Goal: Information Seeking & Learning: Learn about a topic

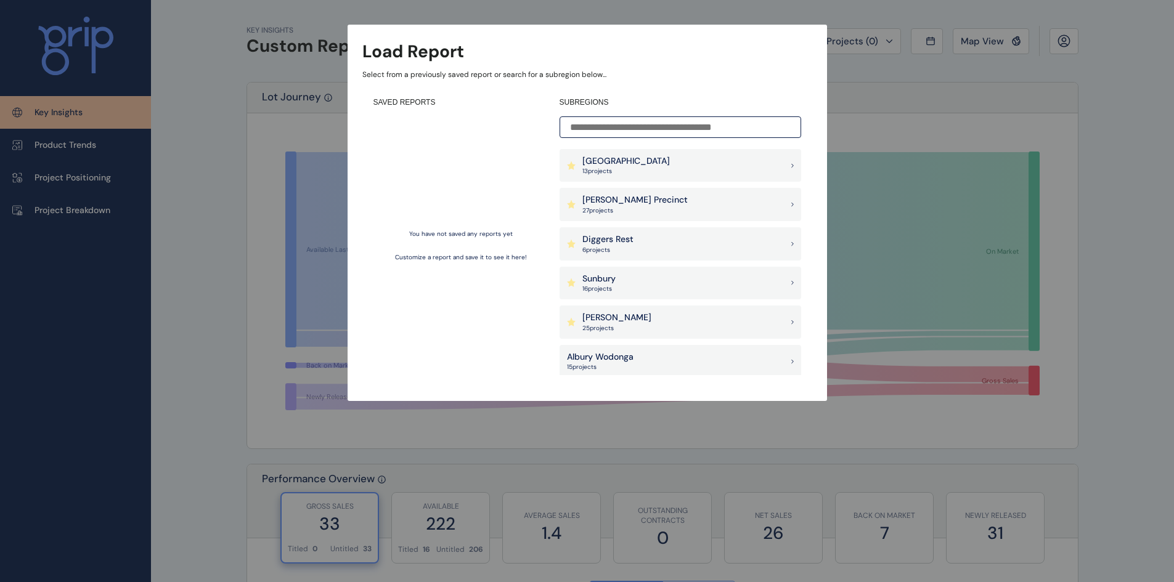
click at [712, 238] on div "Diggers Rest 6 project s" at bounding box center [680, 243] width 242 height 33
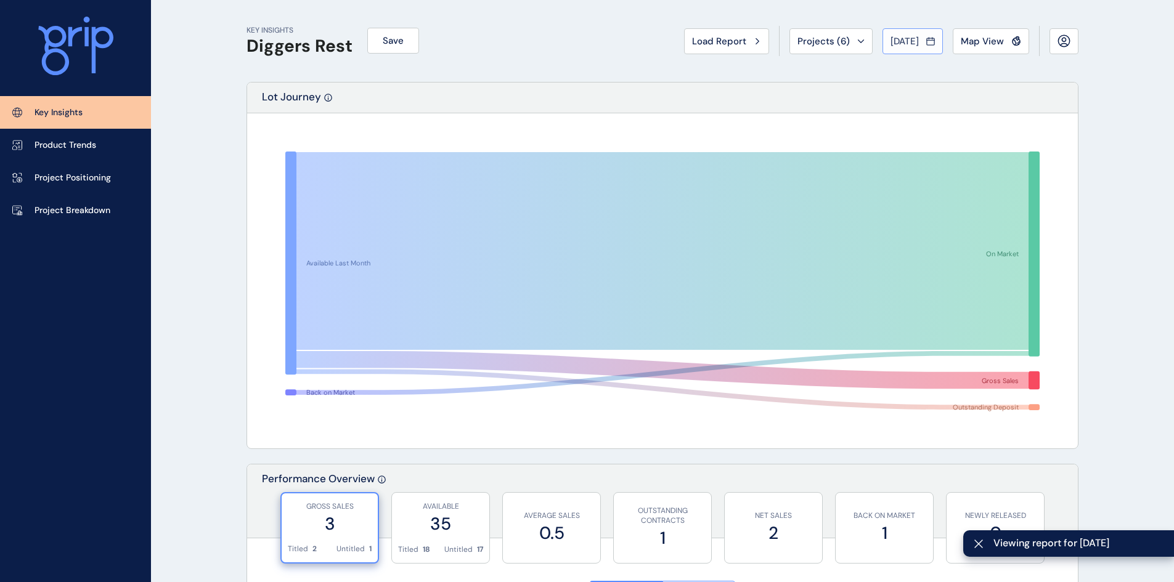
click at [922, 41] on div "[DATE]" at bounding box center [912, 41] width 44 height 12
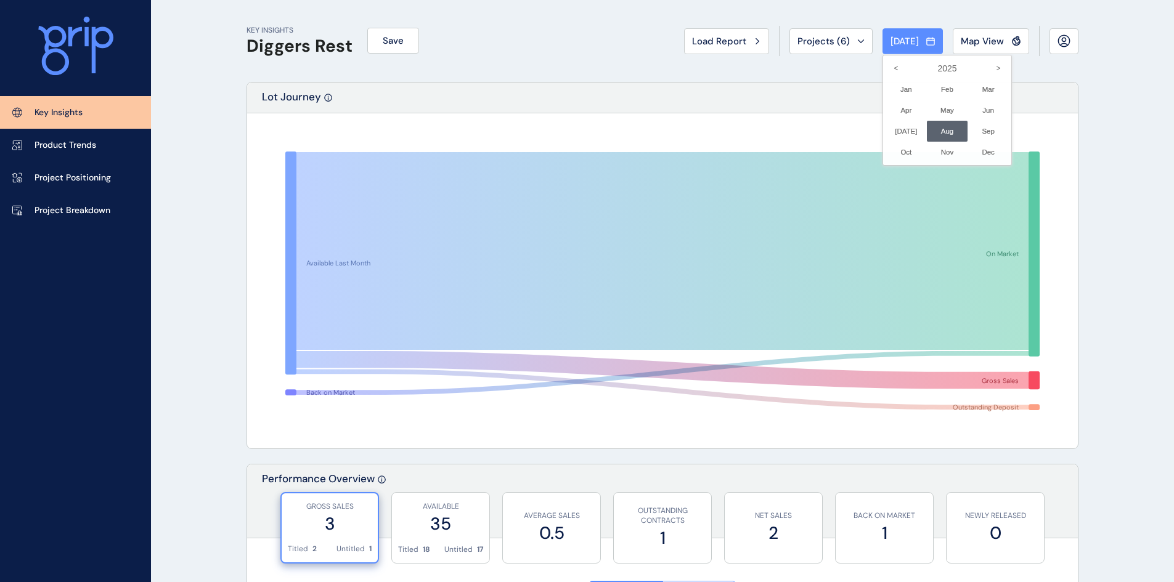
click at [1067, 162] on div at bounding box center [587, 291] width 1174 height 582
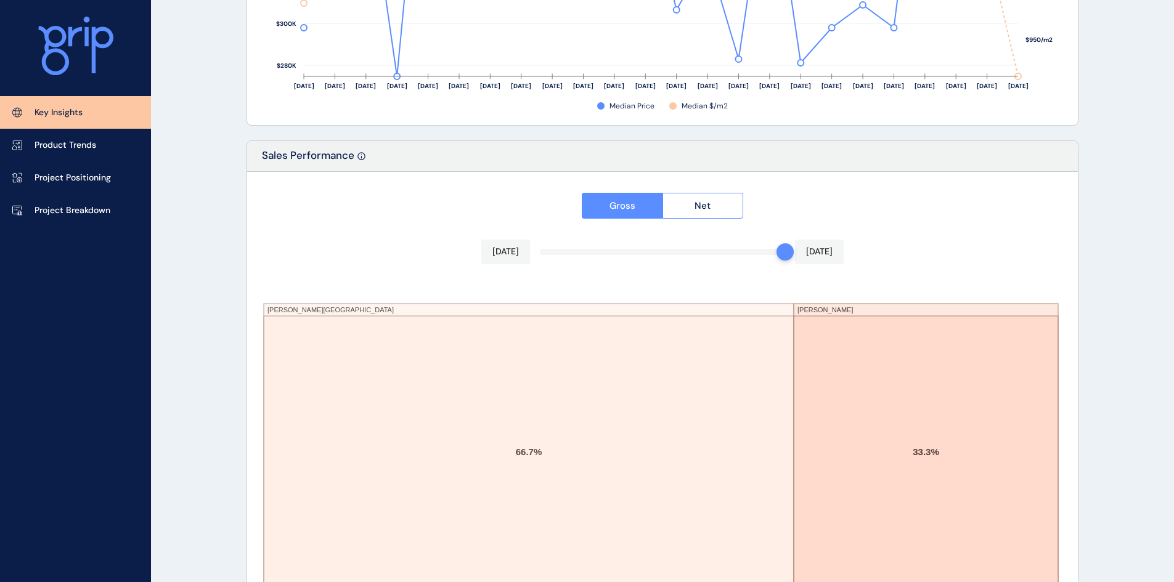
scroll to position [2012, 0]
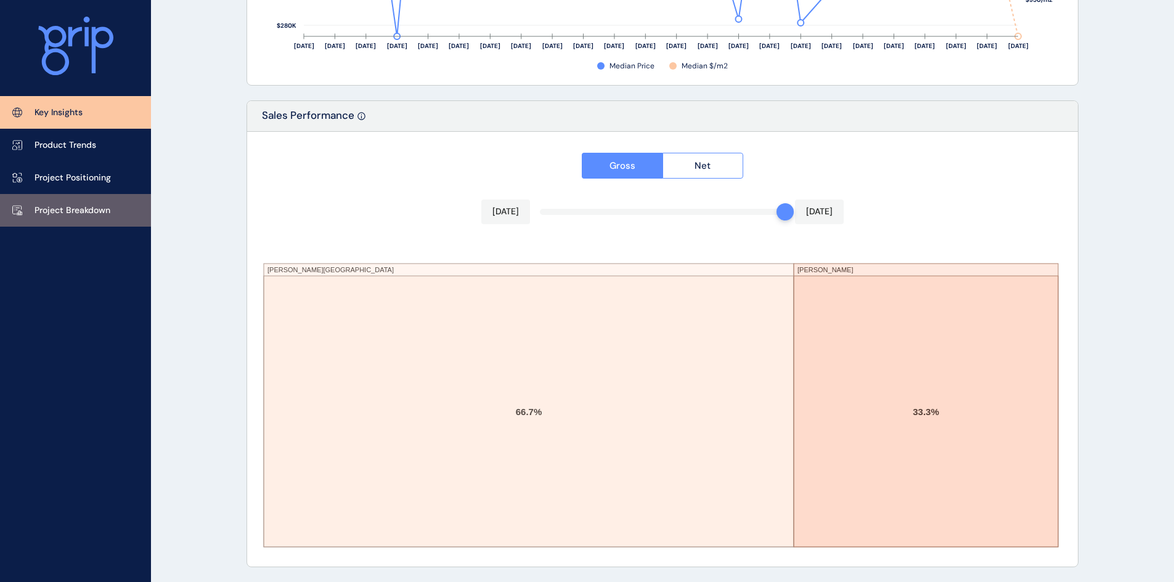
click at [91, 209] on p "Project Breakdown" at bounding box center [73, 211] width 76 height 12
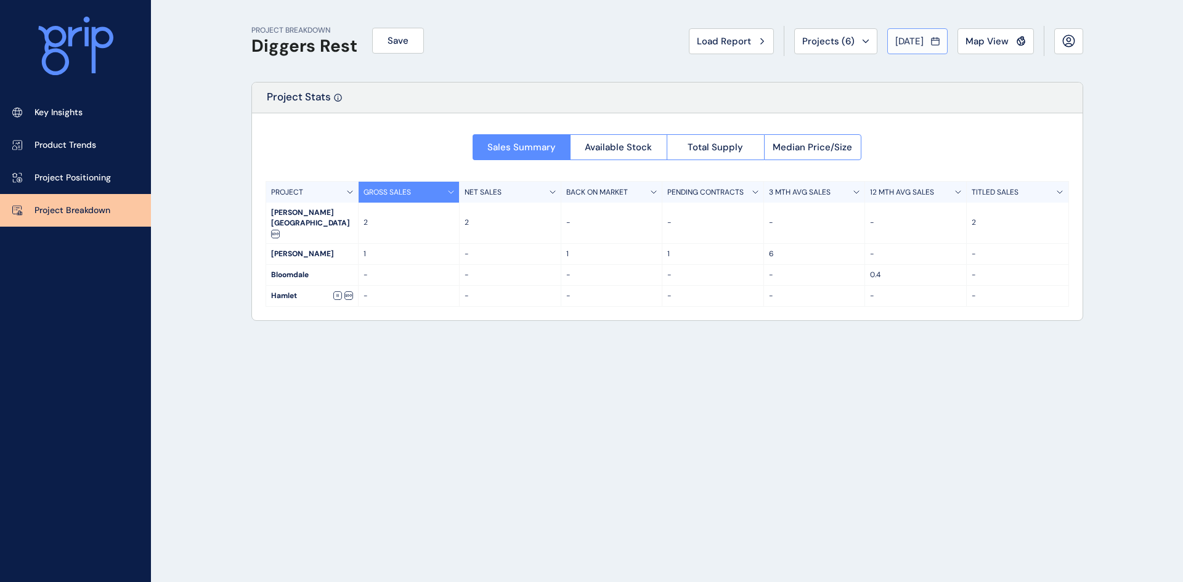
click at [901, 43] on span "[DATE]" at bounding box center [909, 41] width 28 height 12
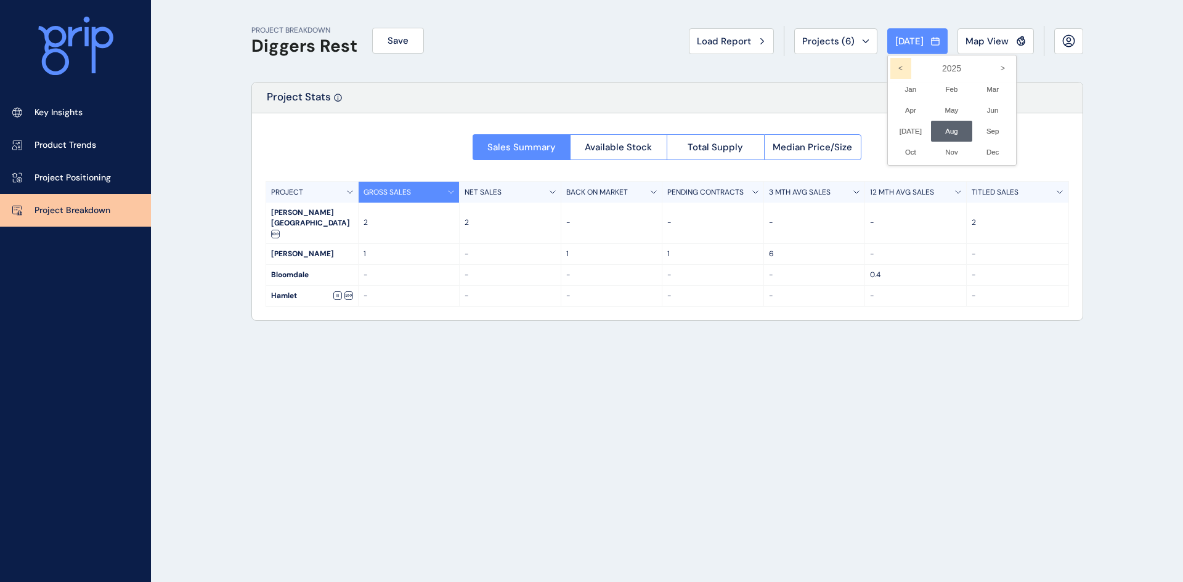
click at [890, 63] on icon "<" at bounding box center [900, 68] width 21 height 21
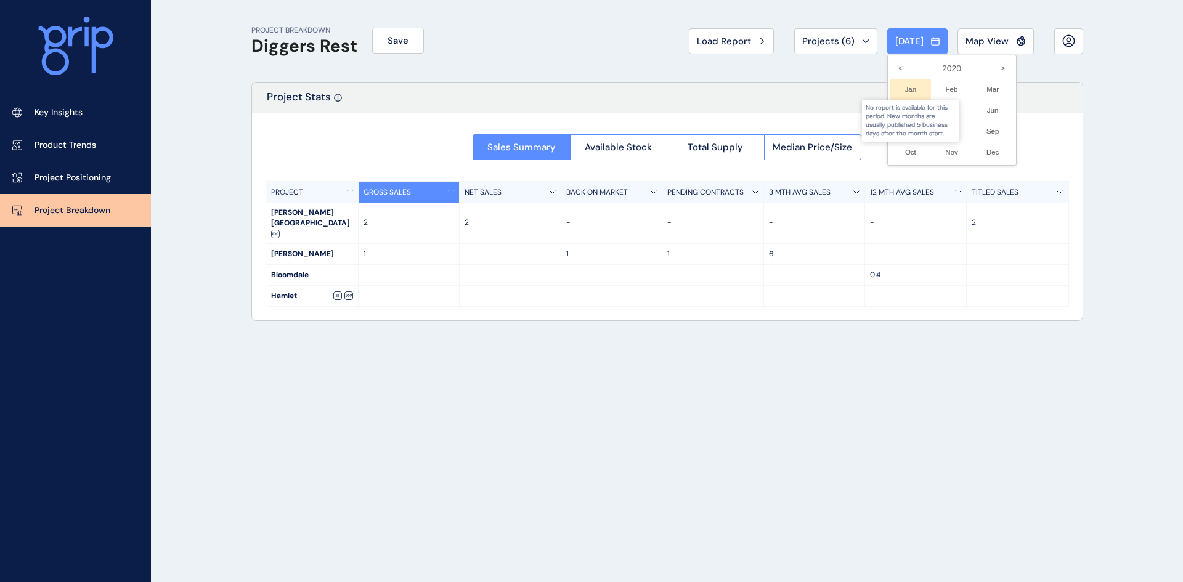
click at [899, 90] on div at bounding box center [910, 89] width 41 height 21
click at [993, 67] on icon ">" at bounding box center [1003, 68] width 21 height 21
click at [993, 70] on icon ">" at bounding box center [1003, 68] width 21 height 21
click at [901, 89] on li "Jan No report is available for this period. New months are usually published 5 …" at bounding box center [910, 89] width 41 height 21
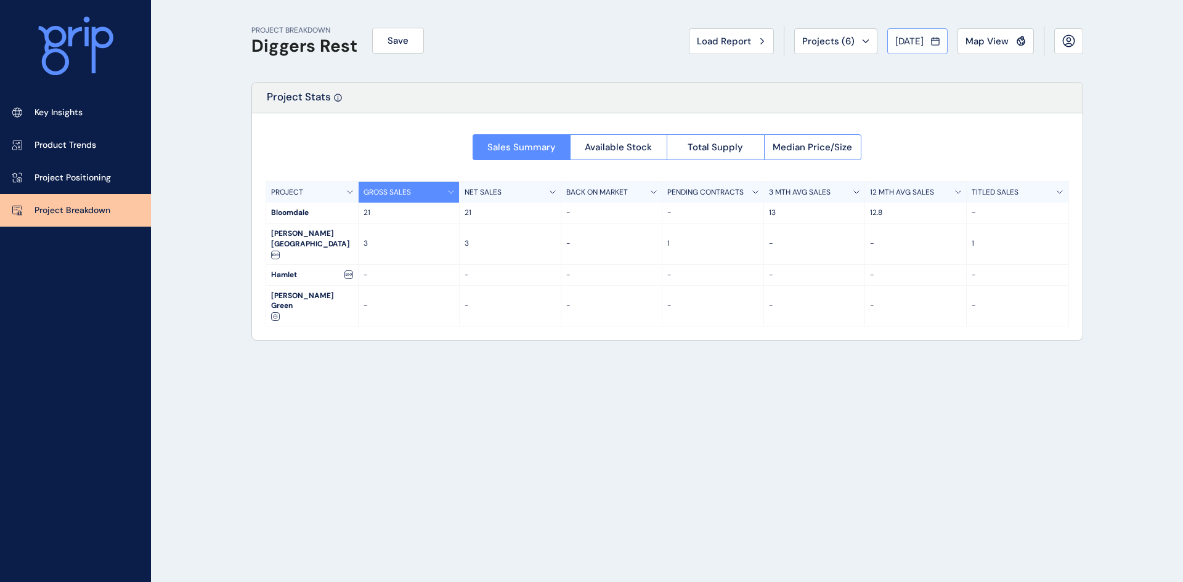
click at [915, 36] on span "[DATE]" at bounding box center [909, 41] width 28 height 12
click at [890, 65] on icon "<" at bounding box center [900, 68] width 21 height 21
click at [983, 107] on li "Jun No report is available for this period. New months are usually published 5 …" at bounding box center [992, 110] width 41 height 21
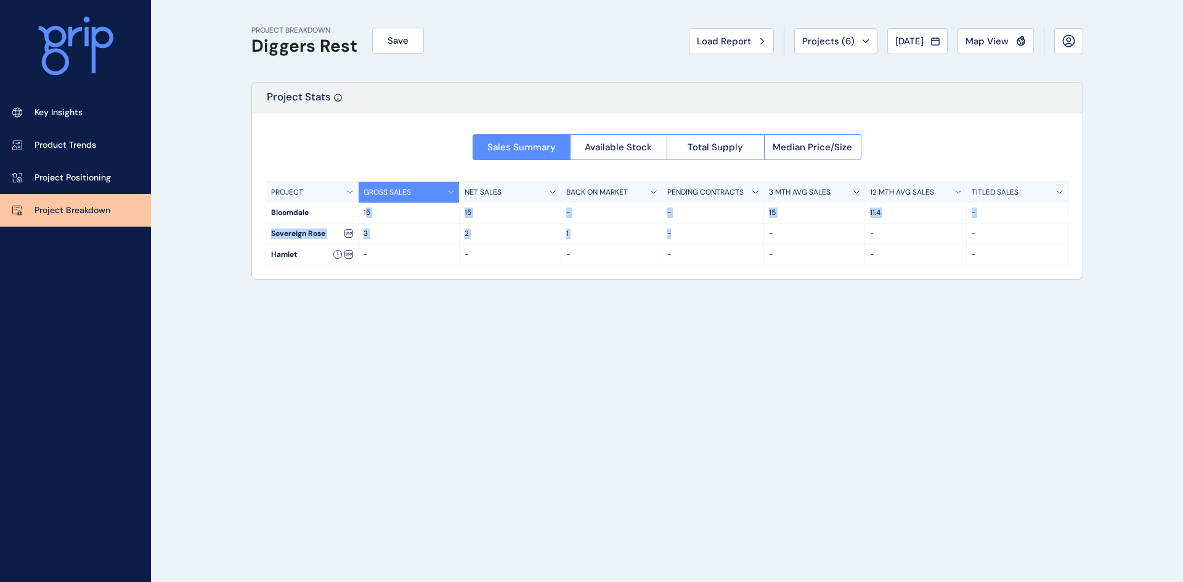
drag, startPoint x: 365, startPoint y: 208, endPoint x: 704, endPoint y: 234, distance: 339.8
click at [704, 234] on div "PROJECT GROSS SALES NET SALES BACK ON MARKET PENDING CONTRACTS 3 MTH AVG SALES …" at bounding box center [667, 223] width 803 height 84
click at [526, 330] on div "PROJECT BREAKDOWN Diggers Rest Save Load Report Projects ( 6 ) [DATE] 2021 < > …" at bounding box center [667, 291] width 863 height 582
click at [807, 142] on span "Median Price/Size" at bounding box center [812, 147] width 79 height 12
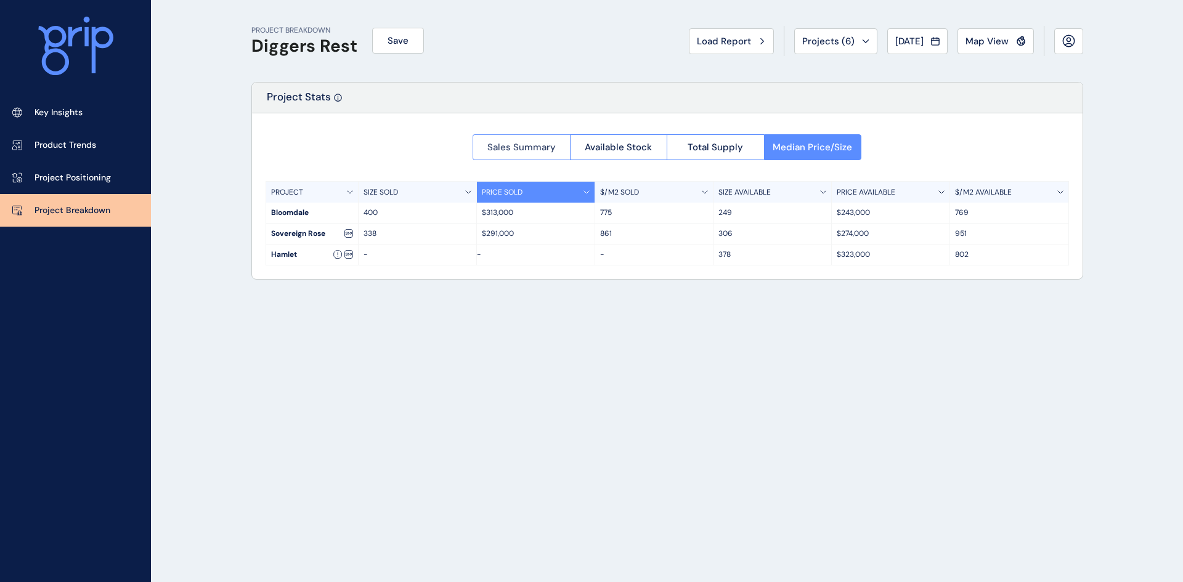
click at [532, 143] on span "Sales Summary" at bounding box center [521, 147] width 68 height 12
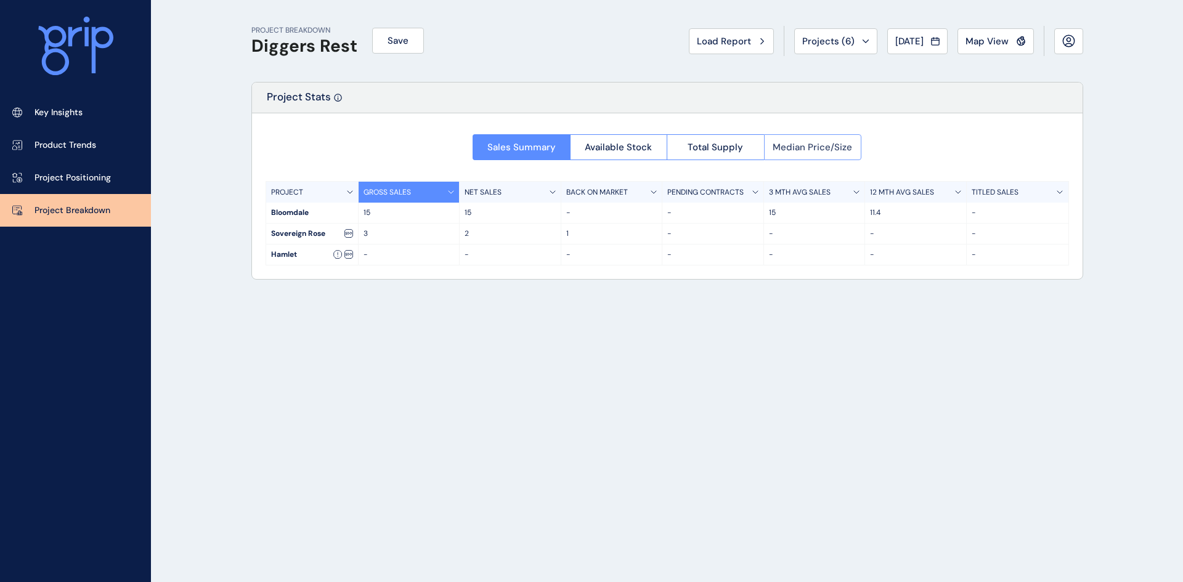
click at [810, 147] on span "Median Price/Size" at bounding box center [812, 147] width 79 height 12
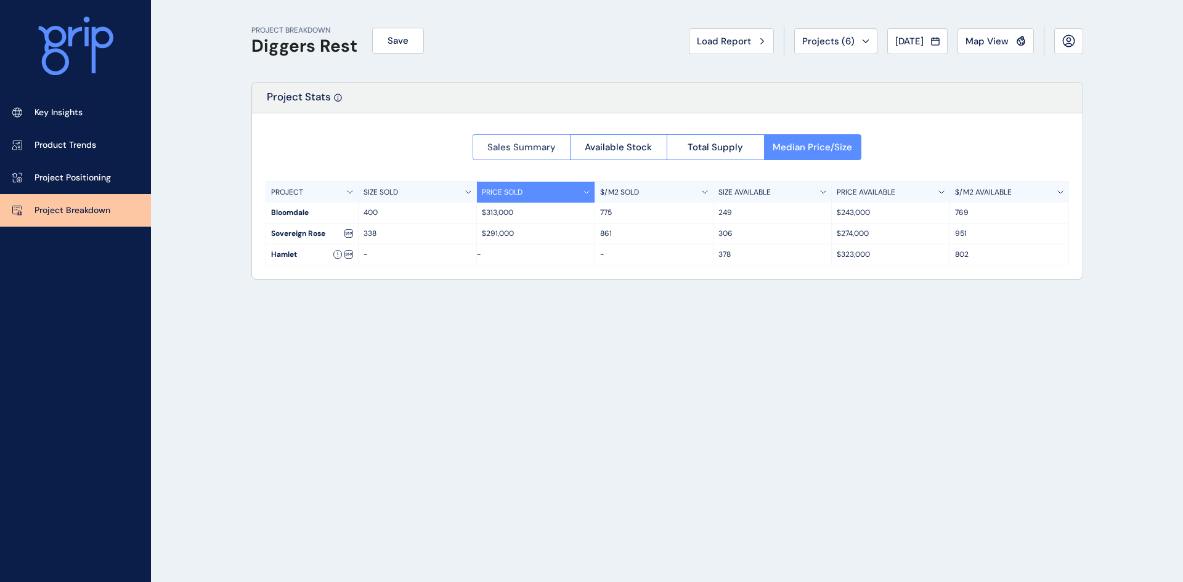
click at [534, 148] on span "Sales Summary" at bounding box center [521, 147] width 68 height 12
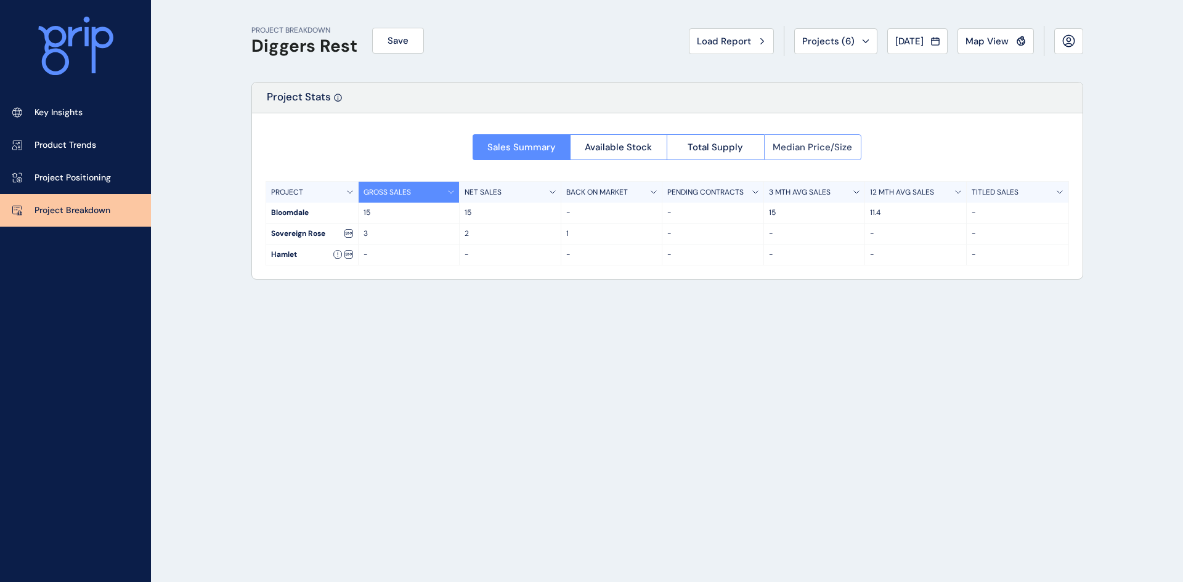
click at [809, 142] on span "Median Price/Size" at bounding box center [812, 147] width 79 height 12
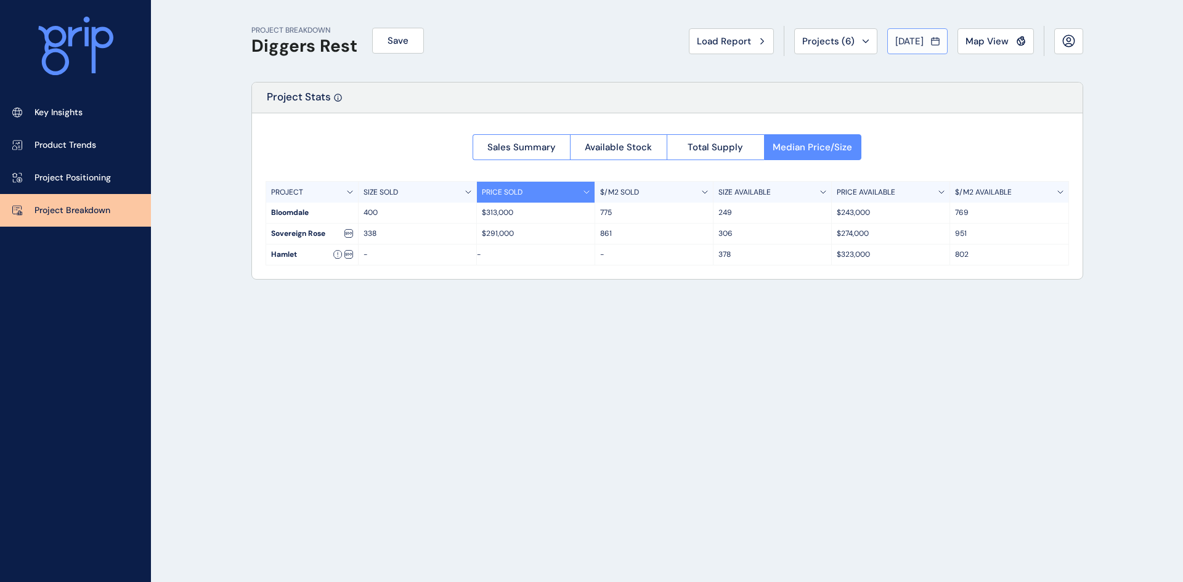
click at [922, 36] on span "[DATE]" at bounding box center [909, 41] width 28 height 12
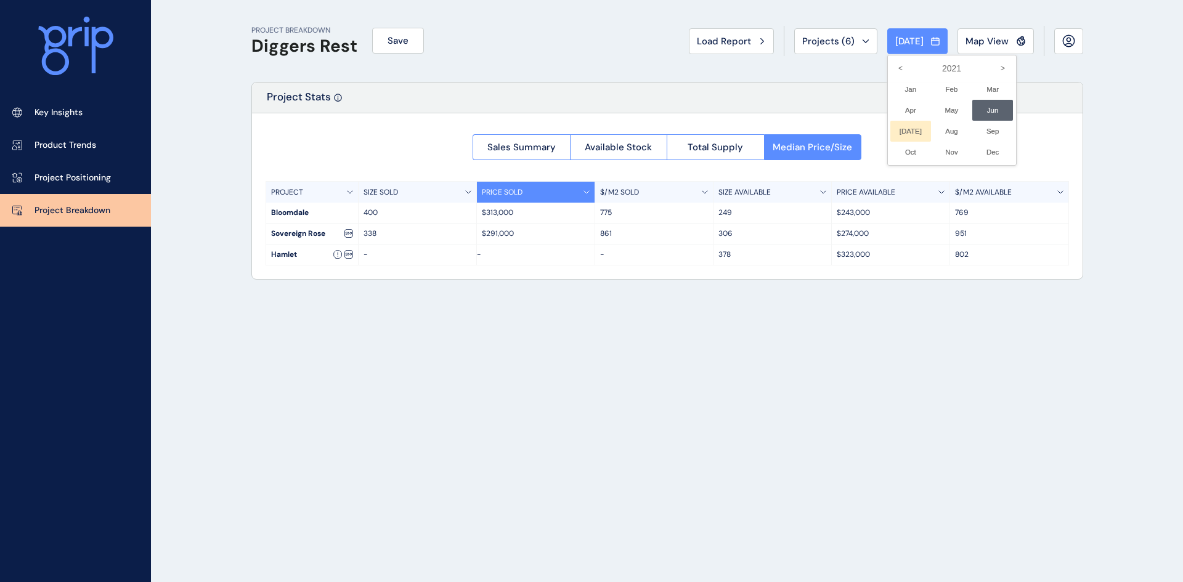
click at [906, 129] on li "[DATE] No report is available for this period. New months are usually published…" at bounding box center [910, 131] width 41 height 21
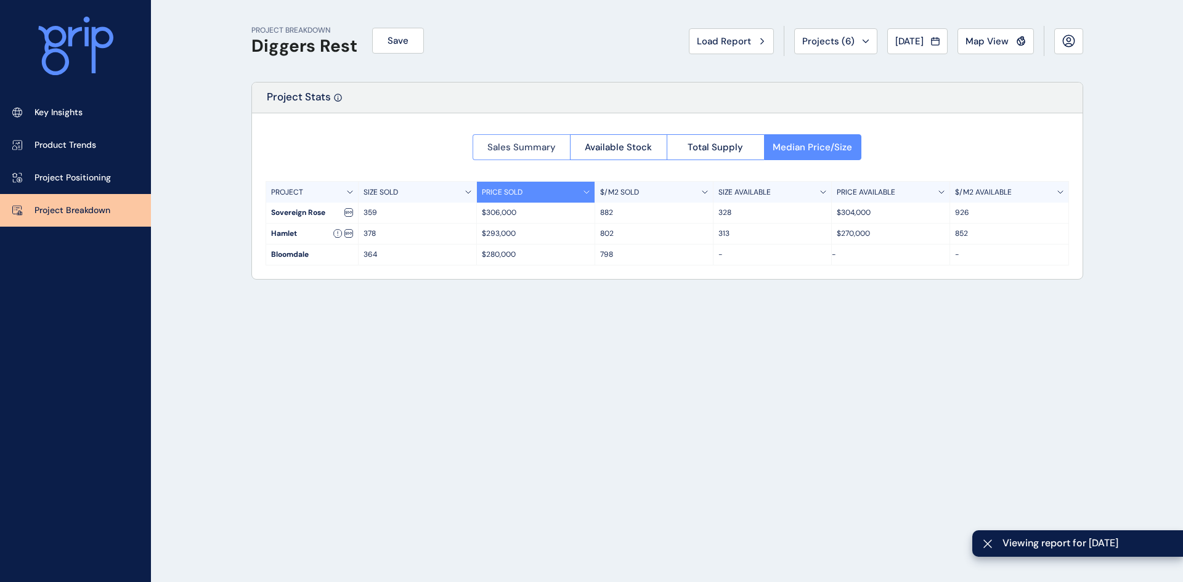
click at [497, 140] on button "Sales Summary" at bounding box center [521, 147] width 97 height 26
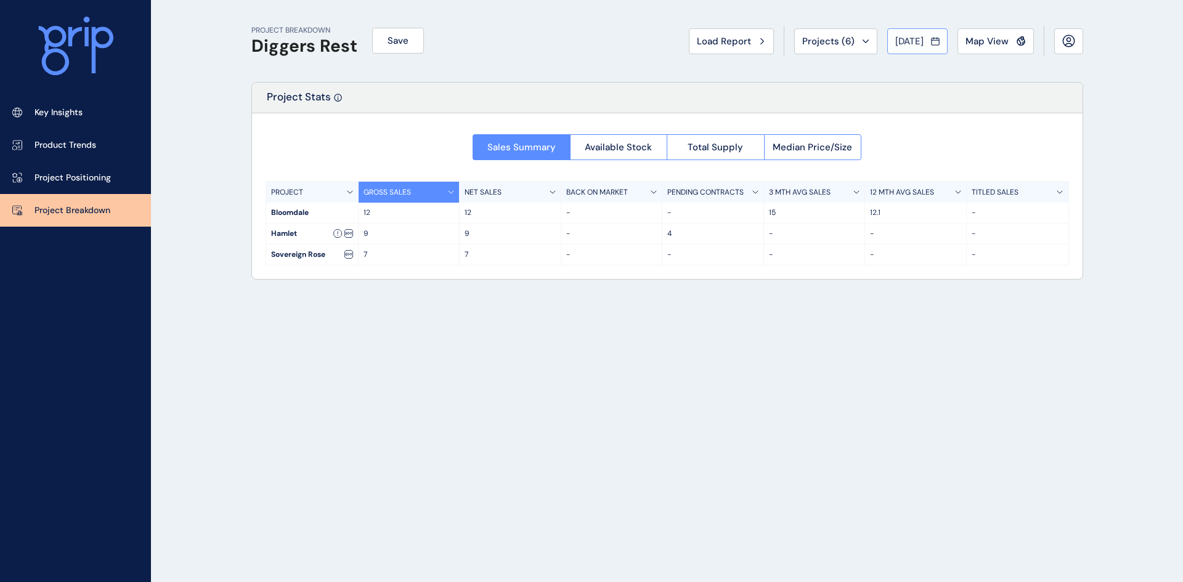
click at [896, 46] on span "[DATE]" at bounding box center [909, 41] width 28 height 12
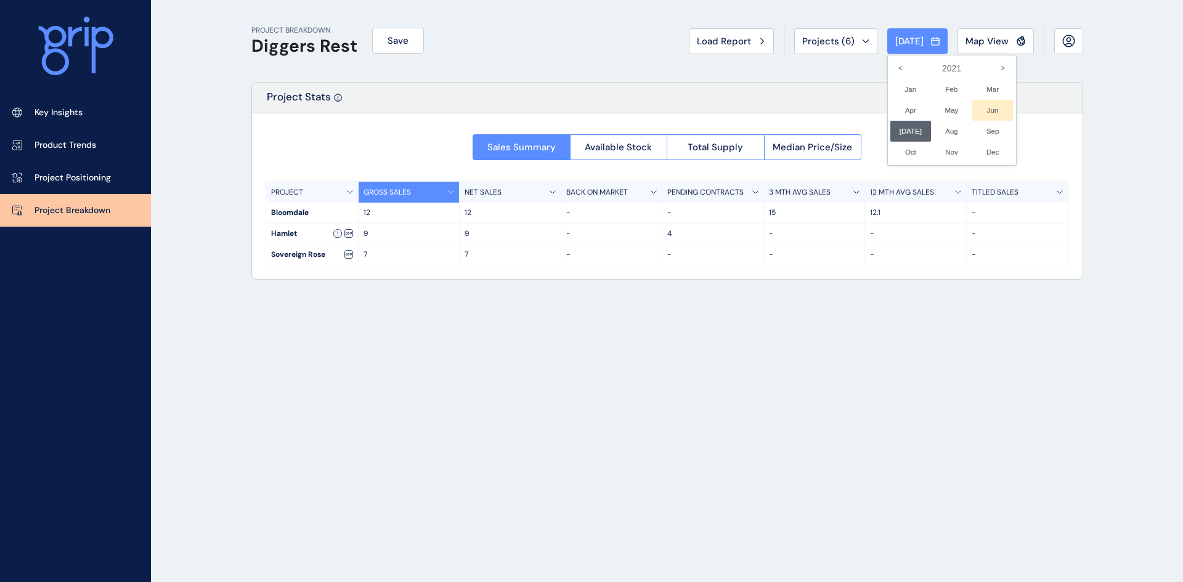
click at [990, 107] on li "Jun No report is available for this period. New months are usually published 5 …" at bounding box center [992, 110] width 41 height 21
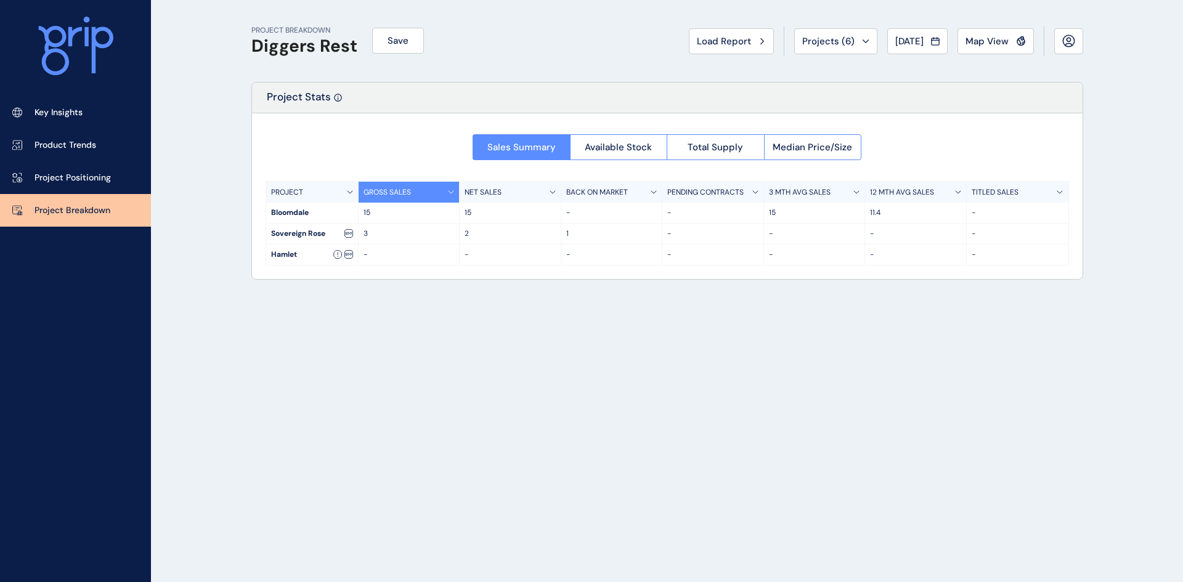
click at [911, 34] on button "[DATE]" at bounding box center [917, 41] width 60 height 26
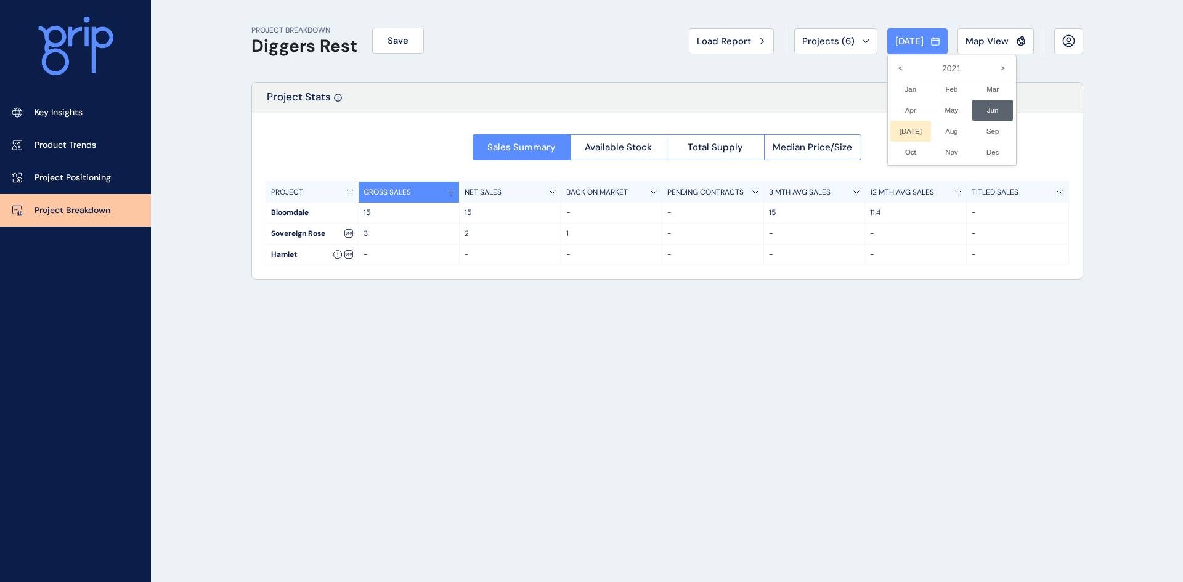
click at [901, 126] on li "[DATE] No report is available for this period. New months are usually published…" at bounding box center [910, 131] width 41 height 21
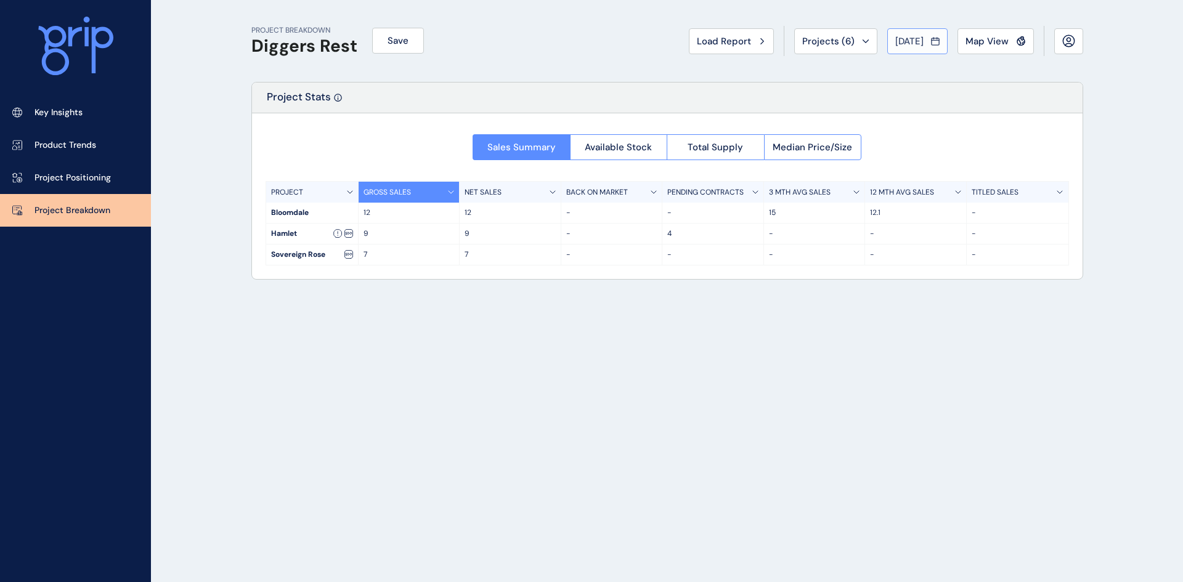
click at [908, 38] on span "[DATE]" at bounding box center [909, 41] width 28 height 12
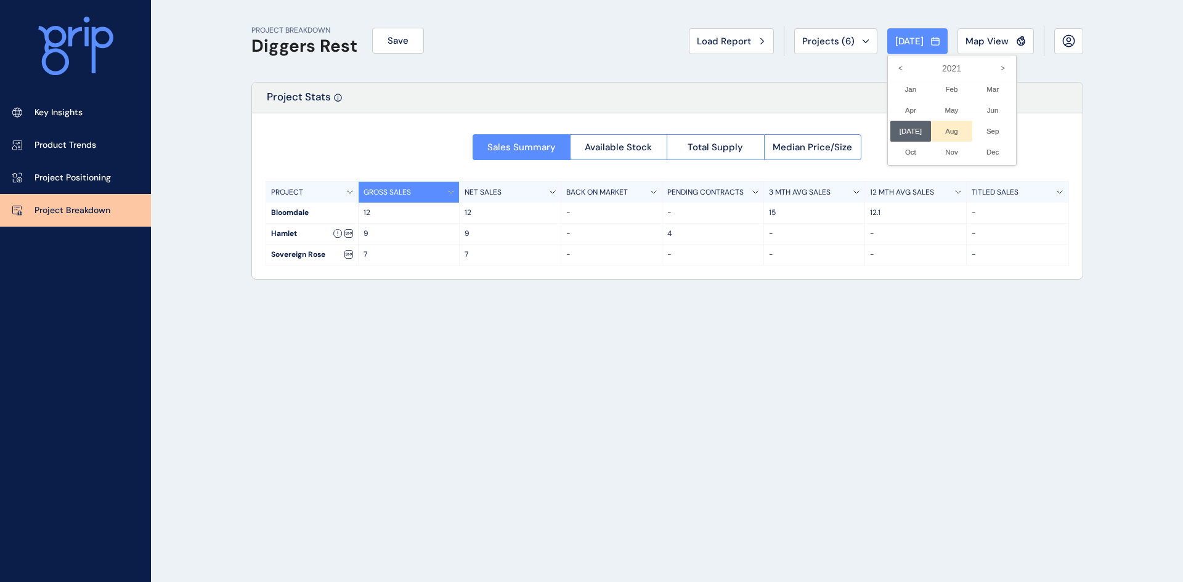
click at [949, 128] on li "Aug No report is available for this period. New months are usually published 5 …" at bounding box center [951, 131] width 41 height 21
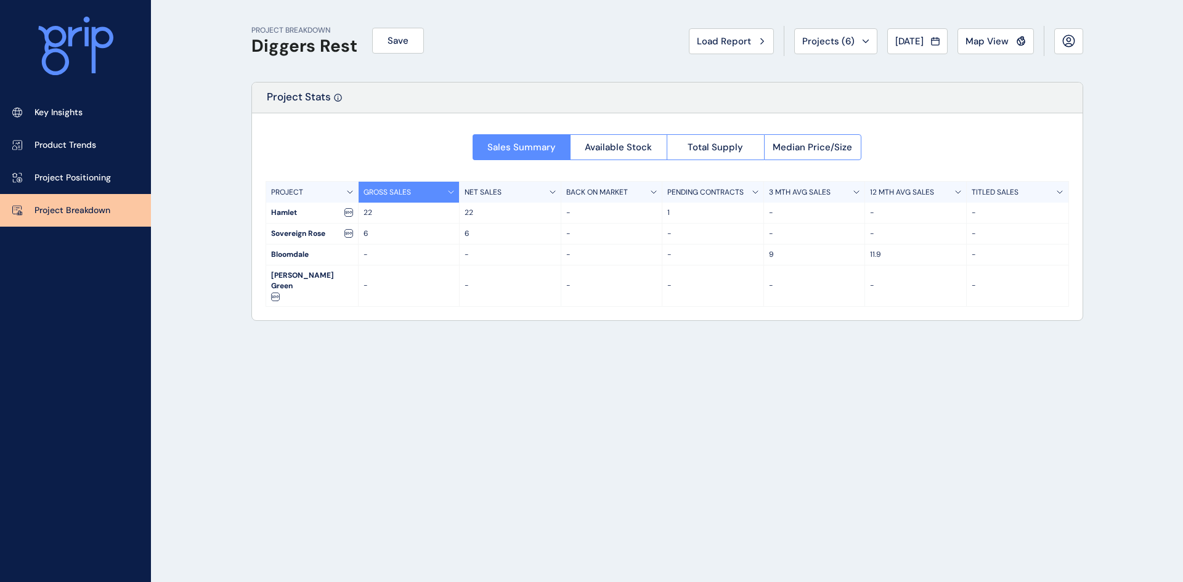
click at [921, 41] on span "[DATE]" at bounding box center [909, 41] width 28 height 12
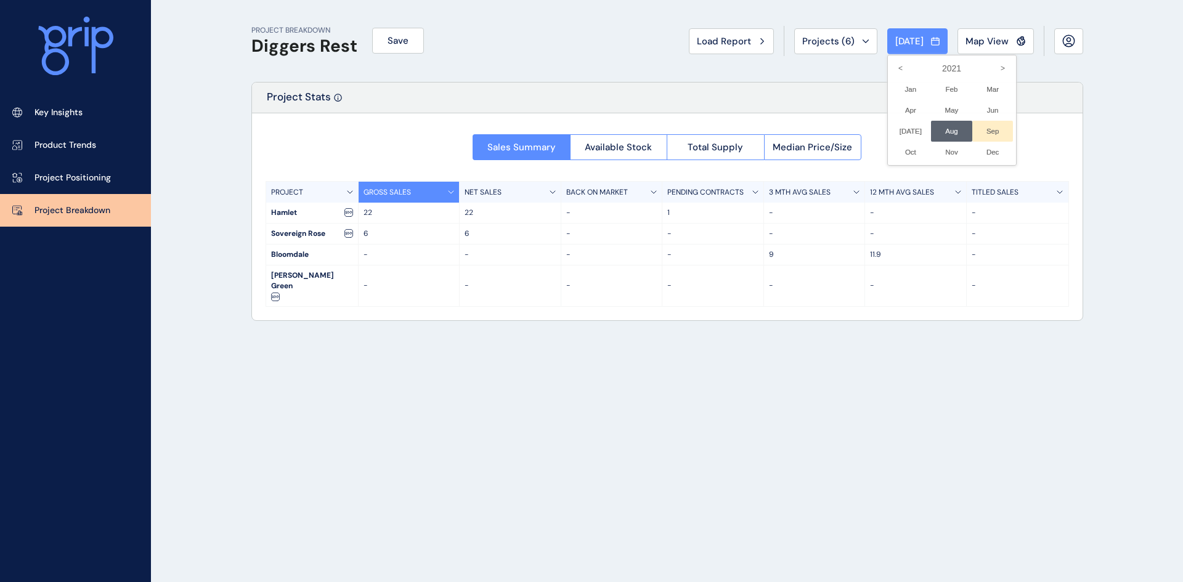
click at [983, 128] on li "Sep No report is available for this period. New months are usually published 5 …" at bounding box center [992, 131] width 41 height 21
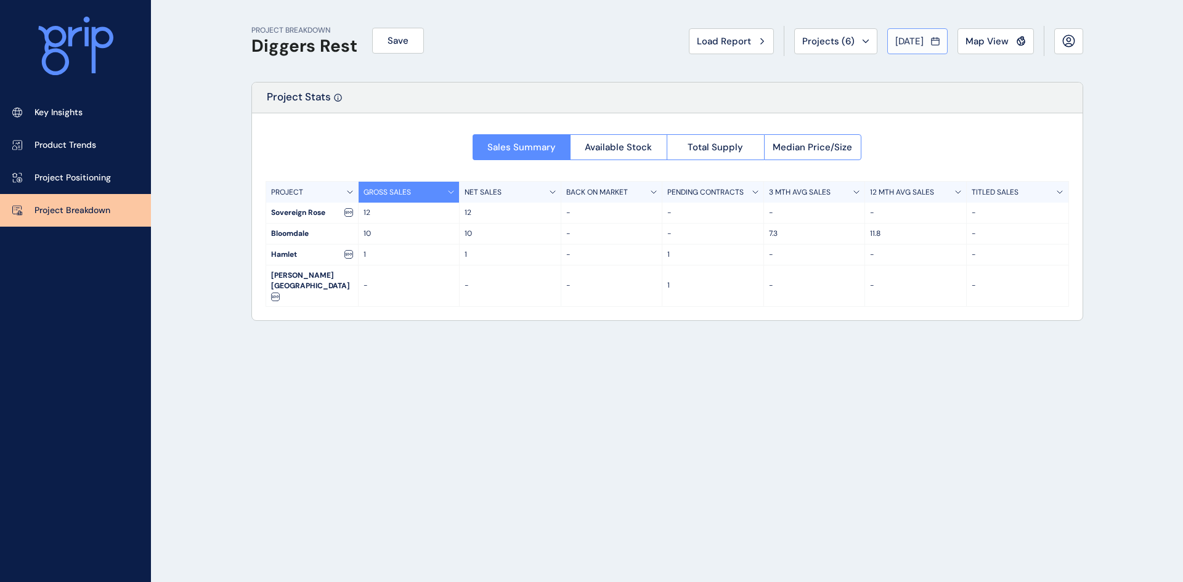
click at [899, 41] on span "[DATE]" at bounding box center [909, 41] width 28 height 12
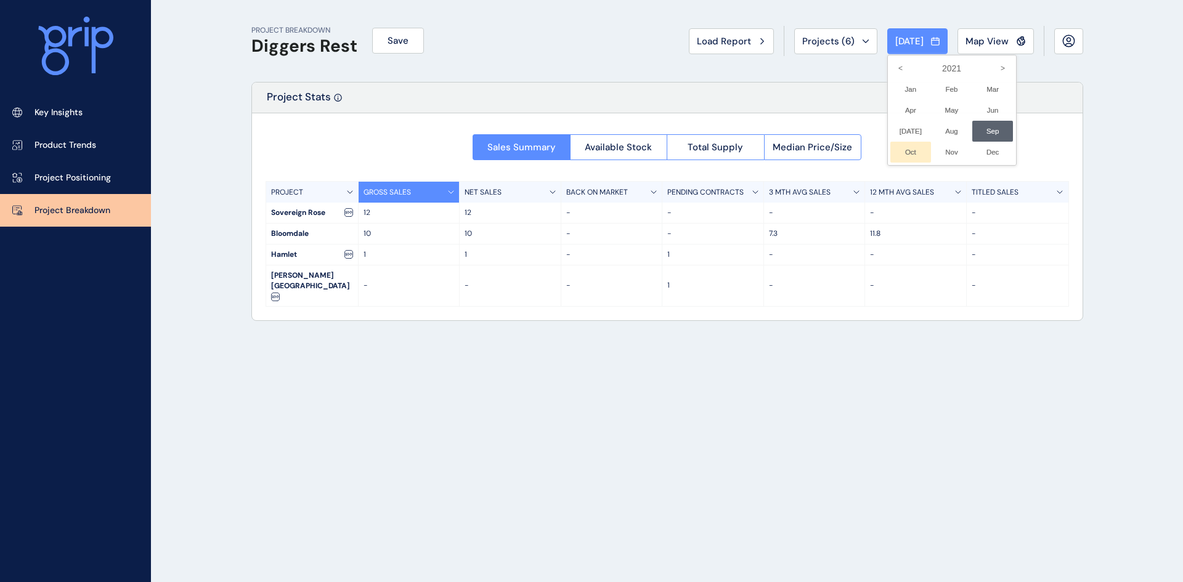
click at [900, 149] on li "Oct No report is available for this period. New months are usually published 5 …" at bounding box center [910, 152] width 41 height 21
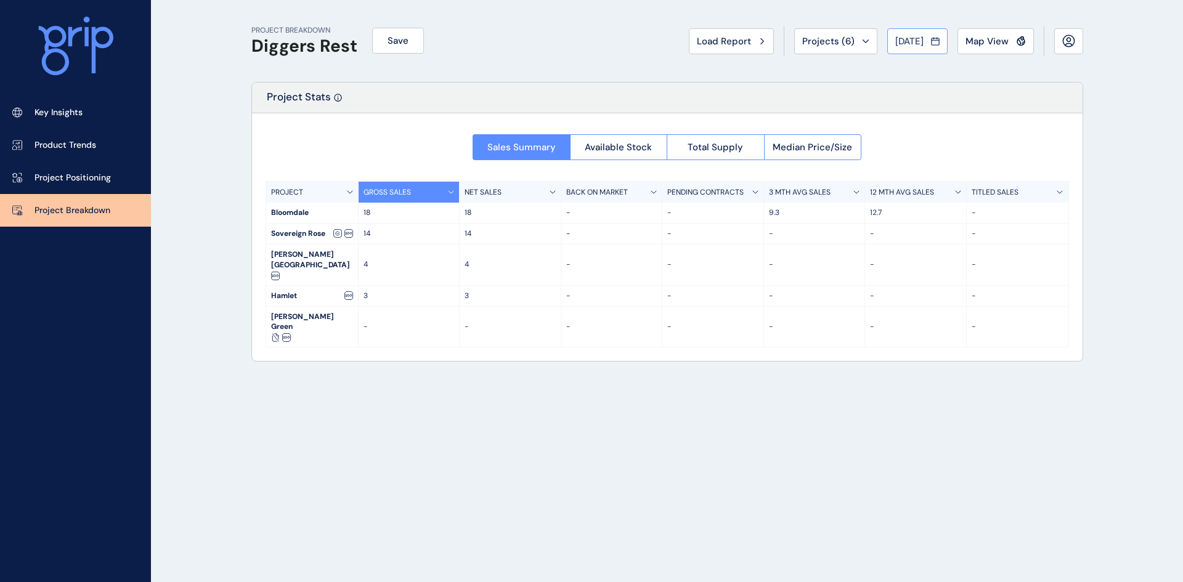
click at [914, 38] on span "[DATE]" at bounding box center [909, 41] width 28 height 12
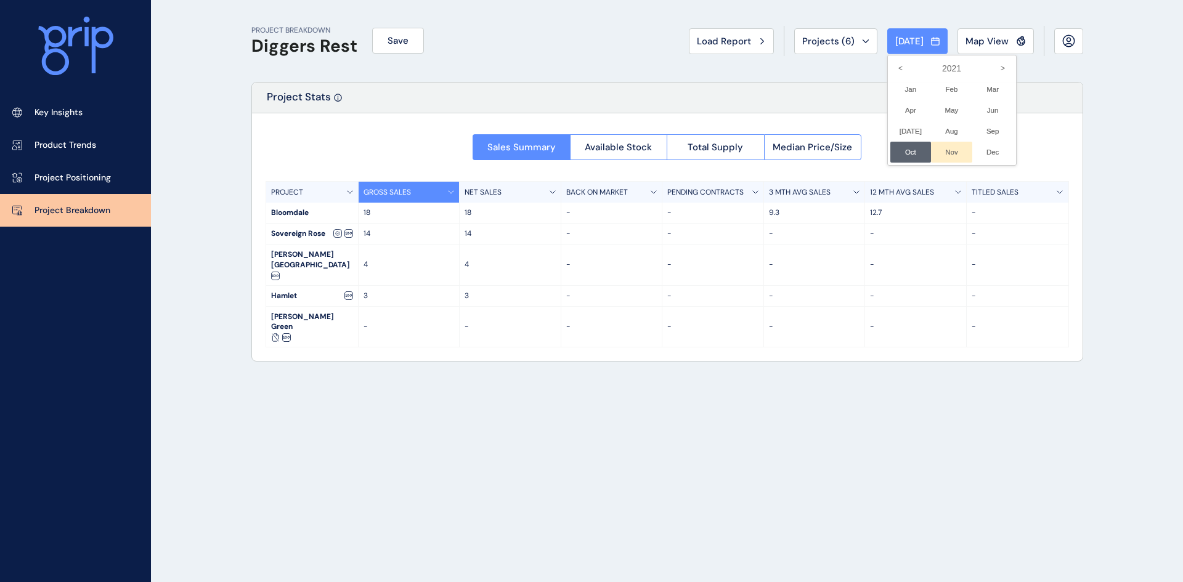
click at [949, 152] on li "Nov No report is available for this period. New months are usually published 5 …" at bounding box center [951, 152] width 41 height 21
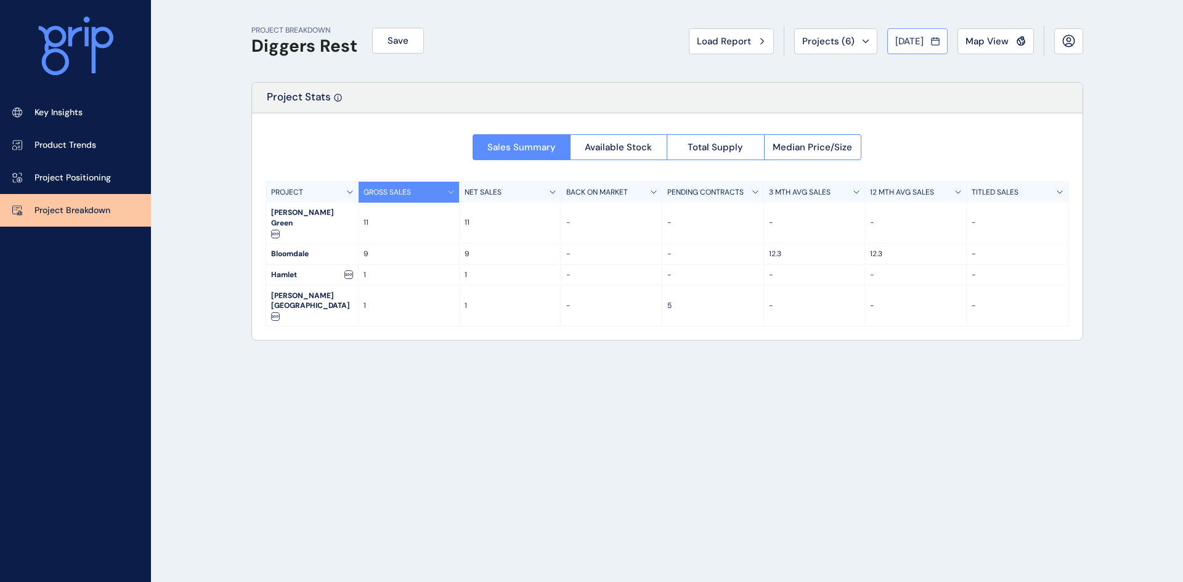
click at [904, 42] on span "[DATE]" at bounding box center [909, 41] width 28 height 12
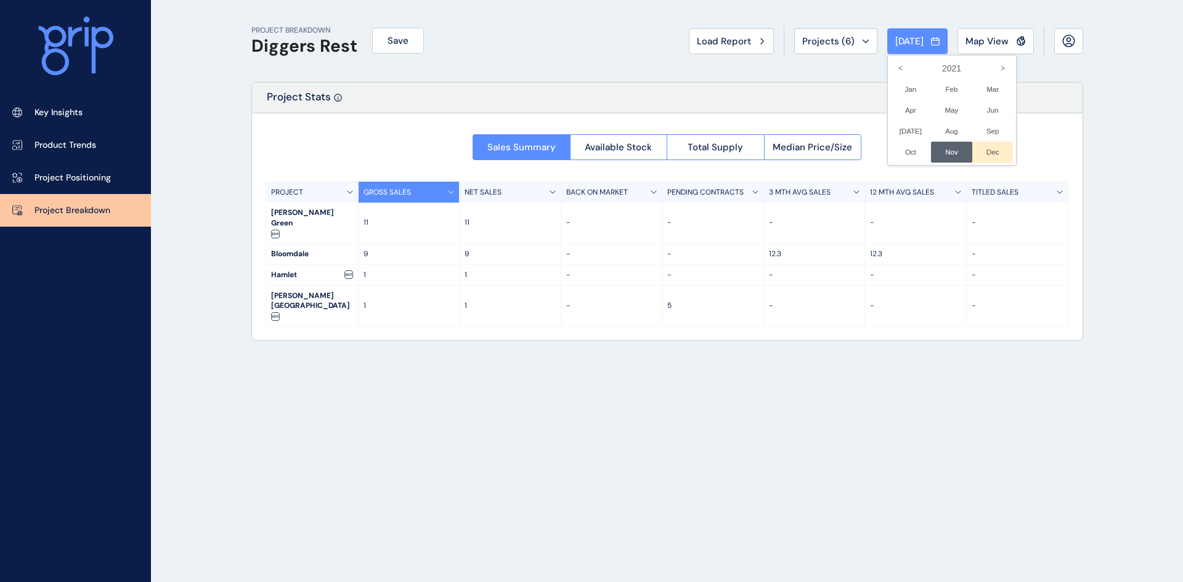
click at [989, 145] on li "Dec No report is available for this period. New months are usually published 5 …" at bounding box center [992, 152] width 41 height 21
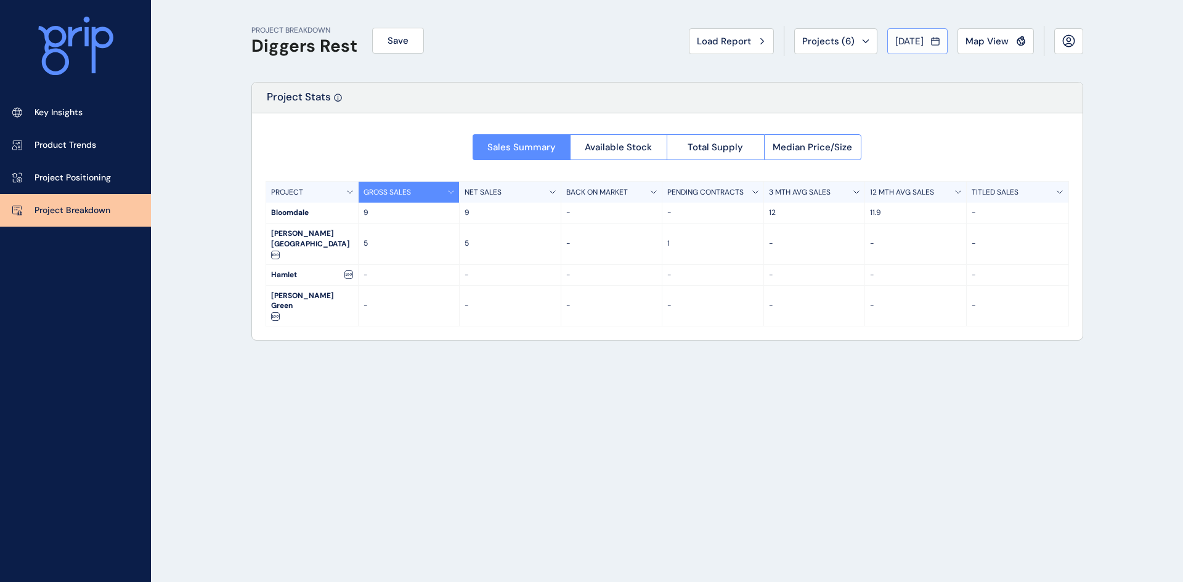
click at [905, 38] on span "[DATE]" at bounding box center [909, 41] width 28 height 12
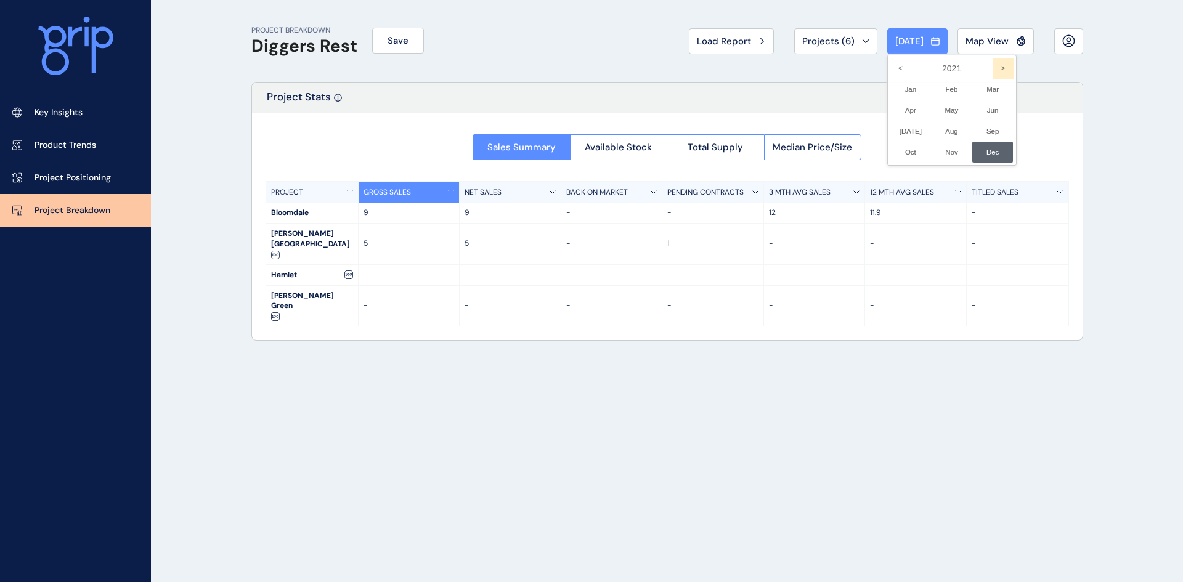
click at [993, 66] on icon ">" at bounding box center [1003, 68] width 21 height 21
click at [902, 85] on li "Jan No report is available for this period. New months are usually published 5 …" at bounding box center [910, 89] width 41 height 21
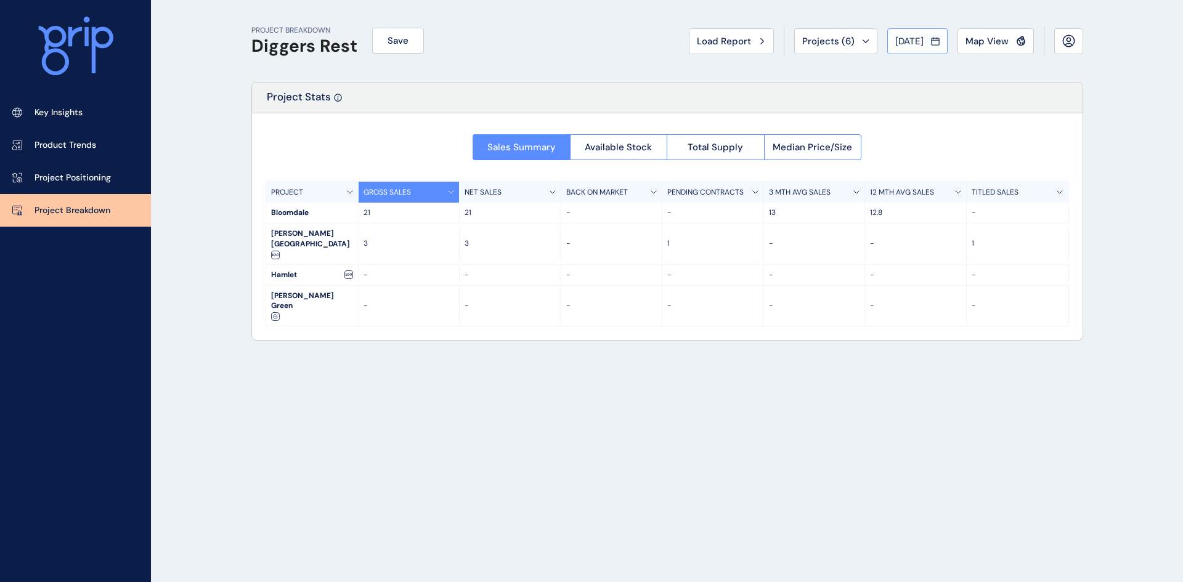
click at [904, 36] on span "[DATE]" at bounding box center [909, 41] width 28 height 12
click at [943, 90] on li "Feb No report is available for this period. New months are usually published 5 …" at bounding box center [951, 89] width 41 height 21
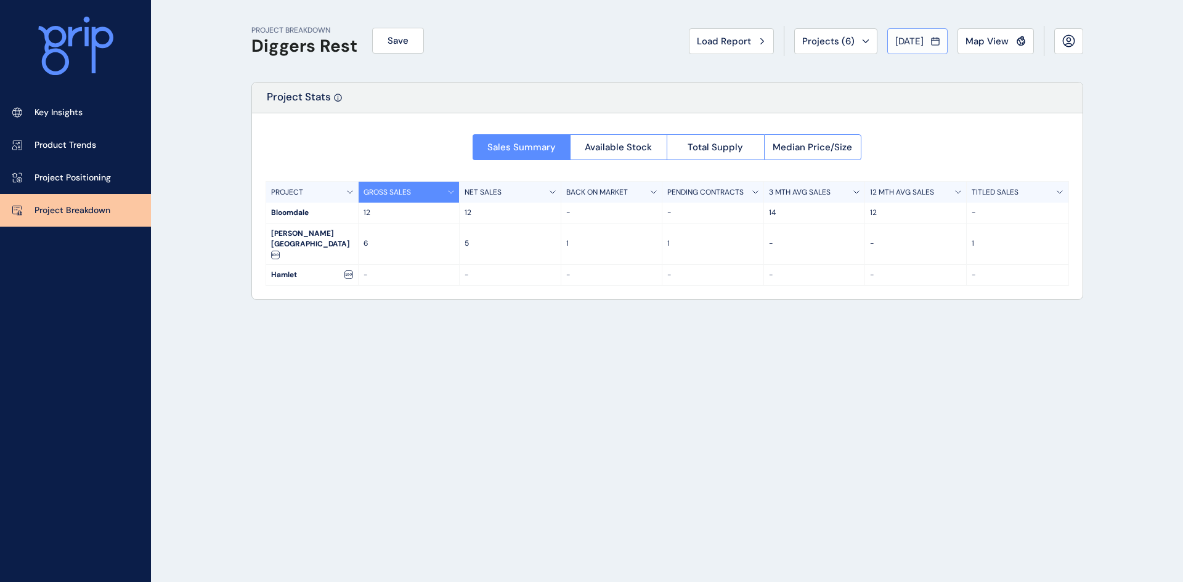
click at [911, 36] on span "[DATE]" at bounding box center [909, 41] width 28 height 12
click at [986, 85] on li "Mar No report is available for this period. New months are usually published 5 …" at bounding box center [992, 89] width 41 height 21
click at [901, 44] on span "[DATE]" at bounding box center [909, 41] width 28 height 12
click at [900, 105] on li "Apr No report is available for this period. New months are usually published 5 …" at bounding box center [910, 110] width 41 height 21
click at [902, 41] on span "[DATE]" at bounding box center [909, 41] width 28 height 12
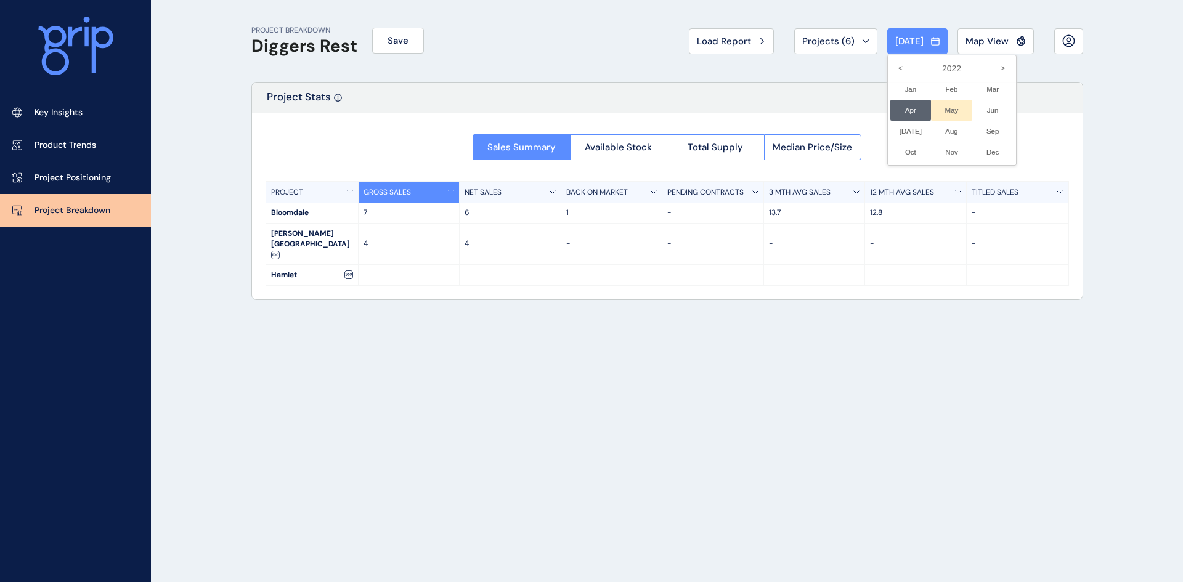
click at [943, 109] on li "May No report is available for this period. New months are usually published 5 …" at bounding box center [951, 110] width 41 height 21
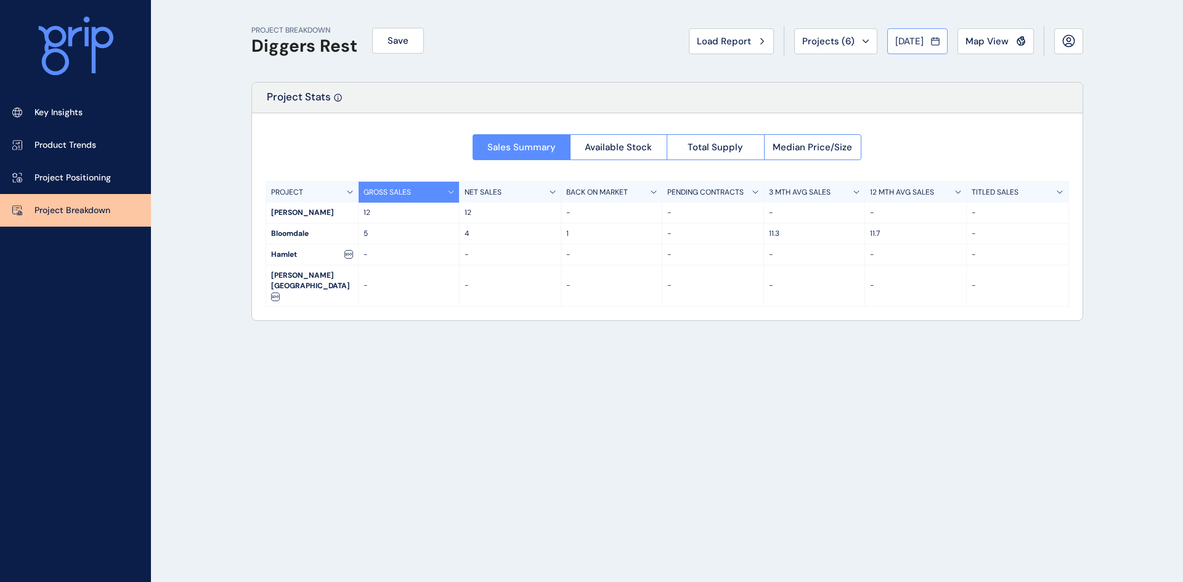
click at [906, 39] on span "[DATE]" at bounding box center [909, 41] width 28 height 12
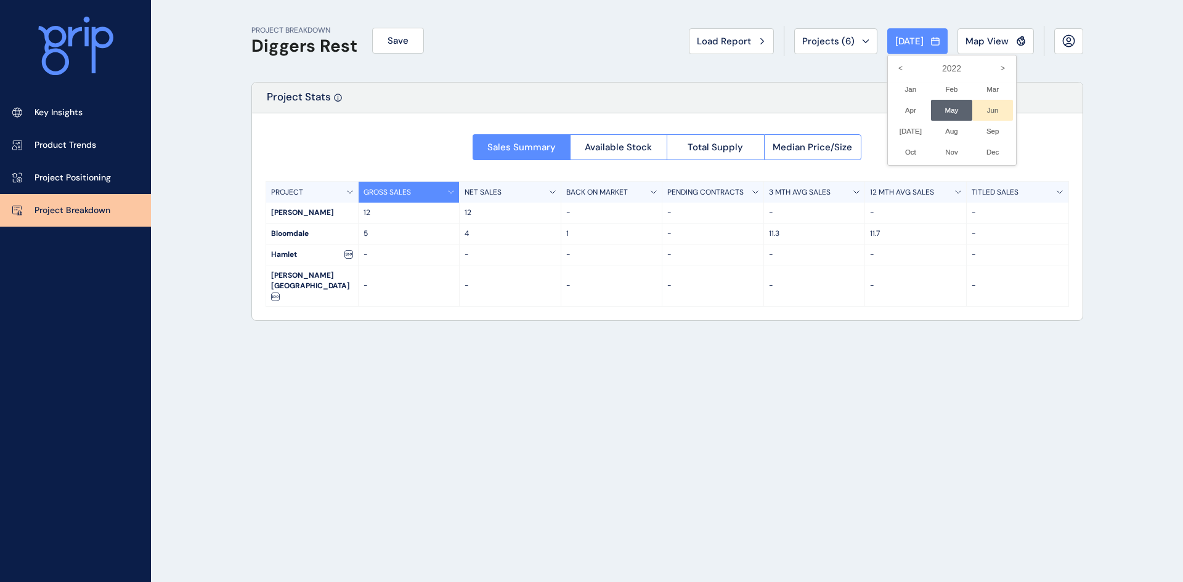
click at [986, 108] on li "Jun No report is available for this period. New months are usually published 5 …" at bounding box center [992, 110] width 41 height 21
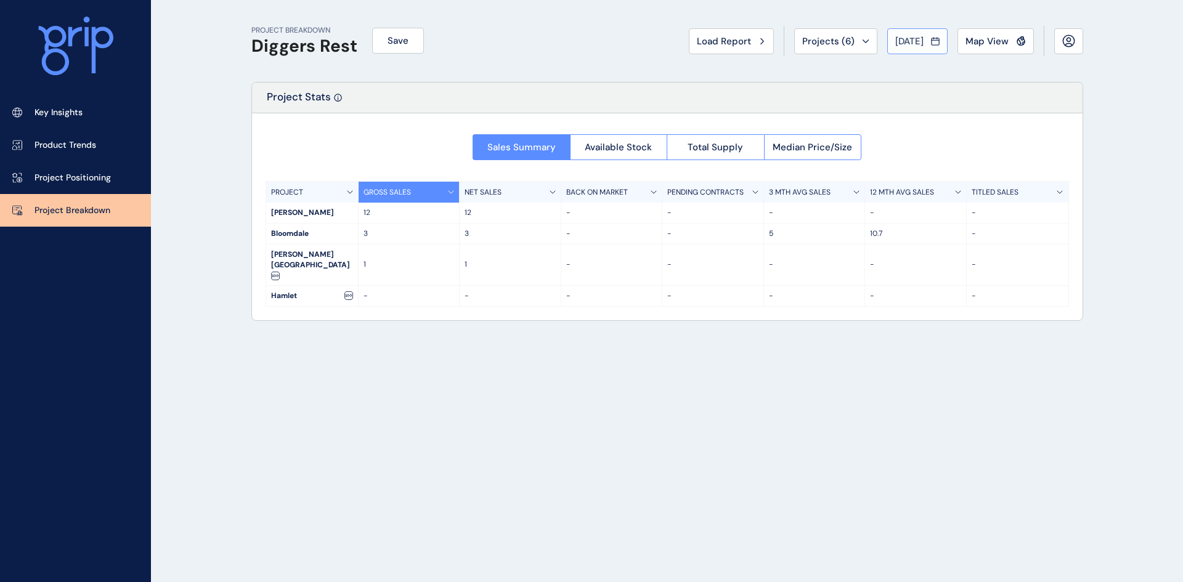
click at [902, 42] on span "[DATE]" at bounding box center [909, 41] width 28 height 12
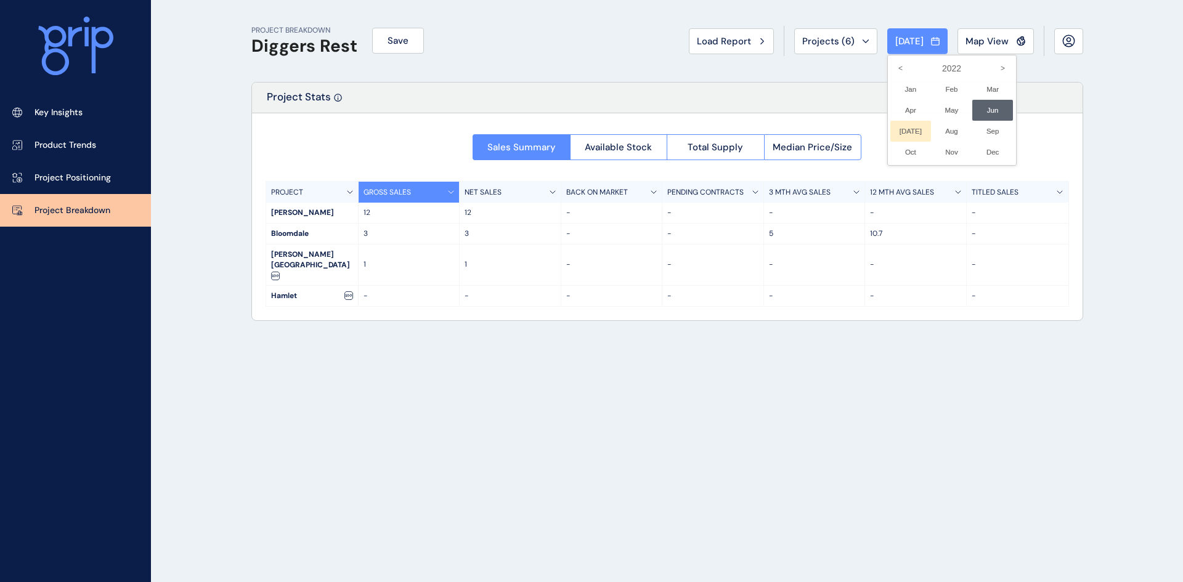
click at [904, 128] on li "[DATE] No report is available for this period. New months are usually published…" at bounding box center [910, 131] width 41 height 21
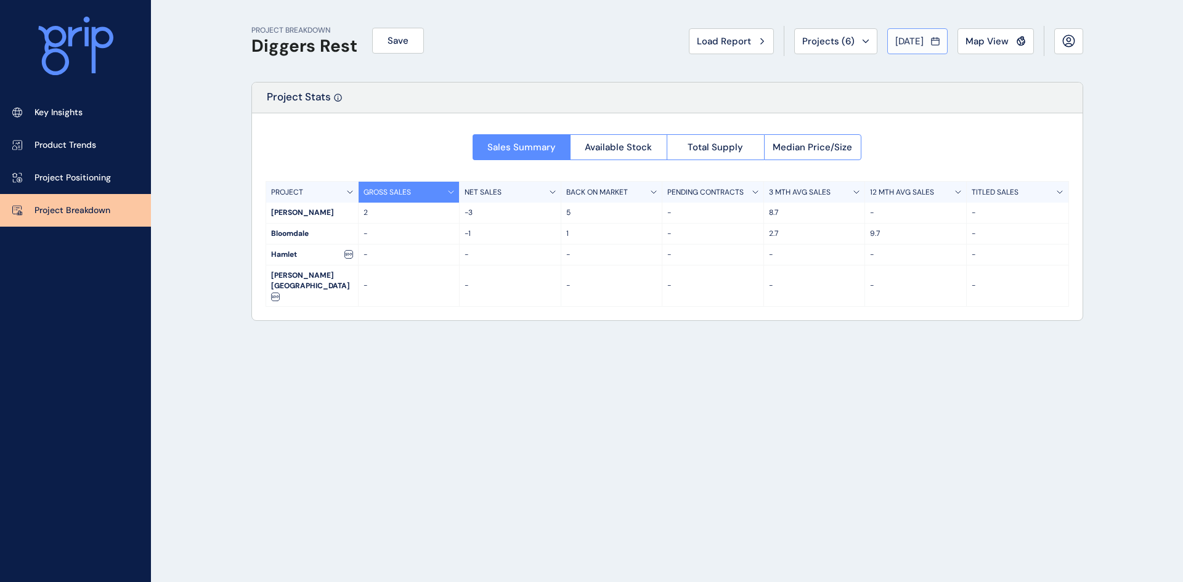
click at [910, 43] on span "[DATE]" at bounding box center [909, 41] width 28 height 12
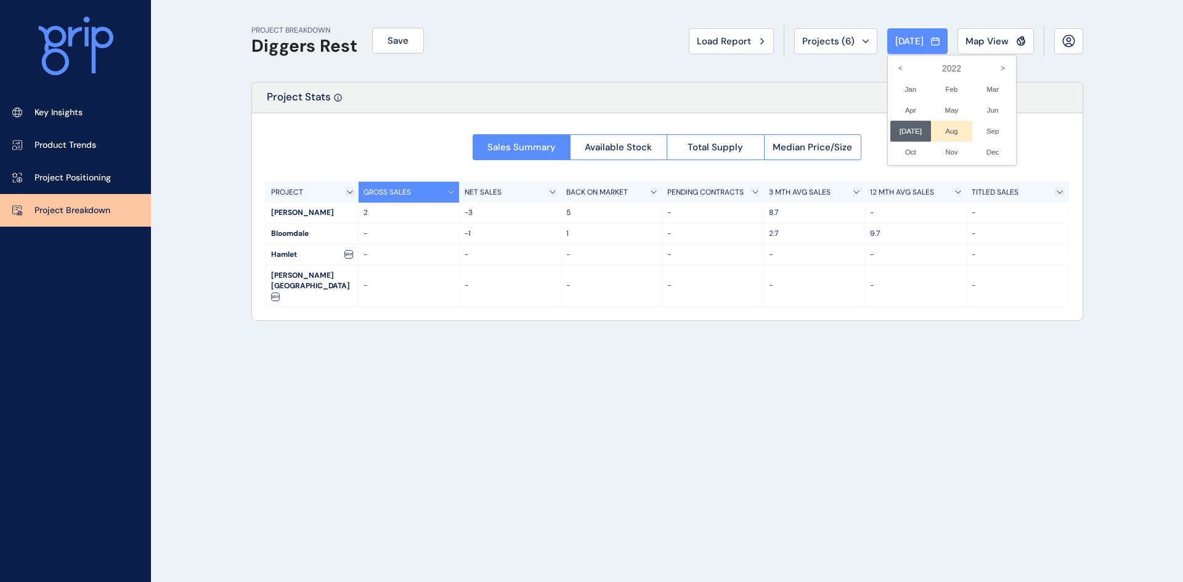
click at [948, 132] on li "Aug No report is available for this period. New months are usually published 5 …" at bounding box center [951, 131] width 41 height 21
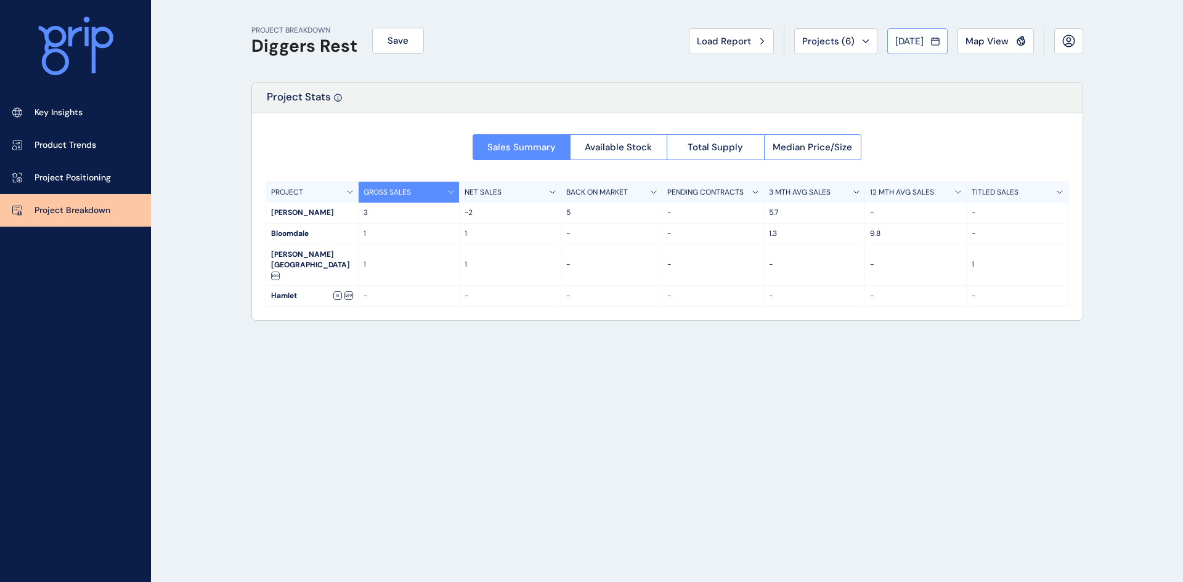
click at [902, 37] on span "[DATE]" at bounding box center [909, 41] width 28 height 12
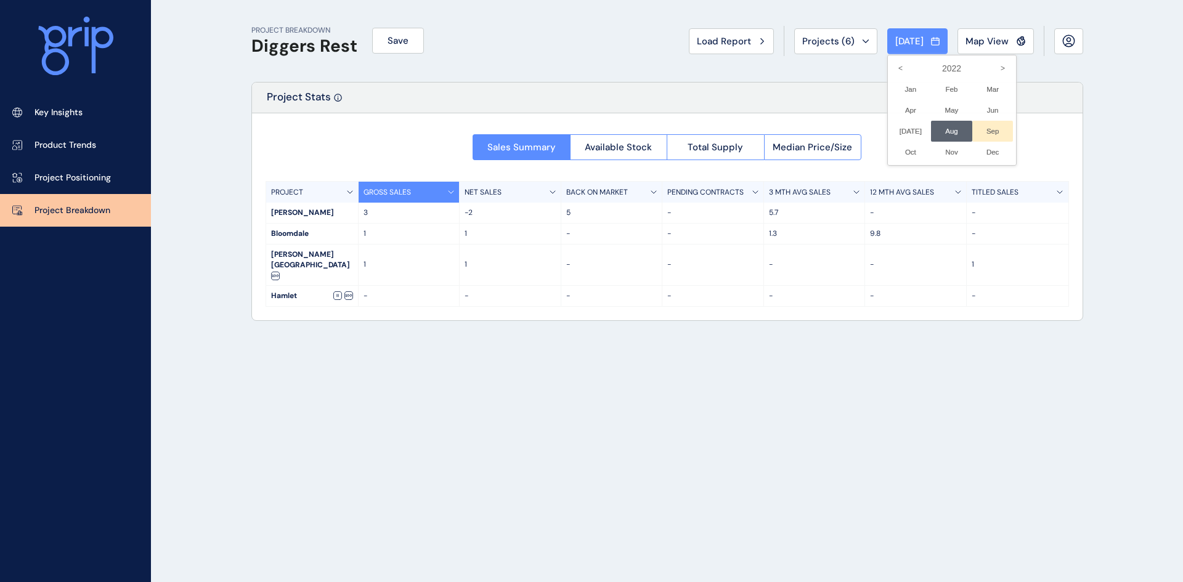
click at [981, 126] on li "Sep No report is available for this period. New months are usually published 5 …" at bounding box center [992, 131] width 41 height 21
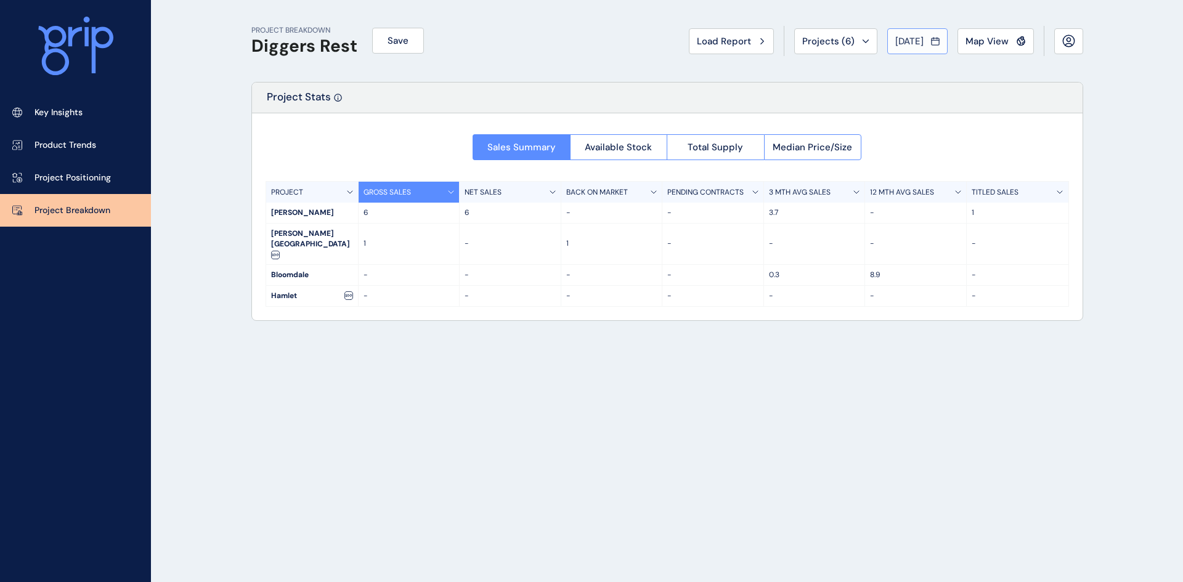
click at [906, 36] on span "[DATE]" at bounding box center [909, 41] width 28 height 12
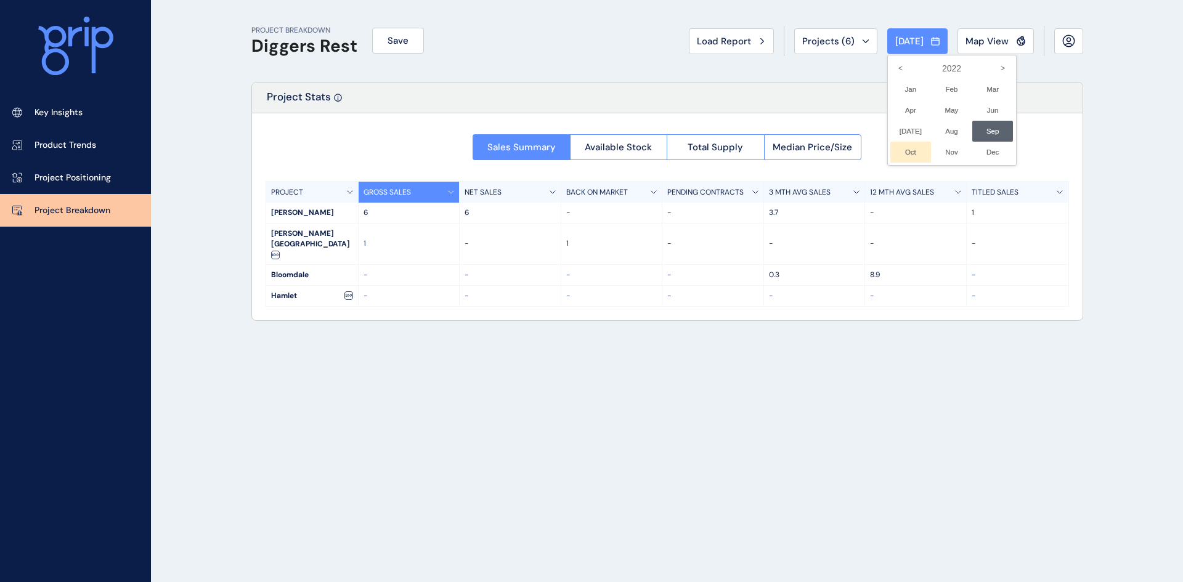
click at [895, 145] on li "Oct No report is available for this period. New months are usually published 5 …" at bounding box center [910, 152] width 41 height 21
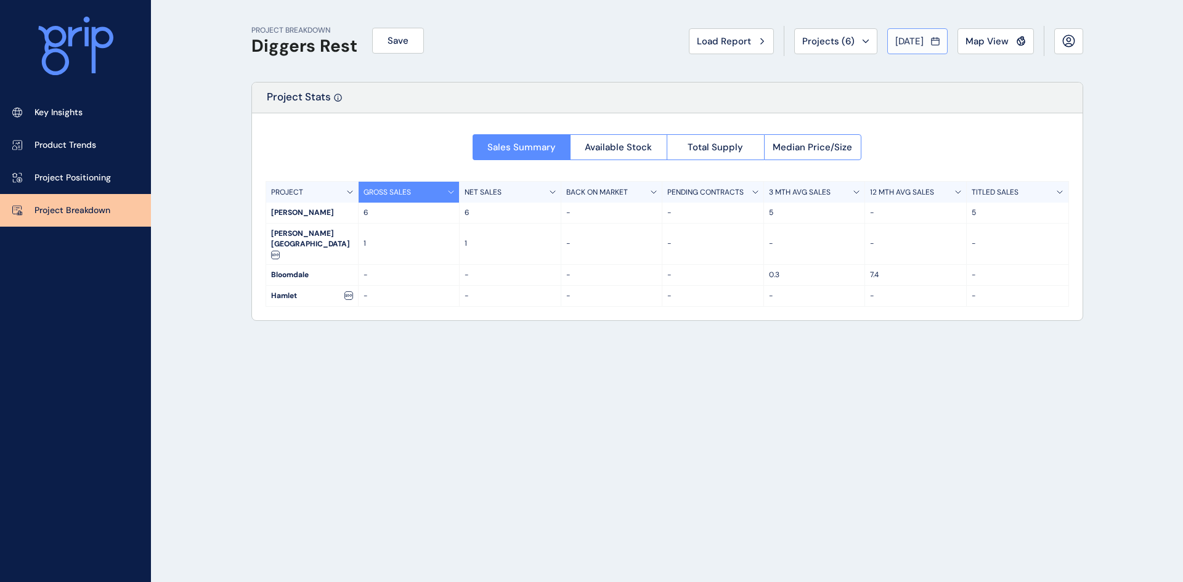
click at [906, 35] on span "[DATE]" at bounding box center [909, 41] width 28 height 12
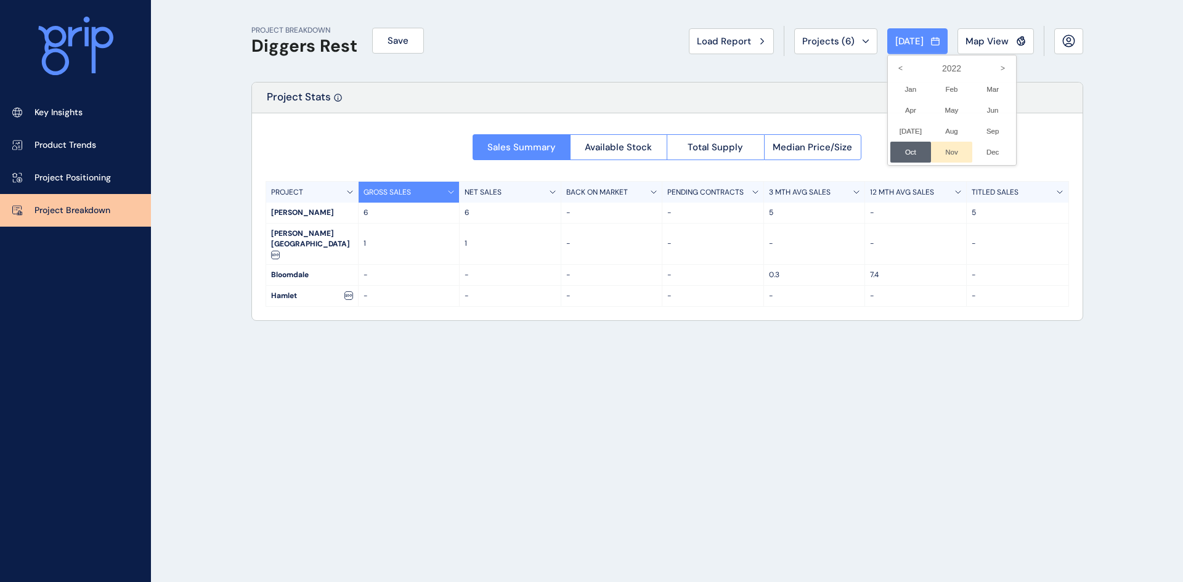
click at [948, 150] on li "Nov No report is available for this period. New months are usually published 5 …" at bounding box center [951, 152] width 41 height 21
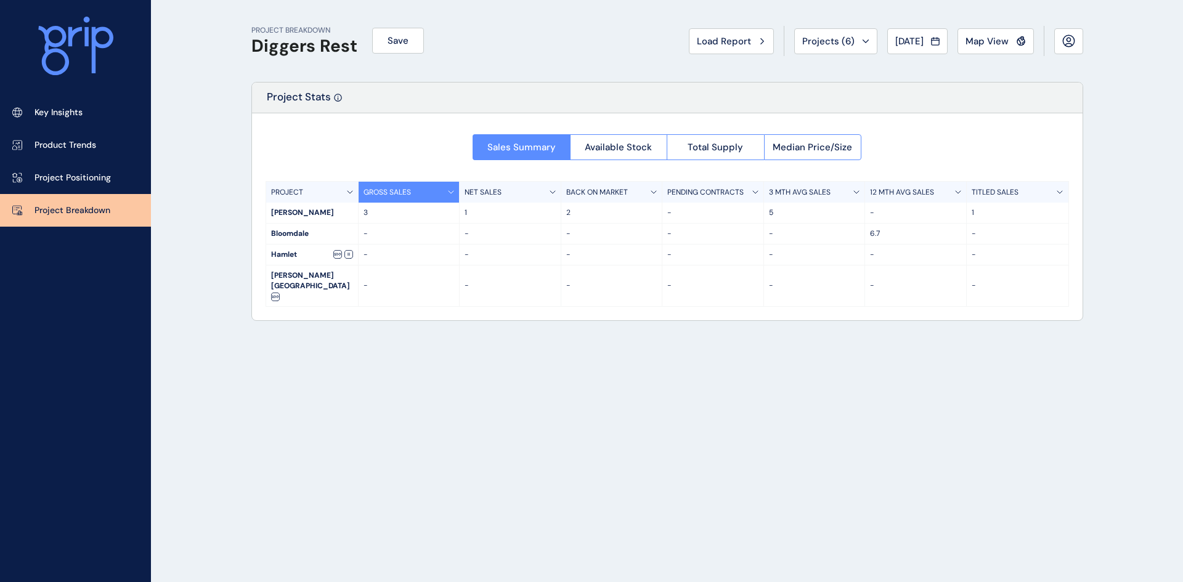
click at [908, 41] on span "[DATE]" at bounding box center [909, 41] width 28 height 12
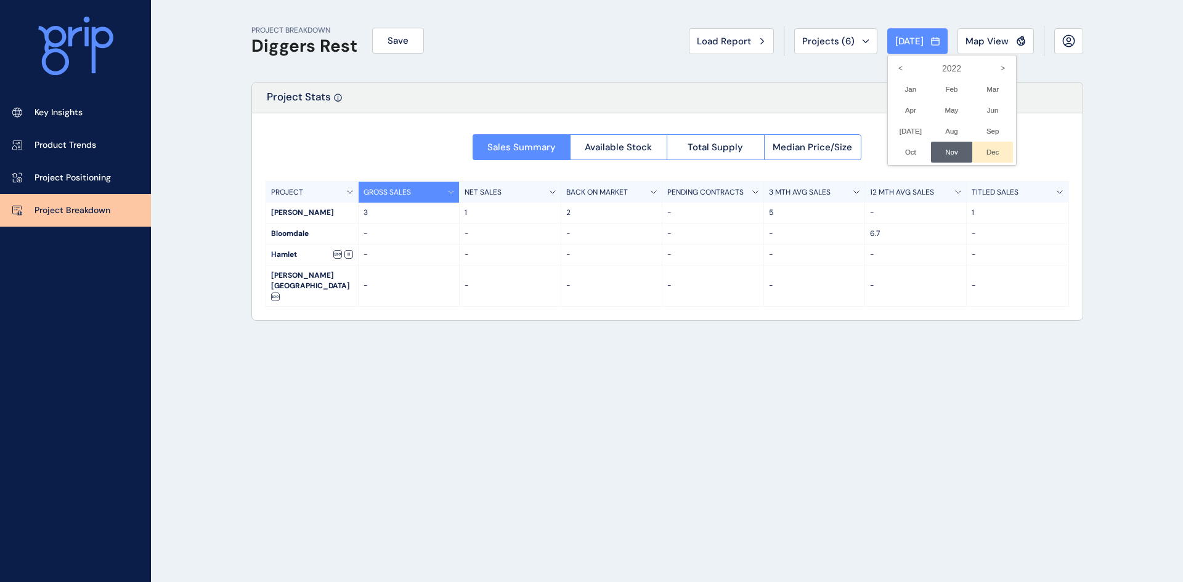
click at [977, 145] on li "Dec No report is available for this period. New months are usually published 5 …" at bounding box center [992, 152] width 41 height 21
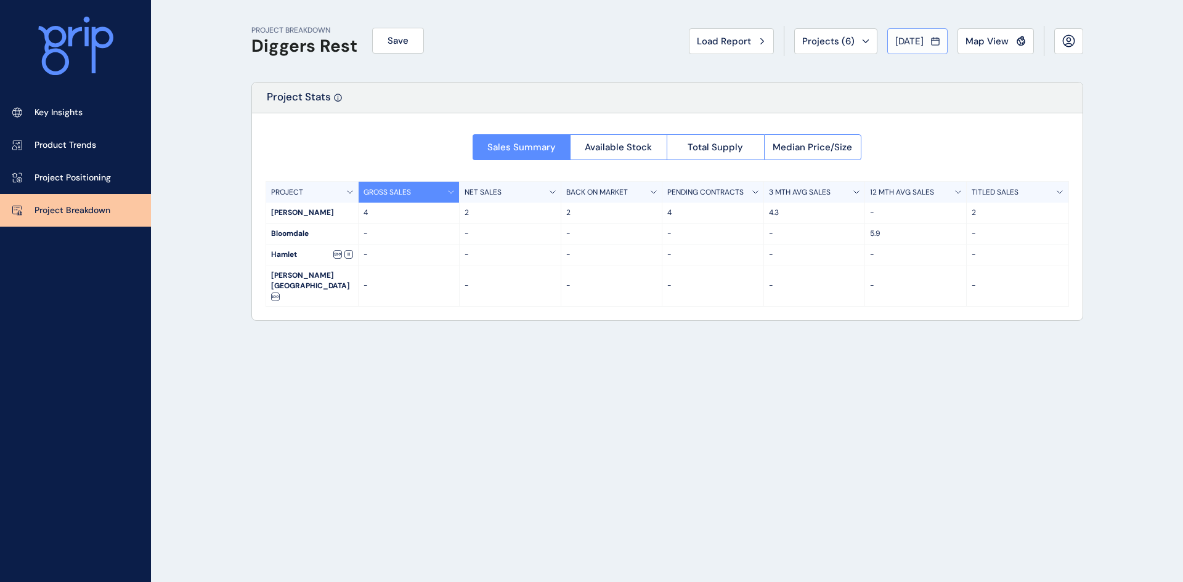
click at [900, 45] on span "[DATE]" at bounding box center [909, 41] width 28 height 12
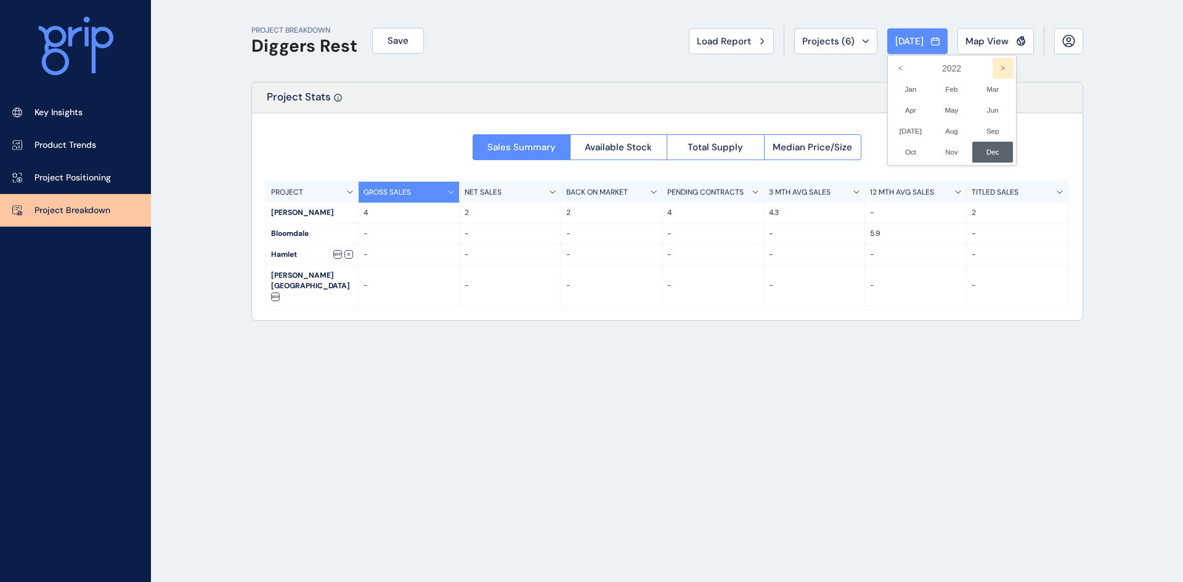
click at [994, 65] on icon ">" at bounding box center [1003, 68] width 21 height 21
click at [896, 86] on li "Jan No report is available for this period. New months are usually published 5 …" at bounding box center [910, 89] width 41 height 21
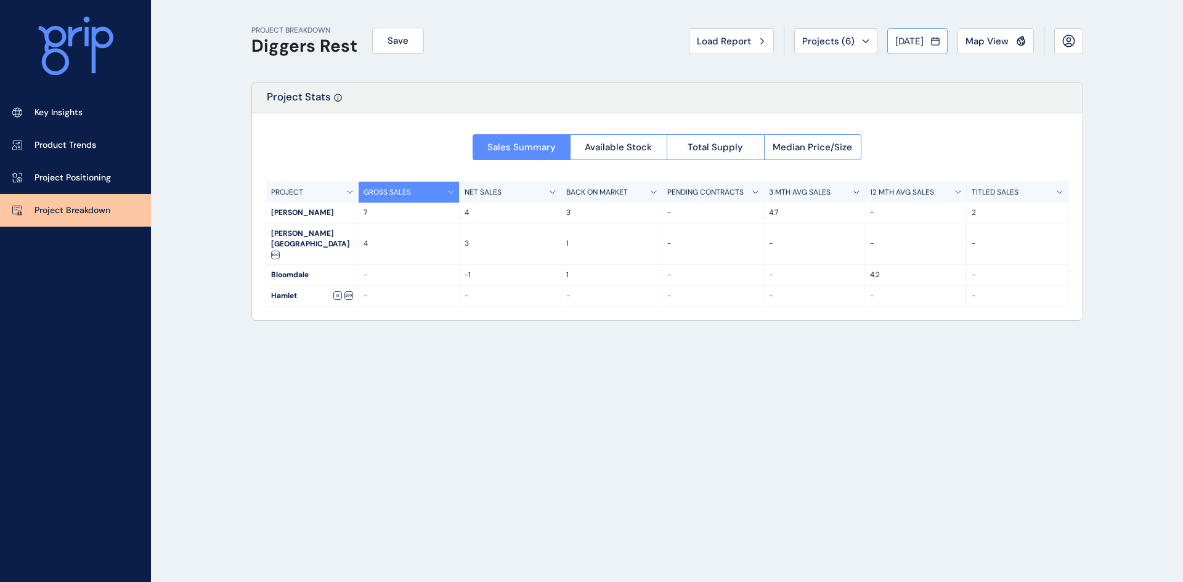
click at [912, 42] on span "[DATE]" at bounding box center [909, 41] width 28 height 12
click at [943, 89] on li "Feb No report is available for this period. New months are usually published 5 …" at bounding box center [951, 89] width 41 height 21
click at [906, 42] on span "[DATE]" at bounding box center [909, 41] width 28 height 12
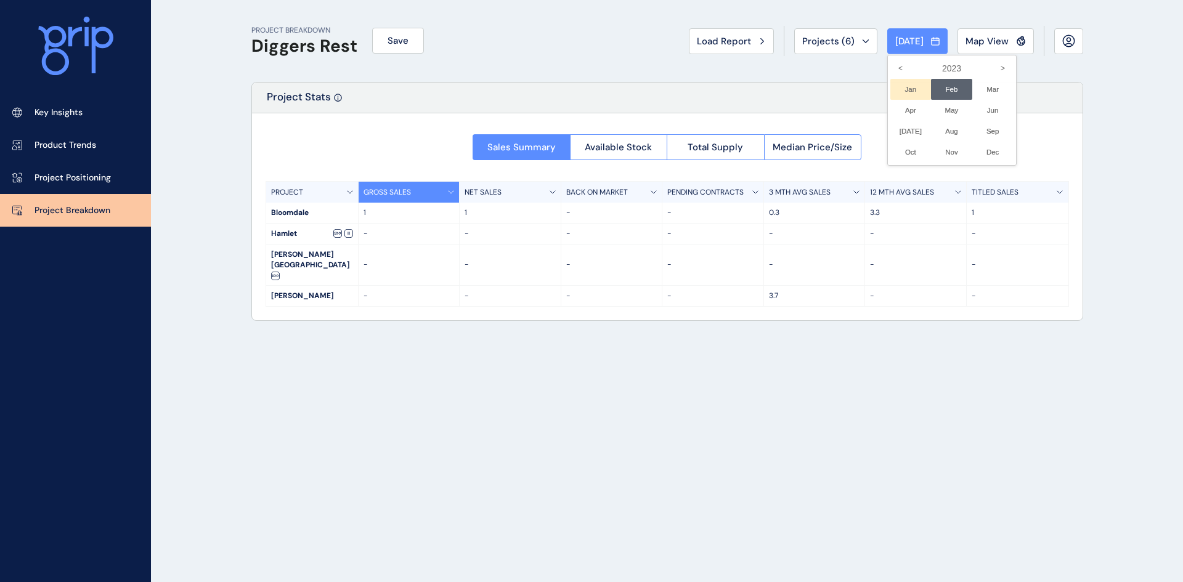
click at [900, 89] on li "Jan No report is available for this period. New months are usually published 5 …" at bounding box center [910, 89] width 41 height 21
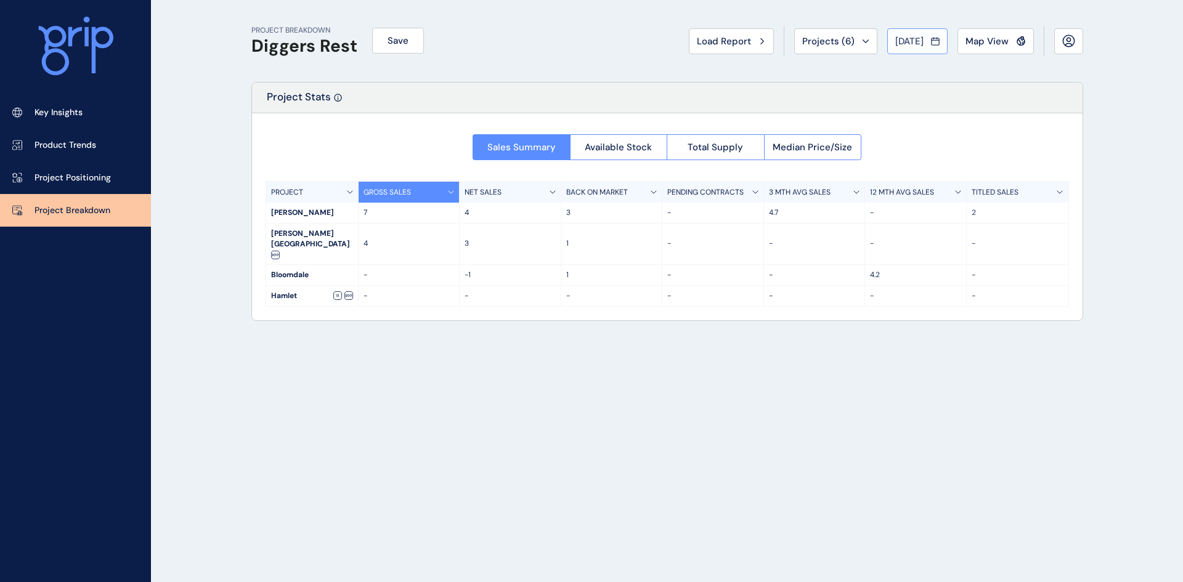
click at [916, 43] on span "[DATE]" at bounding box center [909, 41] width 28 height 12
click at [940, 83] on li "Feb No report is available for this period. New months are usually published 5 …" at bounding box center [951, 89] width 41 height 21
click at [912, 41] on span "[DATE]" at bounding box center [909, 41] width 28 height 12
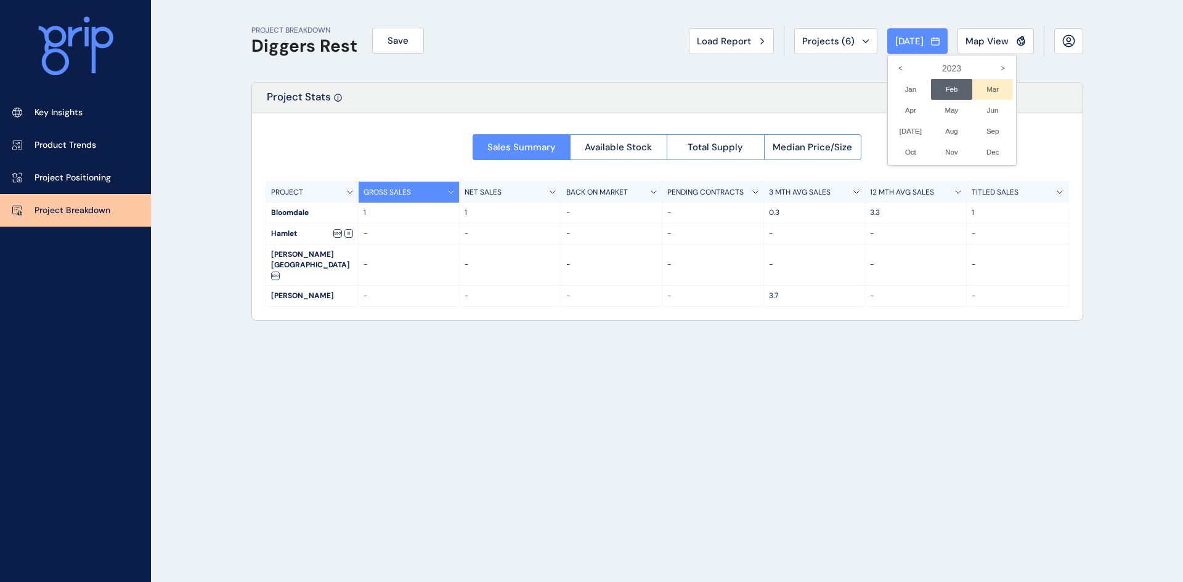
click at [978, 88] on li "Mar No report is available for this period. New months are usually published 5 …" at bounding box center [992, 89] width 41 height 21
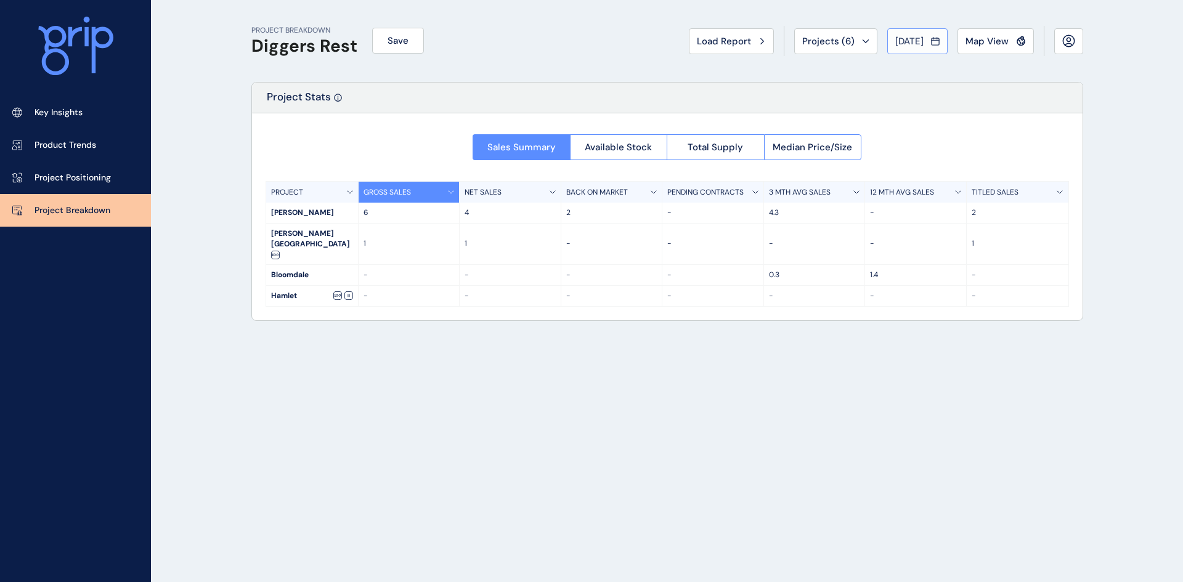
click at [899, 41] on span "[DATE]" at bounding box center [909, 41] width 28 height 12
click at [901, 111] on li "Apr No report is available for this period. New months are usually published 5 …" at bounding box center [910, 110] width 41 height 21
click at [897, 40] on span "[DATE]" at bounding box center [909, 41] width 28 height 12
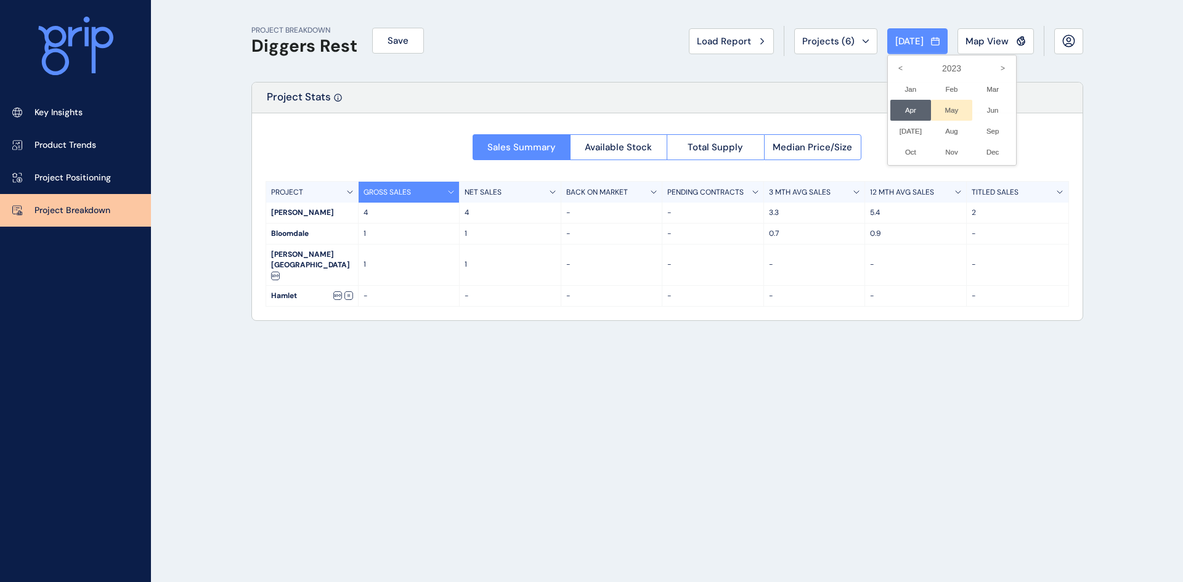
click at [946, 107] on li "May No report is available for this period. New months are usually published 5 …" at bounding box center [951, 110] width 41 height 21
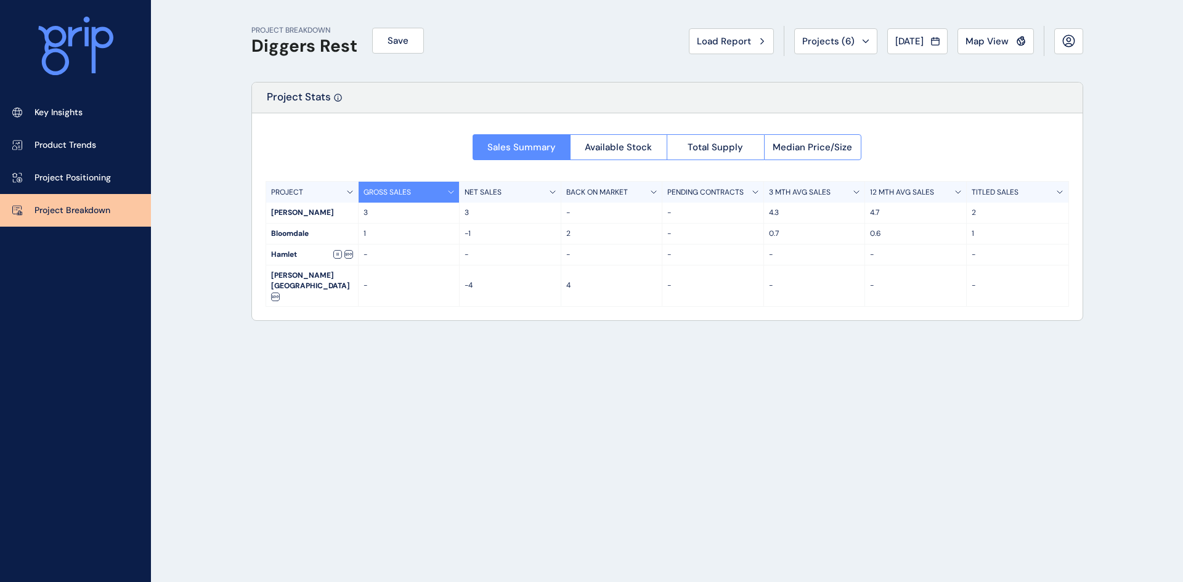
click at [895, 37] on span "[DATE]" at bounding box center [909, 41] width 28 height 12
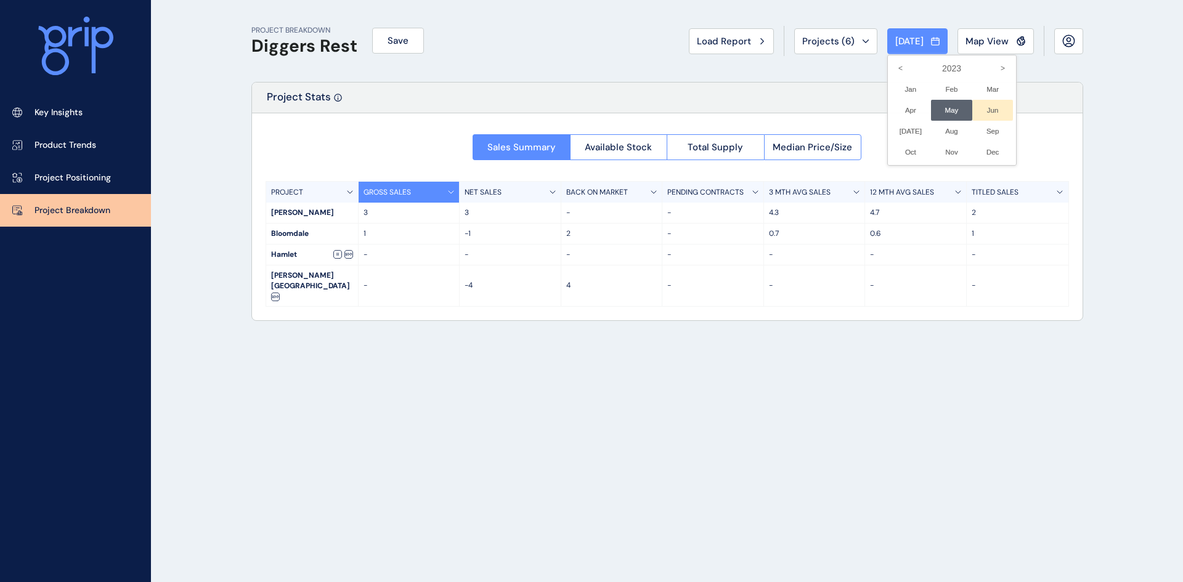
click at [988, 105] on li "Jun No report is available for this period. New months are usually published 5 …" at bounding box center [992, 110] width 41 height 21
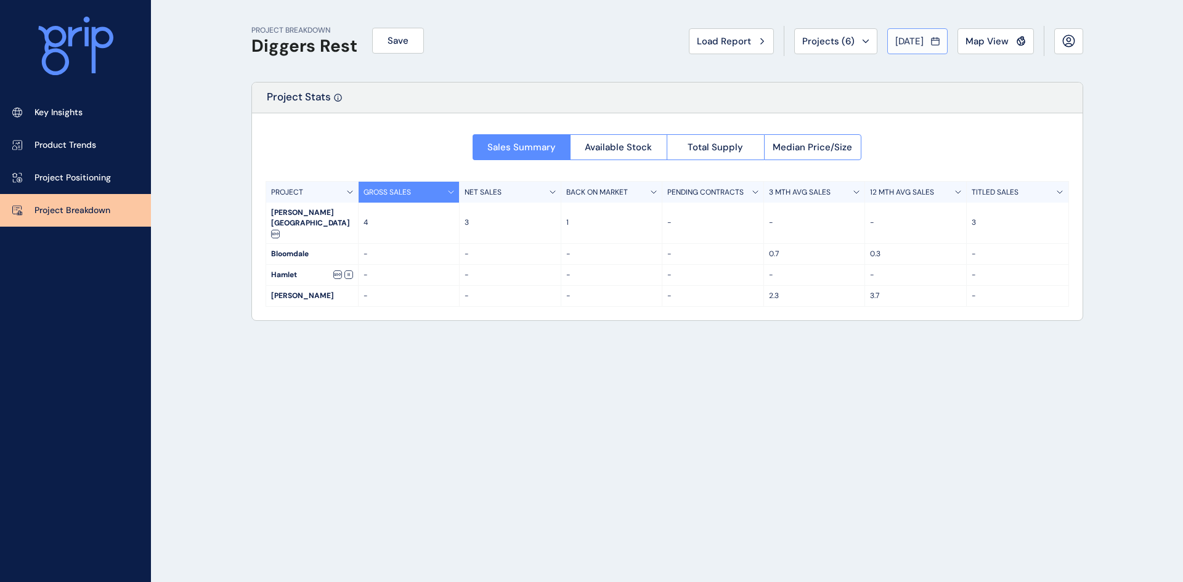
click at [909, 36] on span "[DATE]" at bounding box center [909, 41] width 28 height 12
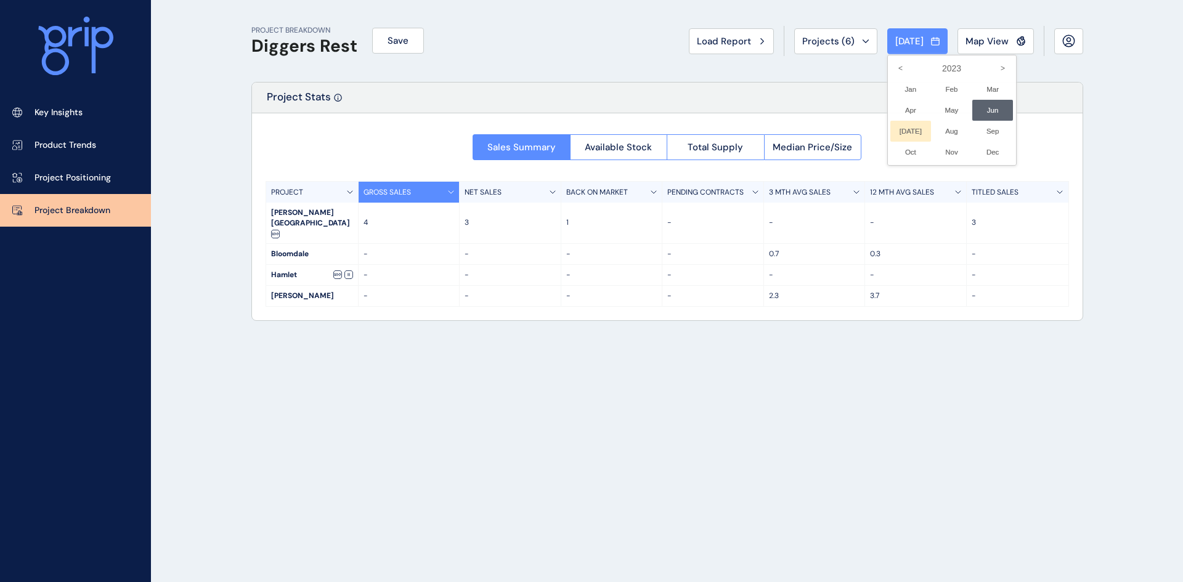
click at [901, 127] on li "[DATE] No report is available for this period. New months are usually published…" at bounding box center [910, 131] width 41 height 21
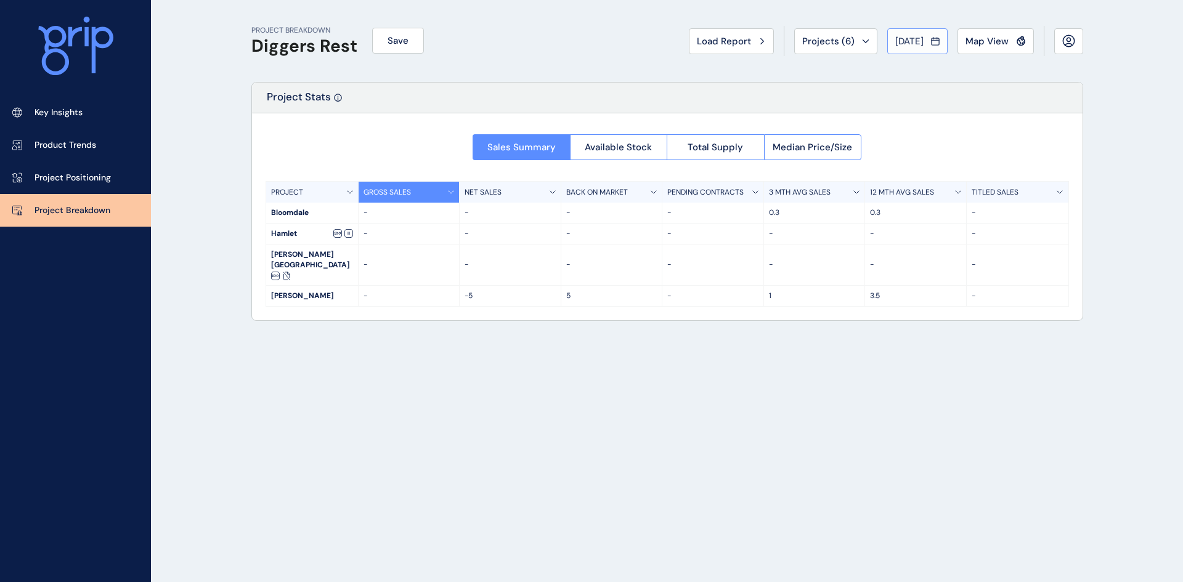
click at [903, 30] on button "[DATE]" at bounding box center [917, 41] width 60 height 26
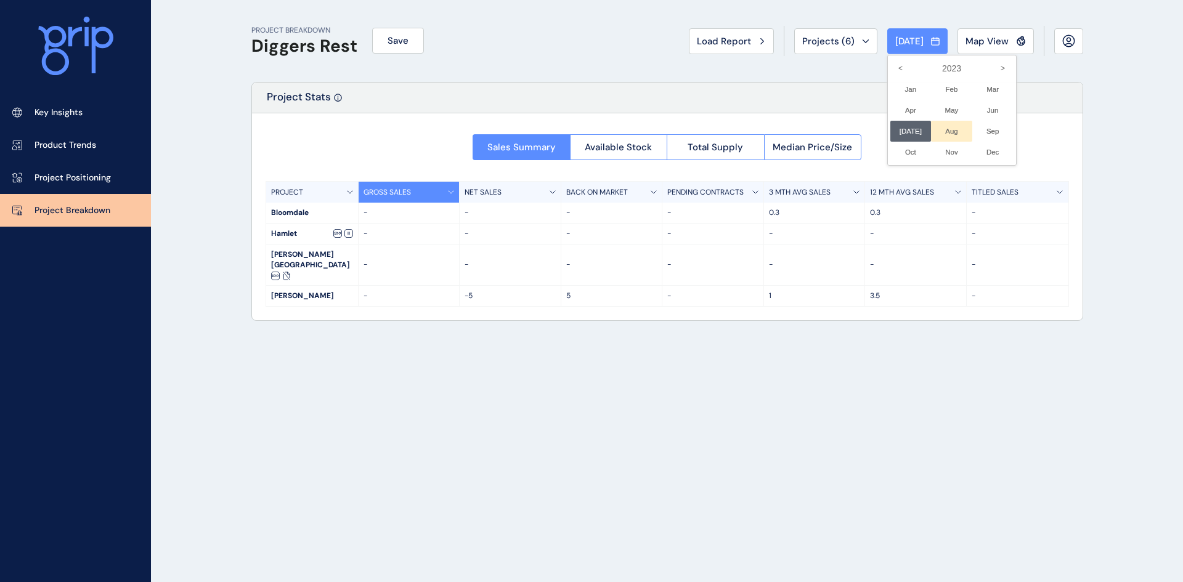
click at [945, 130] on li "Aug No report is available for this period. New months are usually published 5 …" at bounding box center [951, 131] width 41 height 21
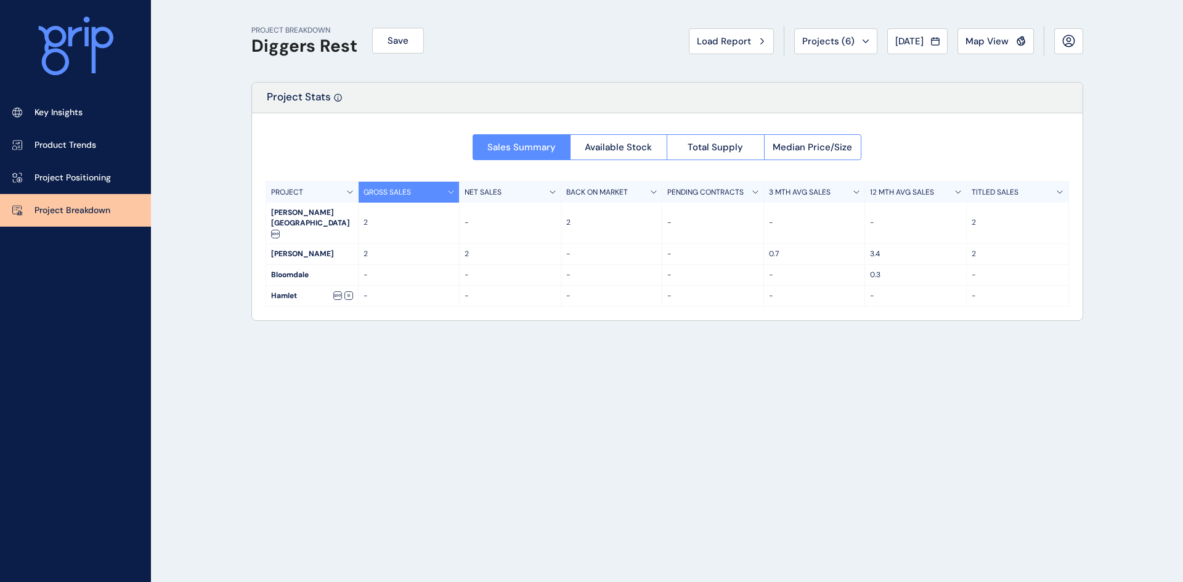
click at [895, 41] on span "[DATE]" at bounding box center [909, 41] width 28 height 12
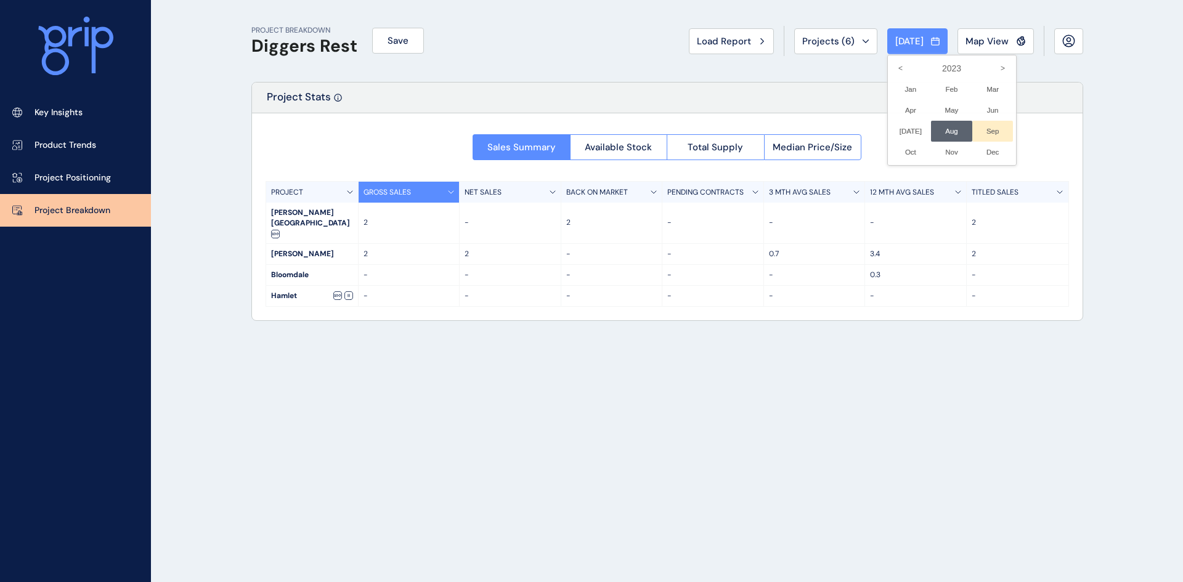
click at [981, 126] on li "Sep No report is available for this period. New months are usually published 5 …" at bounding box center [992, 131] width 41 height 21
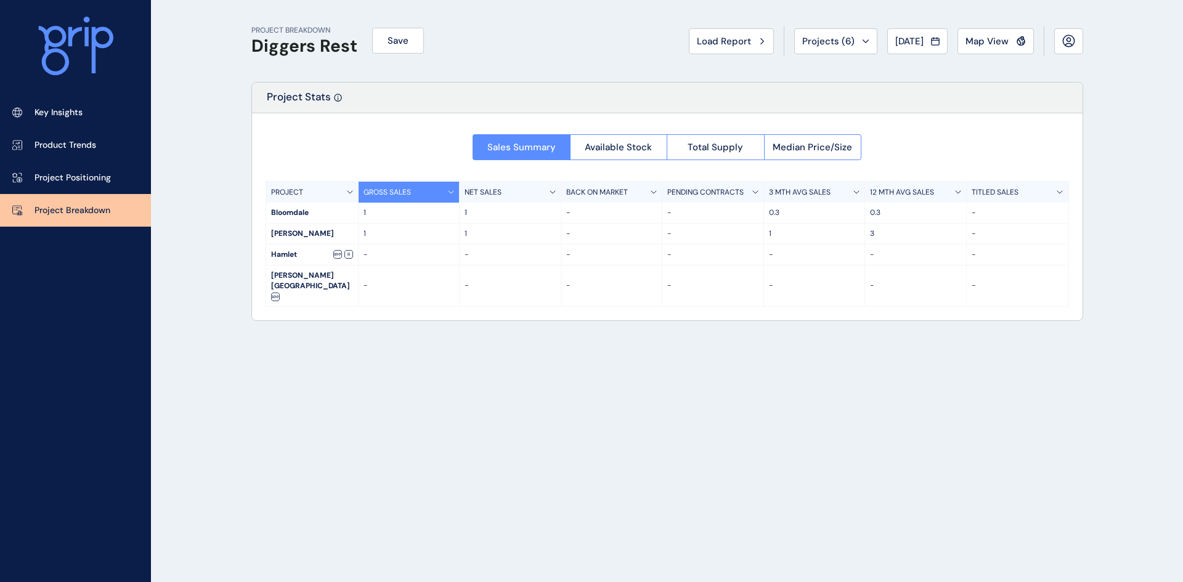
click at [910, 43] on span "[DATE]" at bounding box center [909, 41] width 28 height 12
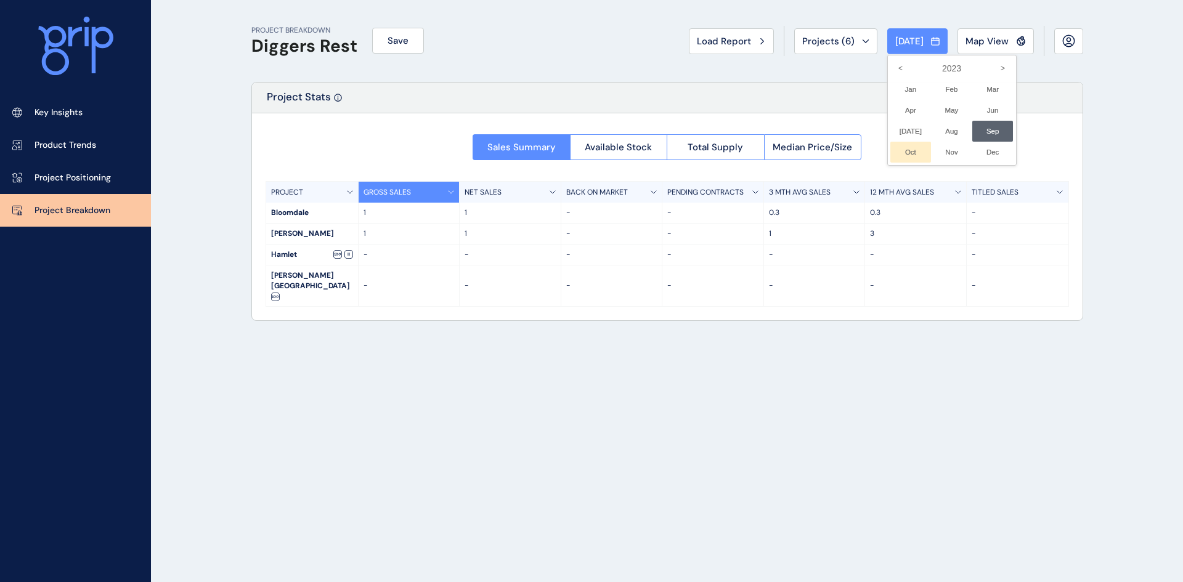
click at [901, 150] on li "Oct No report is available for this period. New months are usually published 5 …" at bounding box center [910, 152] width 41 height 21
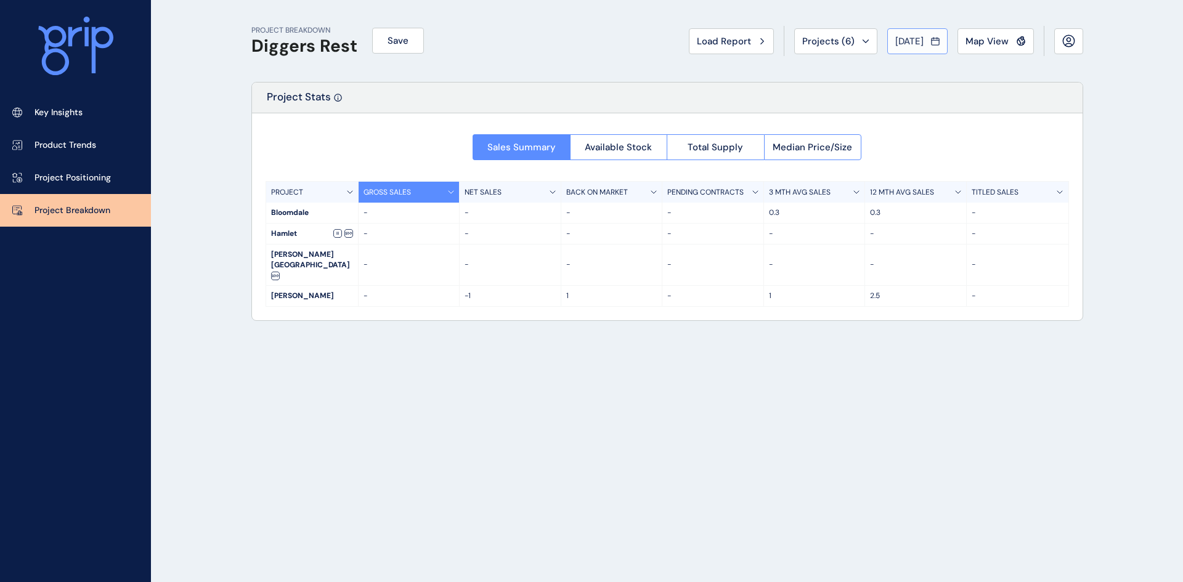
click at [912, 41] on span "[DATE]" at bounding box center [909, 41] width 28 height 12
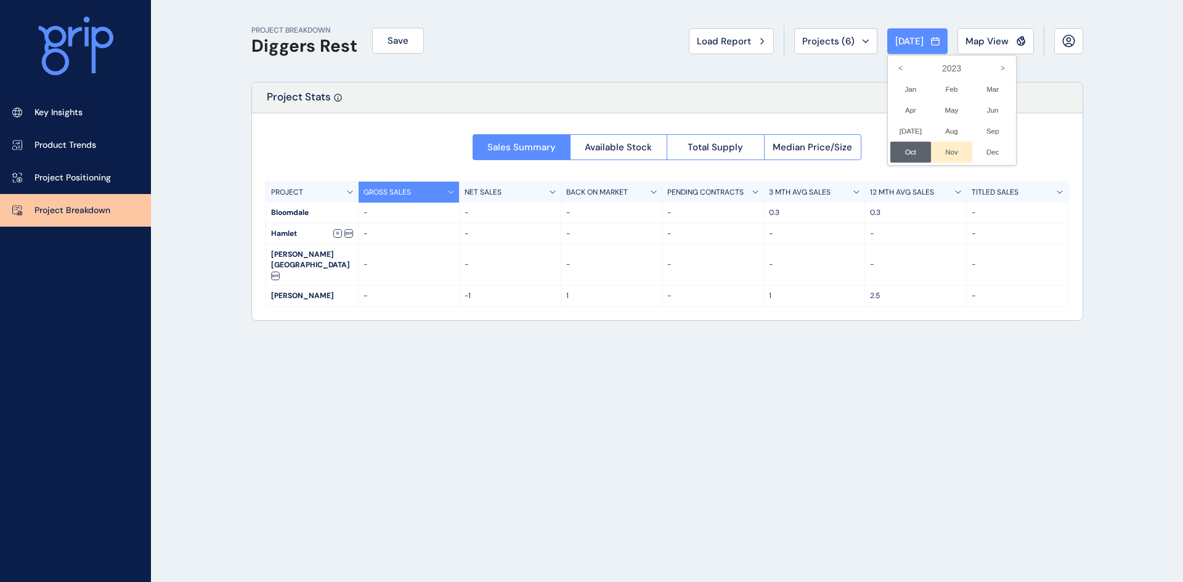
click at [942, 151] on li "Nov No report is available for this period. New months are usually published 5 …" at bounding box center [951, 152] width 41 height 21
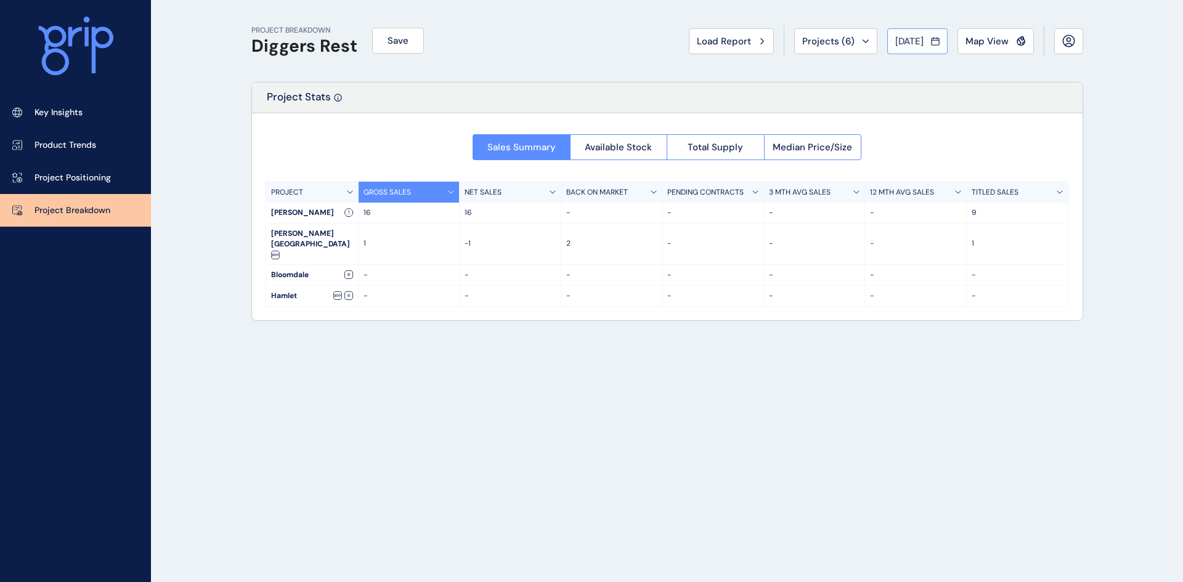
click at [903, 40] on span "[DATE]" at bounding box center [909, 41] width 28 height 12
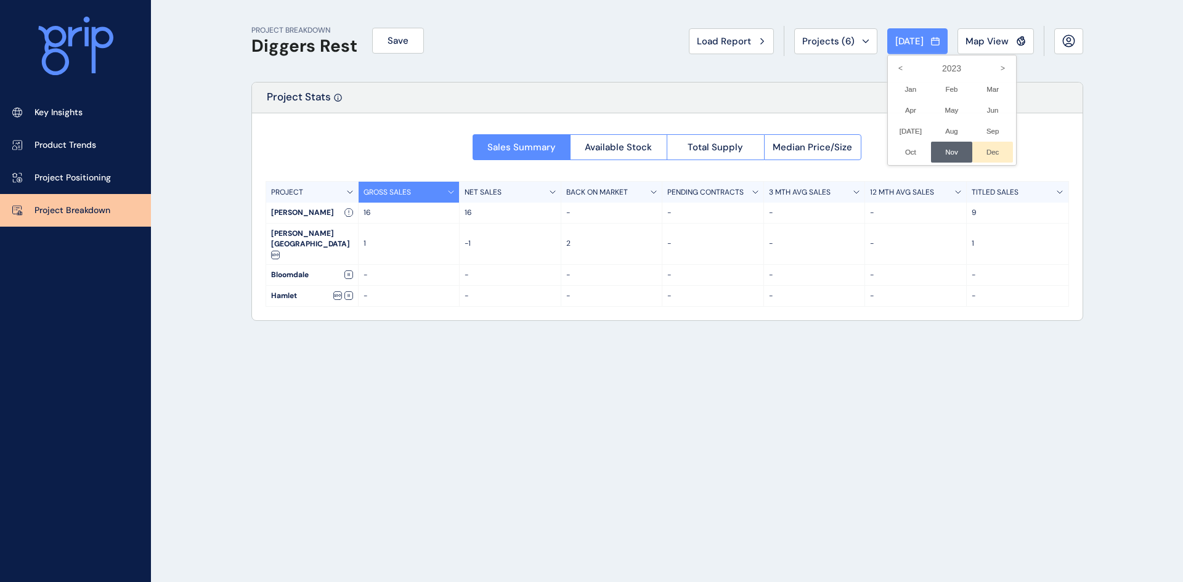
click at [983, 145] on li "Dec No report is available for this period. New months are usually published 5 …" at bounding box center [992, 152] width 41 height 21
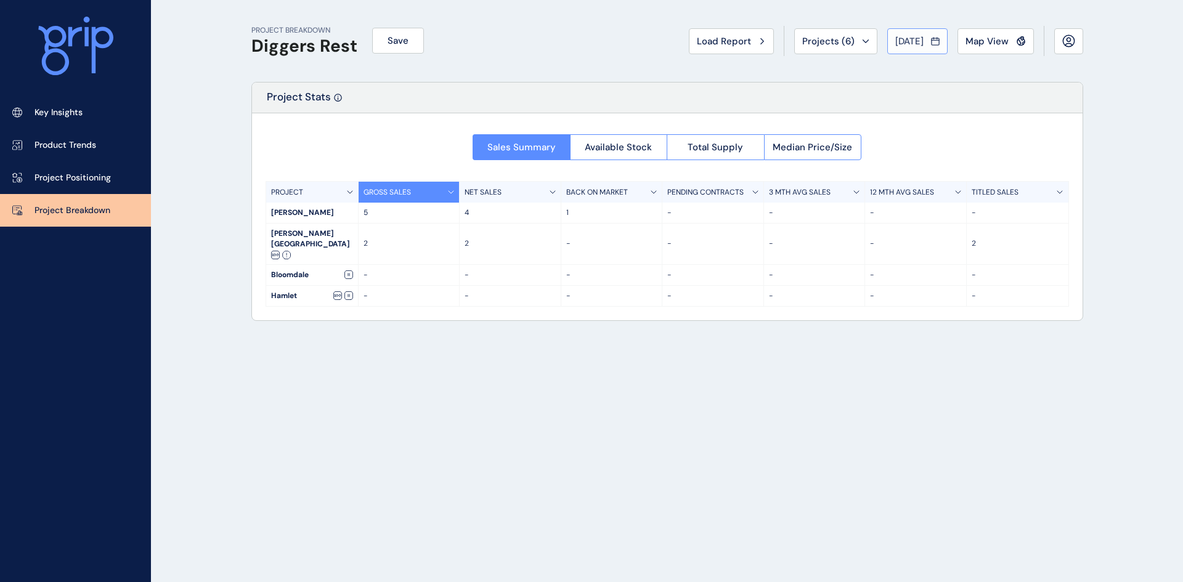
click at [903, 38] on span "[DATE]" at bounding box center [909, 41] width 28 height 12
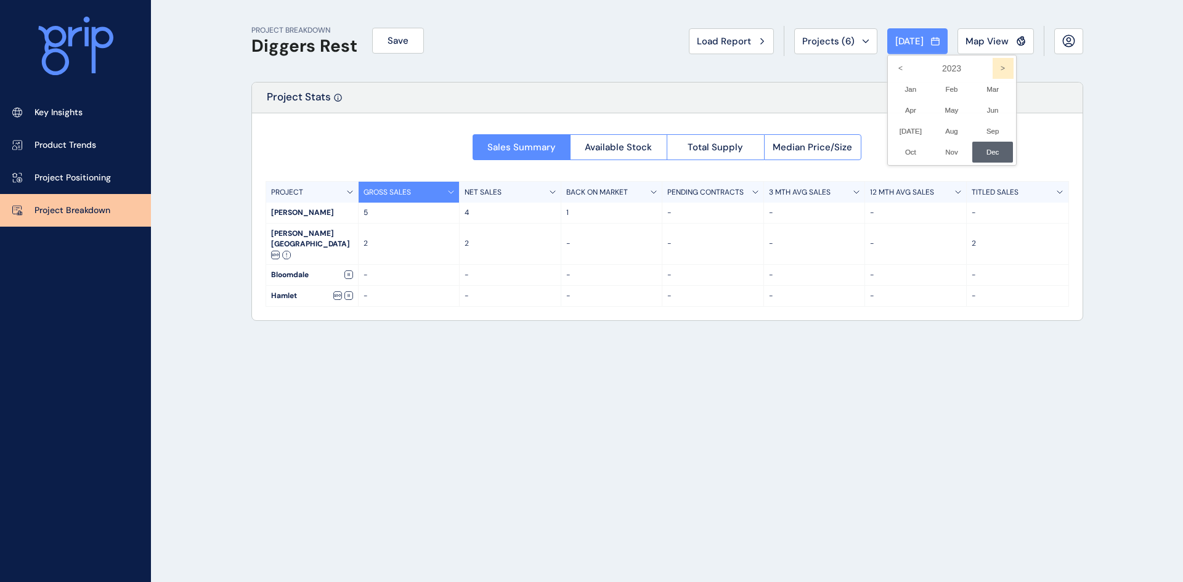
click at [993, 64] on icon ">" at bounding box center [1003, 68] width 21 height 21
click at [894, 86] on li "Jan No report is available for this period. New months are usually published 5 …" at bounding box center [910, 89] width 41 height 21
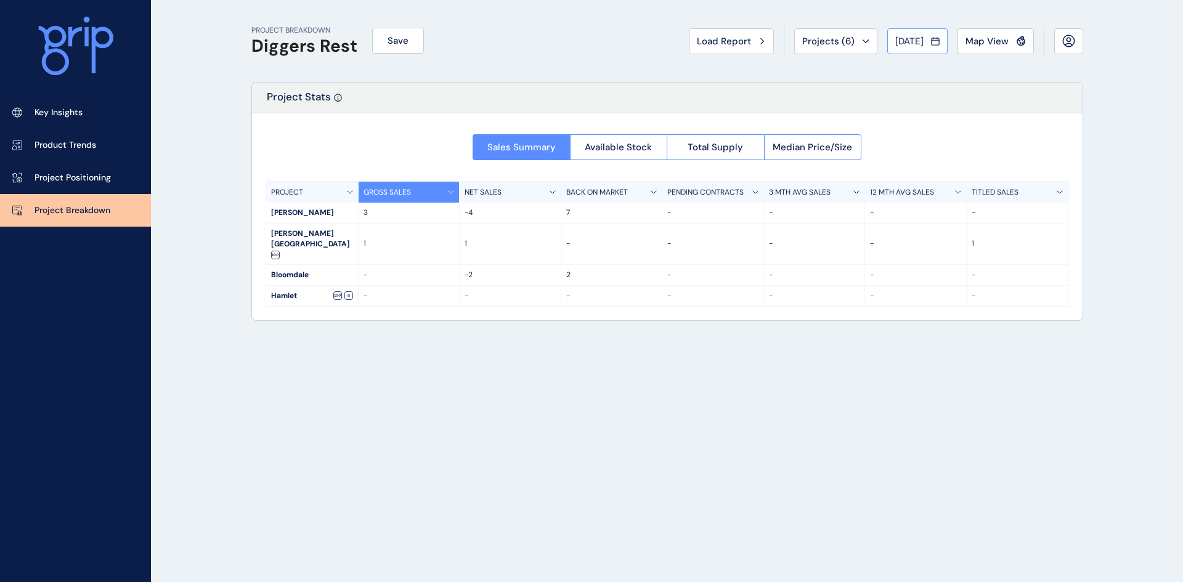
click at [903, 42] on span "[DATE]" at bounding box center [909, 41] width 28 height 12
click at [945, 89] on li "Feb No report is available for this period. New months are usually published 5 …" at bounding box center [951, 89] width 41 height 21
click at [919, 39] on span "[DATE]" at bounding box center [909, 41] width 28 height 12
click at [984, 88] on li "Mar No report is available for this period. New months are usually published 5 …" at bounding box center [992, 89] width 41 height 21
click at [914, 39] on span "[DATE]" at bounding box center [909, 41] width 28 height 12
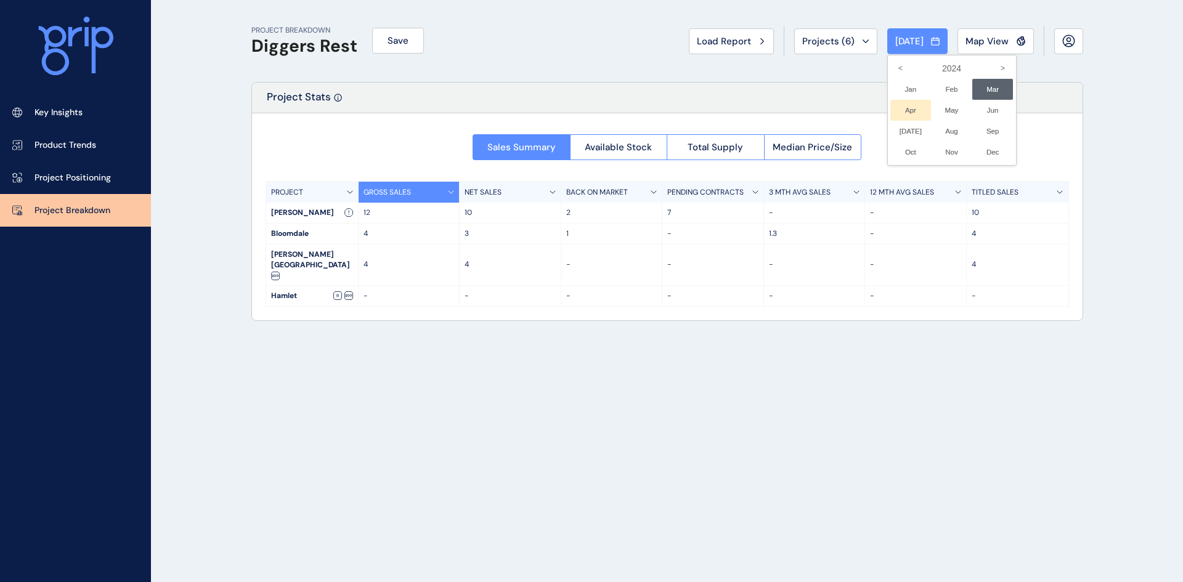
click at [903, 108] on li "Apr No report is available for this period. New months are usually published 5 …" at bounding box center [910, 110] width 41 height 21
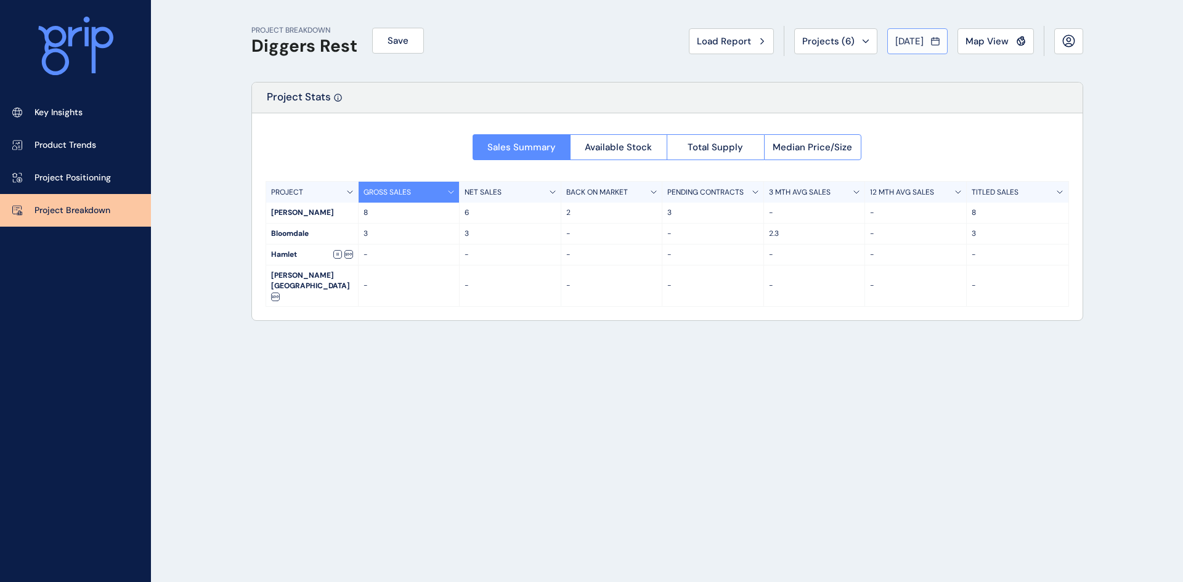
click at [902, 38] on span "[DATE]" at bounding box center [909, 41] width 28 height 12
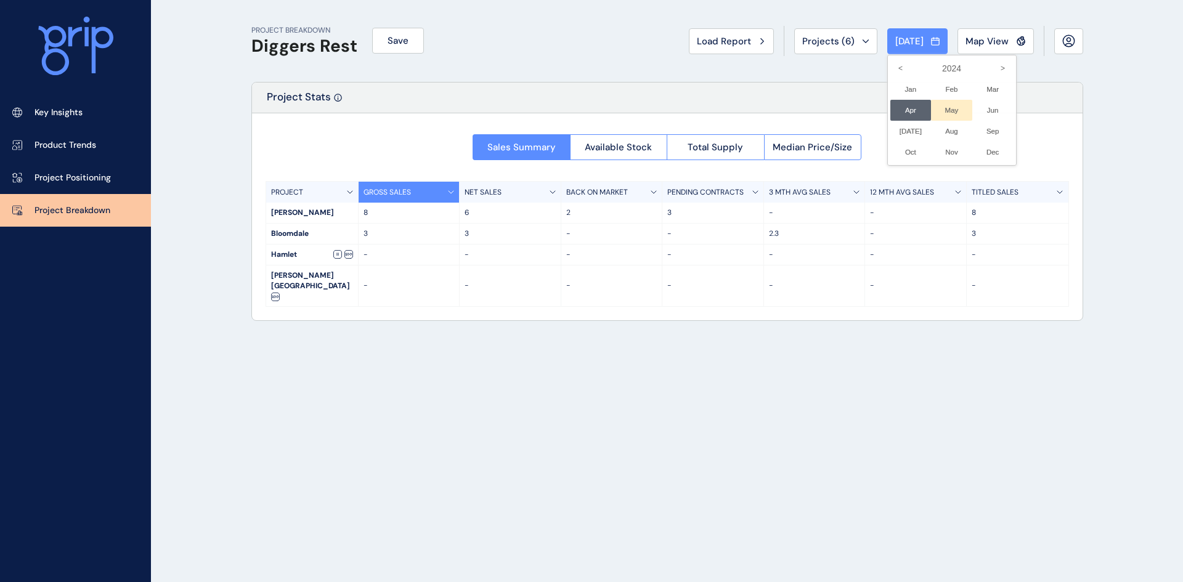
click at [945, 108] on li "May No report is available for this period. New months are usually published 5 …" at bounding box center [951, 110] width 41 height 21
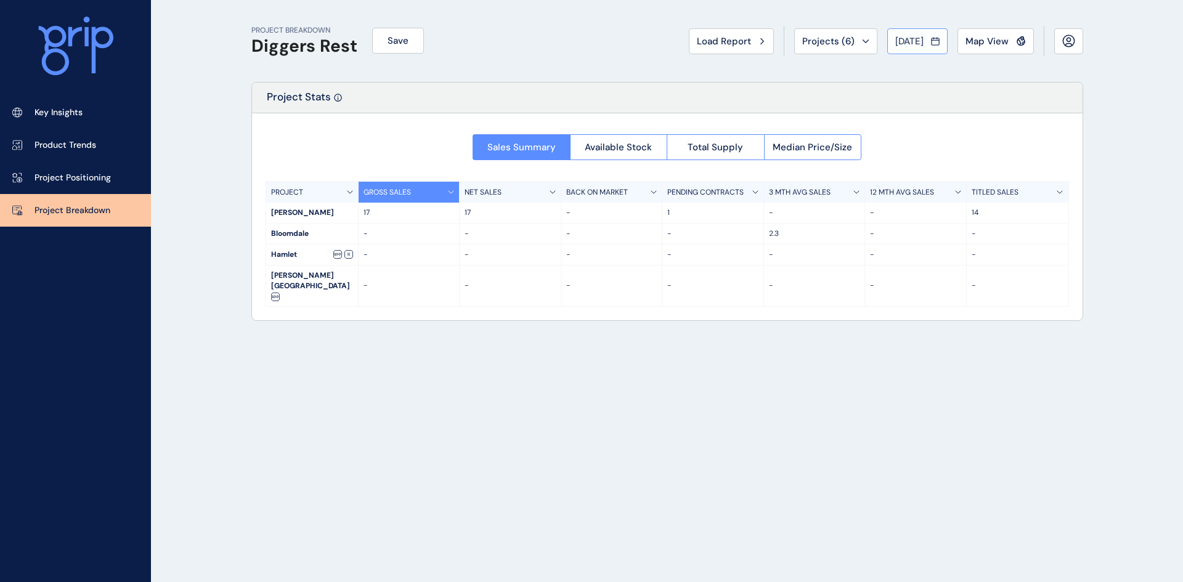
click at [896, 36] on span "[DATE]" at bounding box center [909, 41] width 28 height 12
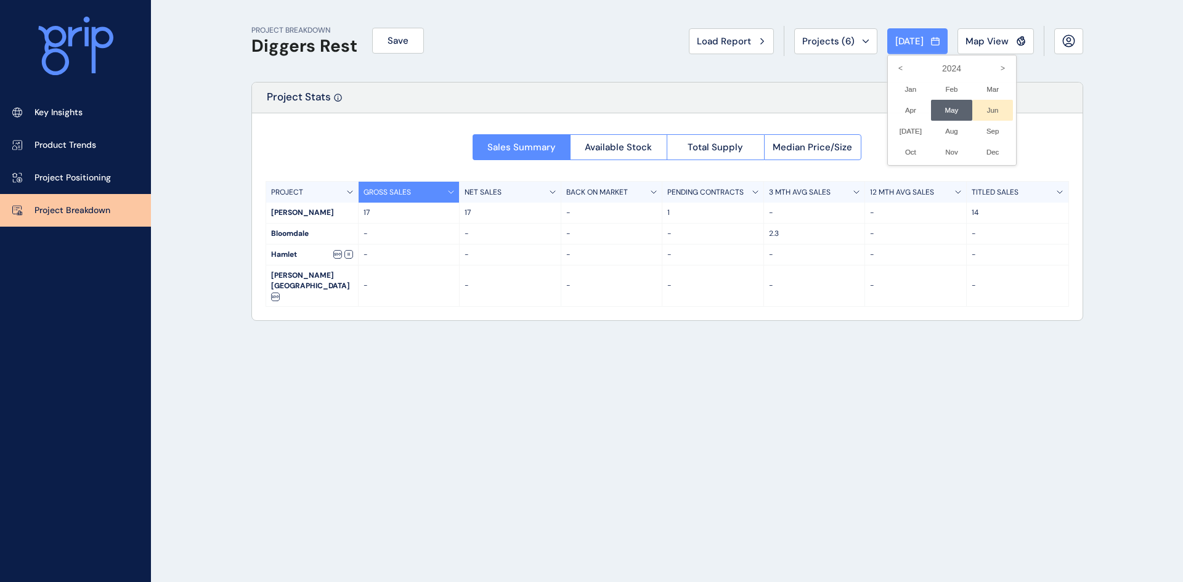
click at [989, 105] on li "Jun No report is available for this period. New months are usually published 5 …" at bounding box center [992, 110] width 41 height 21
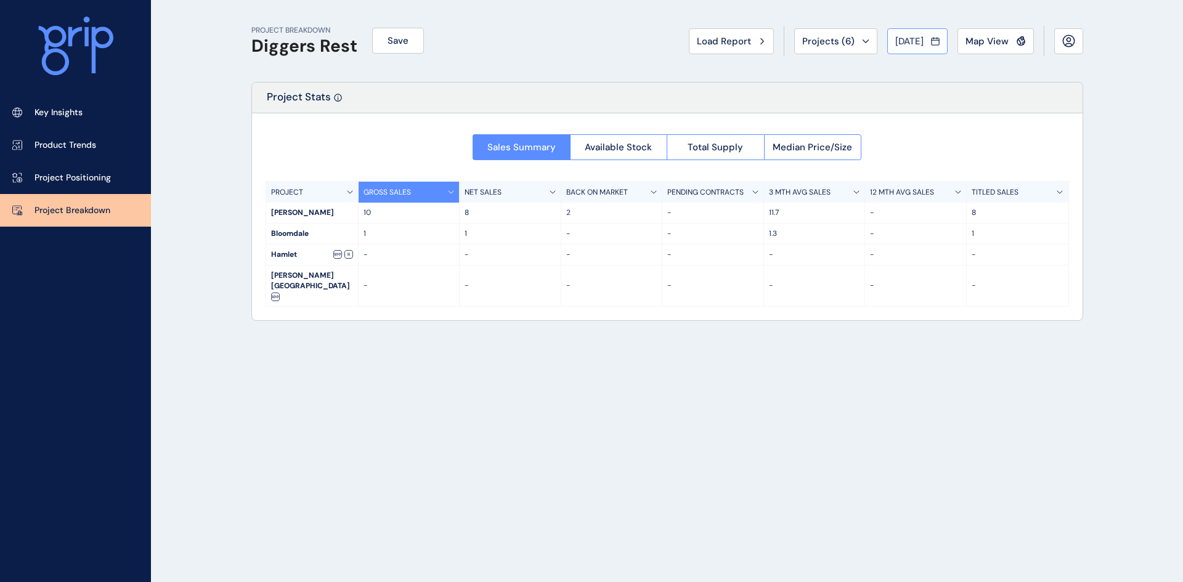
click at [908, 41] on span "[DATE]" at bounding box center [909, 41] width 28 height 12
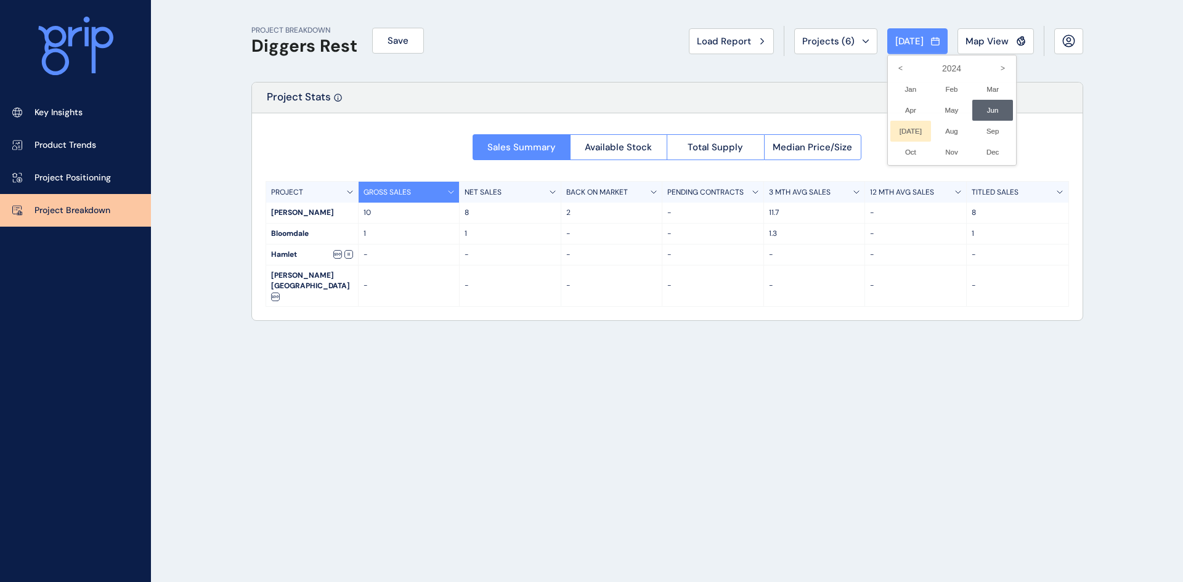
click at [904, 129] on li "[DATE] No report is available for this period. New months are usually published…" at bounding box center [910, 131] width 41 height 21
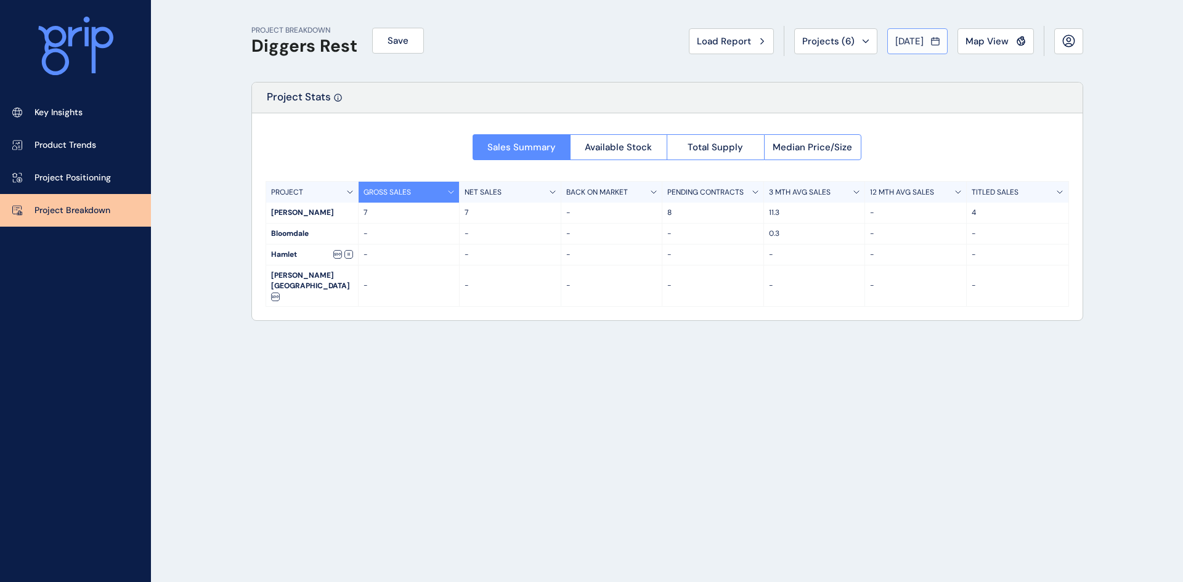
click at [911, 34] on button "[DATE]" at bounding box center [917, 41] width 60 height 26
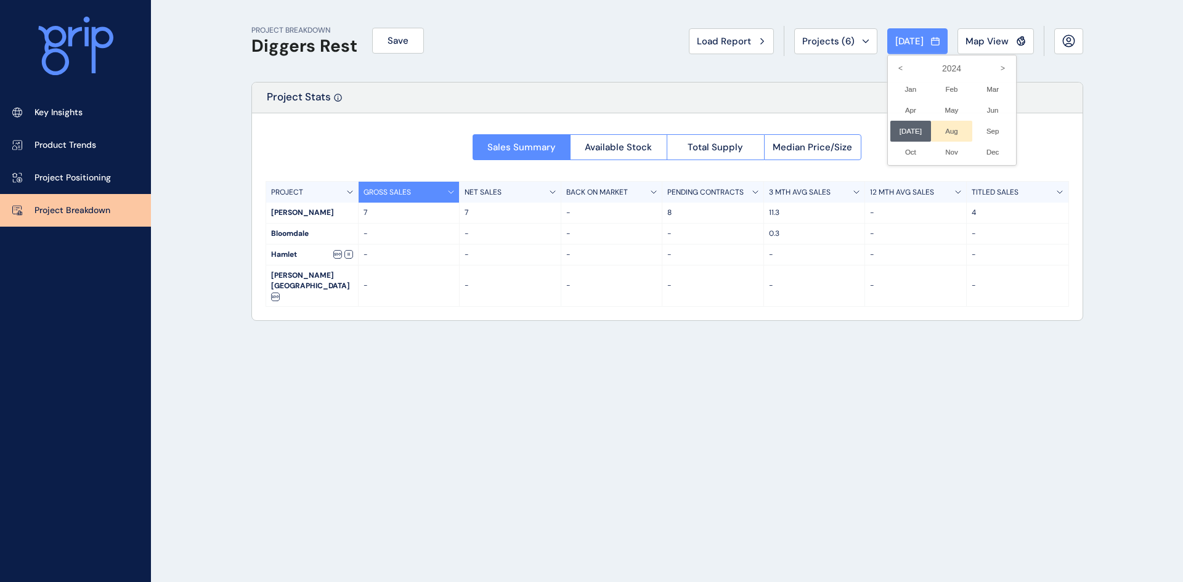
click at [943, 133] on li "Aug No report is available for this period. New months are usually published 5 …" at bounding box center [951, 131] width 41 height 21
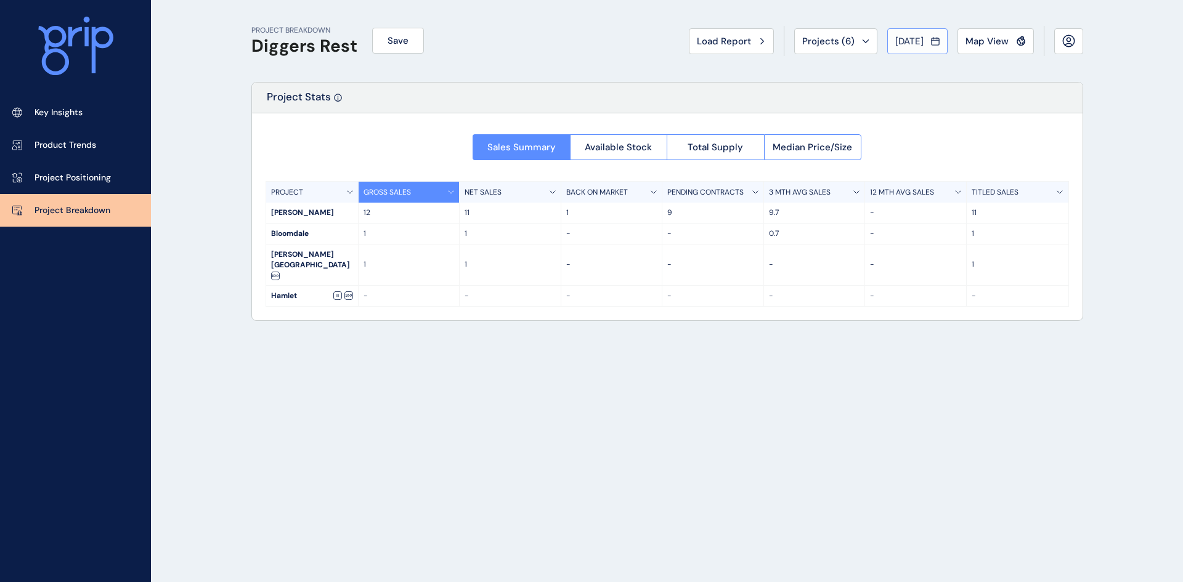
click at [922, 42] on span "[DATE]" at bounding box center [909, 41] width 28 height 12
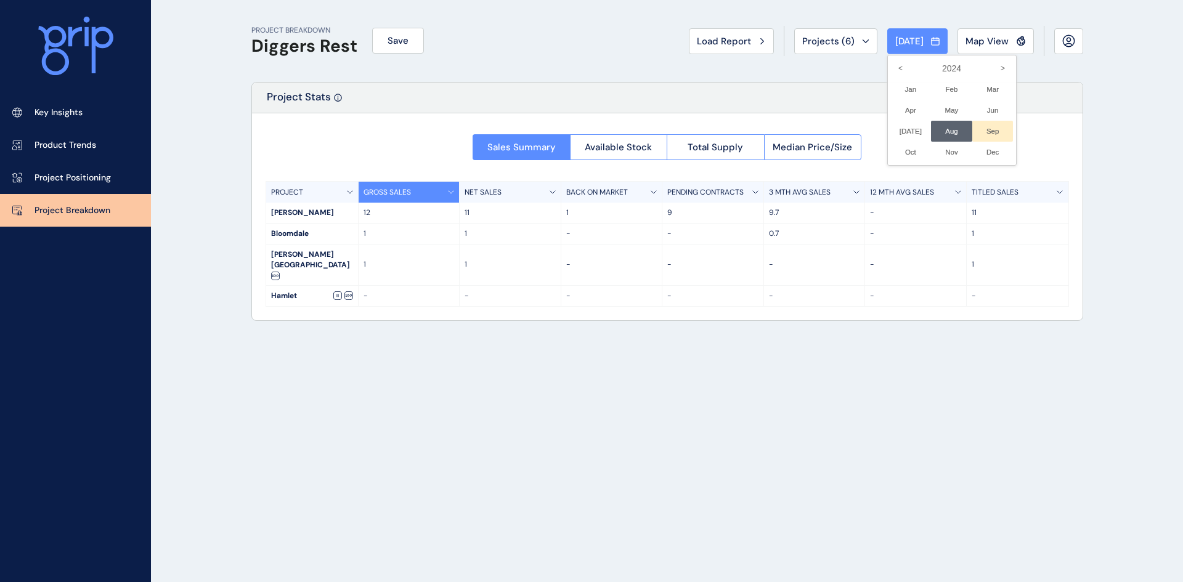
click at [977, 129] on li "Sep No report is available for this period. New months are usually published 5 …" at bounding box center [992, 131] width 41 height 21
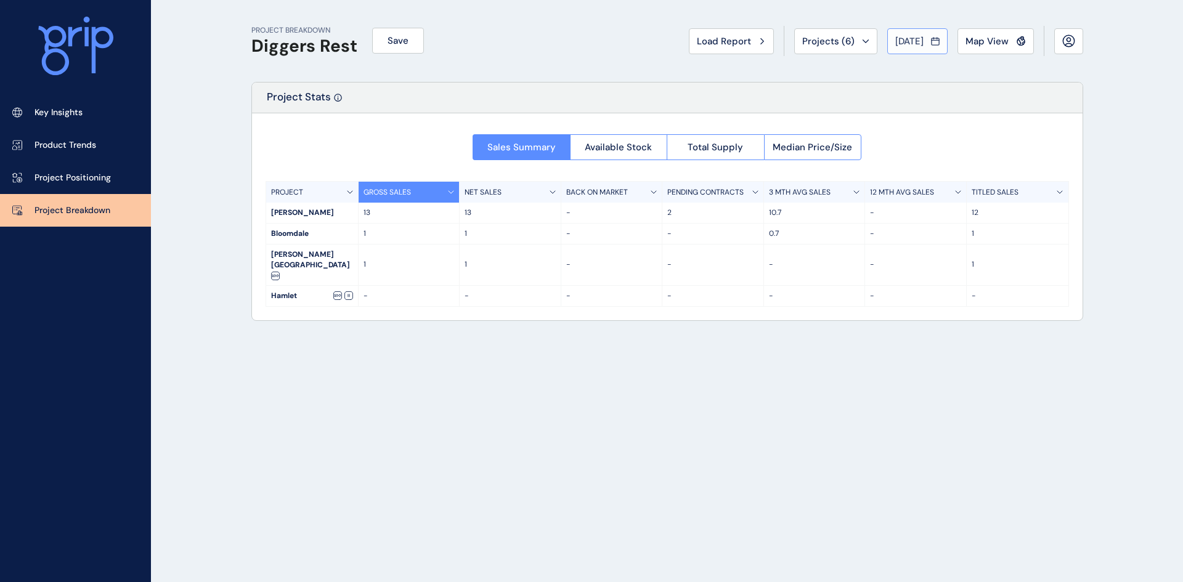
click at [903, 37] on span "[DATE]" at bounding box center [909, 41] width 28 height 12
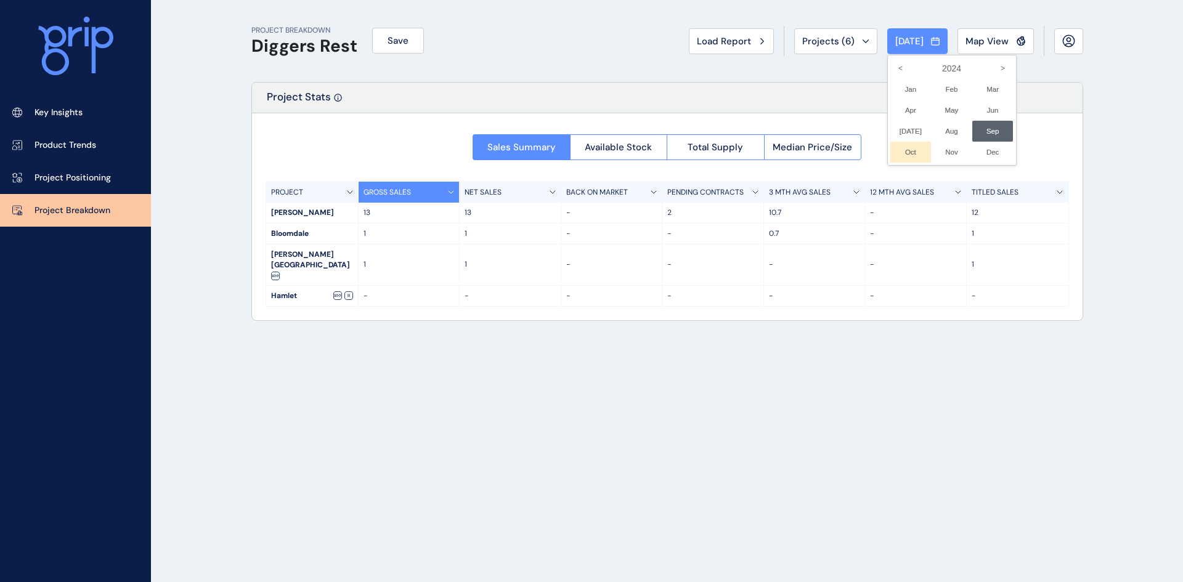
click at [895, 148] on li "Oct No report is available for this period. New months are usually published 5 …" at bounding box center [910, 152] width 41 height 21
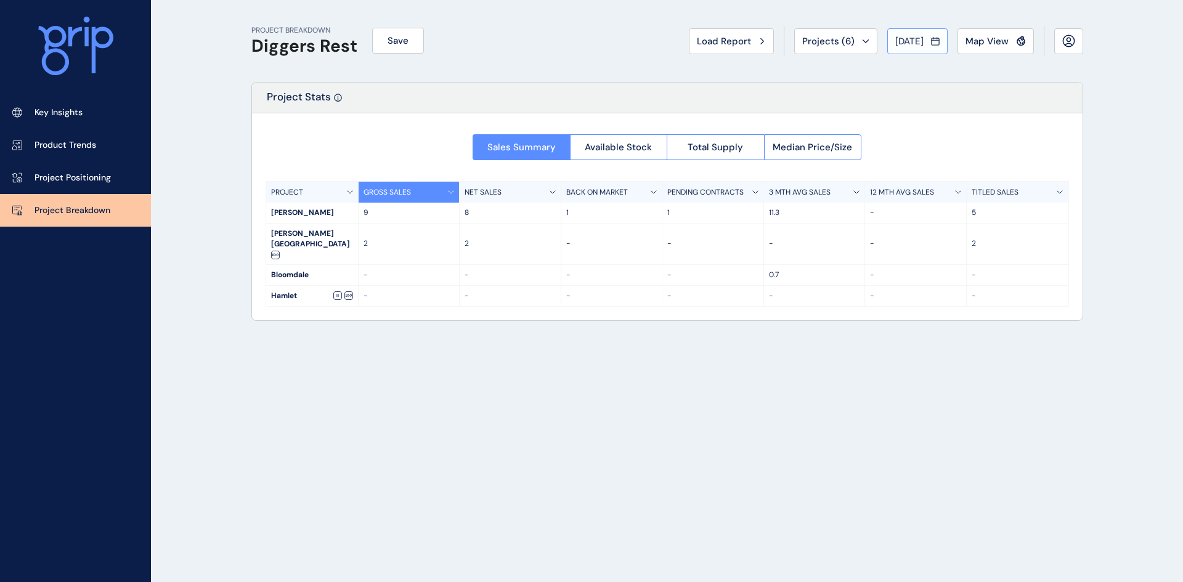
click at [914, 40] on span "[DATE]" at bounding box center [909, 41] width 28 height 12
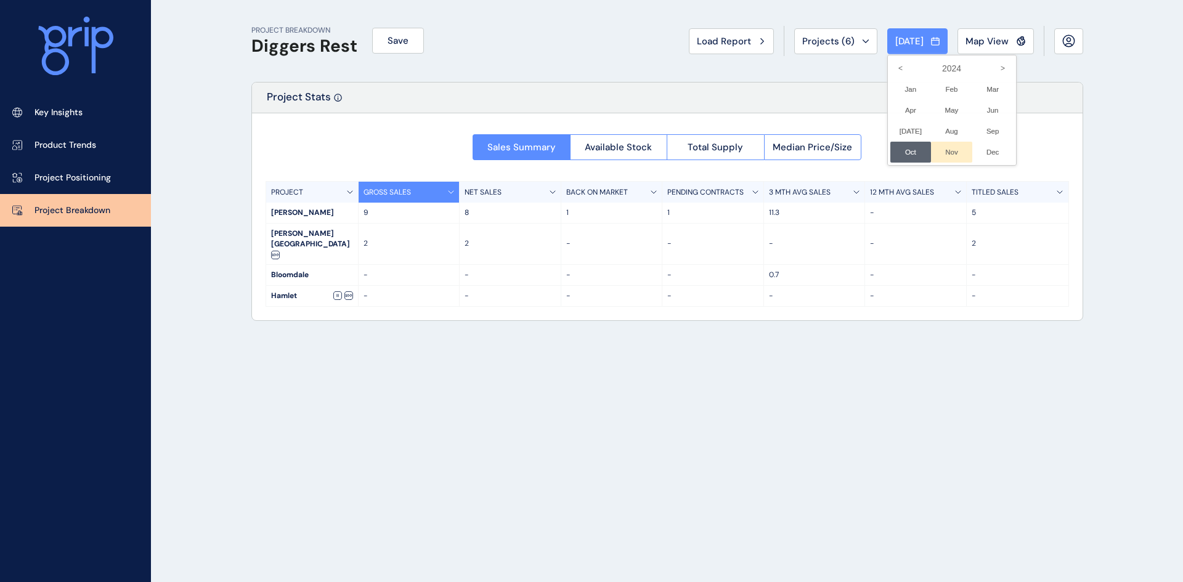
click at [941, 148] on li "Nov No report is available for this period. New months are usually published 5 …" at bounding box center [951, 152] width 41 height 21
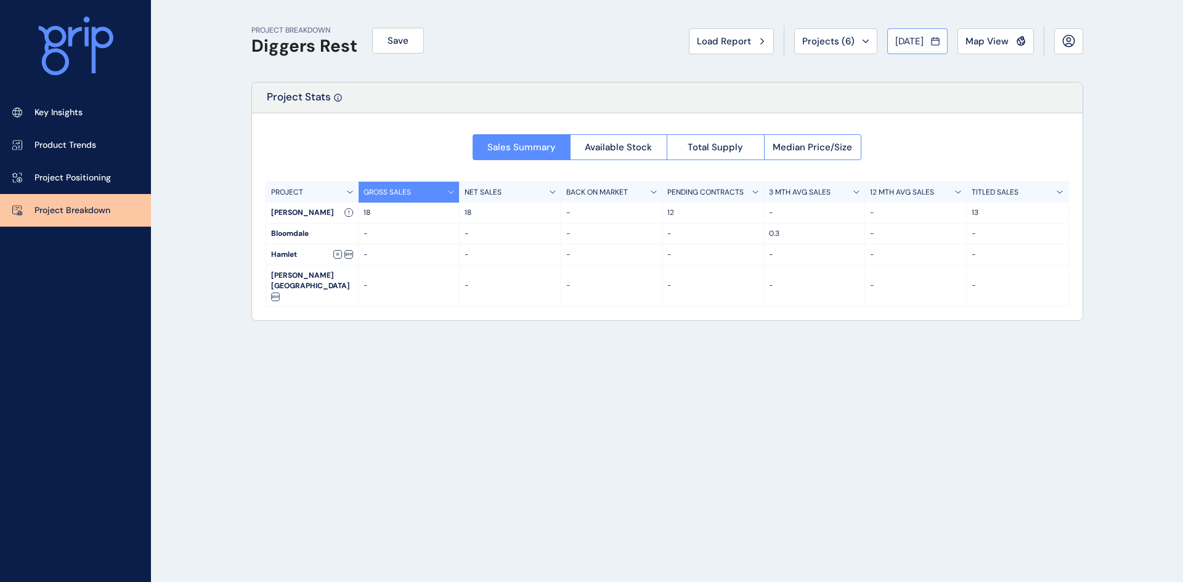
click at [903, 38] on span "[DATE]" at bounding box center [909, 41] width 28 height 12
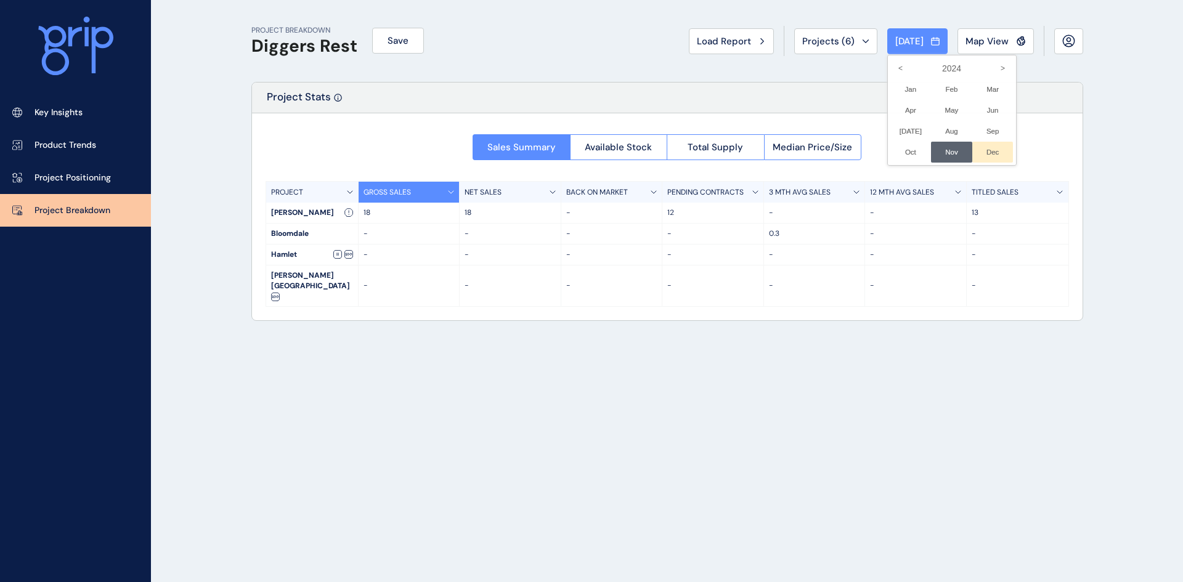
click at [983, 144] on li "Dec No report is available for this period. New months are usually published 5 …" at bounding box center [992, 152] width 41 height 21
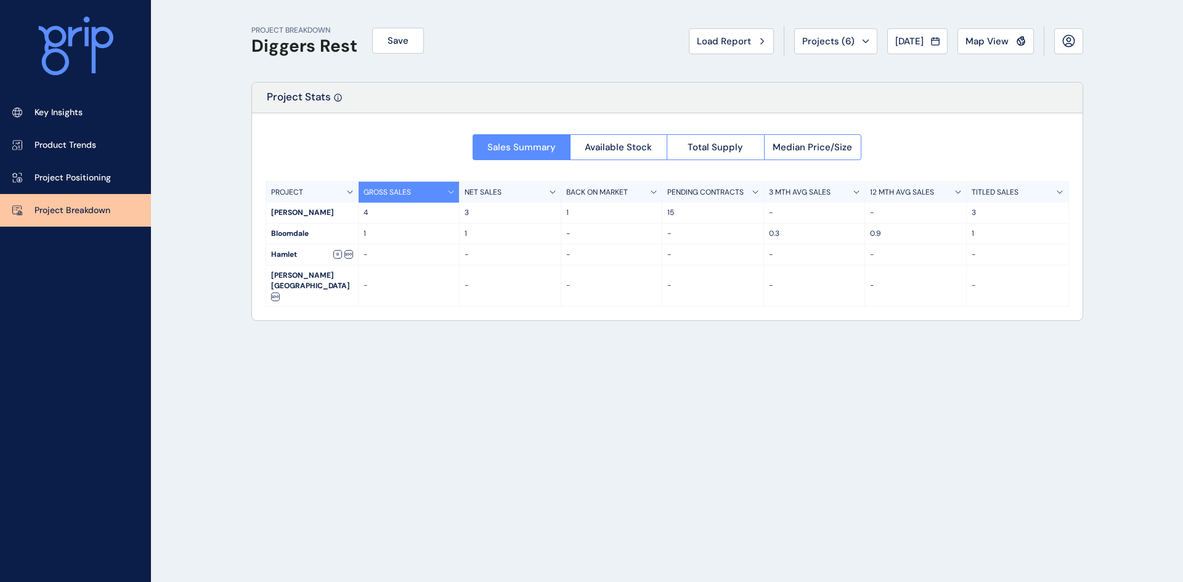
click at [910, 39] on span "[DATE]" at bounding box center [909, 41] width 28 height 12
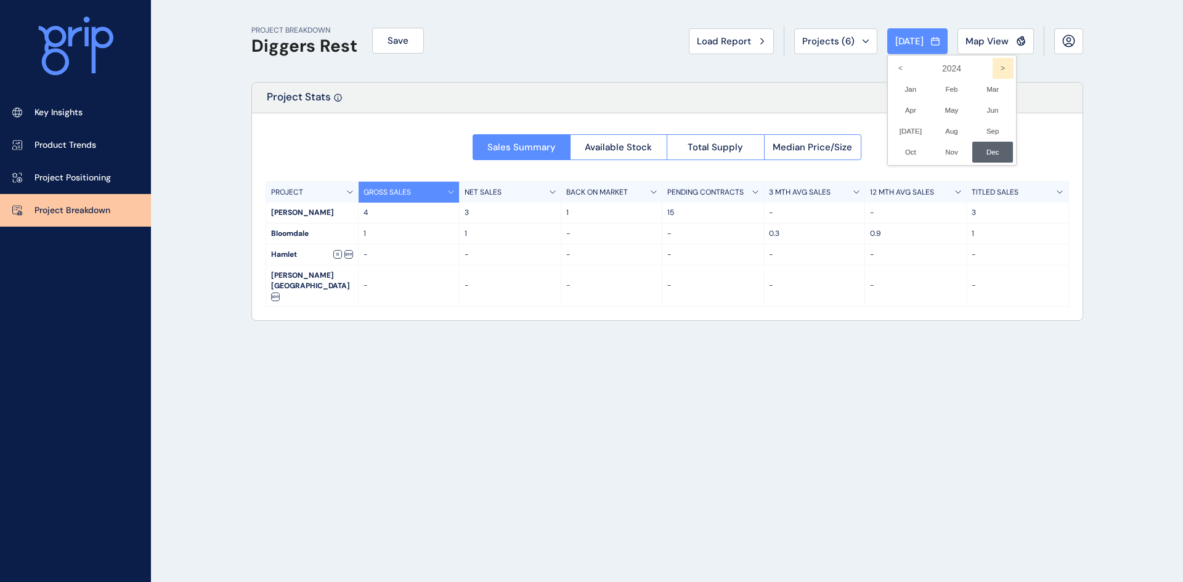
click at [993, 65] on icon ">" at bounding box center [1003, 68] width 21 height 21
click at [901, 88] on li "Jan No report is available for this period. New months are usually published 5 …" at bounding box center [910, 89] width 41 height 21
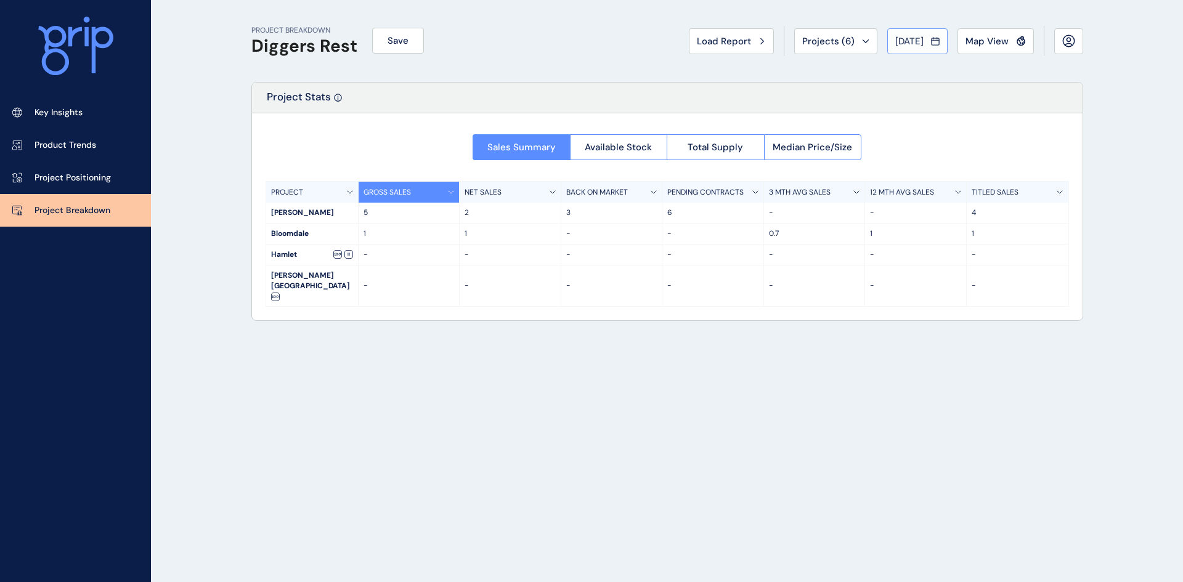
click at [911, 41] on span "[DATE]" at bounding box center [909, 41] width 28 height 12
click at [946, 87] on li "Feb No report is available for this period. New months are usually published 5 …" at bounding box center [951, 89] width 41 height 21
click at [900, 32] on button "[DATE]" at bounding box center [917, 41] width 60 height 26
click at [981, 89] on li "Mar No report is available for this period. New months are usually published 5 …" at bounding box center [992, 89] width 41 height 21
click at [908, 39] on span "[DATE]" at bounding box center [909, 41] width 28 height 12
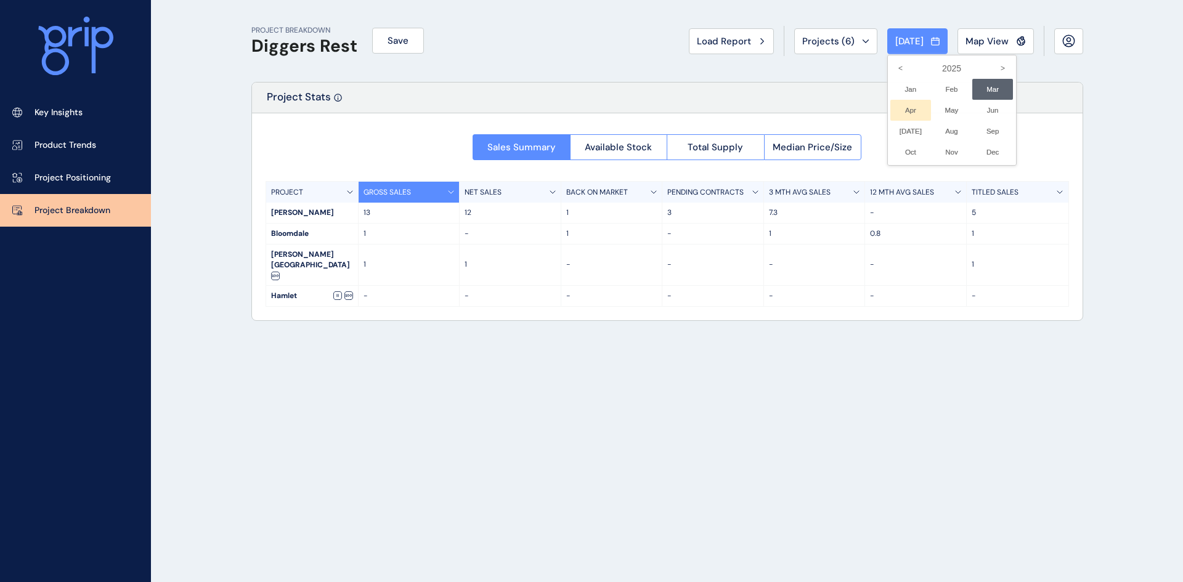
click at [893, 109] on li "Apr No report is available for this period. New months are usually published 5 …" at bounding box center [910, 110] width 41 height 21
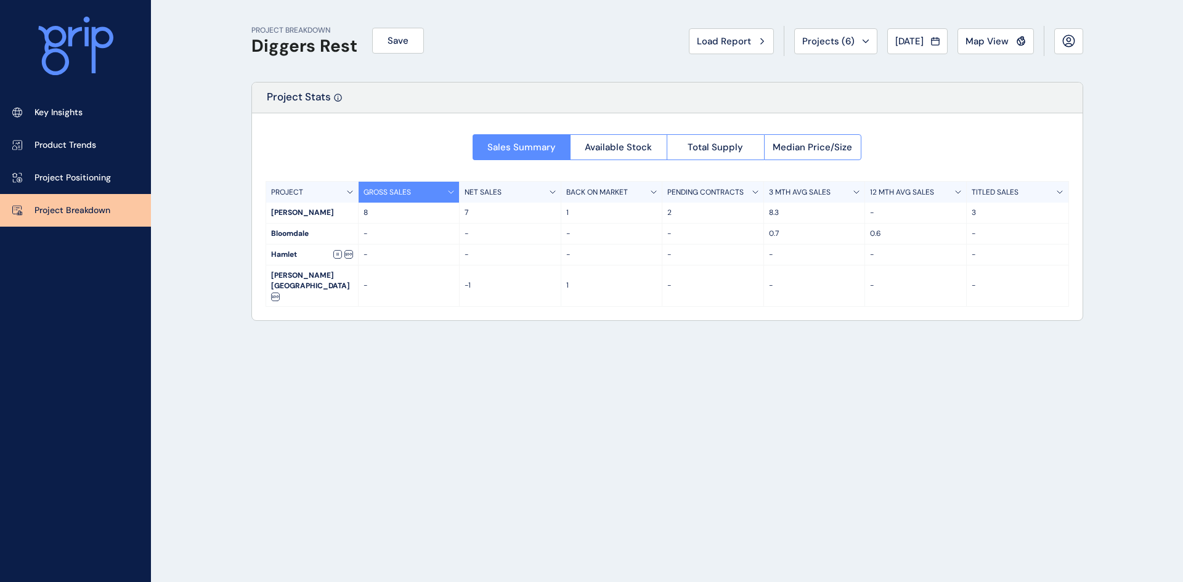
click at [895, 41] on span "[DATE]" at bounding box center [909, 41] width 28 height 12
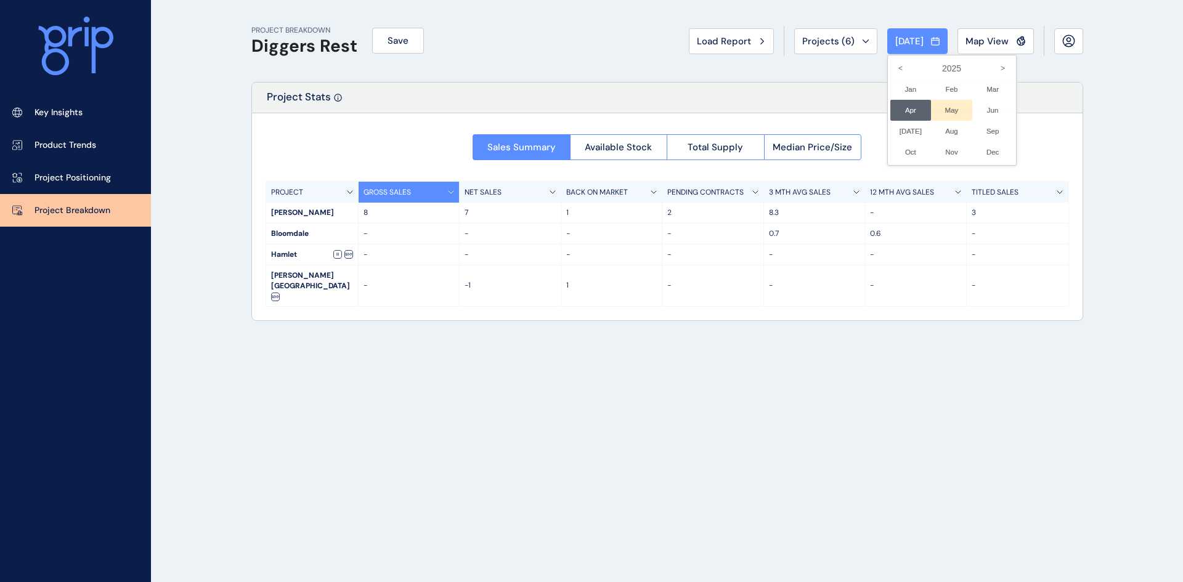
click at [946, 105] on li "May No report is available for this period. New months are usually published 5 …" at bounding box center [951, 110] width 41 height 21
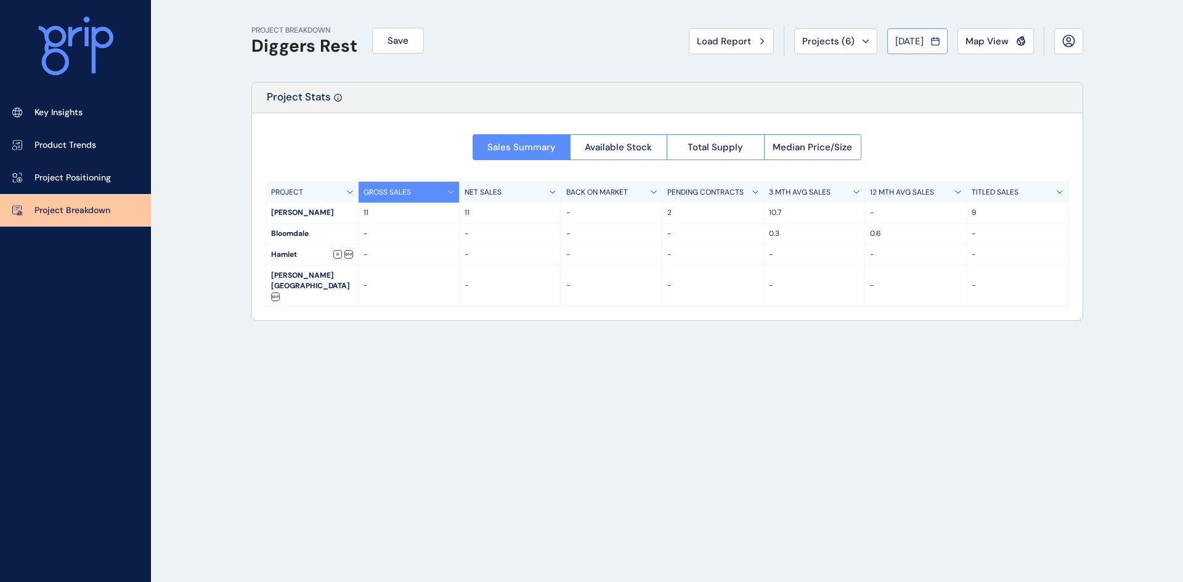
click at [900, 38] on span "[DATE]" at bounding box center [909, 41] width 28 height 12
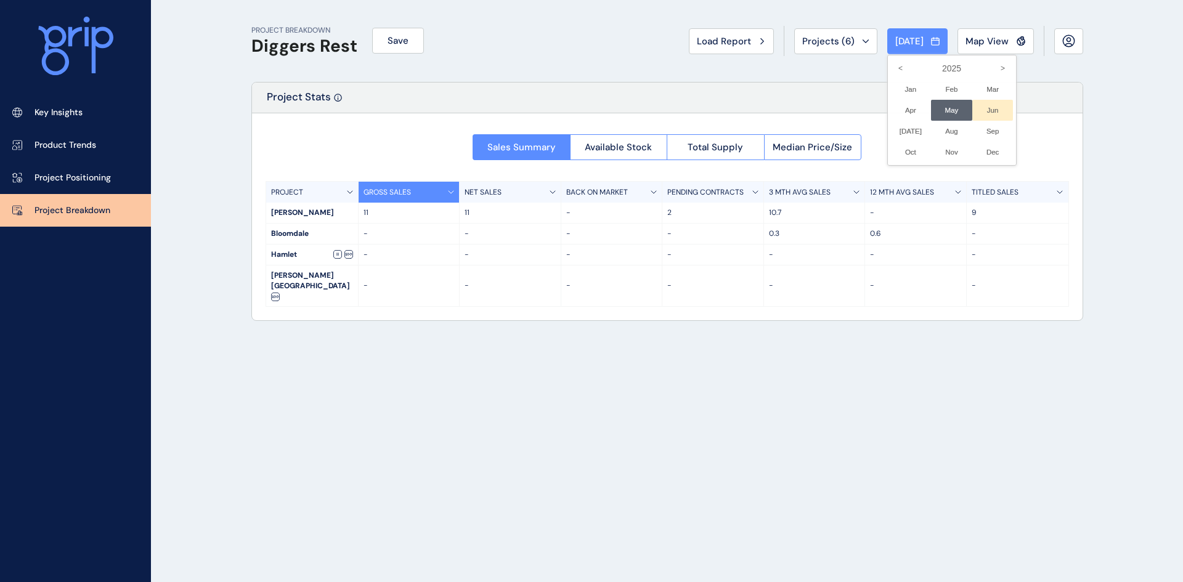
click at [987, 107] on li "Jun No report is available for this period. New months are usually published 5 …" at bounding box center [992, 110] width 41 height 21
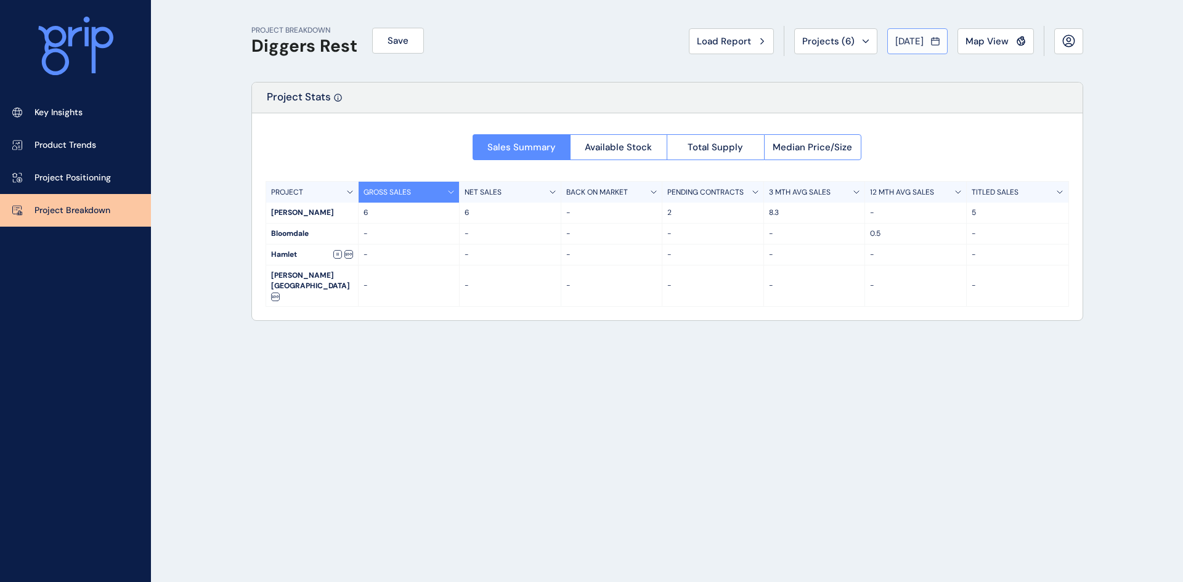
click at [916, 41] on span "[DATE]" at bounding box center [909, 41] width 28 height 12
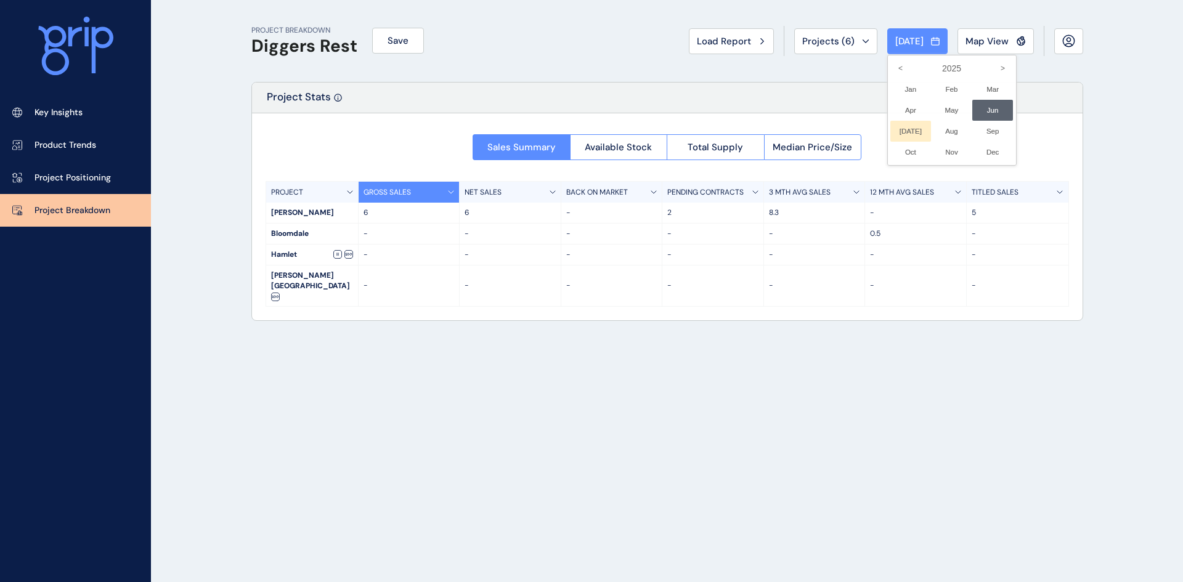
click at [898, 130] on li "[DATE] No report is available for this period. New months are usually published…" at bounding box center [910, 131] width 41 height 21
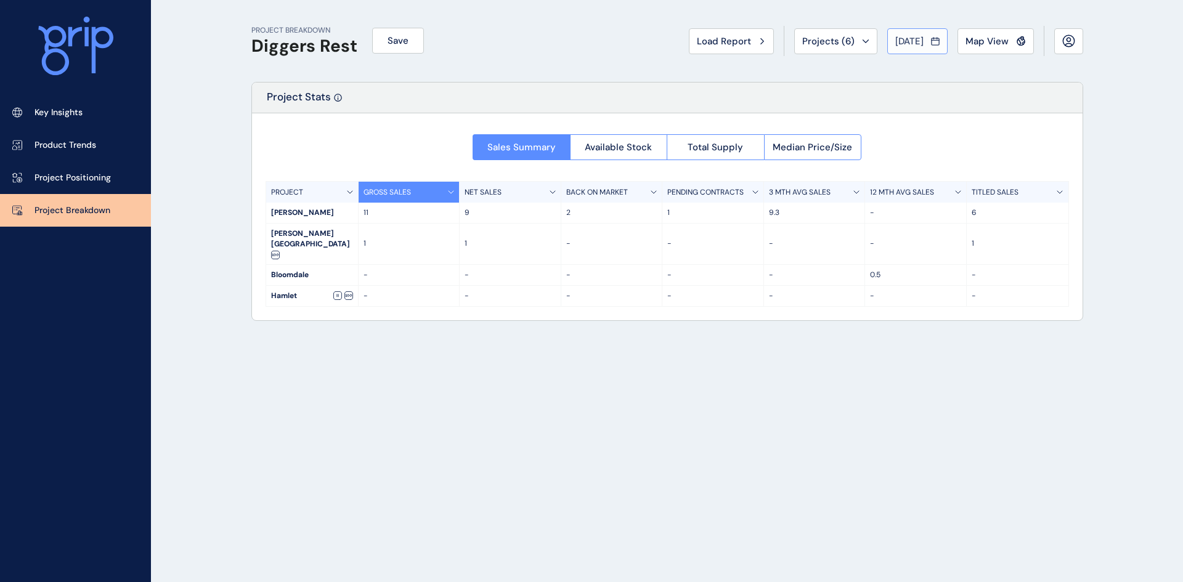
click at [903, 40] on span "[DATE]" at bounding box center [909, 41] width 28 height 12
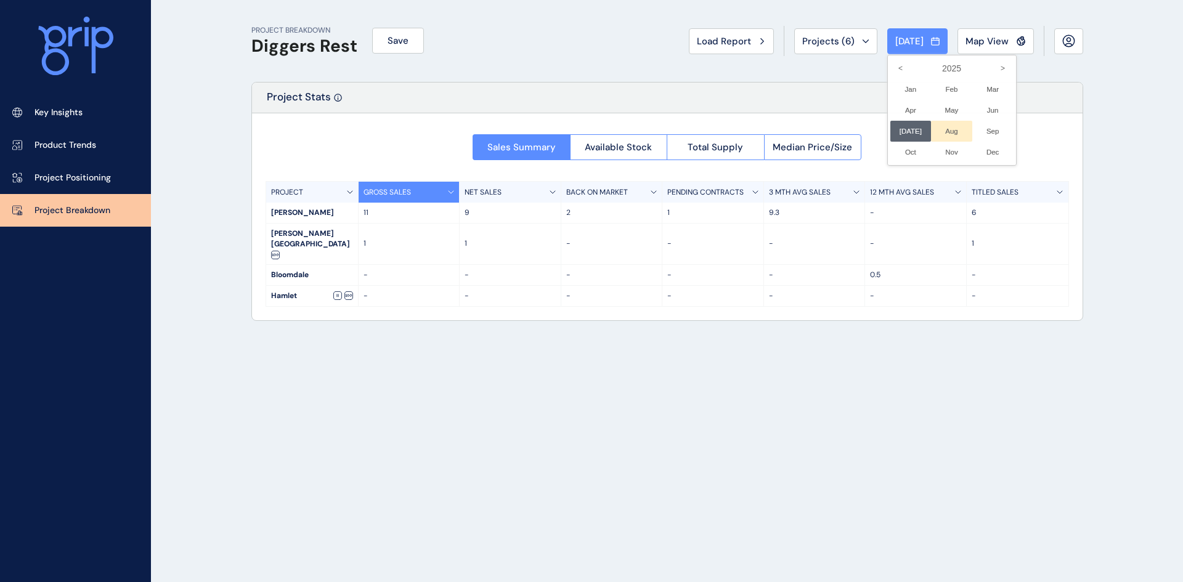
click at [946, 124] on li "Aug No report is available for this period. New months are usually published 5 …" at bounding box center [951, 131] width 41 height 21
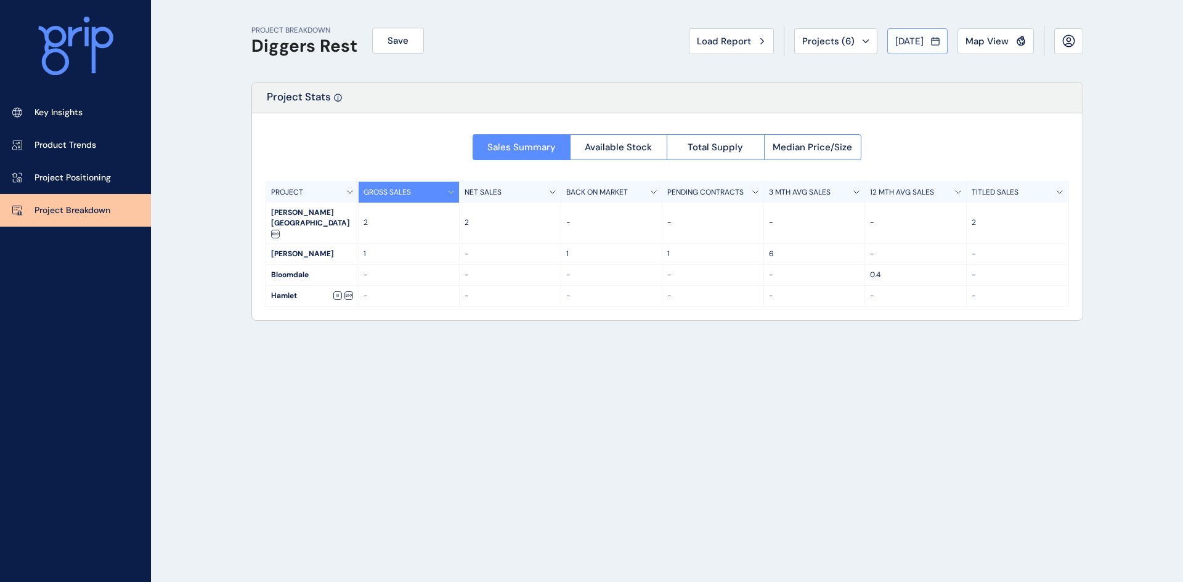
click at [904, 37] on span "[DATE]" at bounding box center [909, 41] width 28 height 12
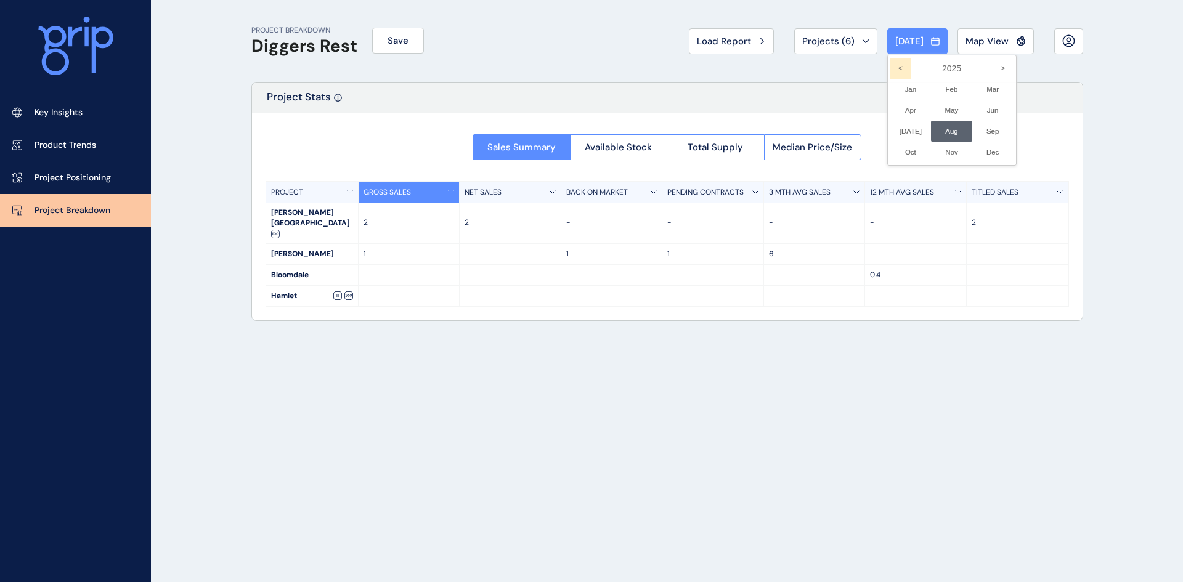
click at [890, 63] on icon "<" at bounding box center [900, 68] width 21 height 21
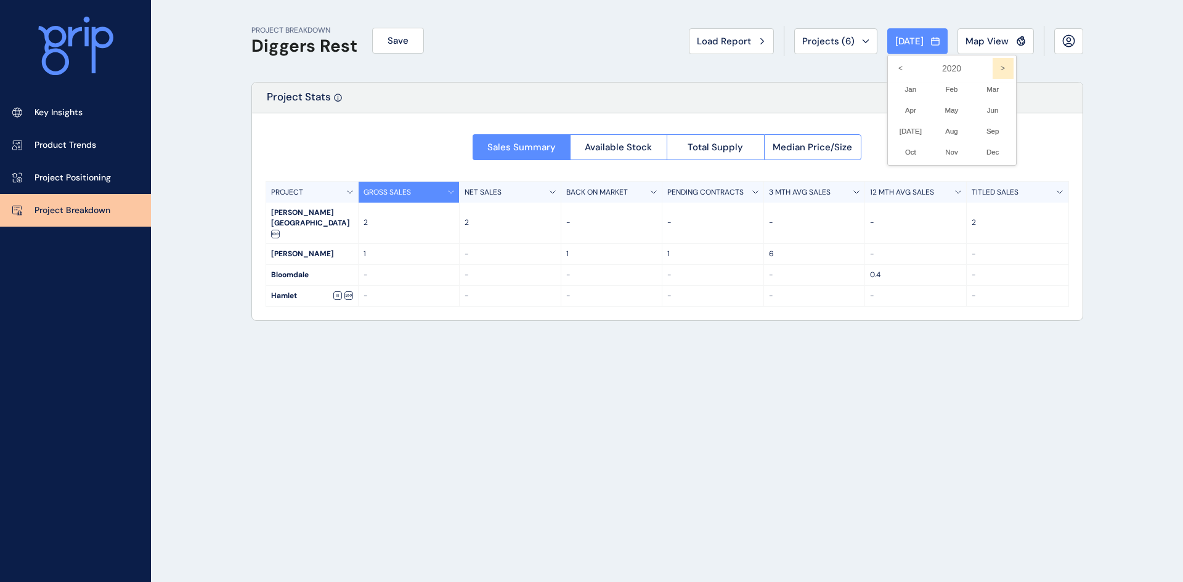
click at [994, 65] on icon ">" at bounding box center [1003, 68] width 21 height 21
click at [986, 107] on li "Jun No report is available for this period. New months are usually published 5 …" at bounding box center [992, 110] width 41 height 21
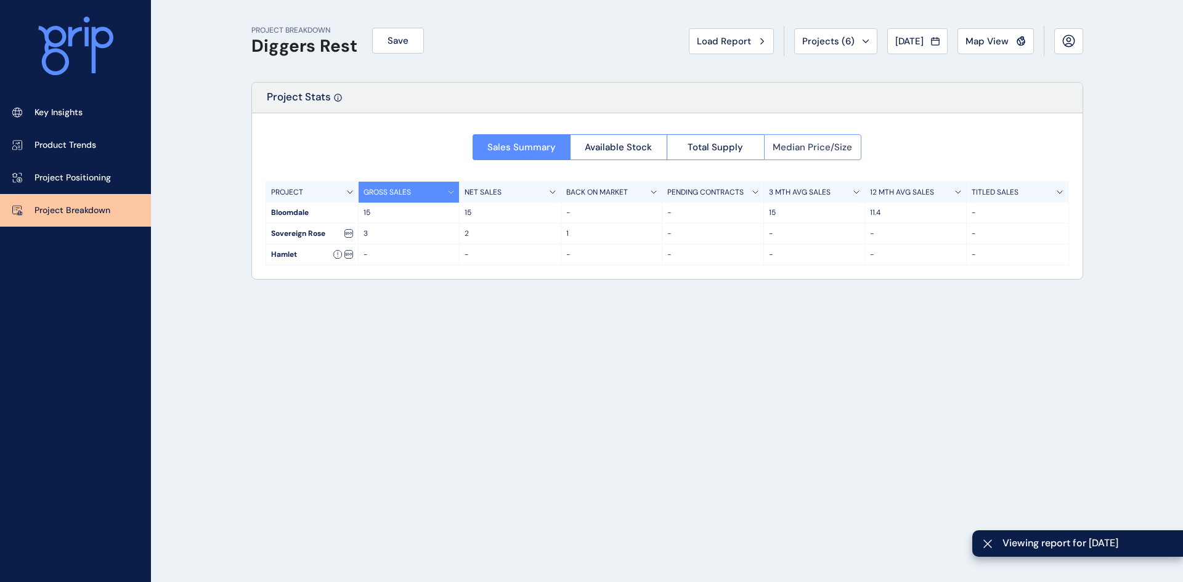
click at [826, 143] on span "Median Price/Size" at bounding box center [812, 147] width 79 height 12
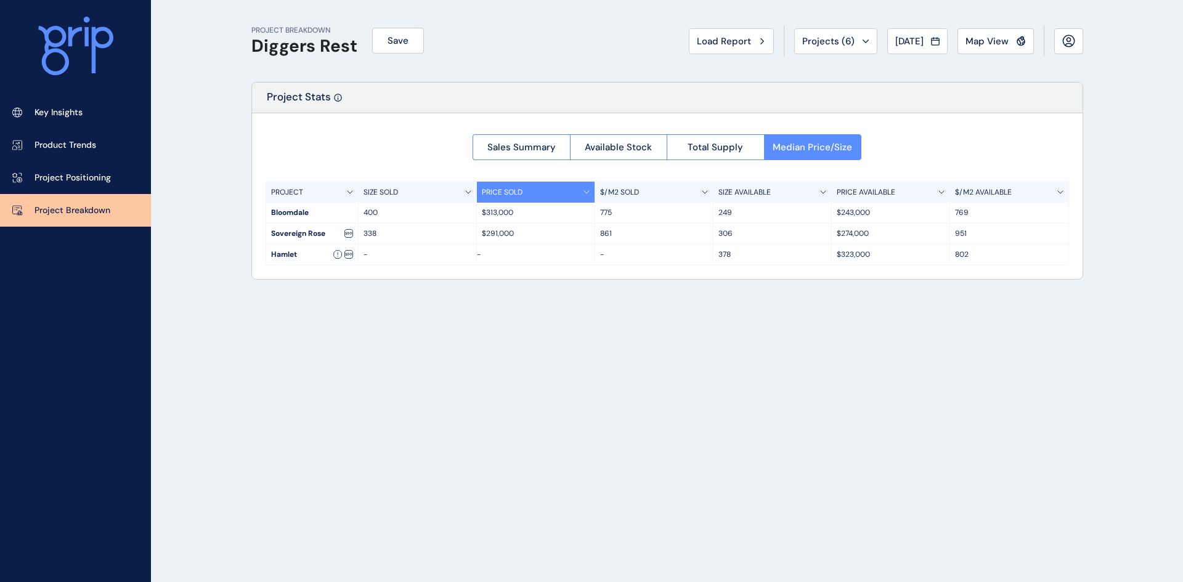
click at [896, 37] on span "[DATE]" at bounding box center [909, 41] width 28 height 12
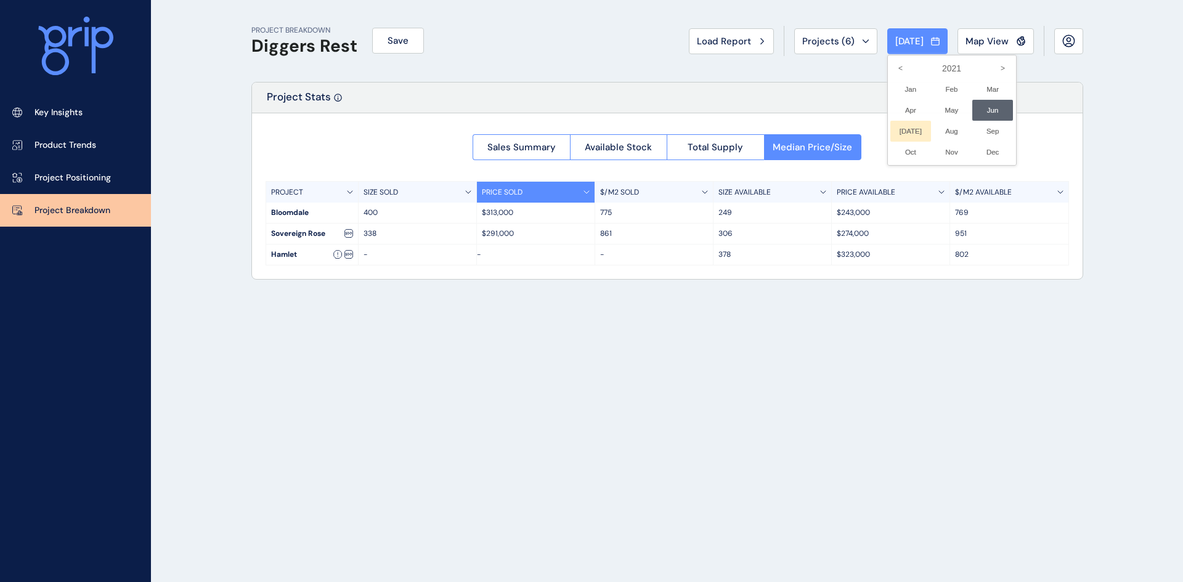
click at [906, 128] on li "[DATE] No report is available for this period. New months are usually published…" at bounding box center [910, 131] width 41 height 21
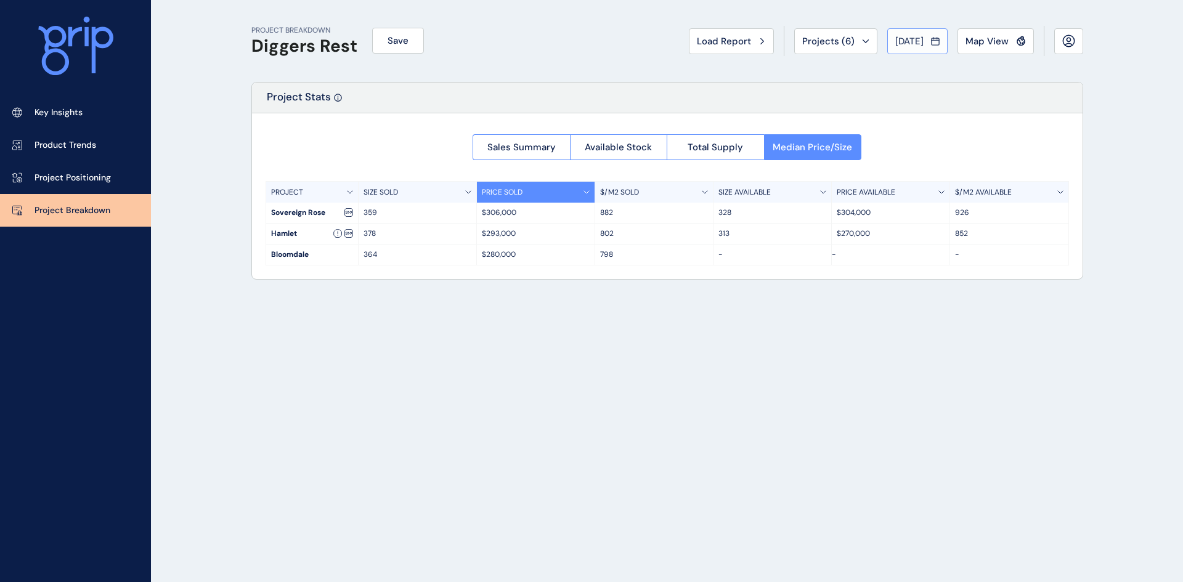
click at [909, 32] on button "[DATE]" at bounding box center [917, 41] width 60 height 26
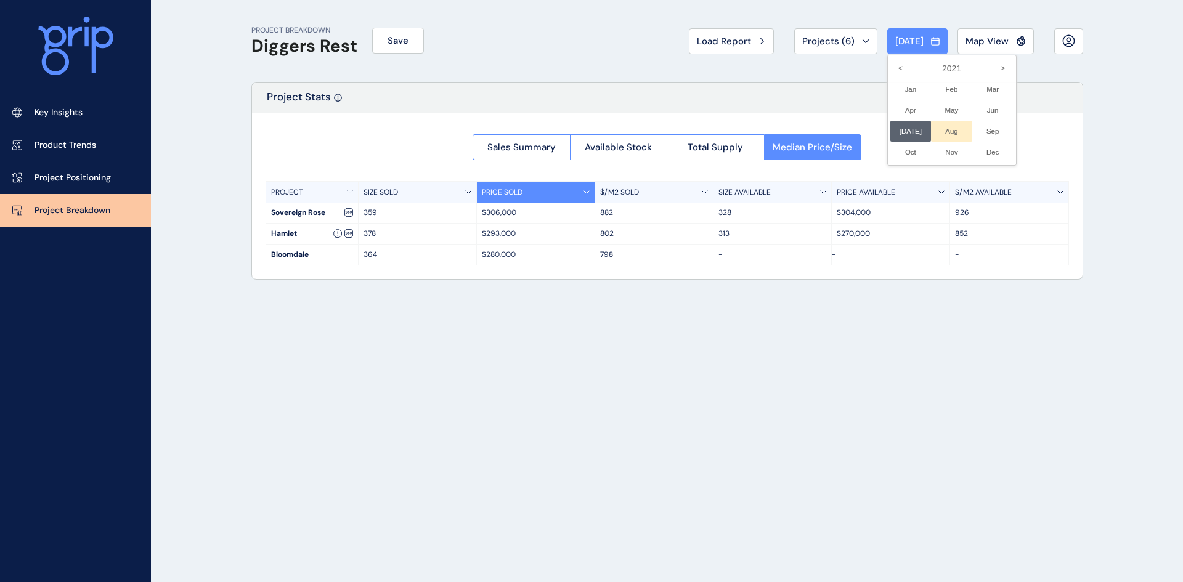
click at [949, 131] on li "Aug No report is available for this period. New months are usually published 5 …" at bounding box center [951, 131] width 41 height 21
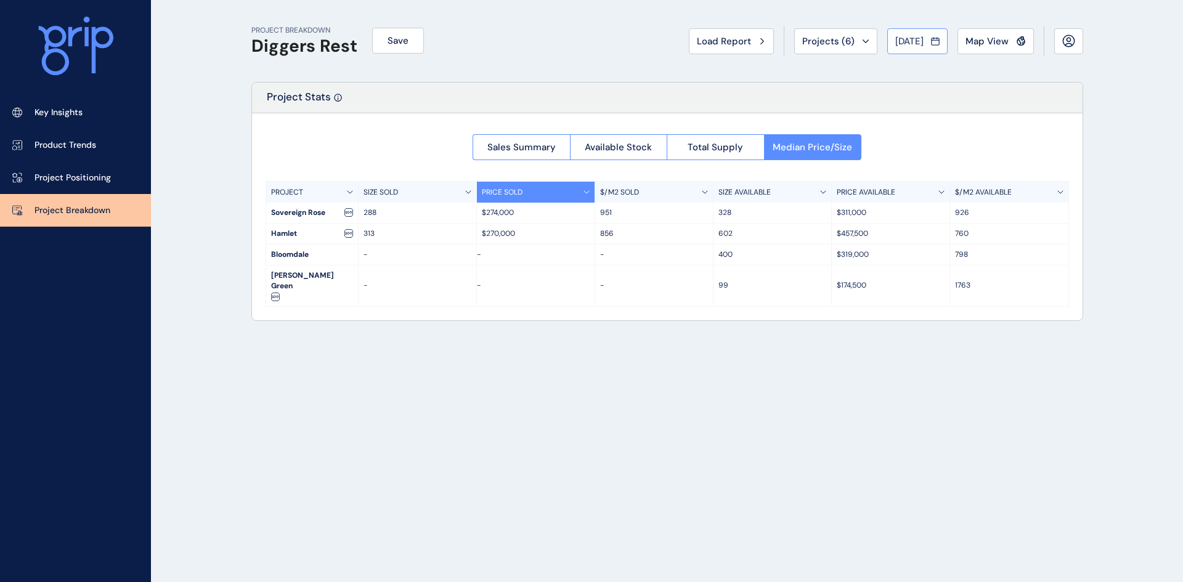
click at [900, 38] on span "[DATE]" at bounding box center [909, 41] width 28 height 12
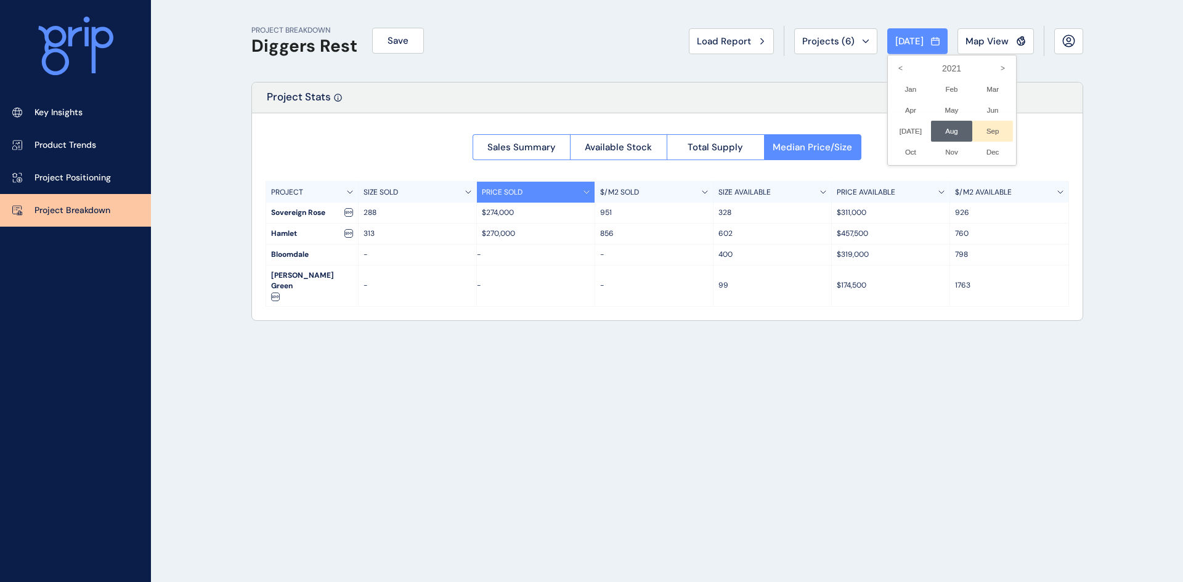
click at [981, 130] on li "Sep No report is available for this period. New months are usually published 5 …" at bounding box center [992, 131] width 41 height 21
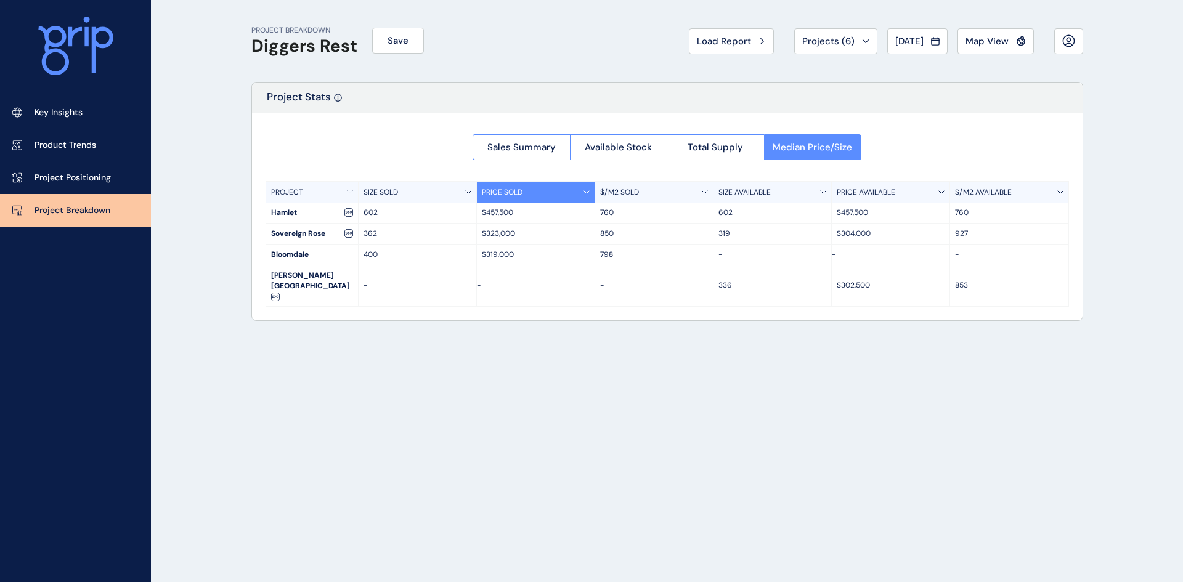
click at [903, 41] on span "[DATE]" at bounding box center [909, 41] width 28 height 12
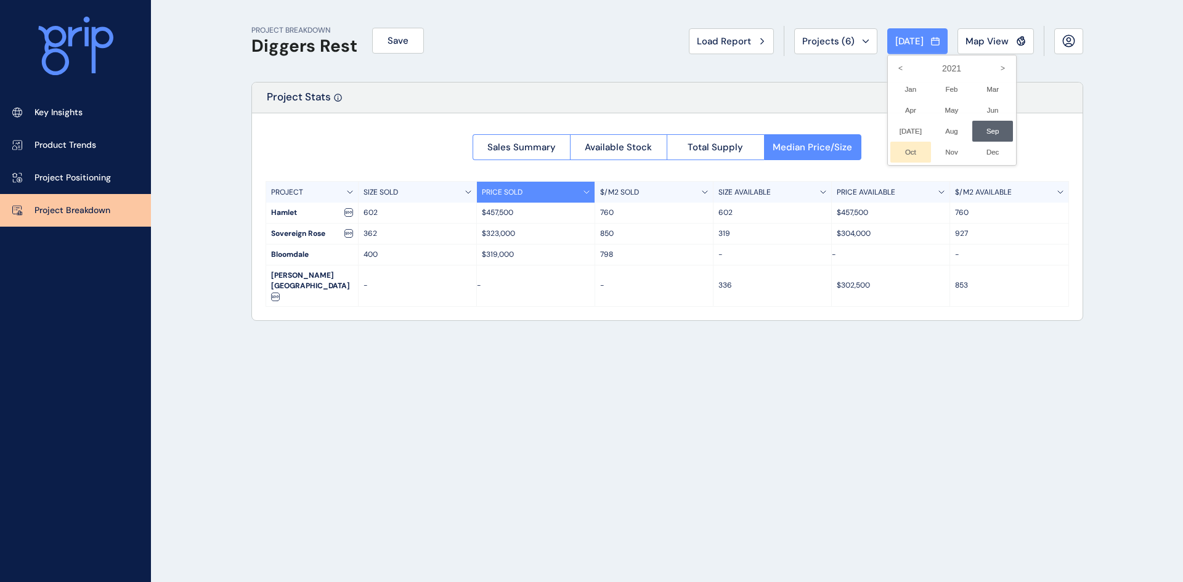
click at [903, 147] on li "Oct No report is available for this period. New months are usually published 5 …" at bounding box center [910, 152] width 41 height 21
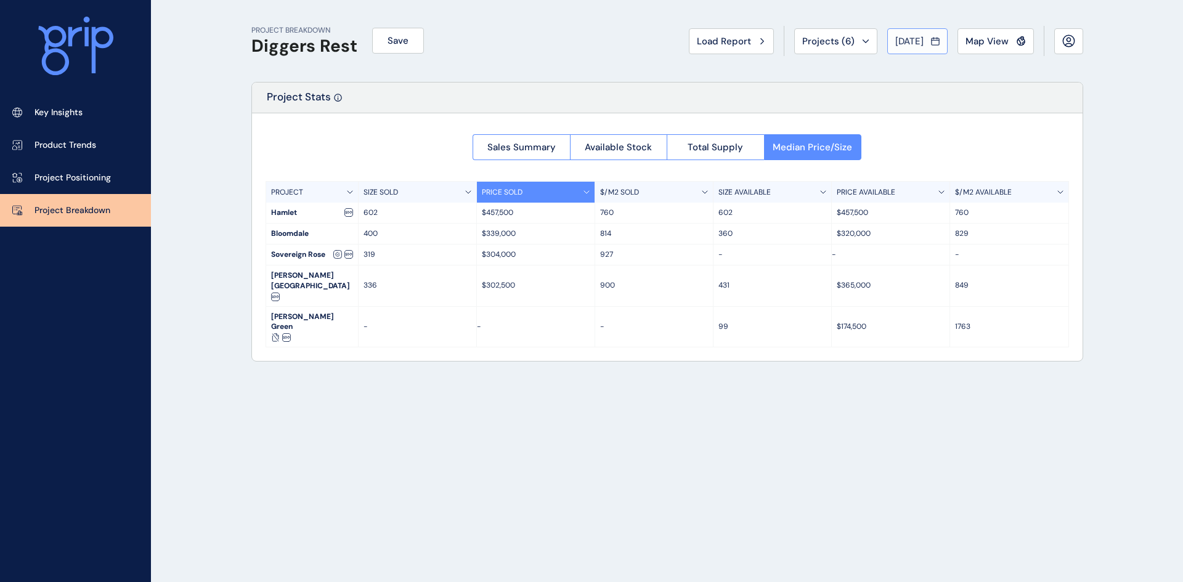
click at [909, 39] on span "[DATE]" at bounding box center [909, 41] width 28 height 12
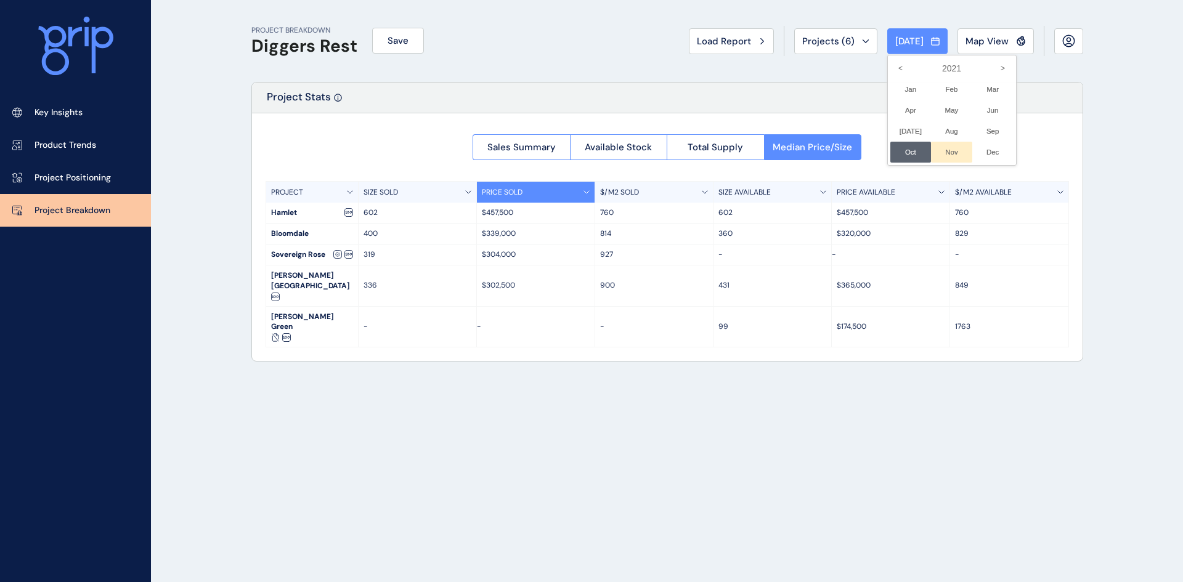
click at [941, 153] on li "Nov No report is available for this period. New months are usually published 5 …" at bounding box center [951, 152] width 41 height 21
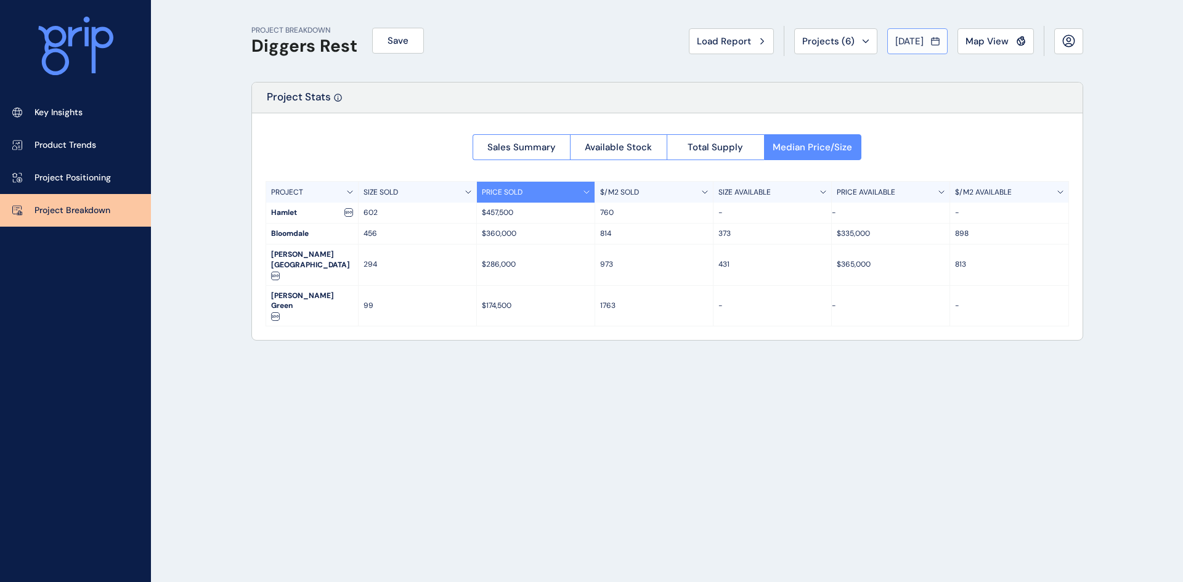
click at [901, 38] on span "[DATE]" at bounding box center [909, 41] width 28 height 12
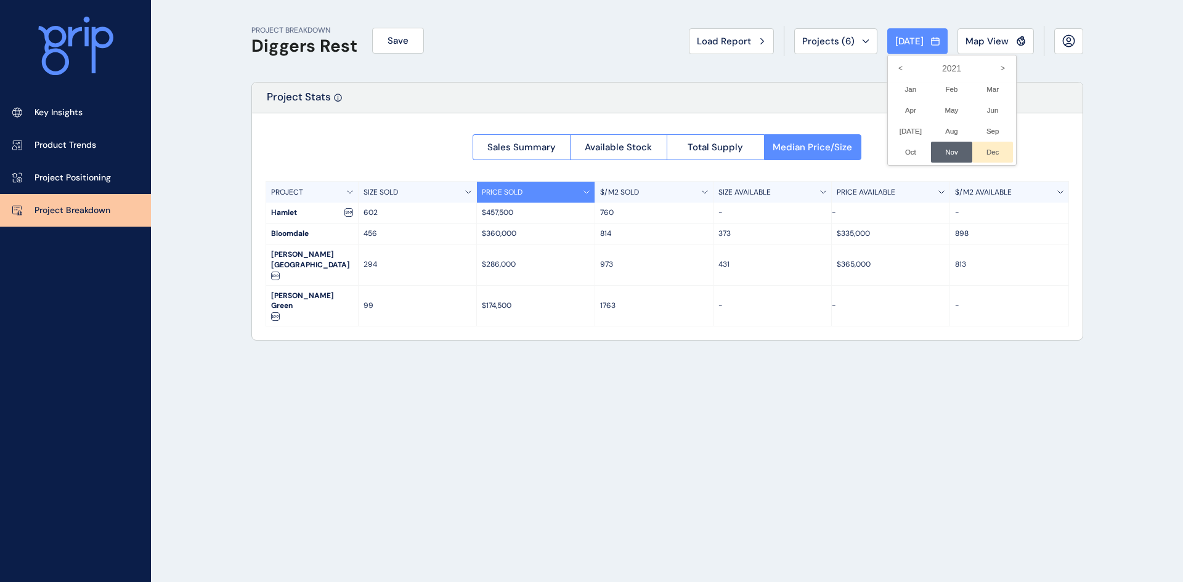
click at [978, 148] on li "Dec No report is available for this period. New months are usually published 5 …" at bounding box center [992, 152] width 41 height 21
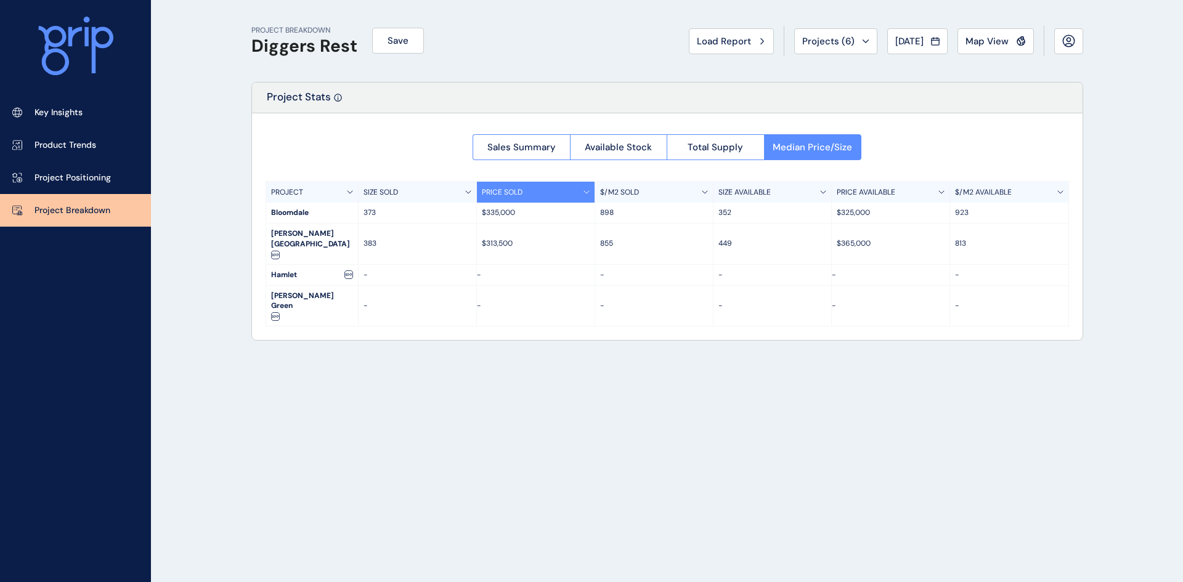
click at [915, 39] on span "[DATE]" at bounding box center [909, 41] width 28 height 12
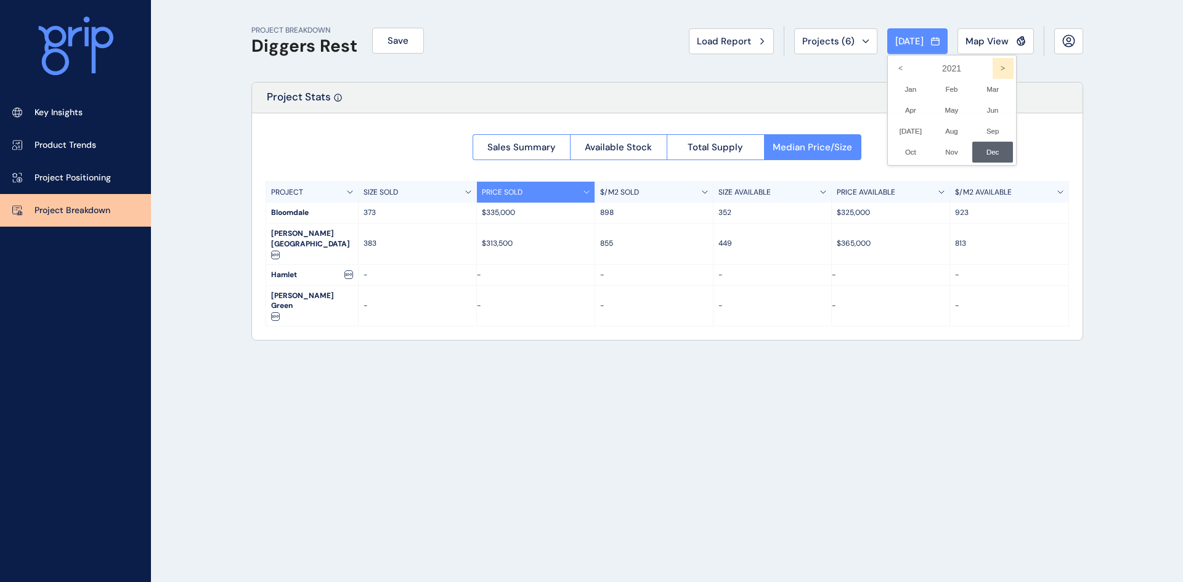
click at [995, 65] on icon ">" at bounding box center [1003, 68] width 21 height 21
click at [893, 88] on li "Jan No report is available for this period. New months are usually published 5 …" at bounding box center [910, 89] width 41 height 21
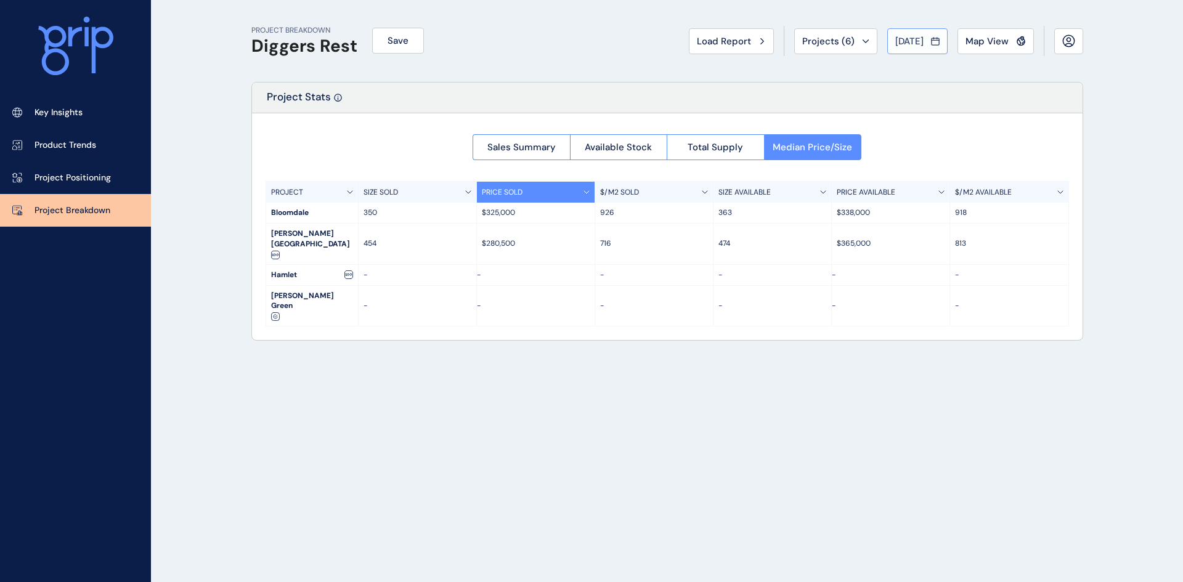
click at [912, 40] on span "[DATE]" at bounding box center [909, 41] width 28 height 12
click at [941, 85] on li "Feb No report is available for this period. New months are usually published 5 …" at bounding box center [951, 89] width 41 height 21
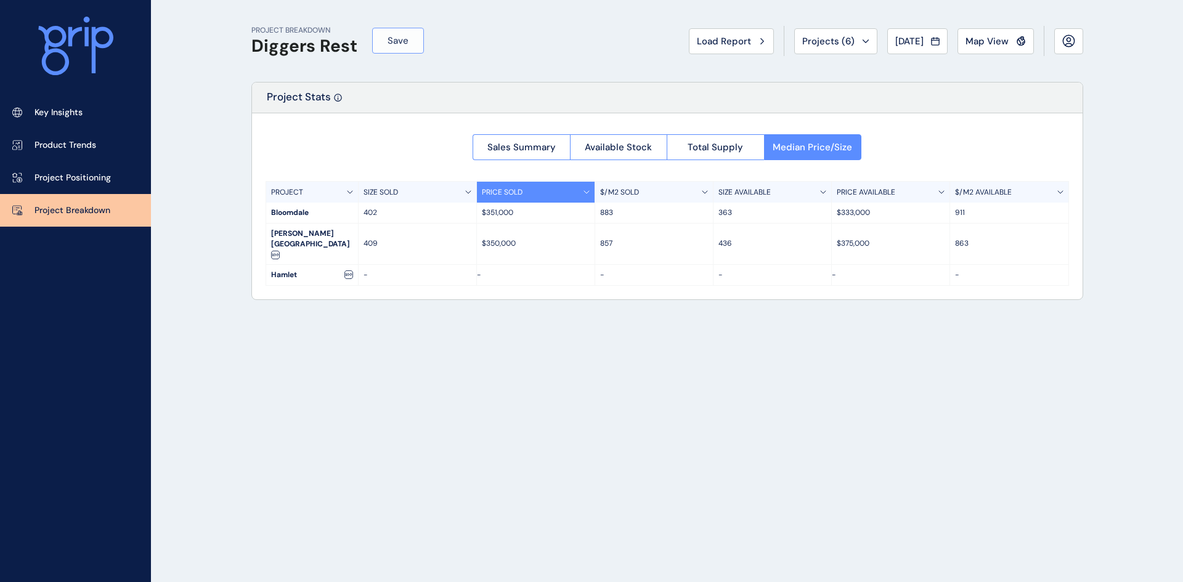
click at [392, 42] on span "Save" at bounding box center [398, 41] width 21 height 12
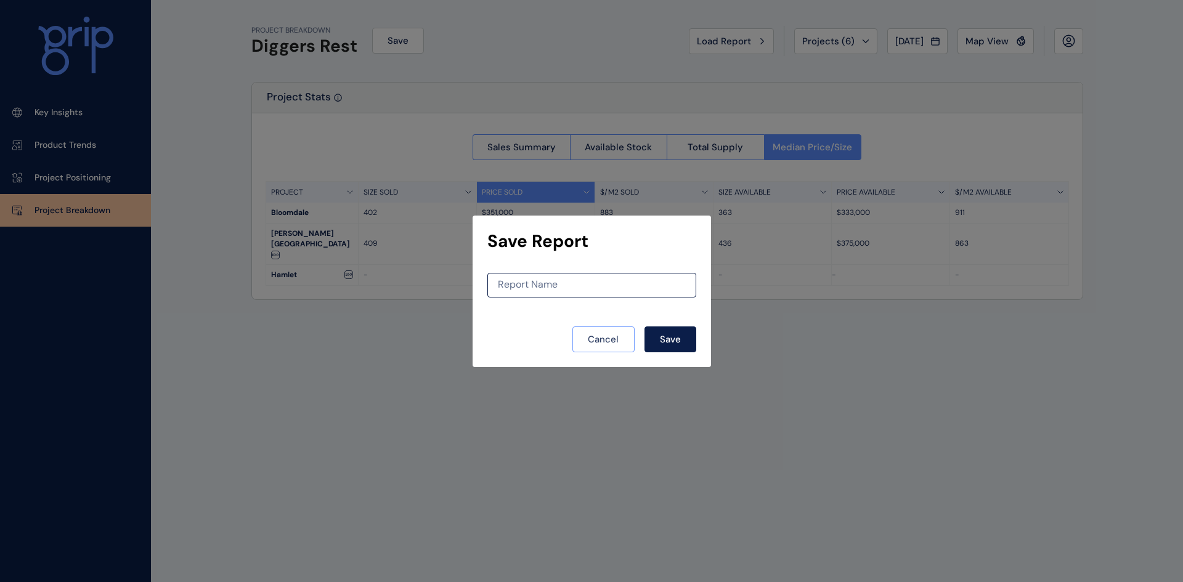
click at [589, 338] on span "Cancel" at bounding box center [603, 339] width 31 height 12
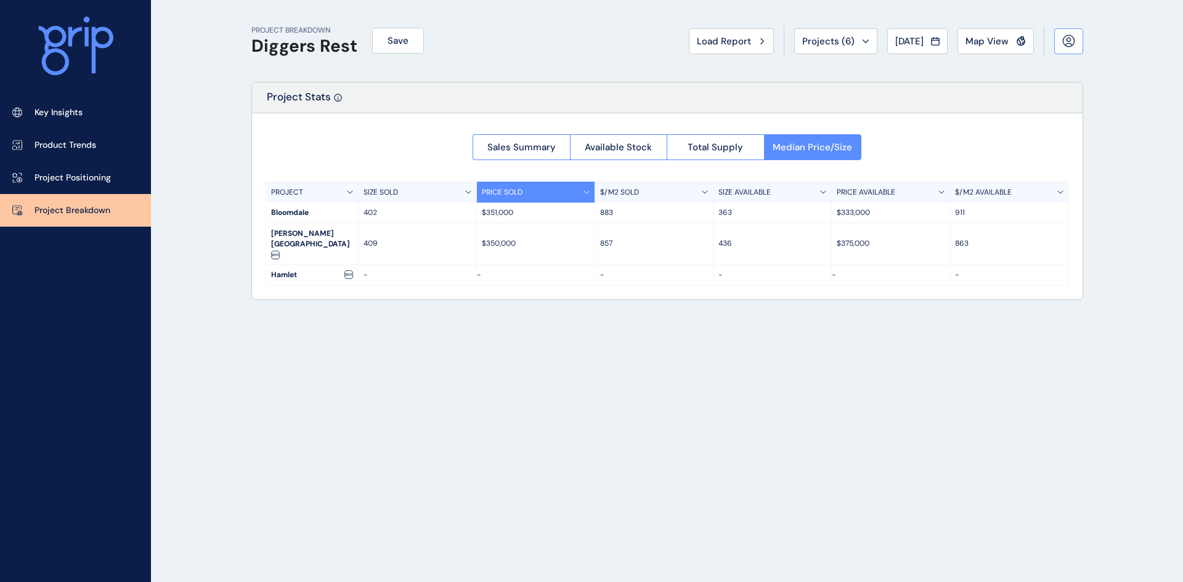
click at [1060, 35] on button at bounding box center [1068, 41] width 29 height 26
click at [903, 37] on span "[DATE]" at bounding box center [909, 41] width 28 height 12
click at [985, 86] on li "Mar No report is available for this period. New months are usually published 5 …" at bounding box center [992, 89] width 41 height 21
click at [903, 41] on span "[DATE]" at bounding box center [909, 41] width 28 height 12
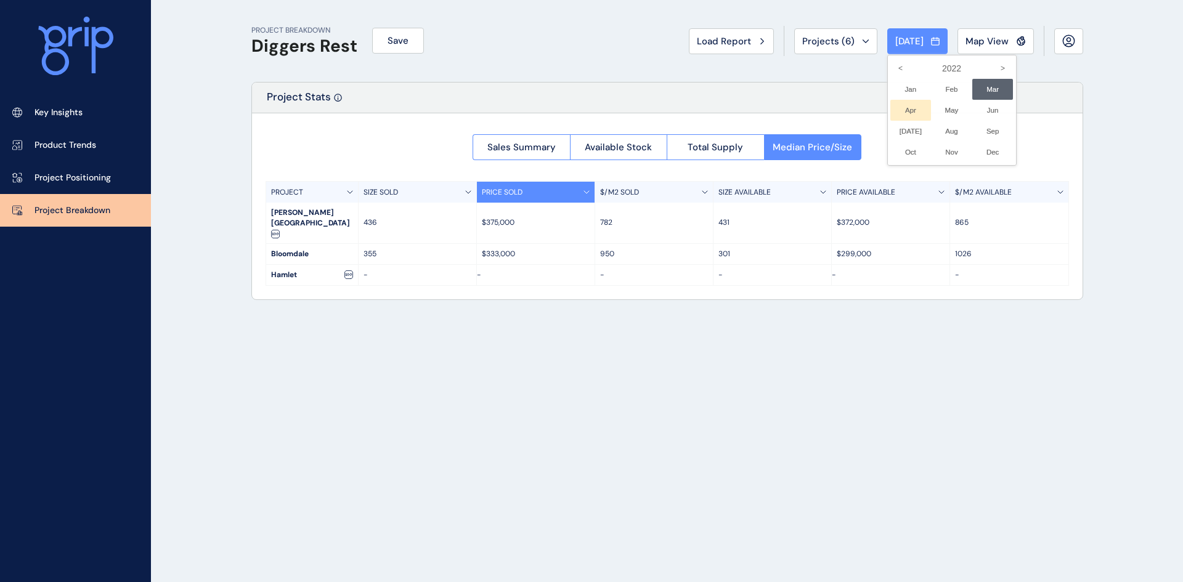
click at [899, 109] on li "Apr No report is available for this period. New months are usually published 5 …" at bounding box center [910, 110] width 41 height 21
click at [905, 46] on span "[DATE]" at bounding box center [909, 41] width 28 height 12
click at [941, 109] on li "May No report is available for this period. New months are usually published 5 …" at bounding box center [951, 110] width 41 height 21
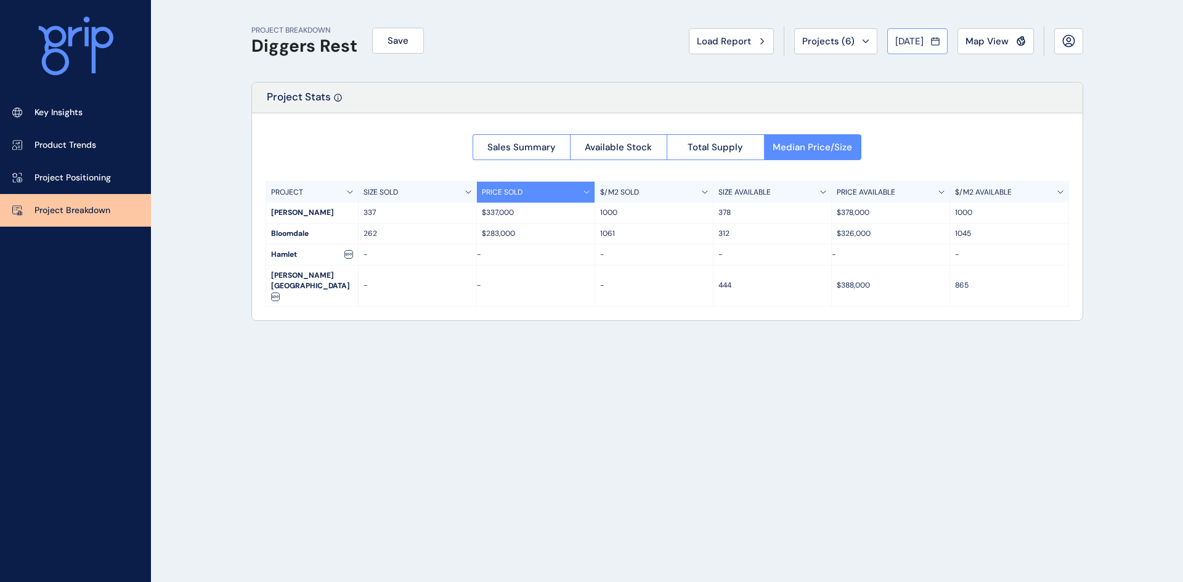
click at [897, 44] on span "[DATE]" at bounding box center [909, 41] width 28 height 12
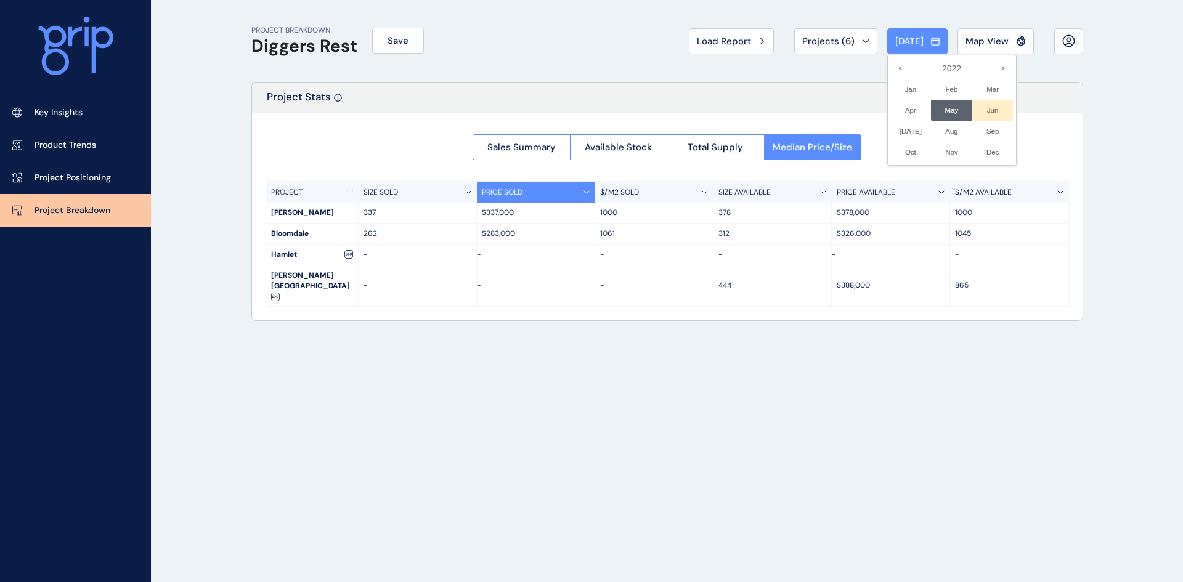
click at [976, 105] on li "Jun No report is available for this period. New months are usually published 5 …" at bounding box center [992, 110] width 41 height 21
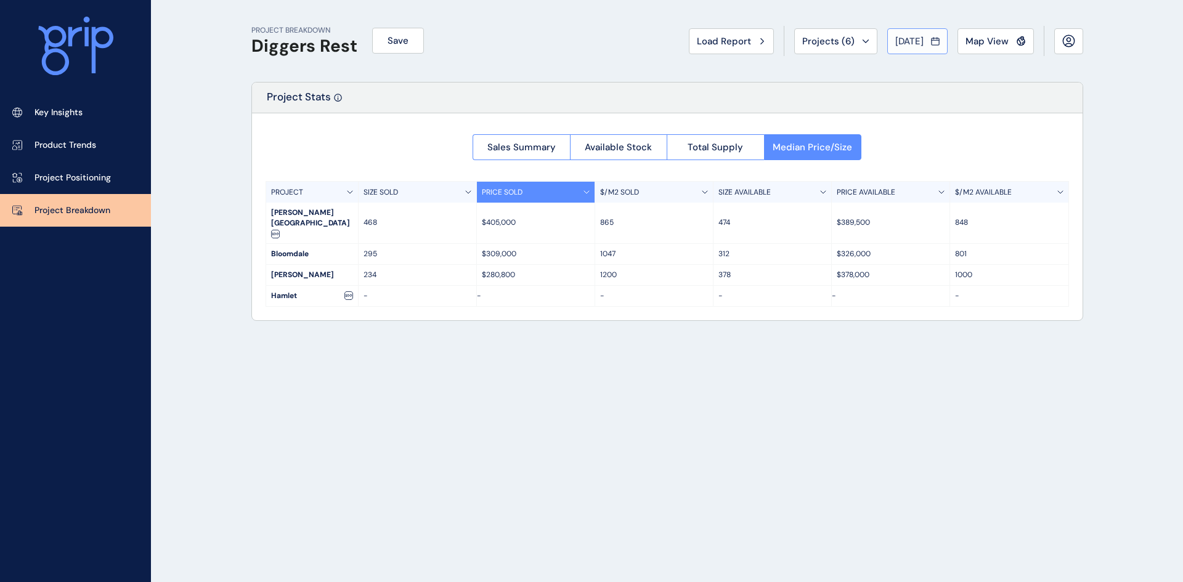
click at [912, 37] on span "[DATE]" at bounding box center [909, 41] width 28 height 12
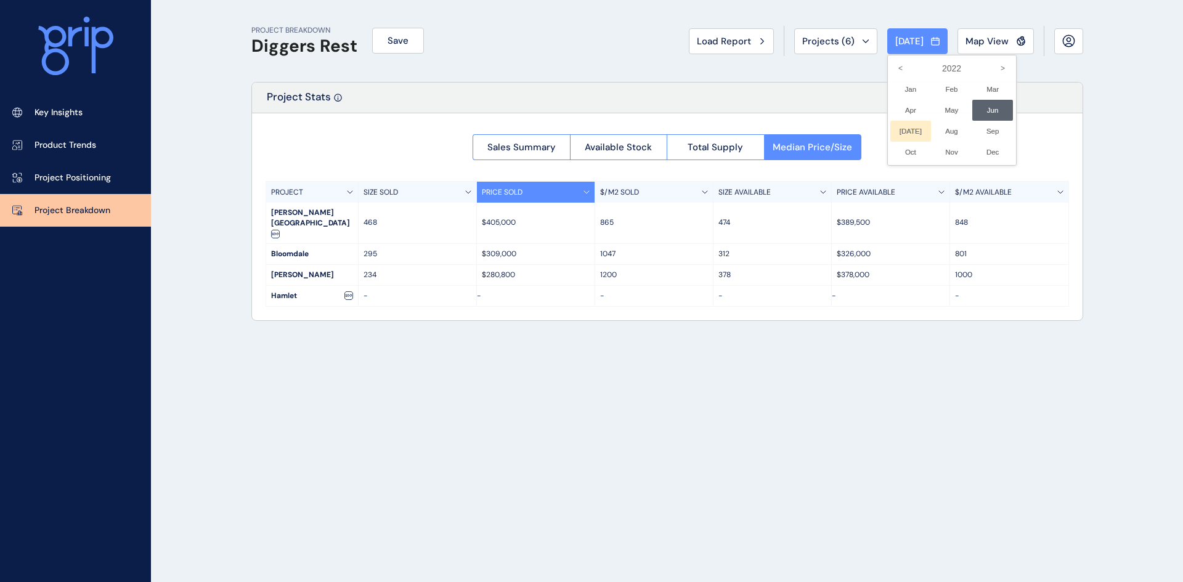
click at [901, 131] on li "[DATE] No report is available for this period. New months are usually published…" at bounding box center [910, 131] width 41 height 21
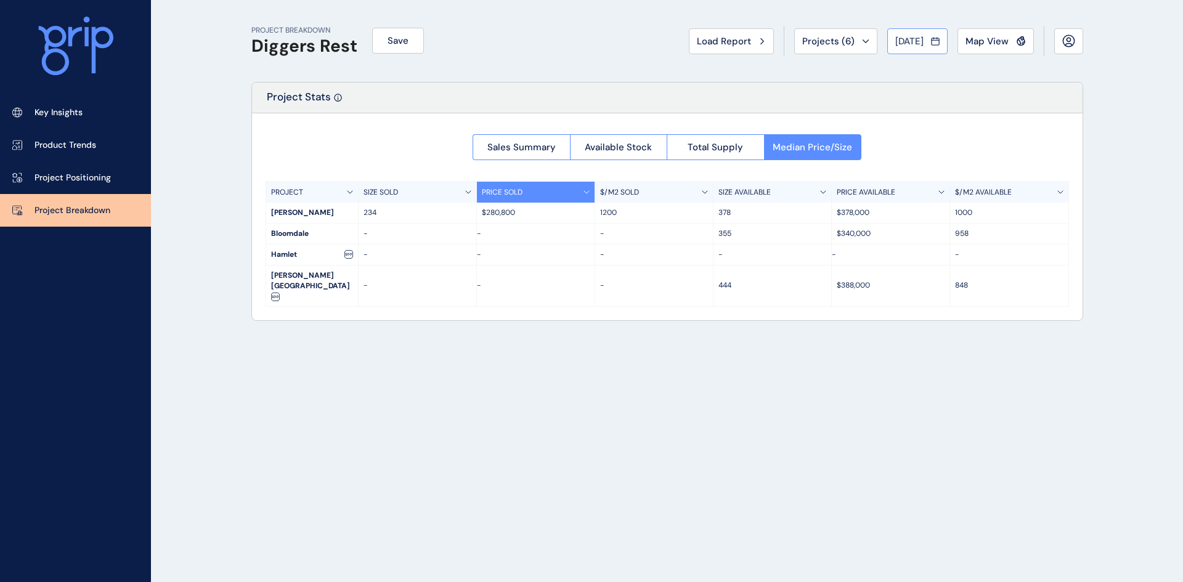
click at [928, 35] on div "[DATE]" at bounding box center [917, 41] width 44 height 12
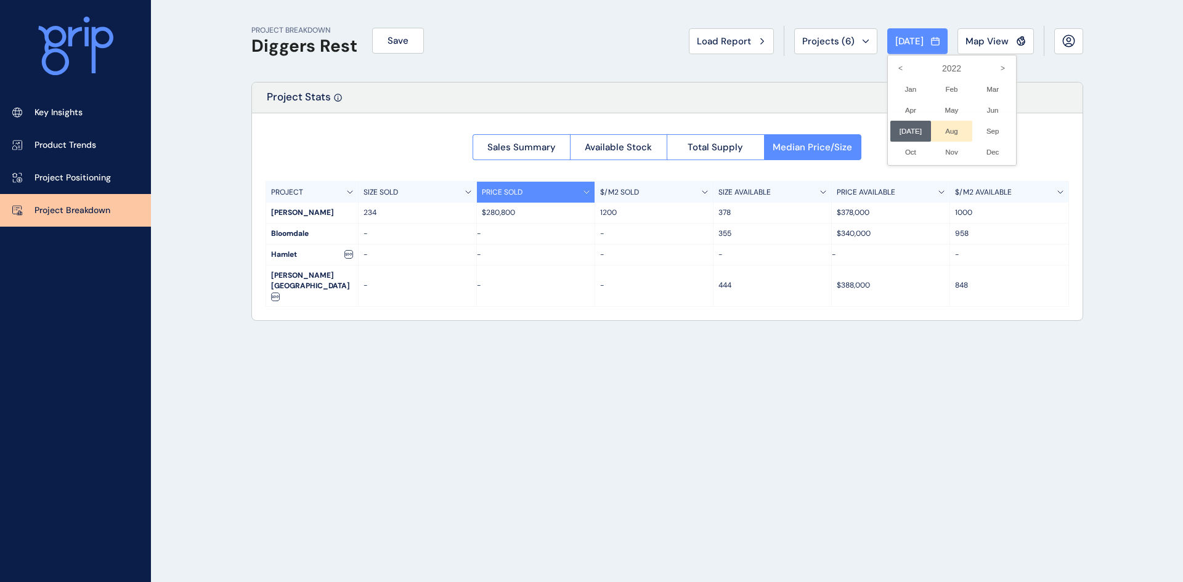
click at [947, 124] on li "Aug No report is available for this period. New months are usually published 5 …" at bounding box center [951, 131] width 41 height 21
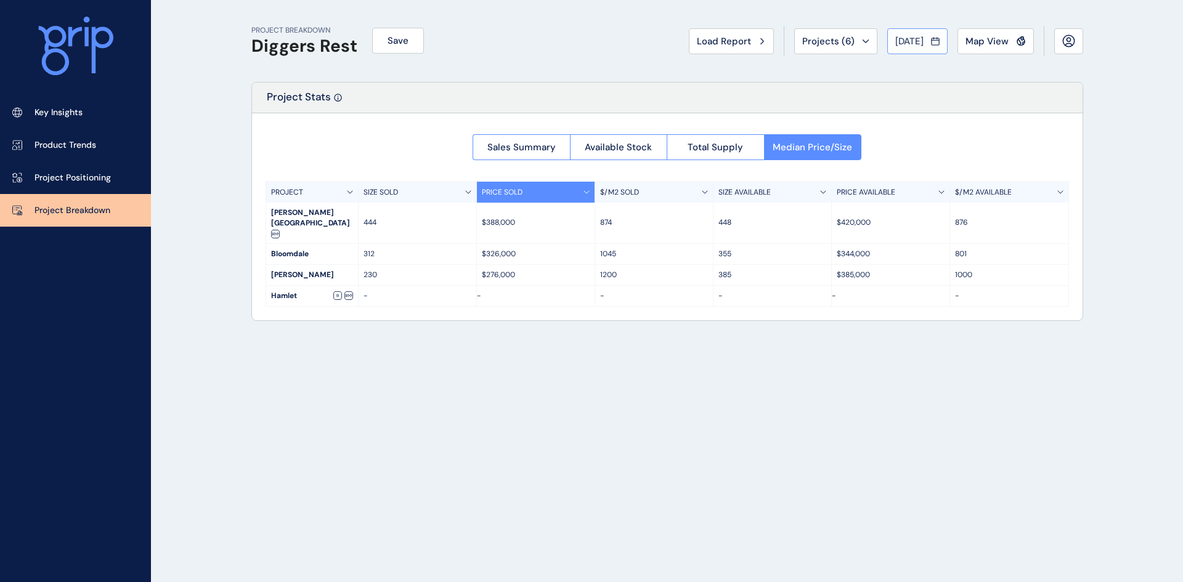
click at [909, 36] on span "[DATE]" at bounding box center [909, 41] width 28 height 12
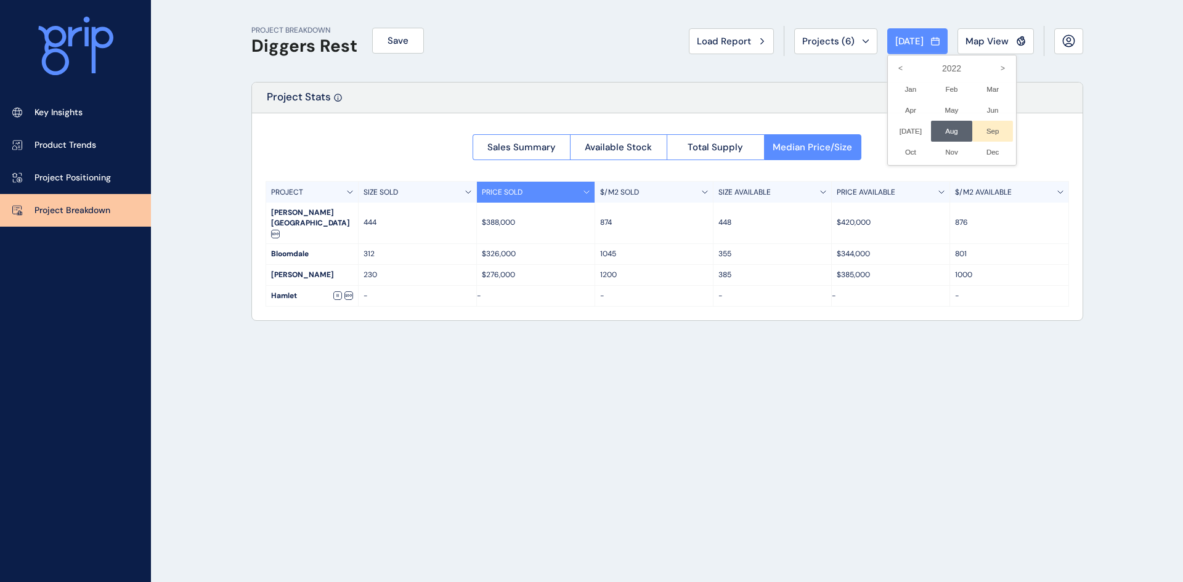
click at [981, 125] on li "Sep No report is available for this period. New months are usually published 5 …" at bounding box center [992, 131] width 41 height 21
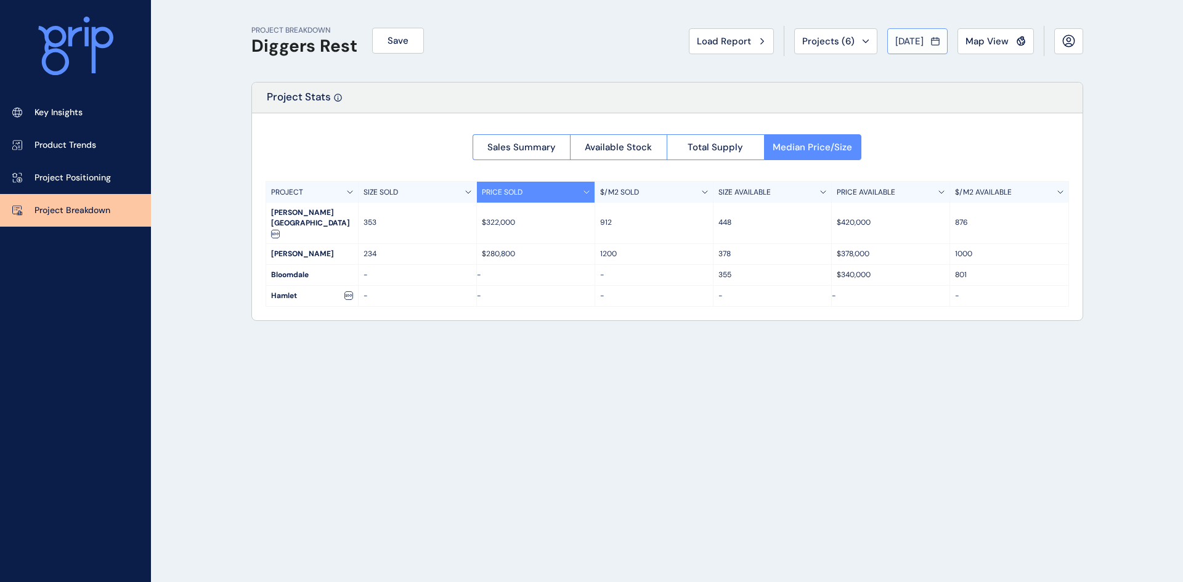
click at [906, 39] on span "[DATE]" at bounding box center [909, 41] width 28 height 12
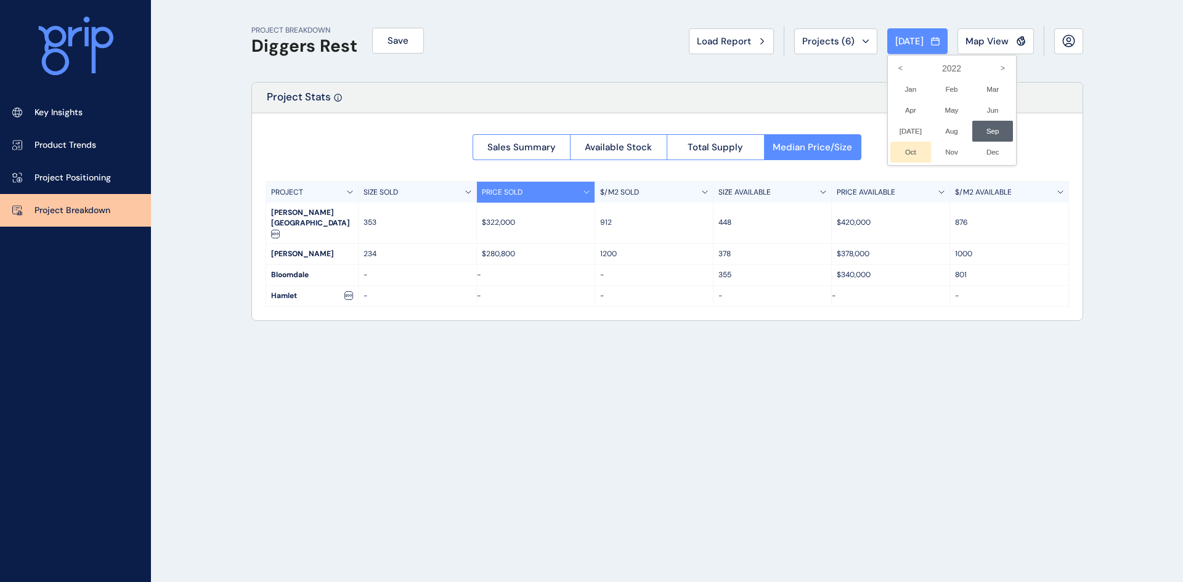
click at [902, 148] on li "Oct No report is available for this period. New months are usually published 5 …" at bounding box center [910, 152] width 41 height 21
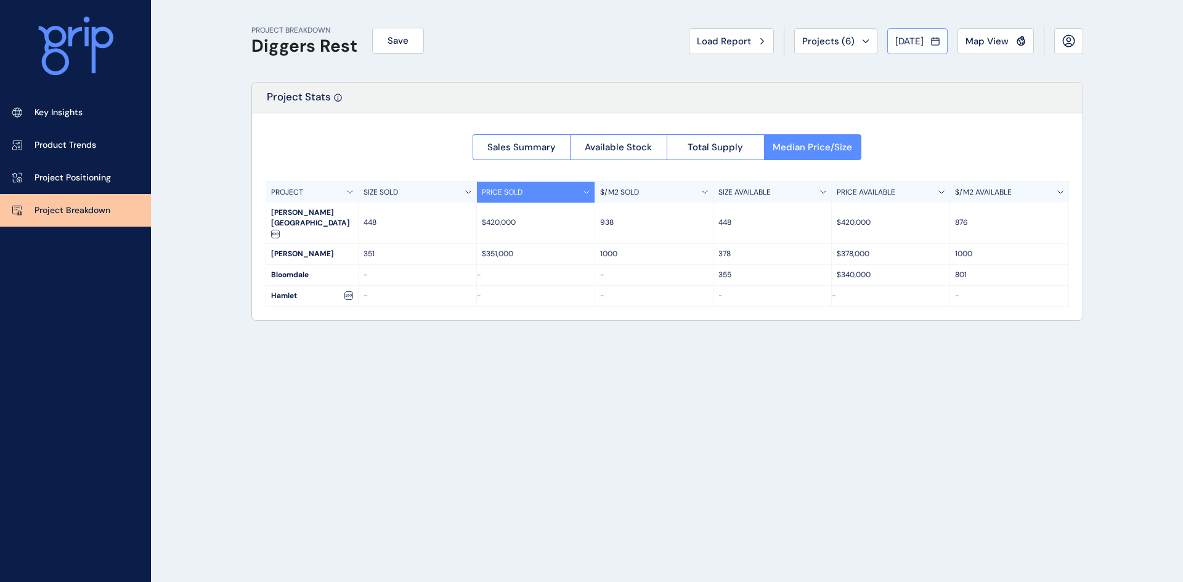
click at [901, 36] on span "[DATE]" at bounding box center [909, 41] width 28 height 12
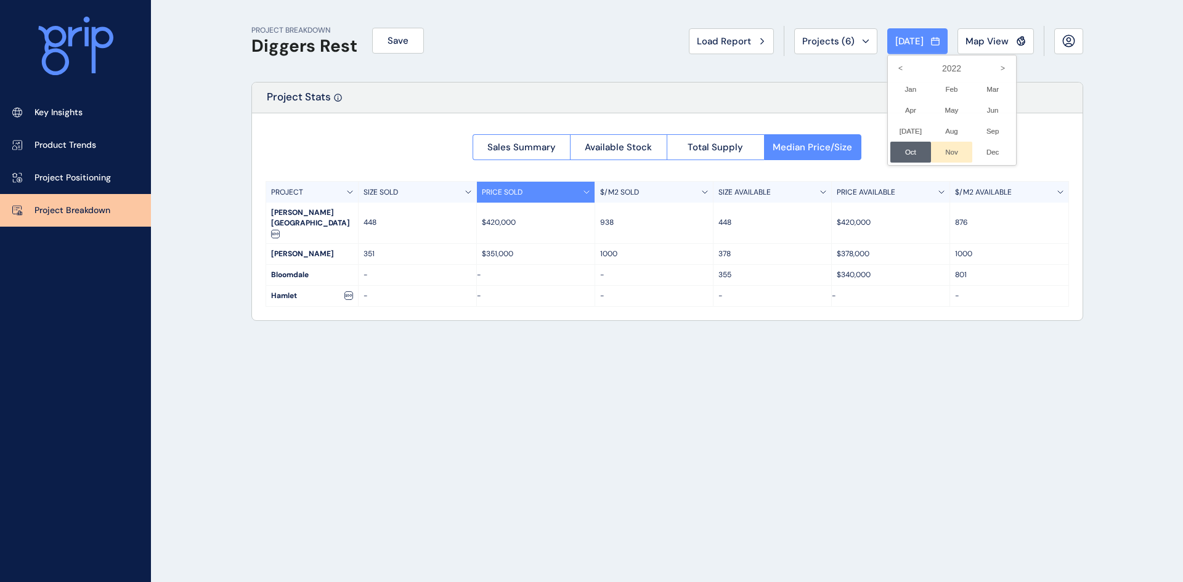
click at [939, 146] on li "Nov No report is available for this period. New months are usually published 5 …" at bounding box center [951, 152] width 41 height 21
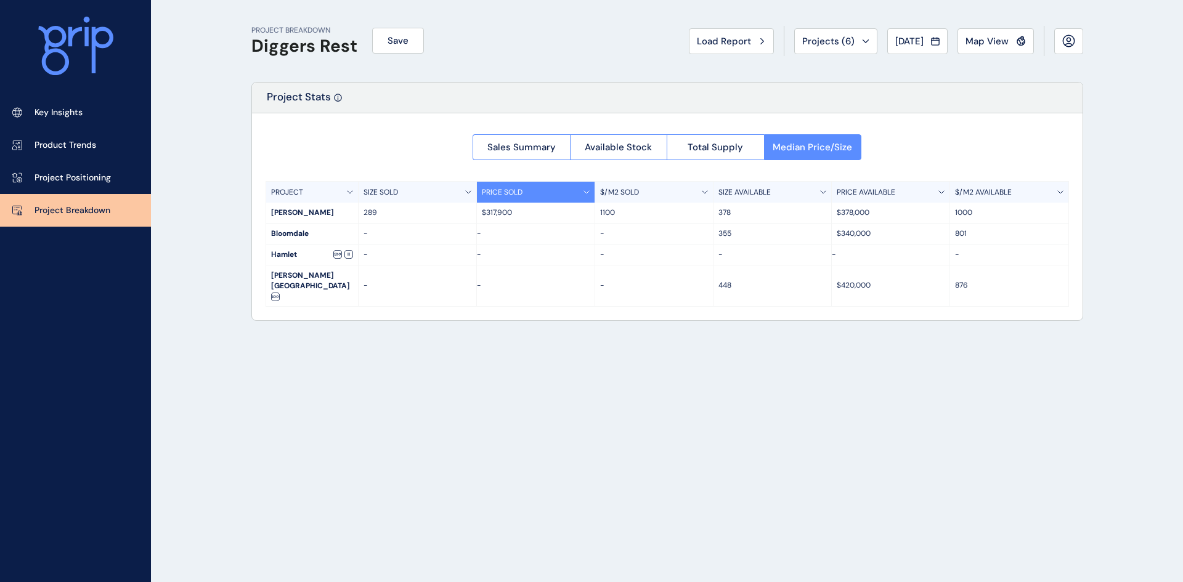
click at [900, 41] on span "[DATE]" at bounding box center [909, 41] width 28 height 12
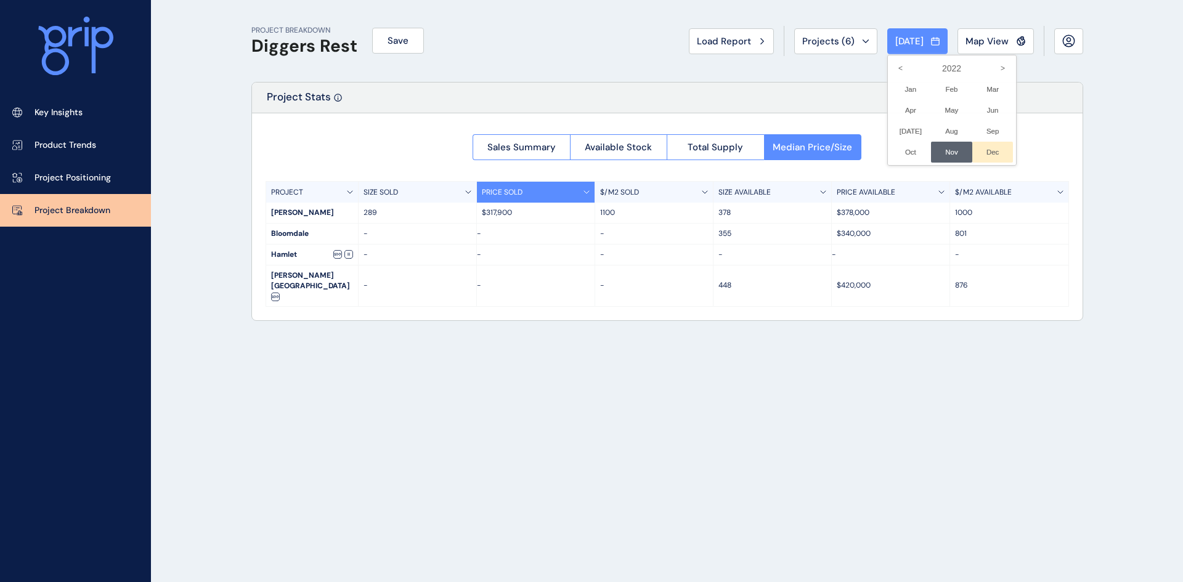
click at [983, 144] on li "Dec No report is available for this period. New months are usually published 5 …" at bounding box center [992, 152] width 41 height 21
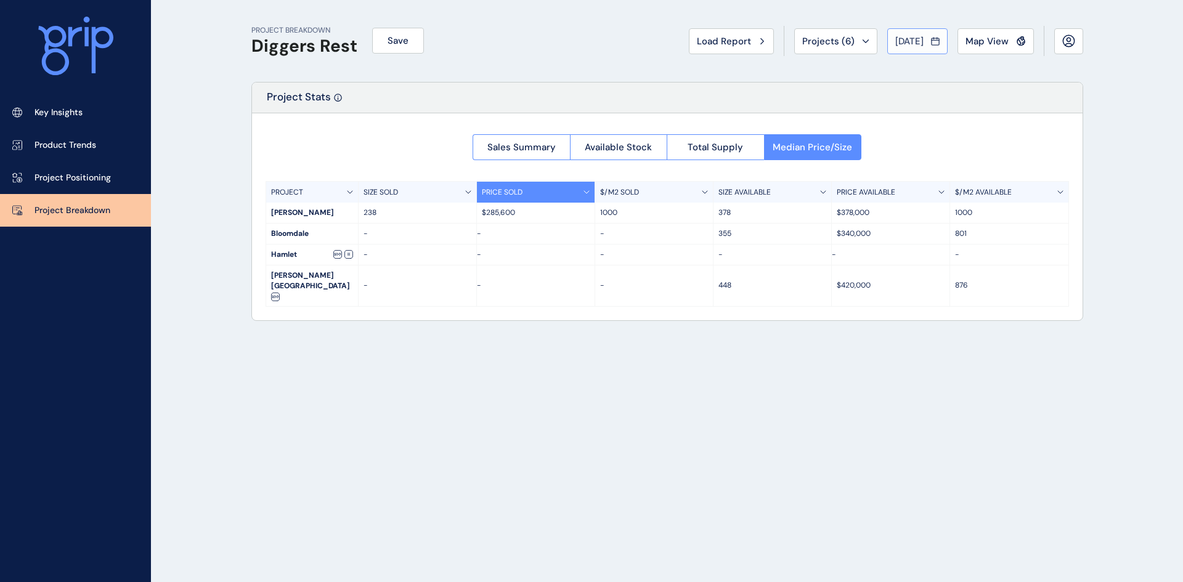
click at [911, 39] on span "[DATE]" at bounding box center [909, 41] width 28 height 12
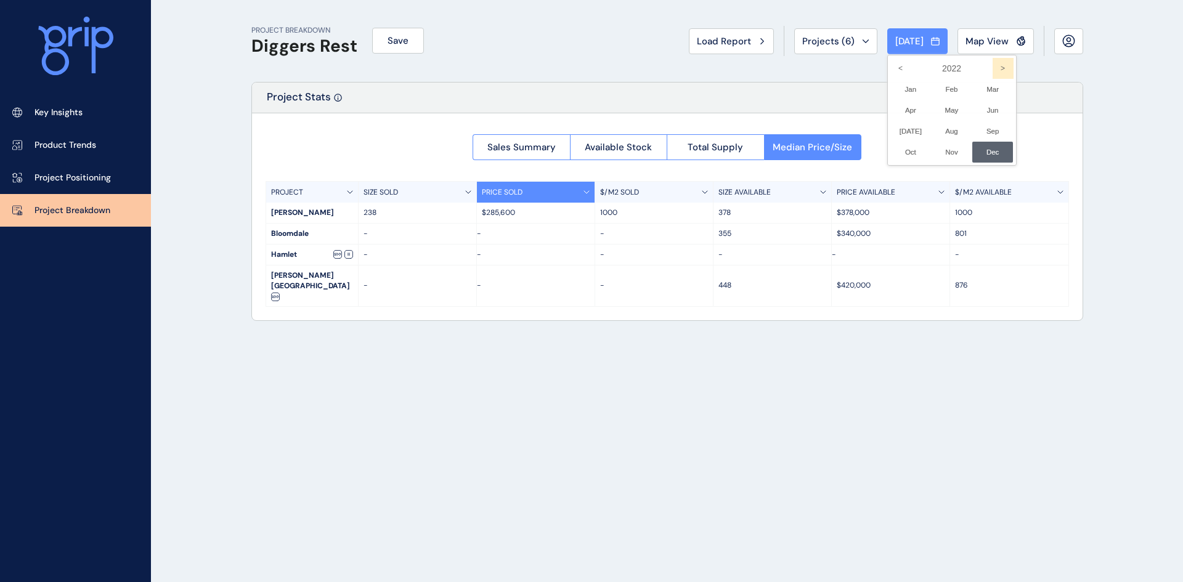
click at [993, 64] on icon ">" at bounding box center [1003, 68] width 21 height 21
click at [899, 86] on li "Jan No report is available for this period. New months are usually published 5 …" at bounding box center [910, 89] width 41 height 21
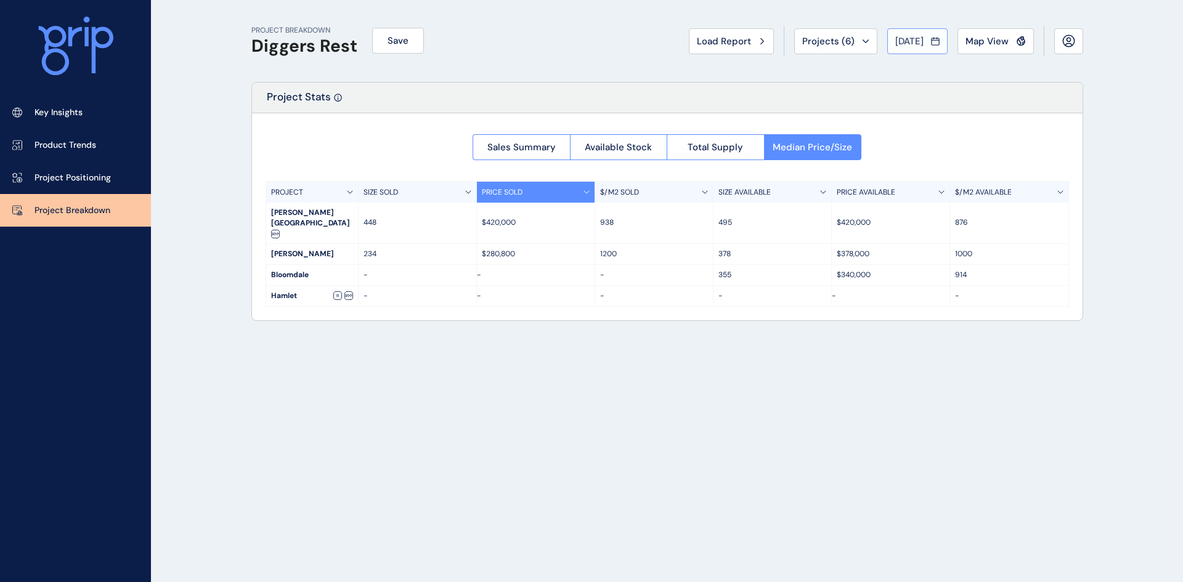
click at [903, 41] on span "[DATE]" at bounding box center [909, 41] width 28 height 12
click at [938, 88] on li "Feb No report is available for this period. New months are usually published 5 …" at bounding box center [951, 89] width 41 height 21
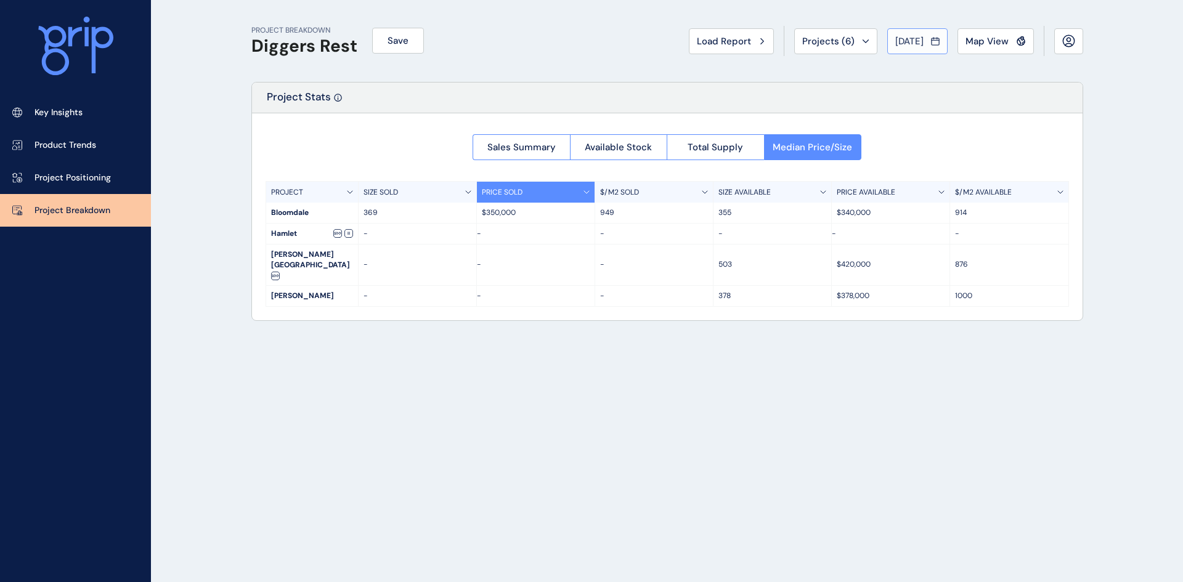
click at [909, 42] on span "[DATE]" at bounding box center [909, 41] width 28 height 12
click at [981, 87] on li "Mar No report is available for this period. New months are usually published 5 …" at bounding box center [992, 89] width 41 height 21
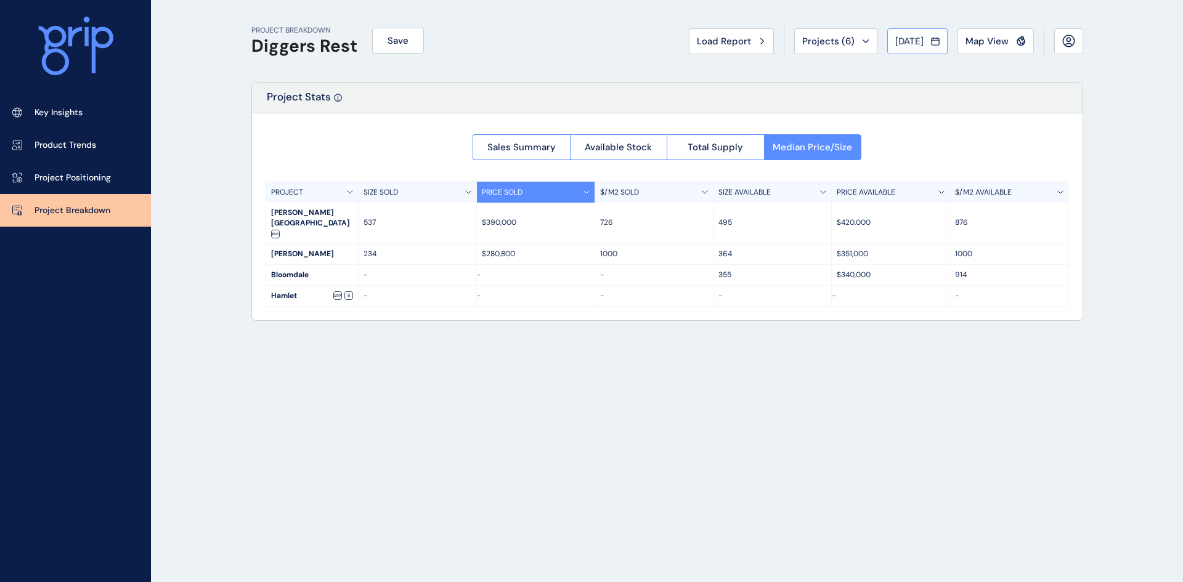
click at [908, 41] on span "[DATE]" at bounding box center [909, 41] width 28 height 12
click at [941, 87] on li "Feb No report is available for this period. New months are usually published 5 …" at bounding box center [951, 89] width 41 height 21
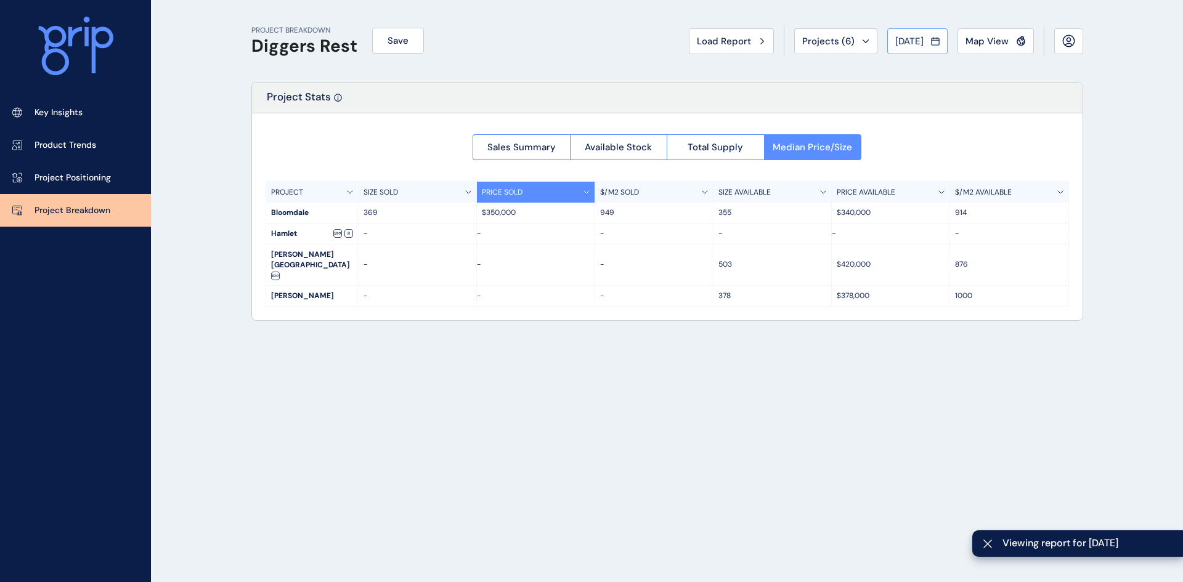
click at [914, 36] on span "[DATE]" at bounding box center [909, 41] width 28 height 12
click at [978, 83] on li "Mar No report is available for this period. New months are usually published 5 …" at bounding box center [992, 89] width 41 height 21
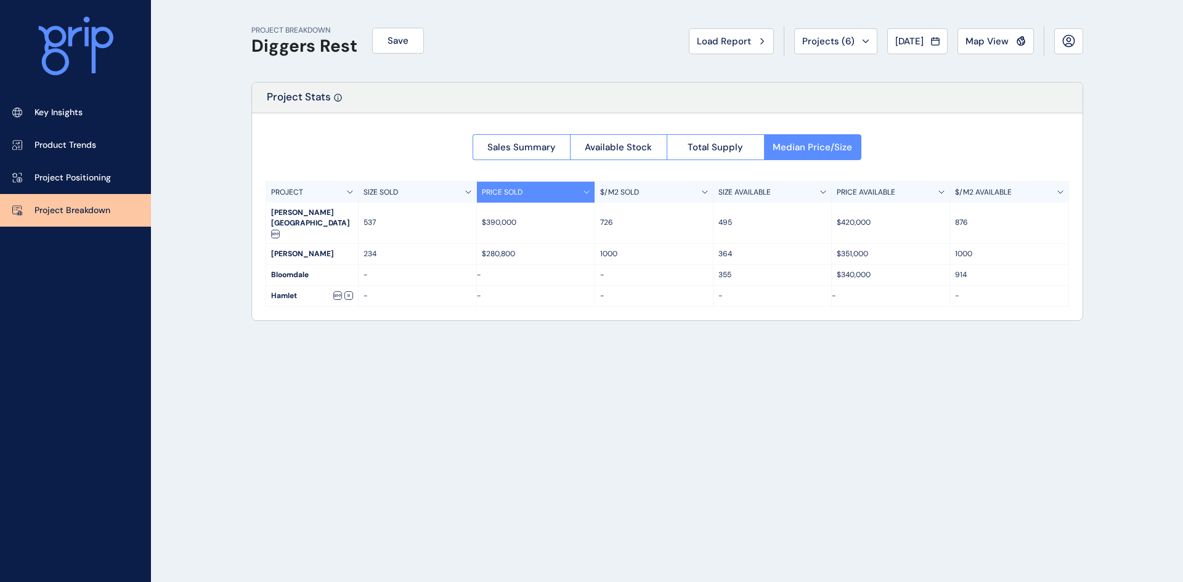
click at [906, 40] on span "[DATE]" at bounding box center [909, 41] width 28 height 12
click at [892, 110] on li "Apr No report is available for this period. New months are usually published 5 …" at bounding box center [910, 110] width 41 height 21
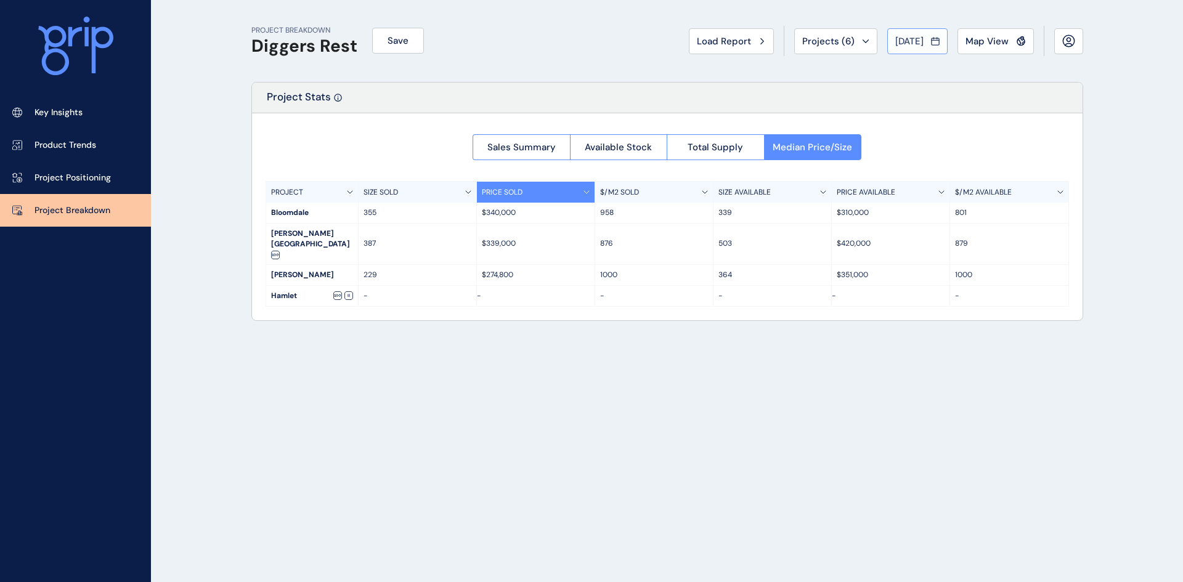
click at [916, 38] on span "[DATE]" at bounding box center [909, 41] width 28 height 12
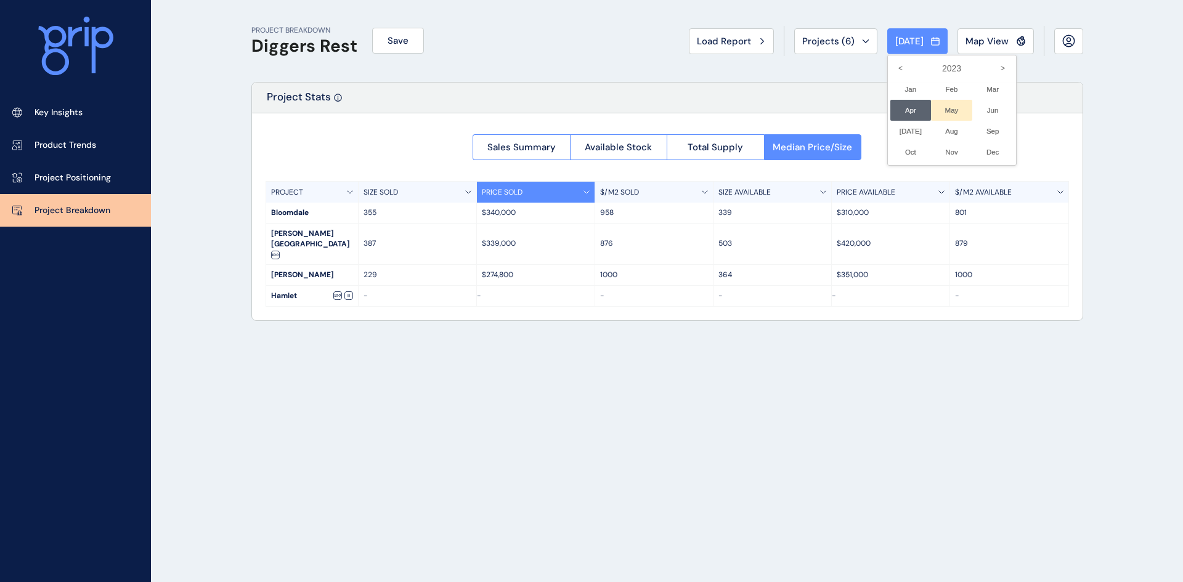
click at [944, 103] on li "May No report is available for this period. New months are usually published 5 …" at bounding box center [951, 110] width 41 height 21
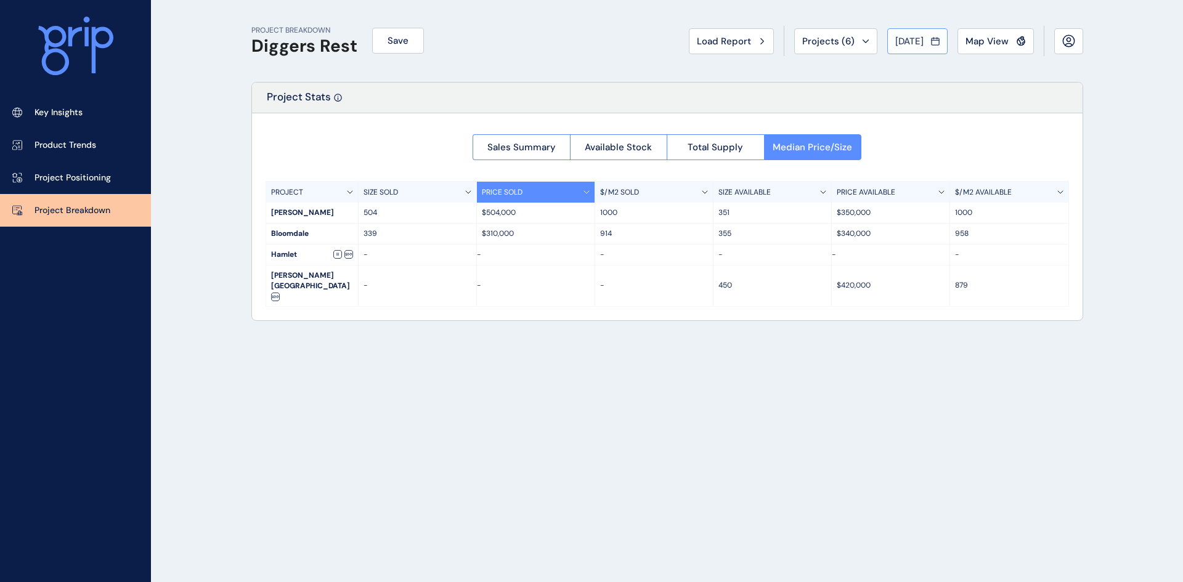
click at [901, 33] on button "[DATE]" at bounding box center [917, 41] width 60 height 26
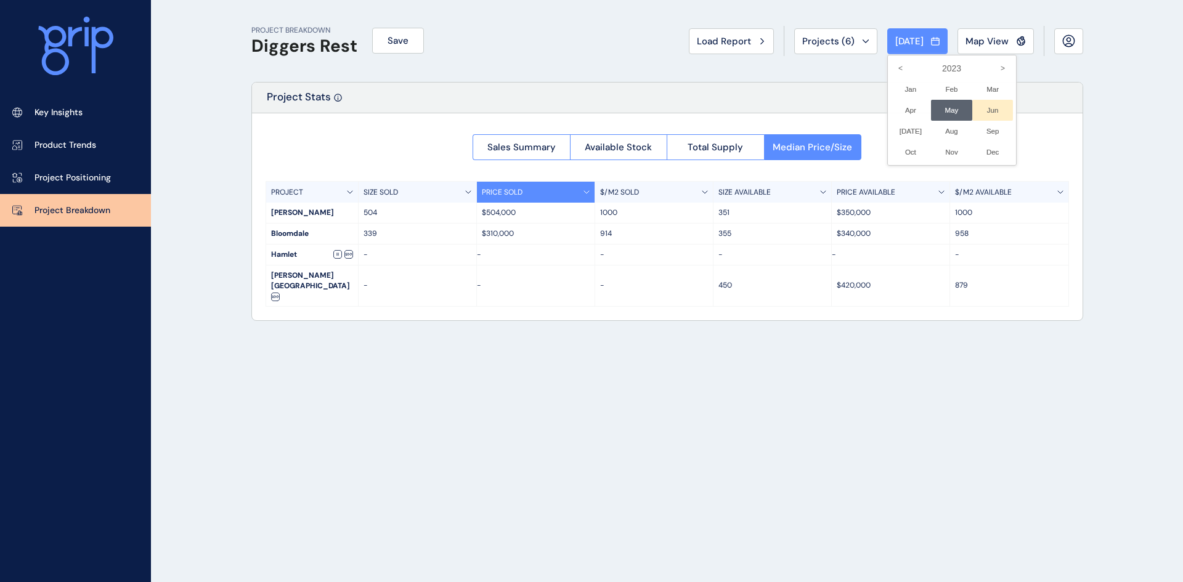
click at [980, 106] on li "Jun No report is available for this period. New months are usually published 5 …" at bounding box center [992, 110] width 41 height 21
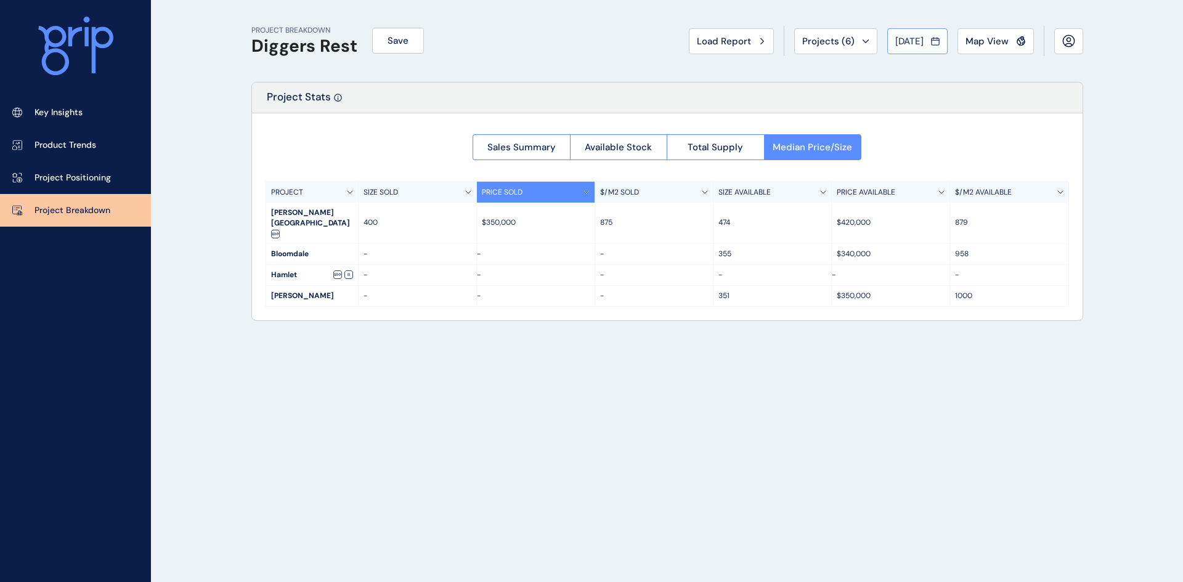
click at [911, 36] on span "[DATE]" at bounding box center [909, 41] width 28 height 12
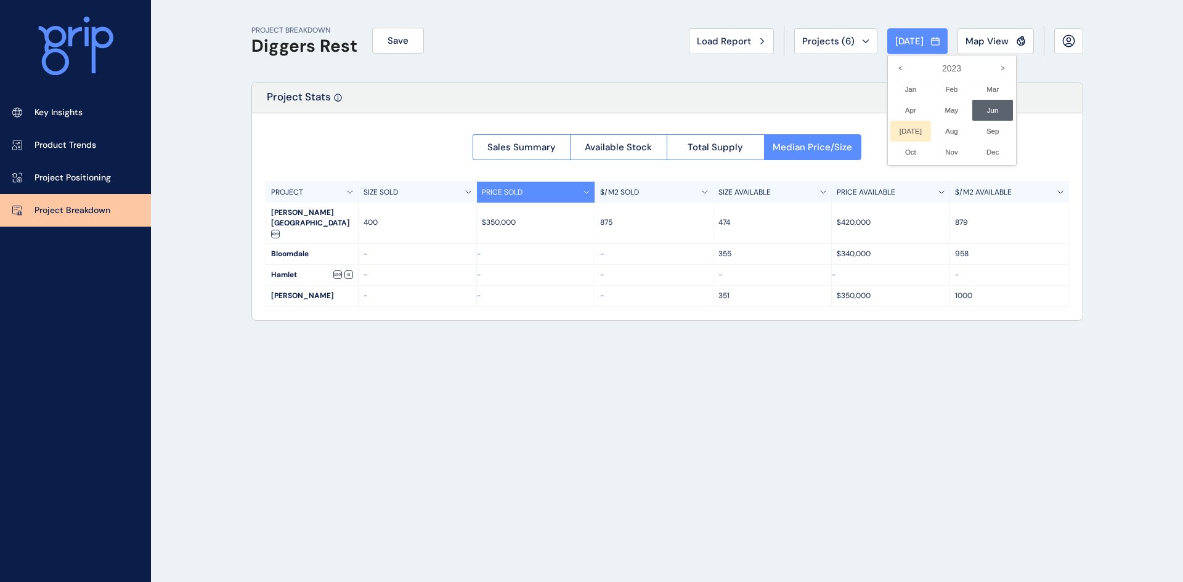
click at [894, 129] on li "[DATE] No report is available for this period. New months are usually published…" at bounding box center [910, 131] width 41 height 21
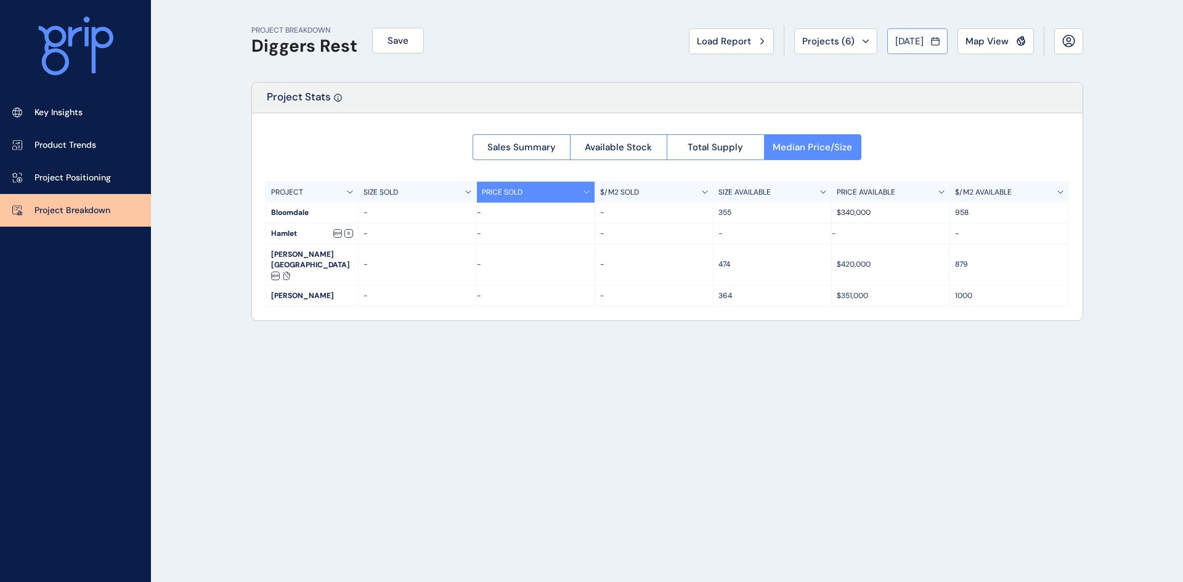
click at [902, 39] on span "[DATE]" at bounding box center [909, 41] width 28 height 12
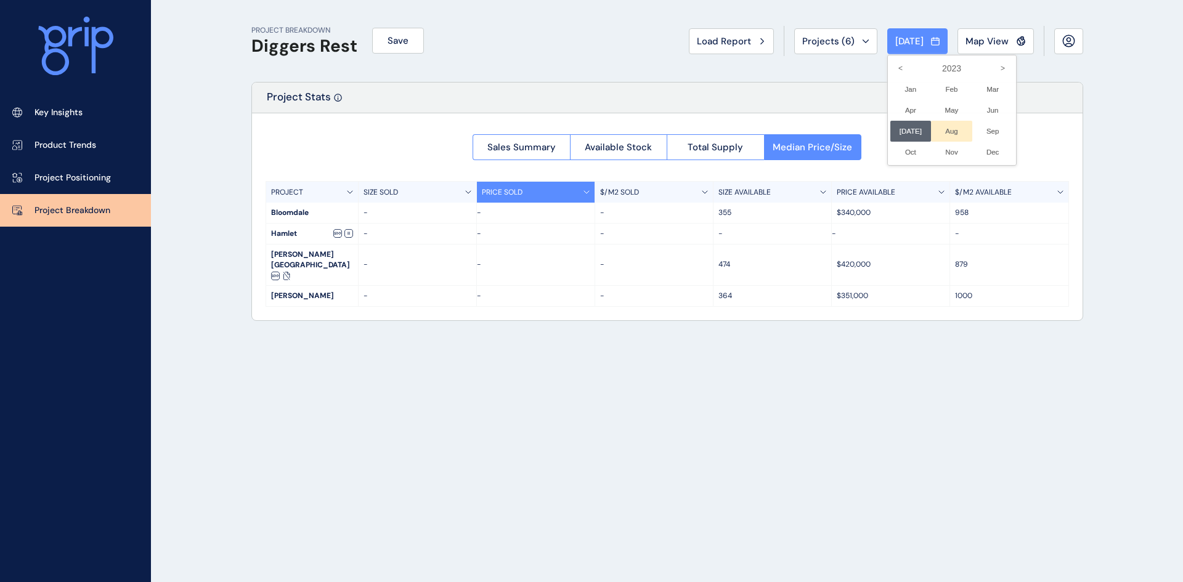
click at [947, 127] on li "Aug No report is available for this period. New months are usually published 5 …" at bounding box center [951, 131] width 41 height 21
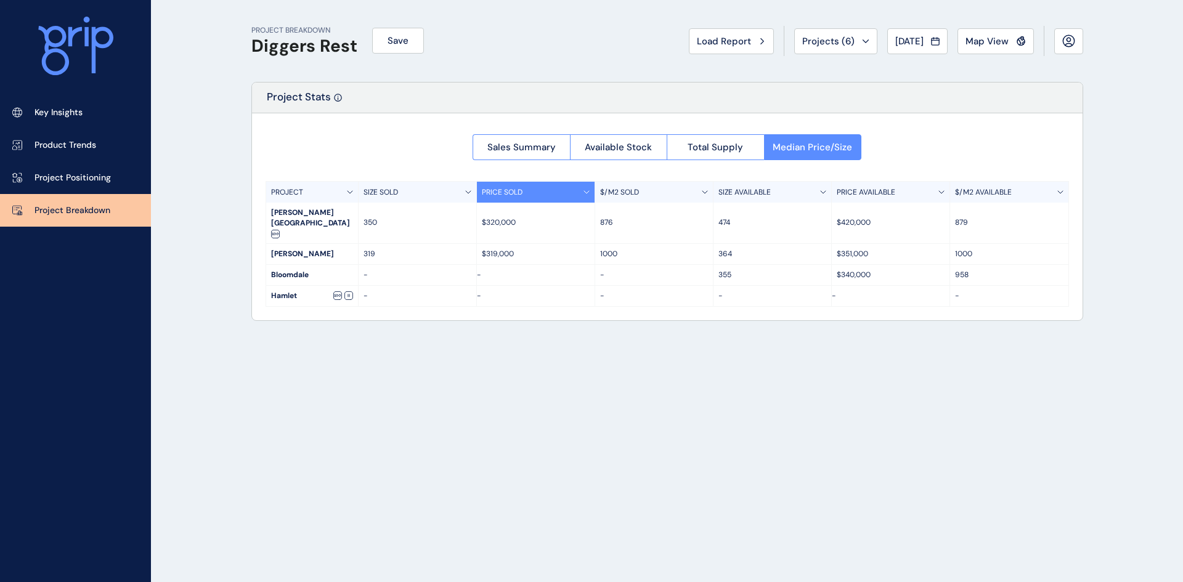
click at [905, 46] on span "[DATE]" at bounding box center [909, 41] width 28 height 12
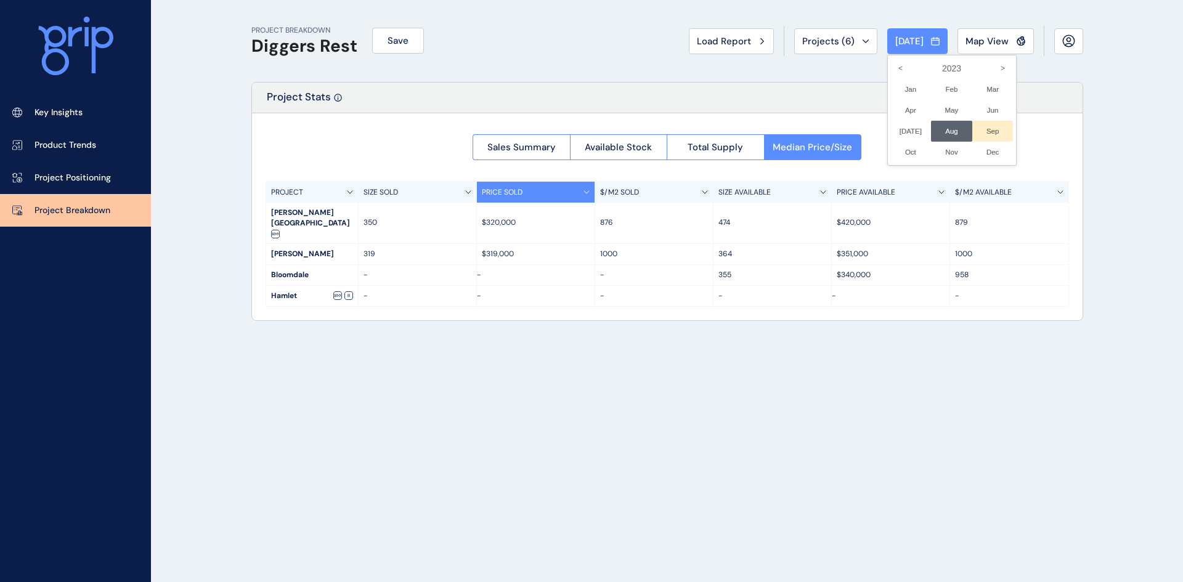
click at [985, 128] on li "Sep No report is available for this period. New months are usually published 5 …" at bounding box center [992, 131] width 41 height 21
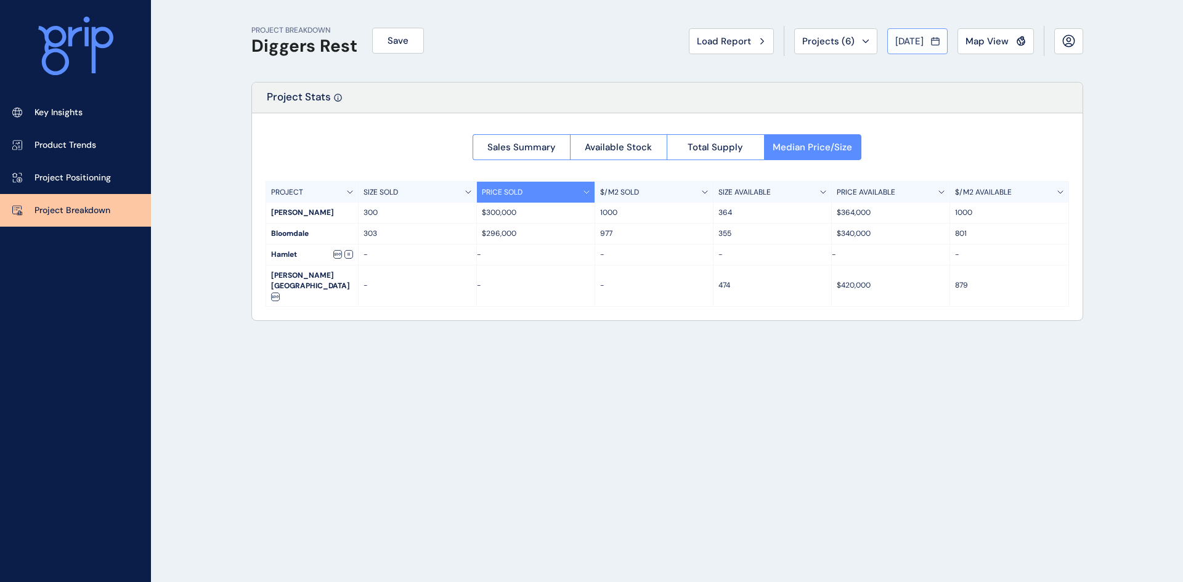
click at [917, 38] on span "[DATE]" at bounding box center [909, 41] width 28 height 12
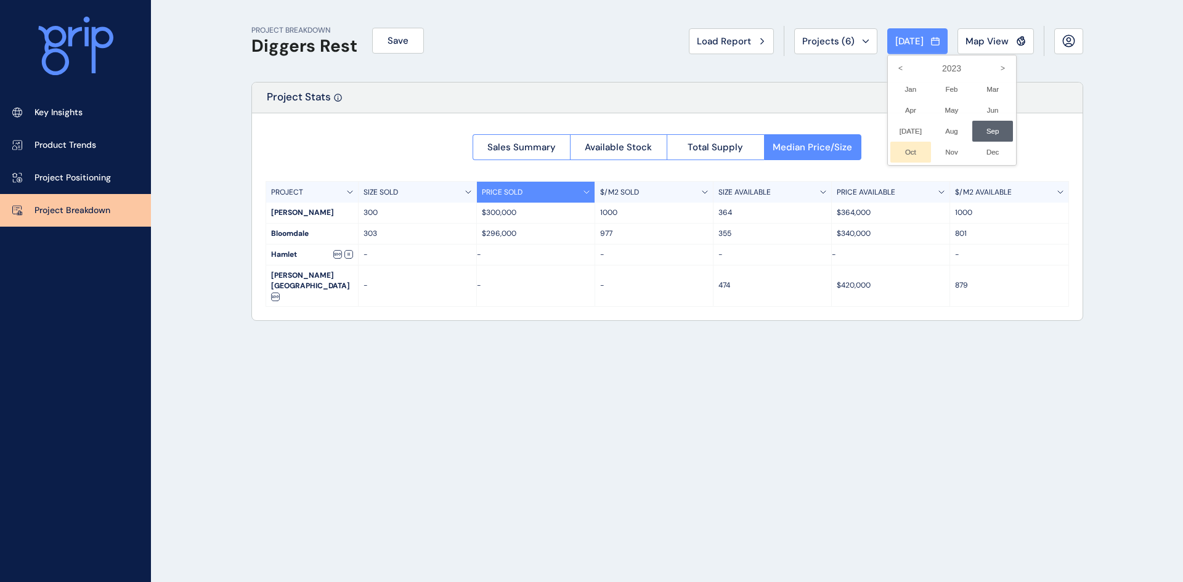
click at [893, 149] on li "Oct No report is available for this period. New months are usually published 5 …" at bounding box center [910, 152] width 41 height 21
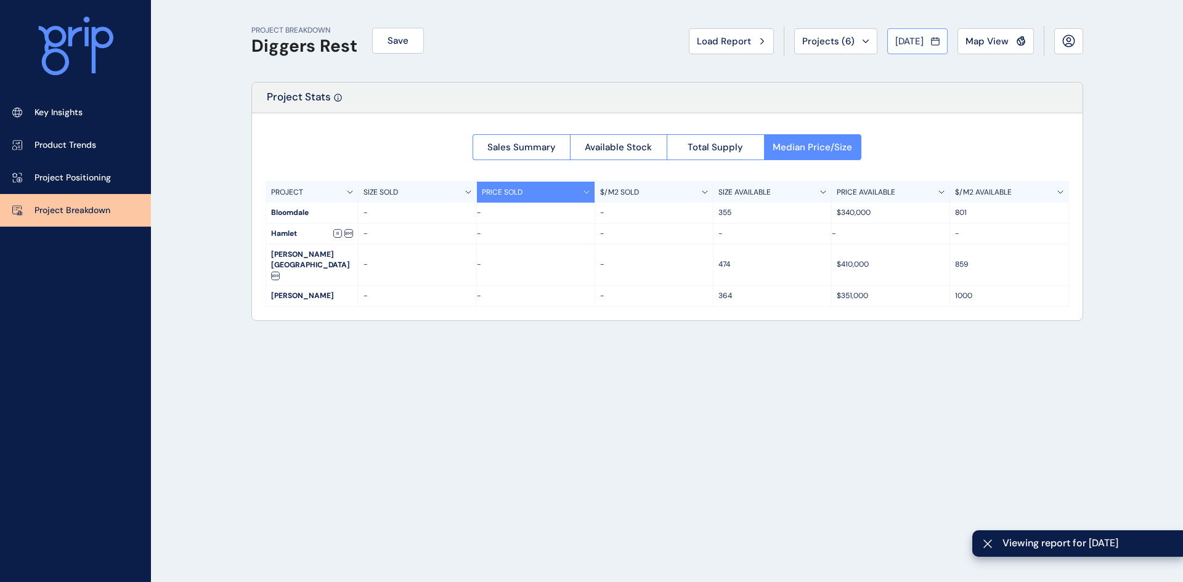
click at [900, 41] on span "[DATE]" at bounding box center [909, 41] width 28 height 12
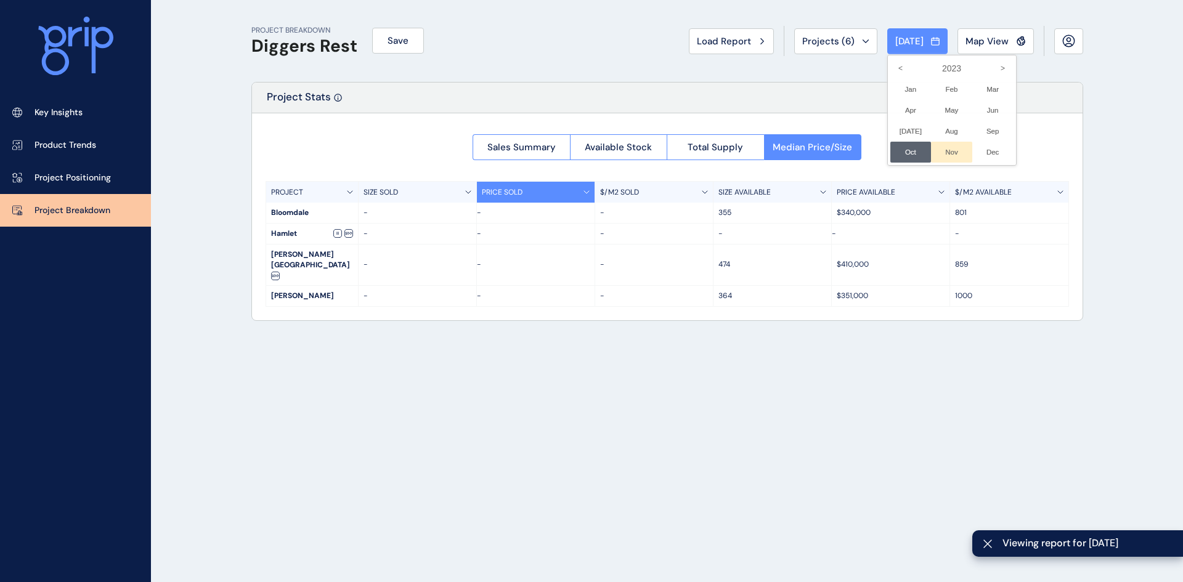
click at [933, 148] on li "Nov No report is available for this period. New months are usually published 5 …" at bounding box center [951, 152] width 41 height 21
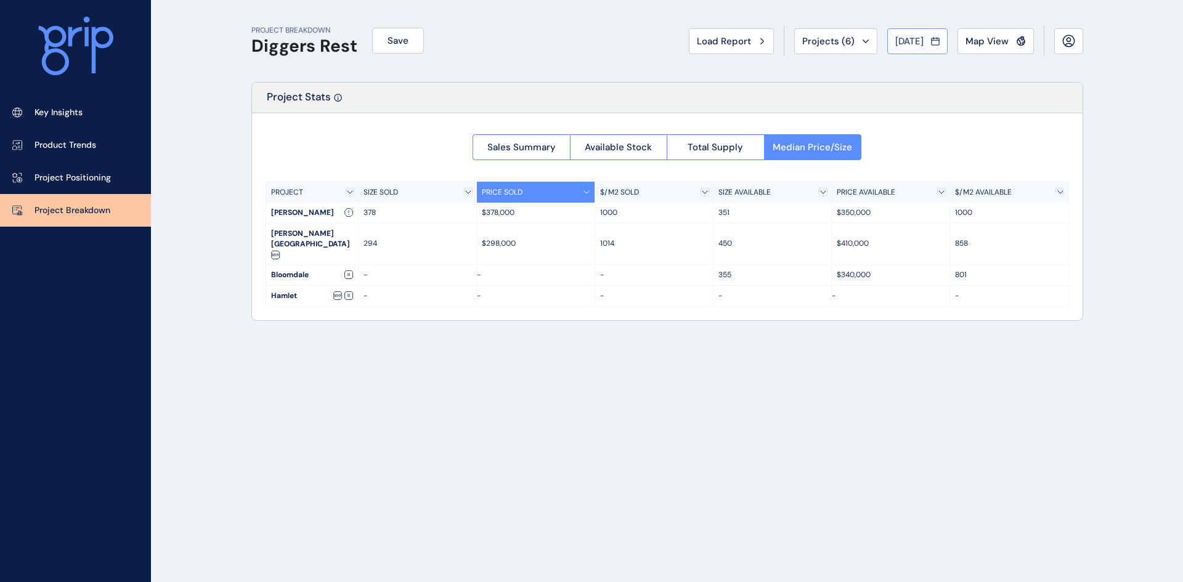
click at [911, 43] on span "[DATE]" at bounding box center [909, 41] width 28 height 12
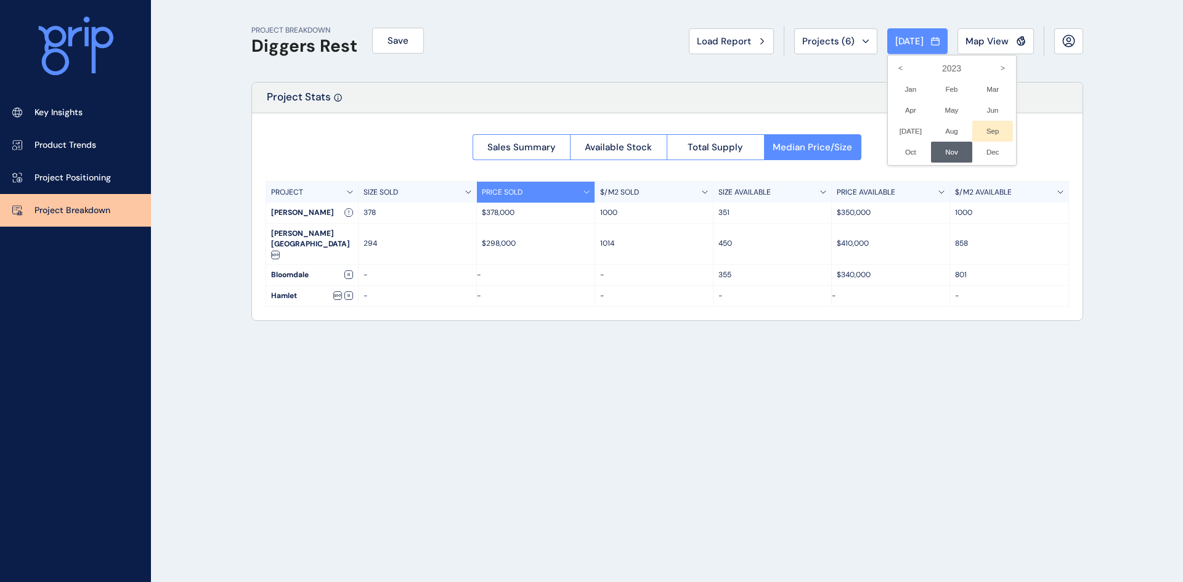
click at [980, 129] on li "Sep No report is available for this period. New months are usually published 5 …" at bounding box center [992, 131] width 41 height 21
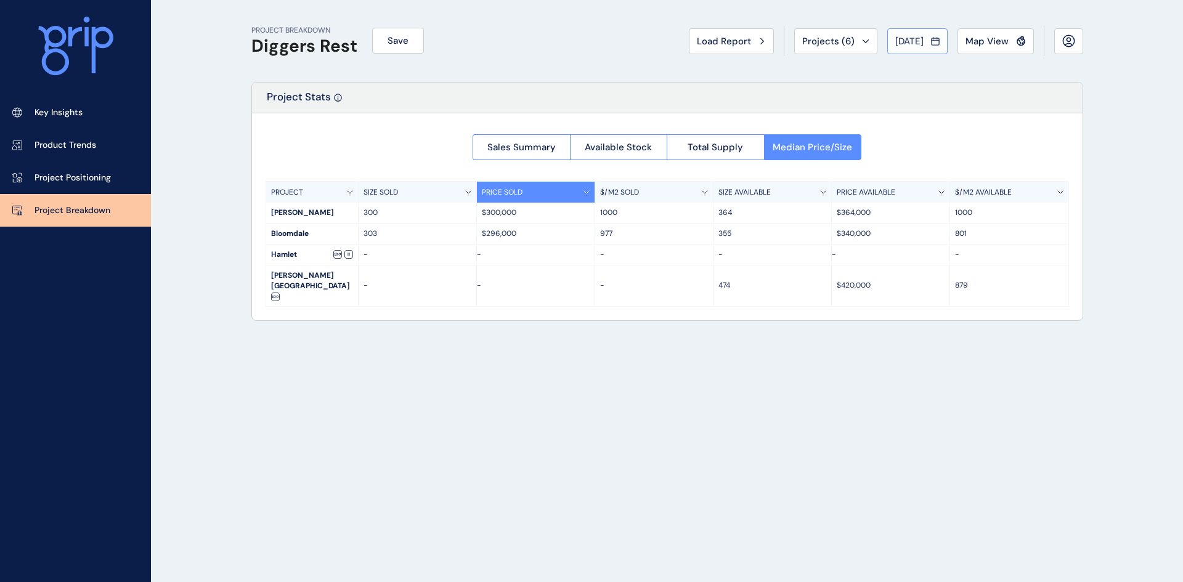
click at [912, 41] on span "[DATE]" at bounding box center [909, 41] width 28 height 12
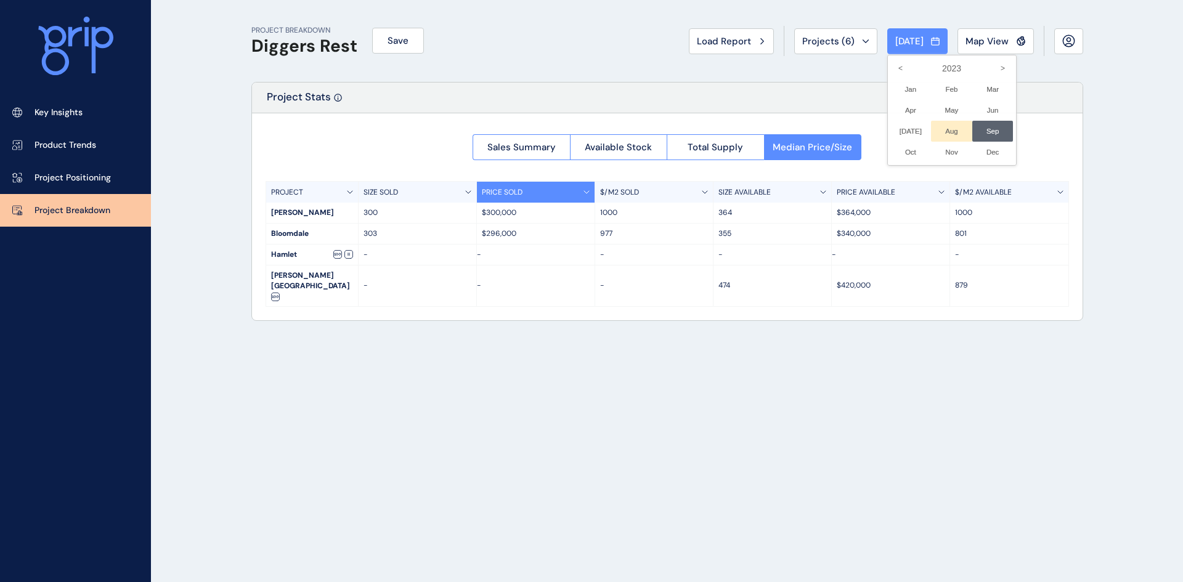
click at [938, 126] on li "Aug No report is available for this period. New months are usually published 5 …" at bounding box center [951, 131] width 41 height 21
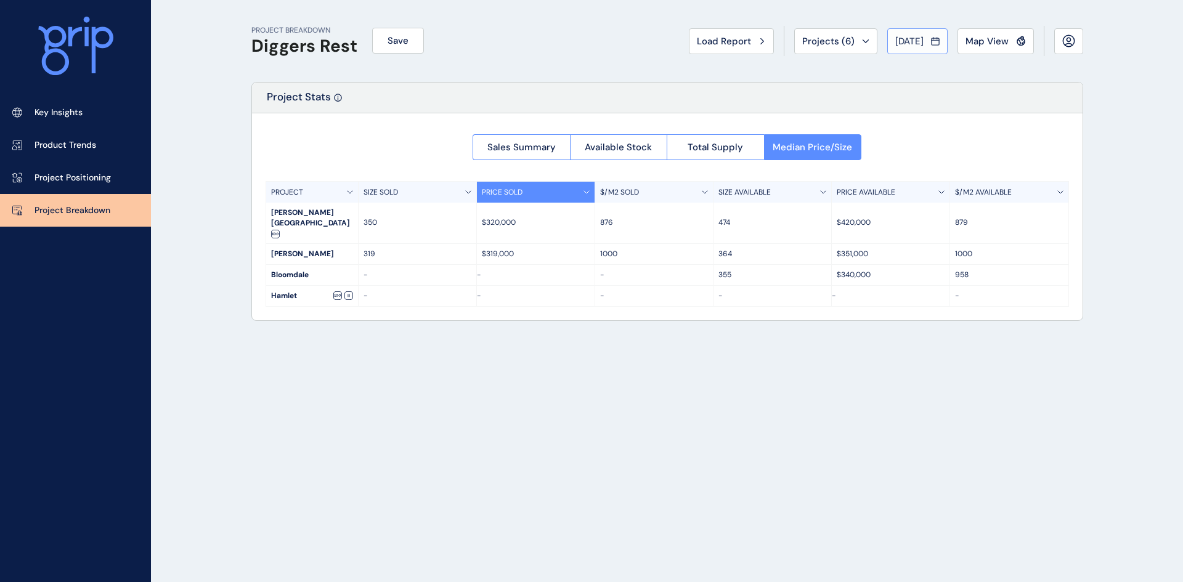
click at [897, 39] on span "[DATE]" at bounding box center [909, 41] width 28 height 12
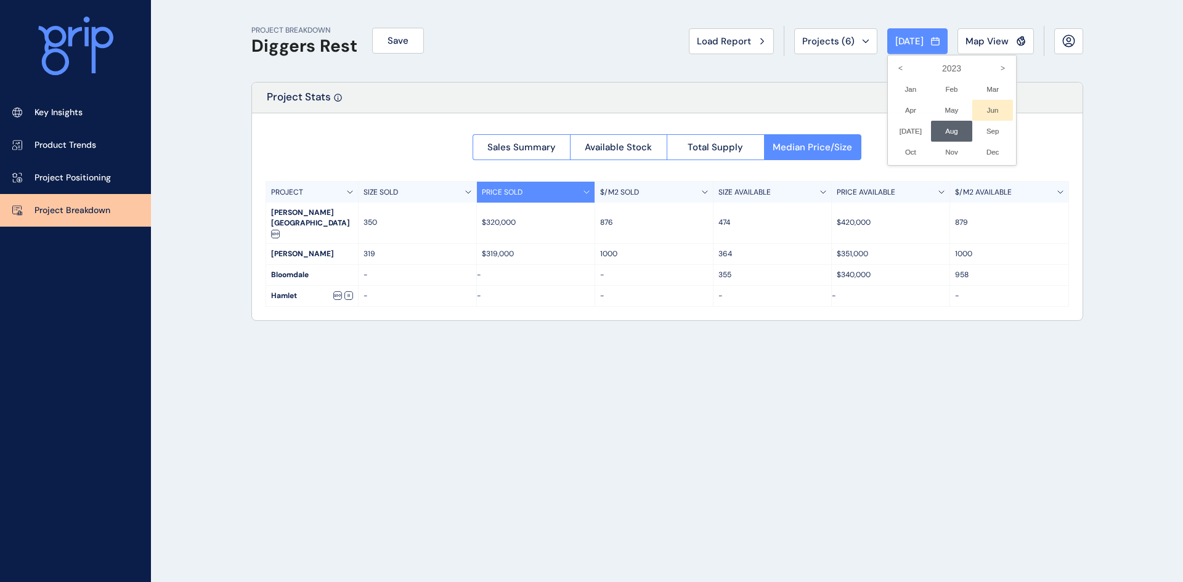
click at [983, 108] on li "Jun No report is available for this period. New months are usually published 5 …" at bounding box center [992, 110] width 41 height 21
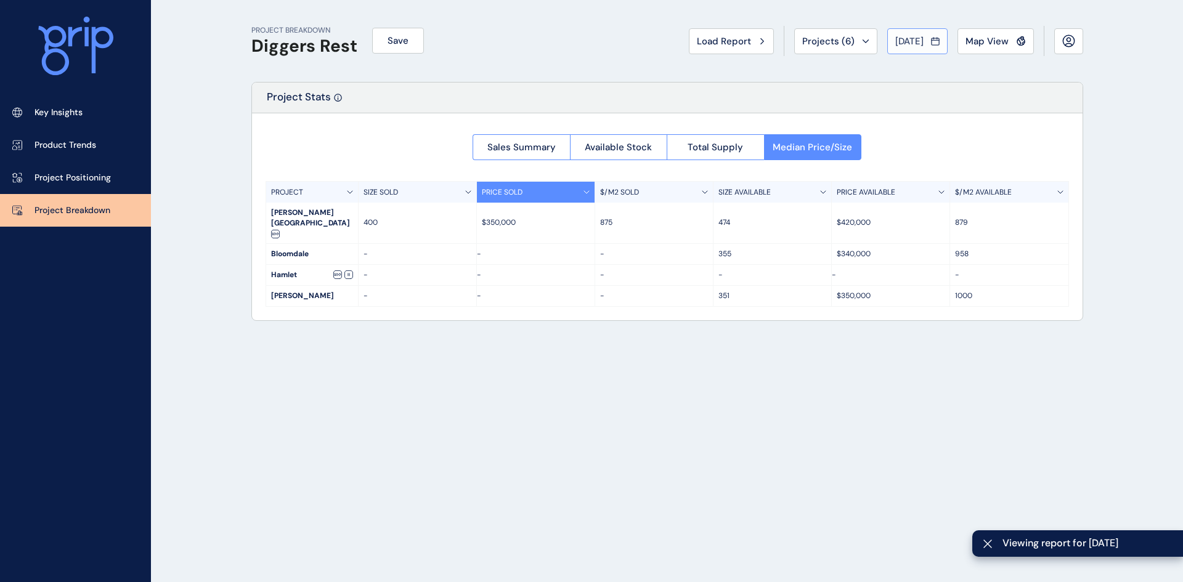
click at [906, 39] on span "[DATE]" at bounding box center [909, 41] width 28 height 12
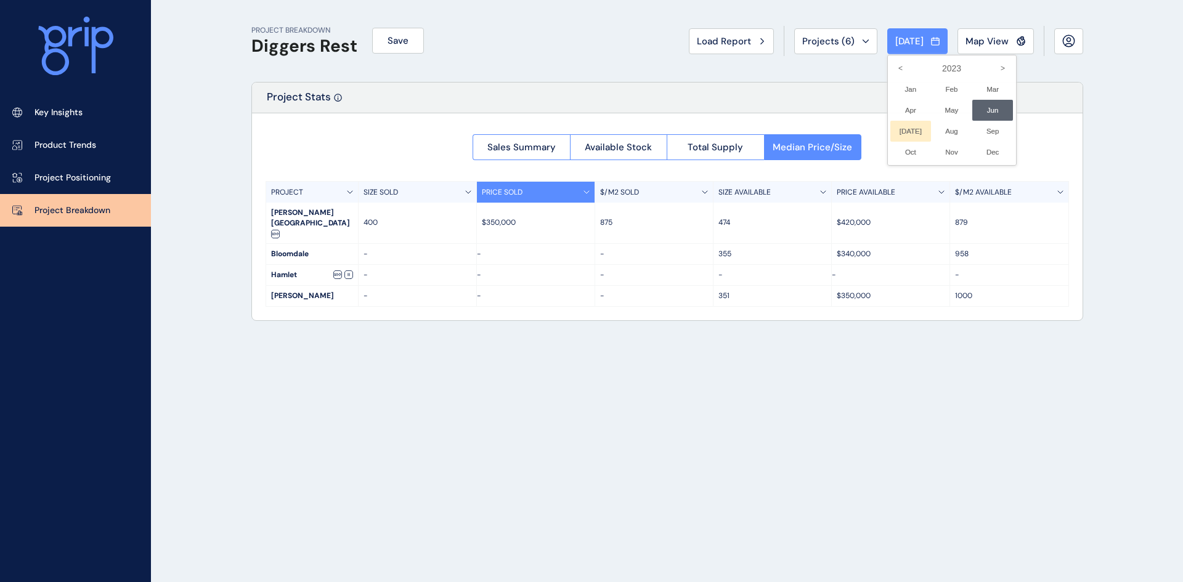
click at [898, 123] on li "[DATE] No report is available for this period. New months are usually published…" at bounding box center [910, 131] width 41 height 21
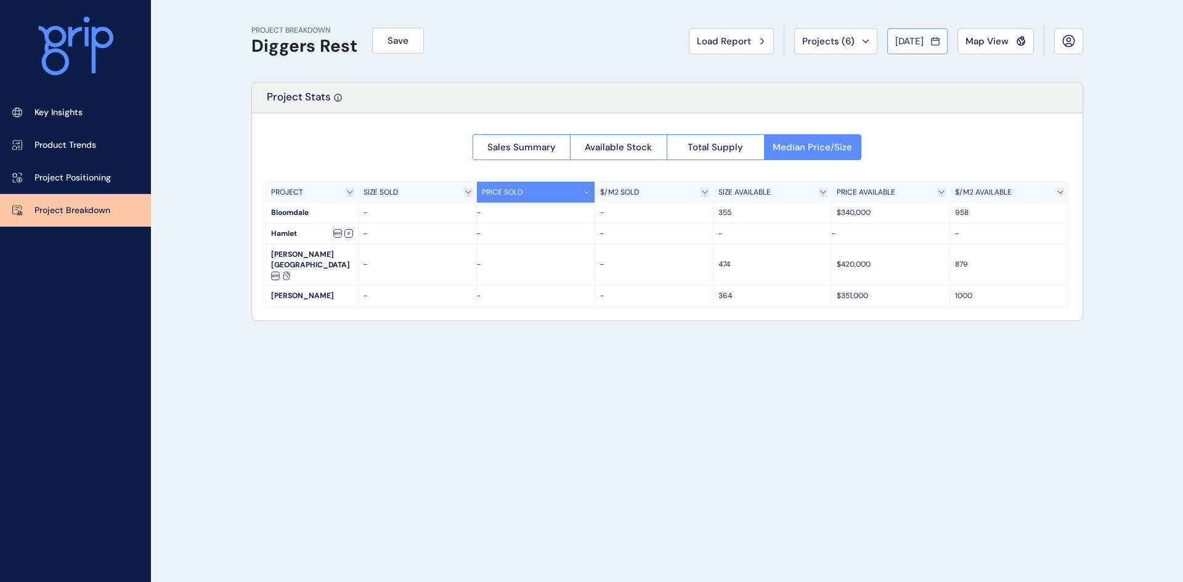
click at [905, 34] on button "[DATE]" at bounding box center [917, 41] width 60 height 26
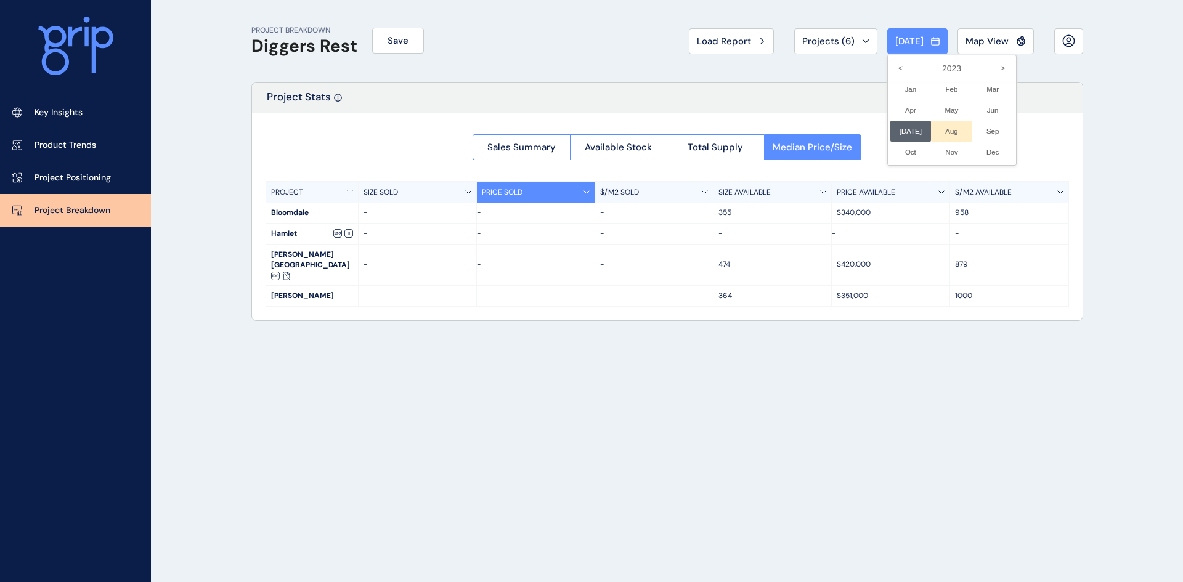
click at [946, 128] on li "Aug No report is available for this period. New months are usually published 5 …" at bounding box center [951, 131] width 41 height 21
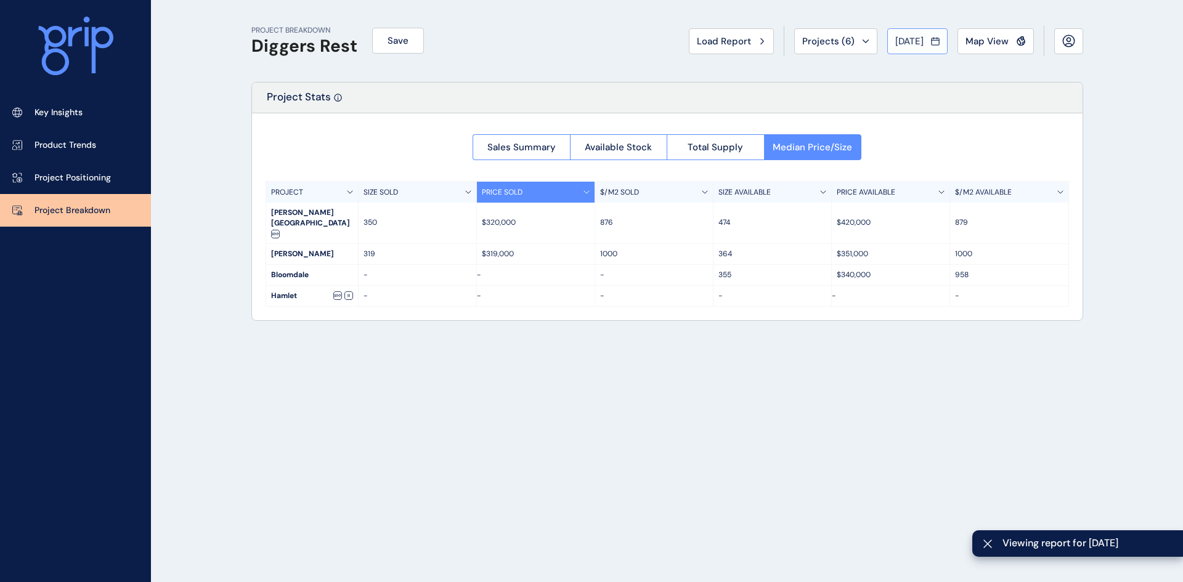
click at [911, 44] on span "[DATE]" at bounding box center [909, 41] width 28 height 12
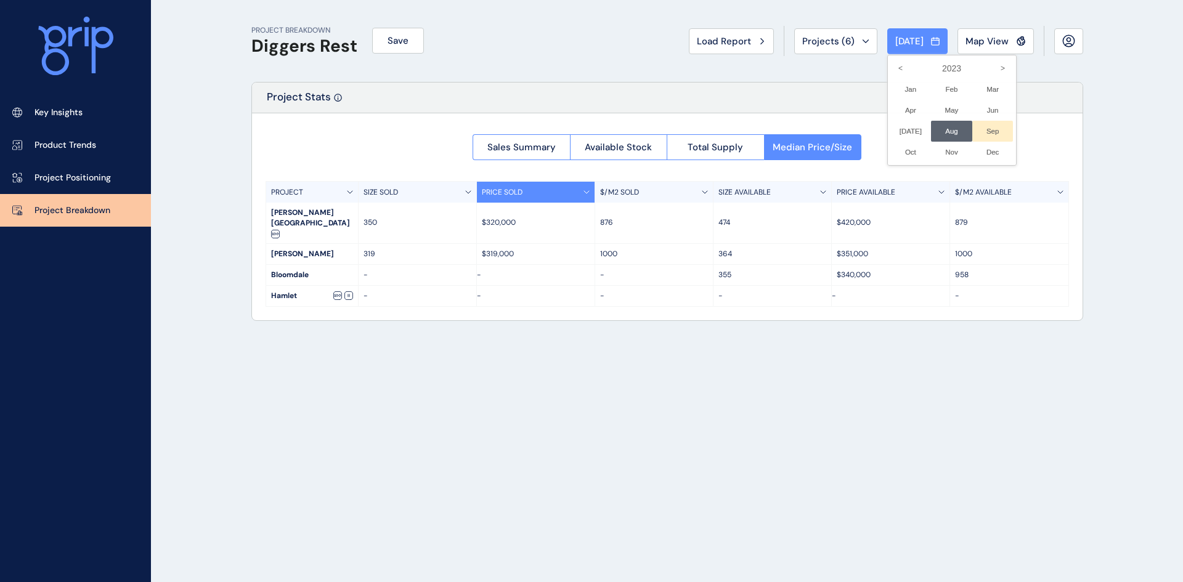
click at [989, 130] on li "Sep No report is available for this period. New months are usually published 5 …" at bounding box center [992, 131] width 41 height 21
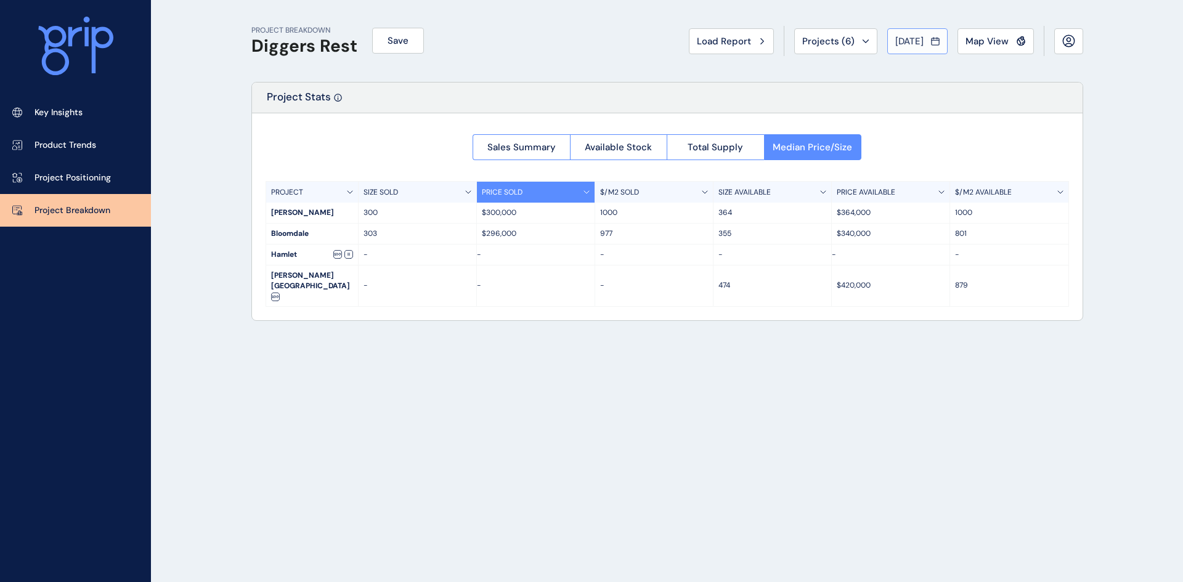
click at [904, 36] on span "[DATE]" at bounding box center [909, 41] width 28 height 12
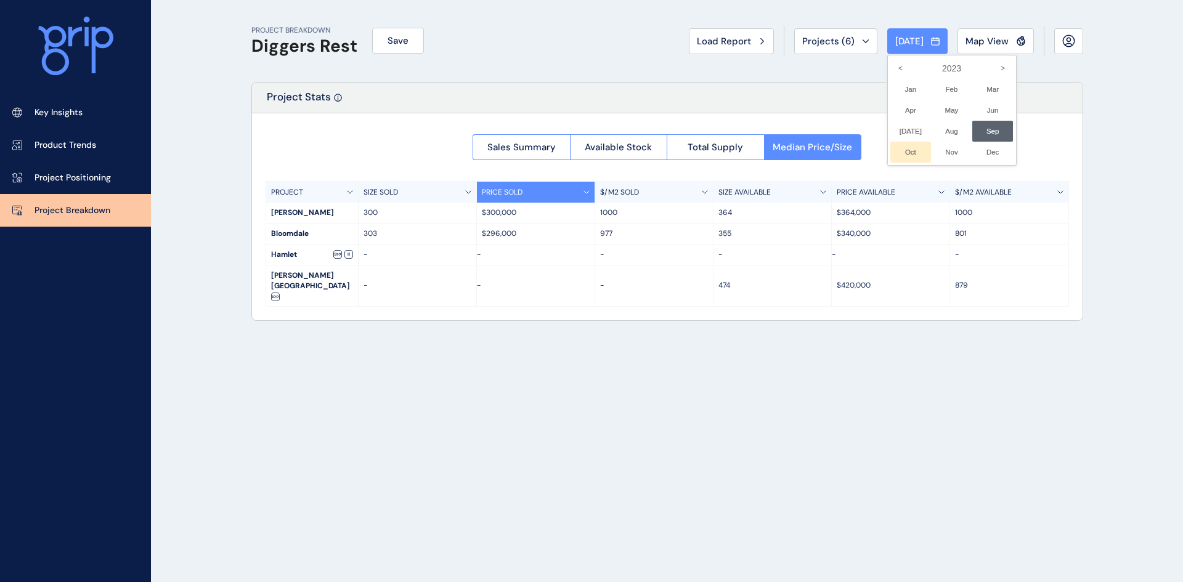
click at [907, 147] on li "Oct No report is available for this period. New months are usually published 5 …" at bounding box center [910, 152] width 41 height 21
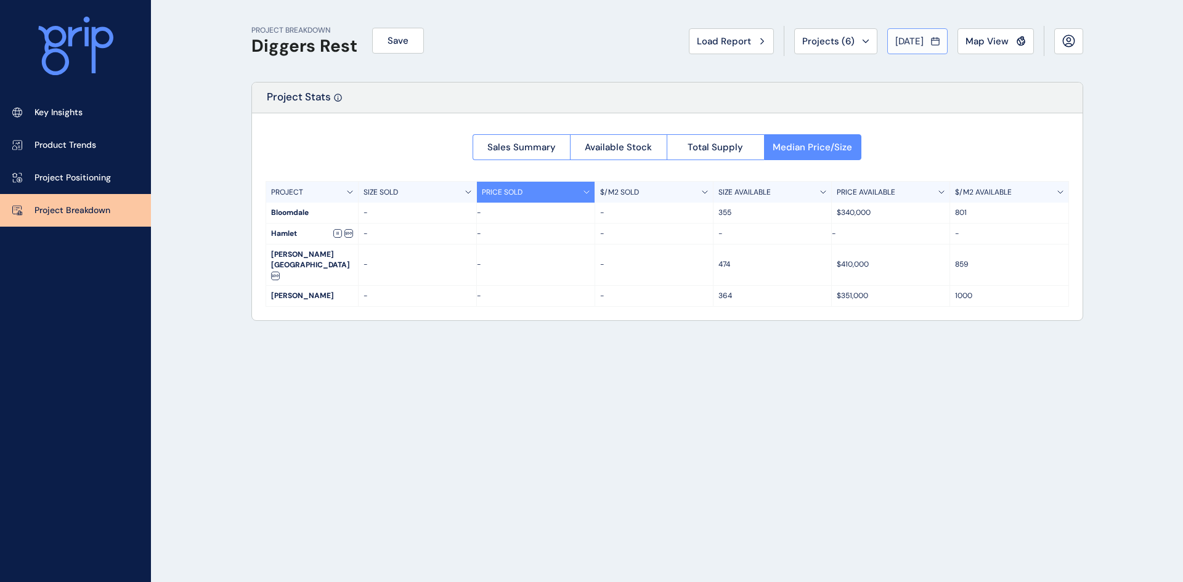
click at [908, 45] on span "[DATE]" at bounding box center [909, 41] width 28 height 12
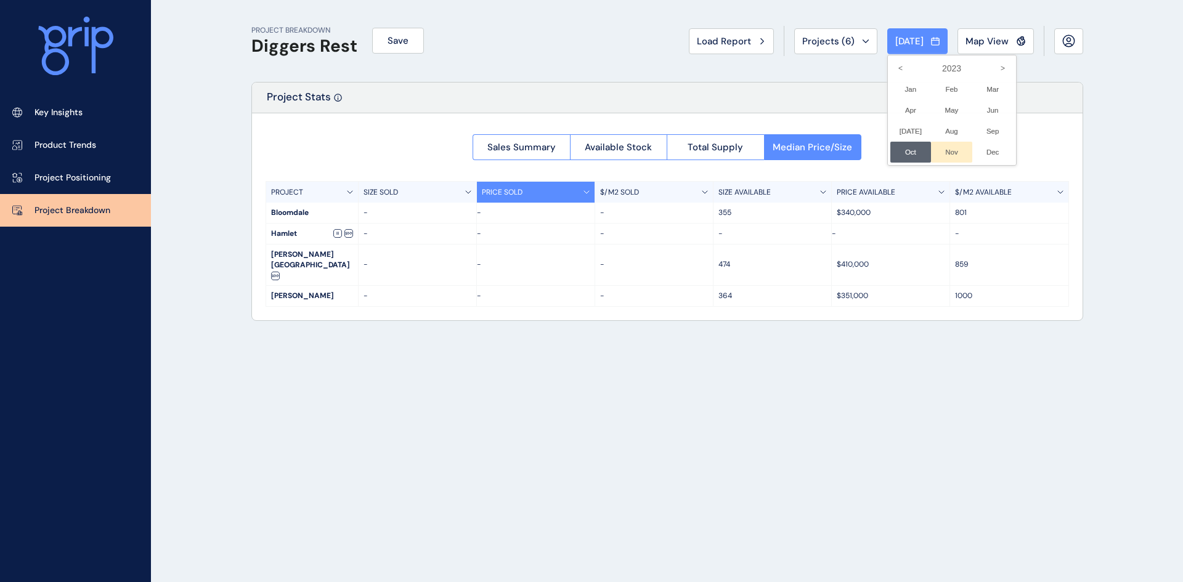
click at [938, 147] on li "Nov No report is available for this period. New months are usually published 5 …" at bounding box center [951, 152] width 41 height 21
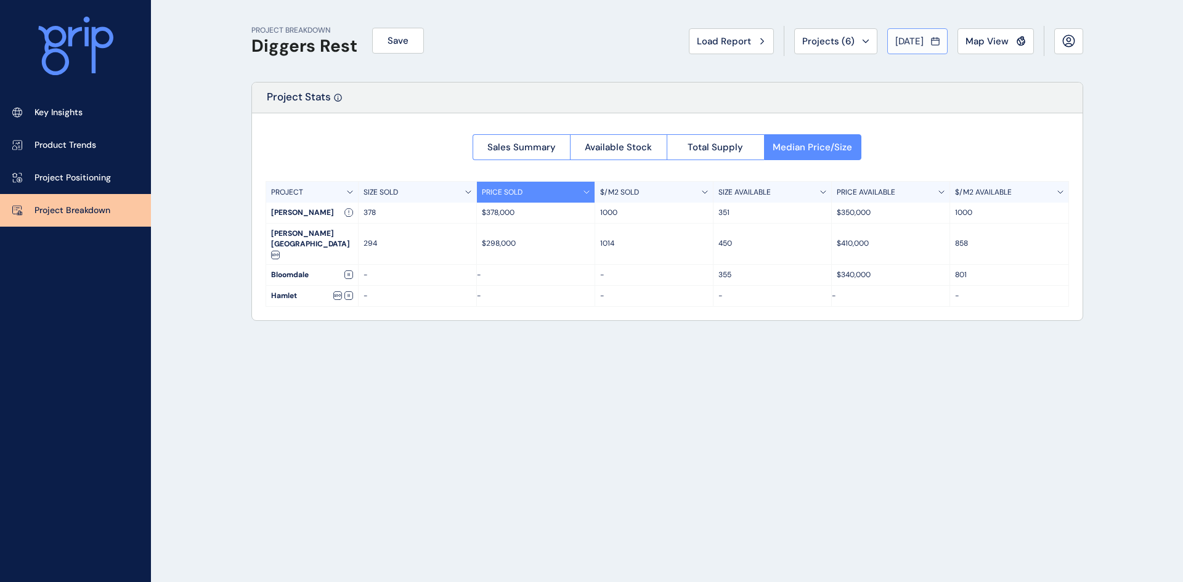
click at [917, 41] on span "[DATE]" at bounding box center [909, 41] width 28 height 12
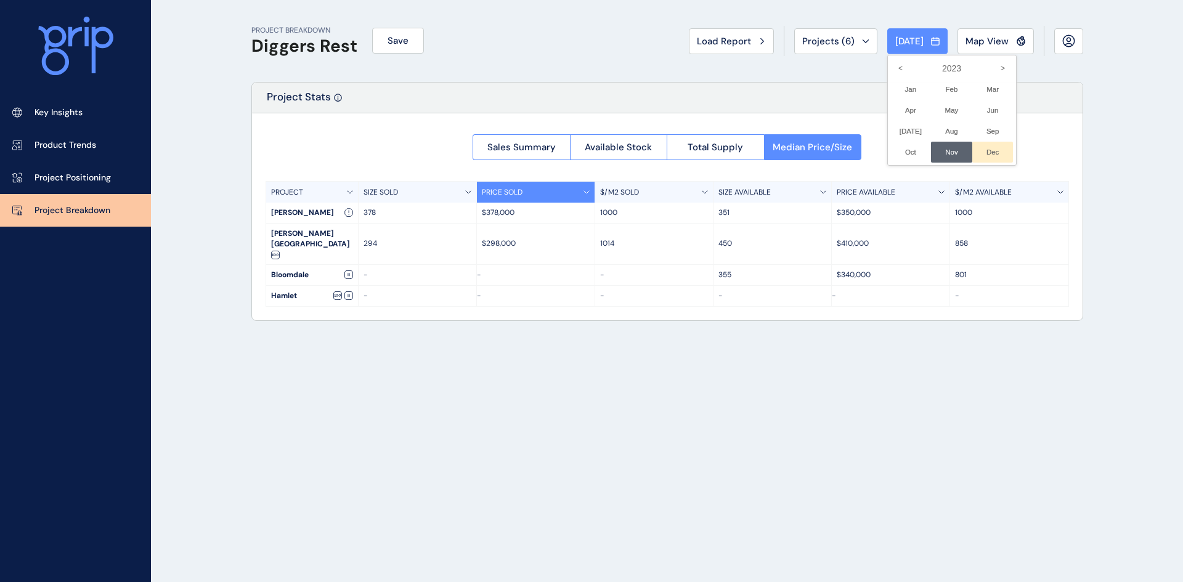
click at [980, 147] on li "Dec No report is available for this period. New months are usually published 5 …" at bounding box center [992, 152] width 41 height 21
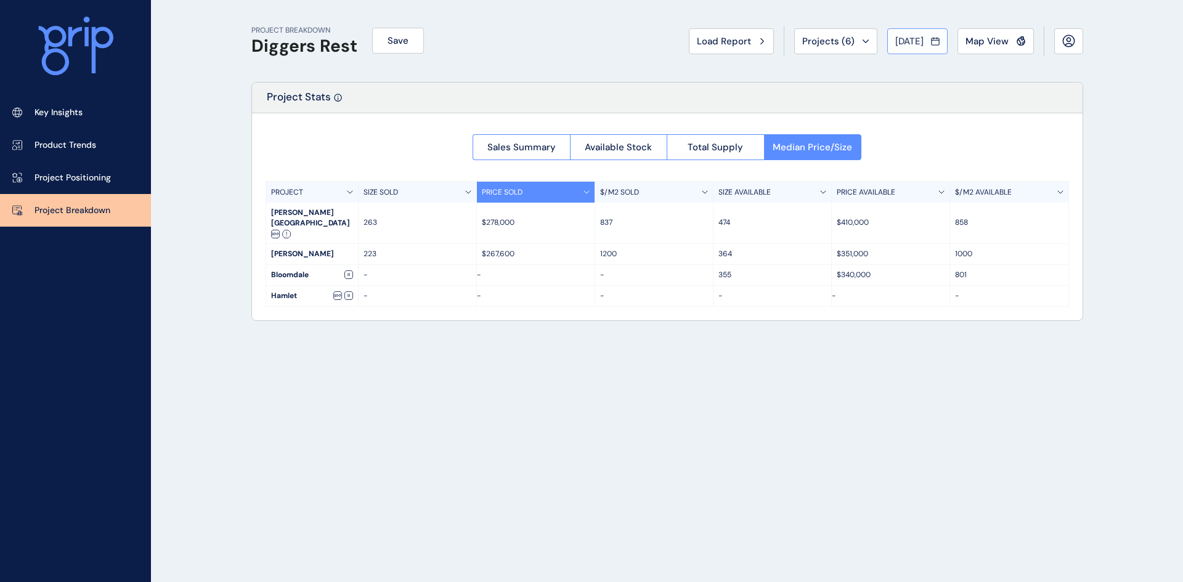
click at [903, 36] on span "[DATE]" at bounding box center [909, 41] width 28 height 12
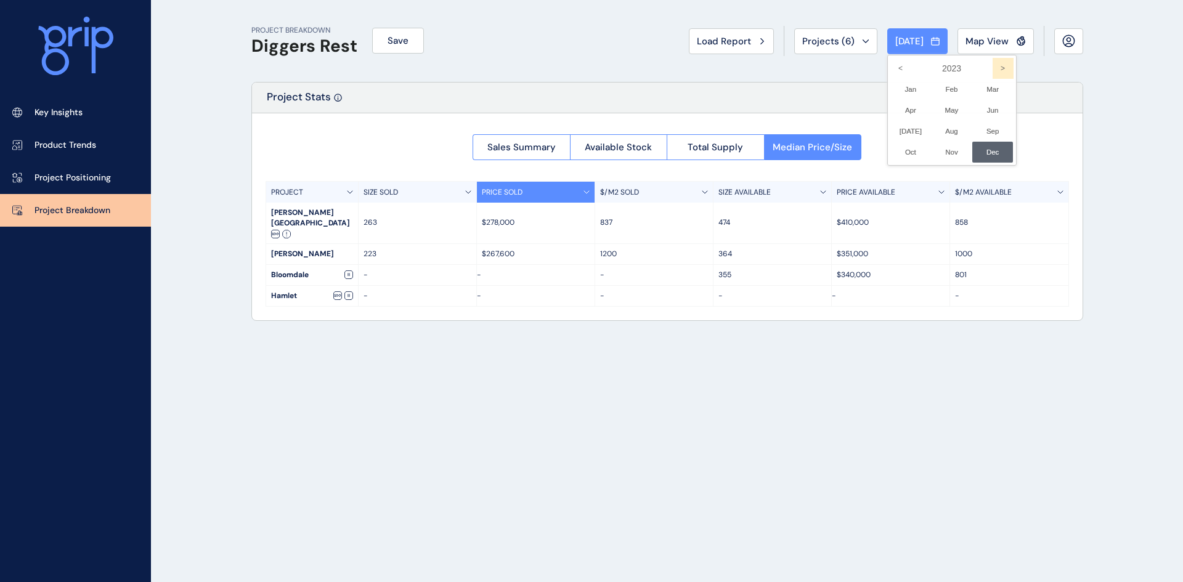
click at [993, 68] on icon ">" at bounding box center [1003, 68] width 21 height 21
click at [905, 86] on li "Jan No report is available for this period. New months are usually published 5 …" at bounding box center [910, 89] width 41 height 21
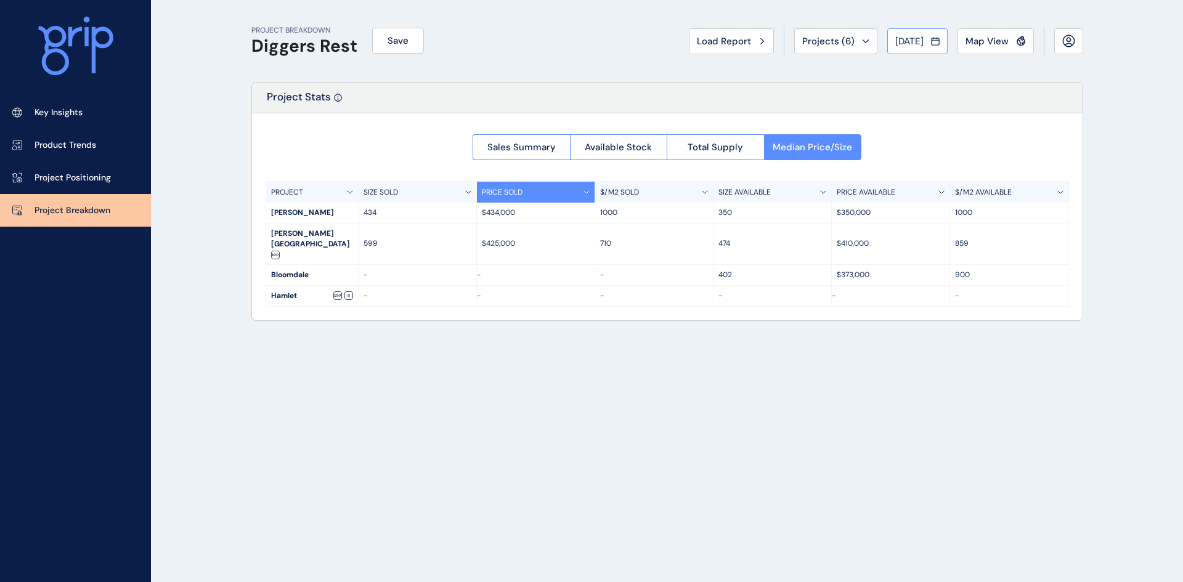
click at [914, 36] on span "[DATE]" at bounding box center [909, 41] width 28 height 12
click at [939, 86] on li "Feb No report is available for this period. New months are usually published 5 …" at bounding box center [951, 89] width 41 height 21
click at [917, 32] on button "[DATE]" at bounding box center [917, 41] width 60 height 26
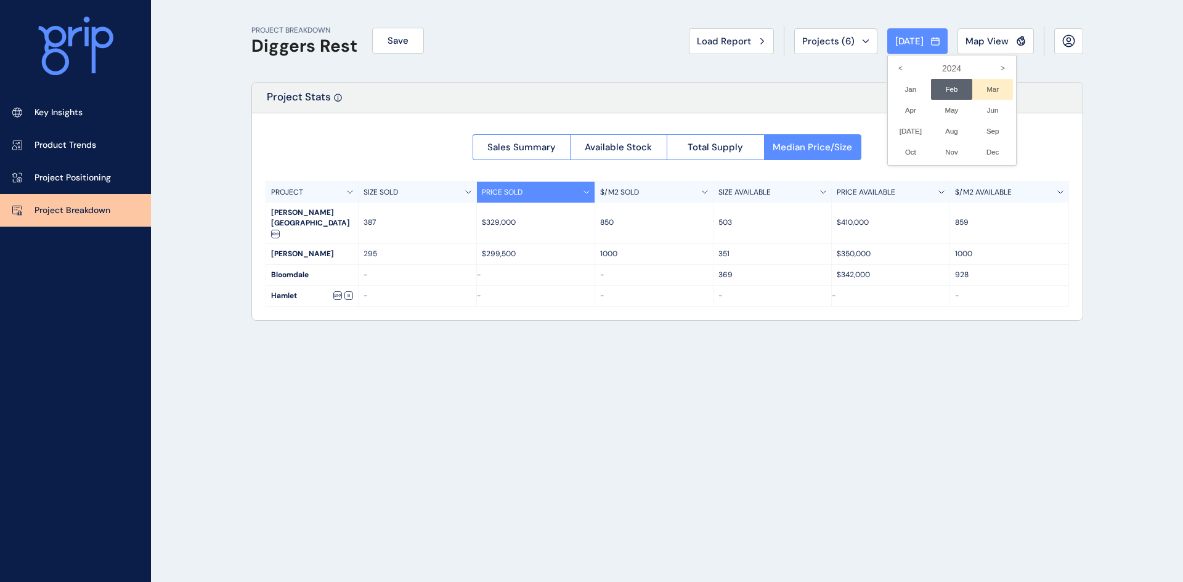
click at [981, 89] on li "Mar No report is available for this period. New months are usually published 5 …" at bounding box center [992, 89] width 41 height 21
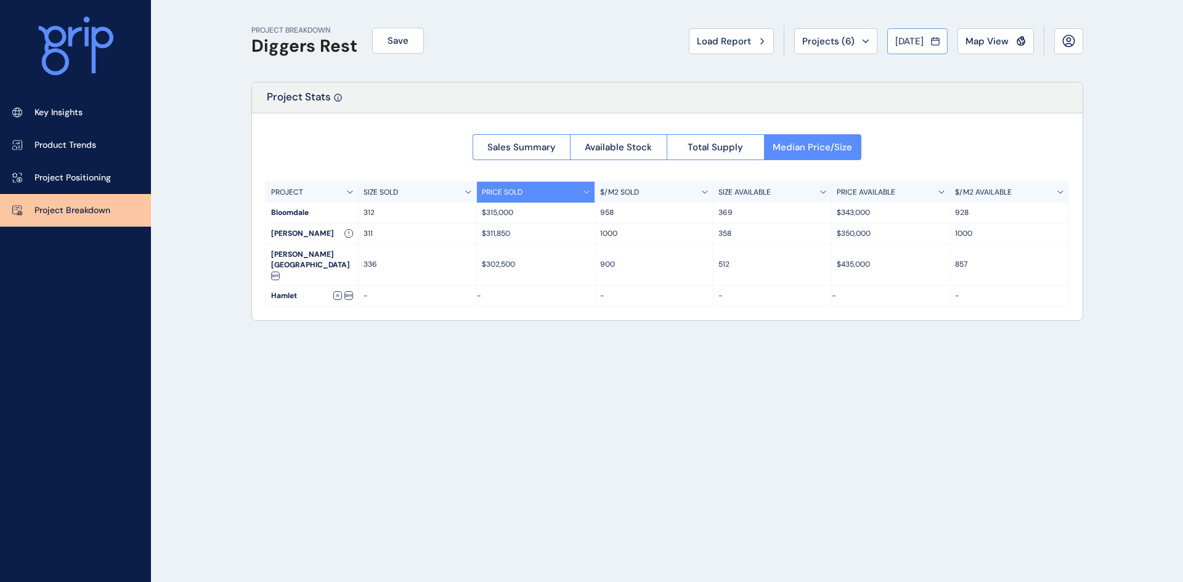
click at [914, 43] on span "[DATE]" at bounding box center [909, 41] width 28 height 12
click at [896, 108] on li "Apr No report is available for this period. New months are usually published 5 …" at bounding box center [910, 110] width 41 height 21
click at [916, 38] on span "[DATE]" at bounding box center [909, 41] width 28 height 12
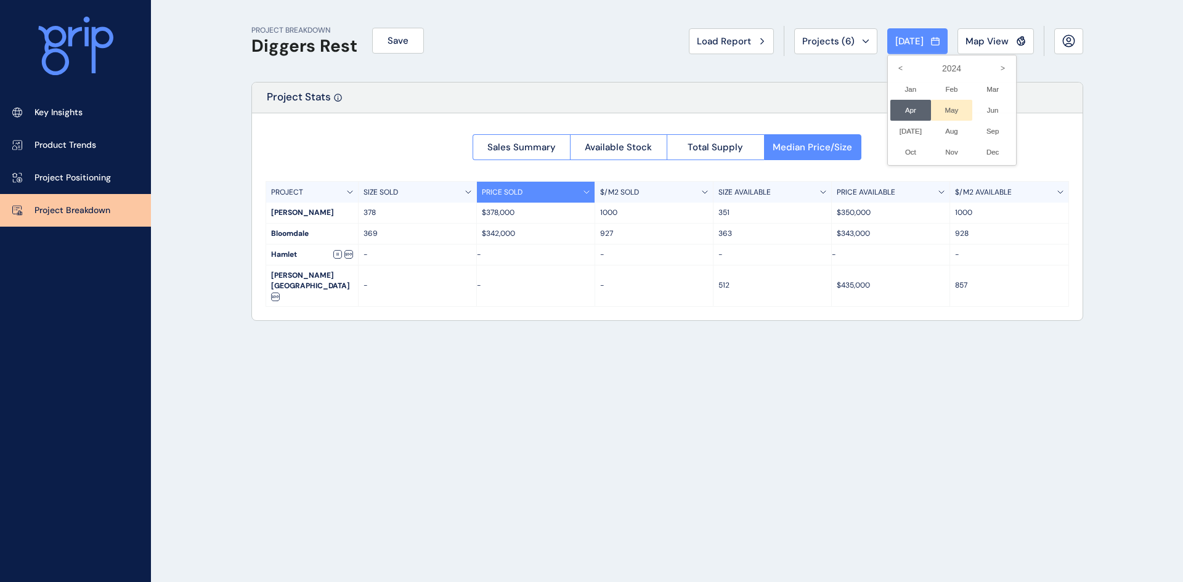
click at [945, 108] on li "May No report is available for this period. New months are usually published 5 …" at bounding box center [951, 110] width 41 height 21
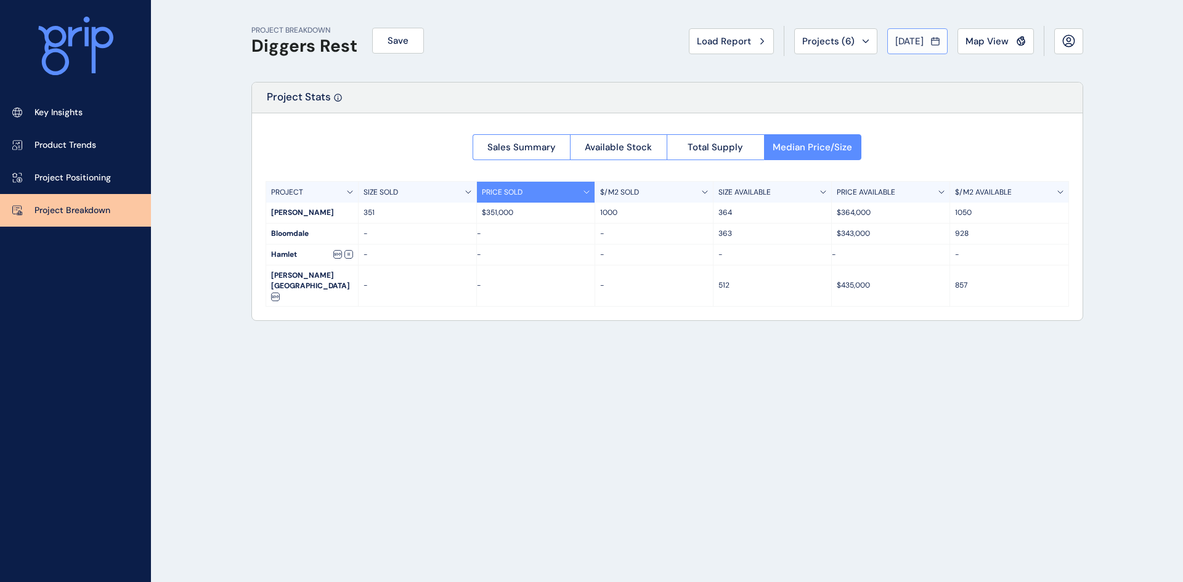
click at [906, 46] on span "[DATE]" at bounding box center [909, 41] width 28 height 12
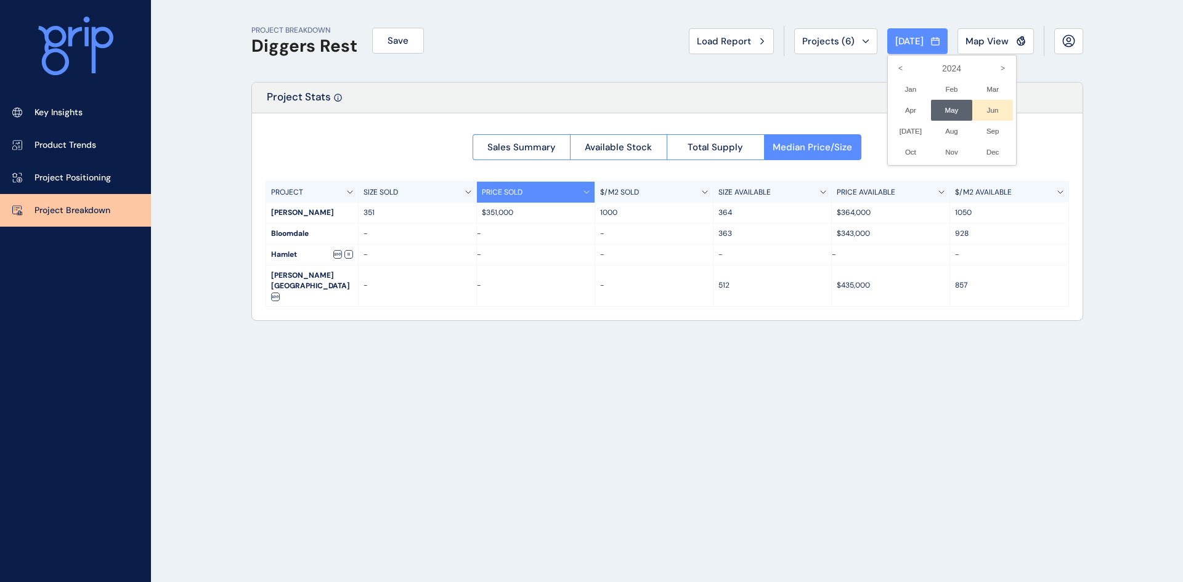
click at [986, 110] on li "Jun No report is available for this period. New months are usually published 5 …" at bounding box center [992, 110] width 41 height 21
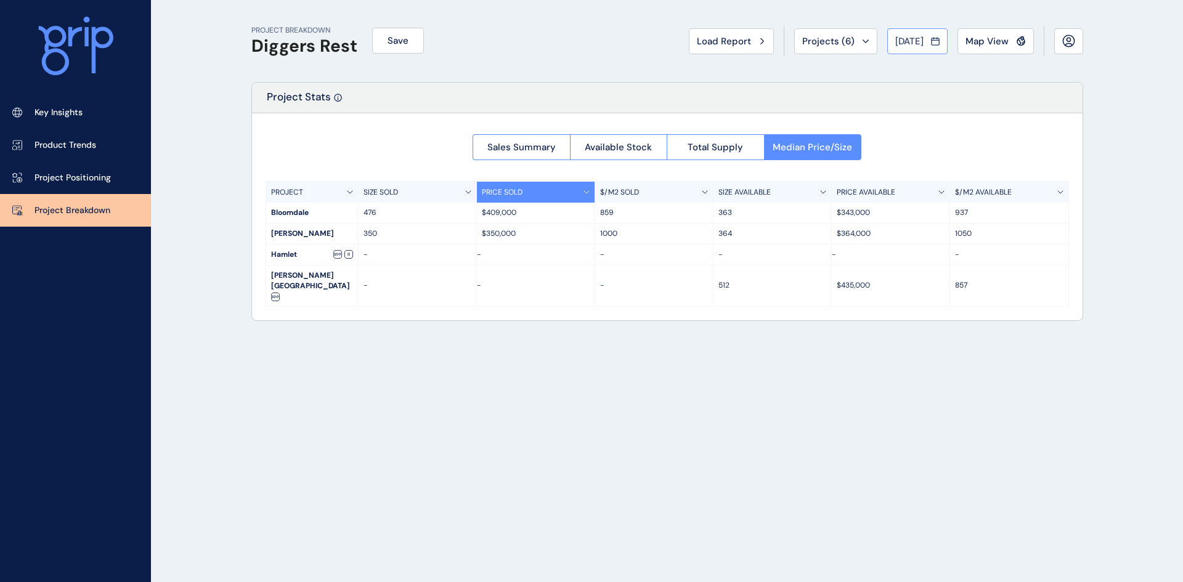
click at [912, 38] on span "[DATE]" at bounding box center [909, 41] width 28 height 12
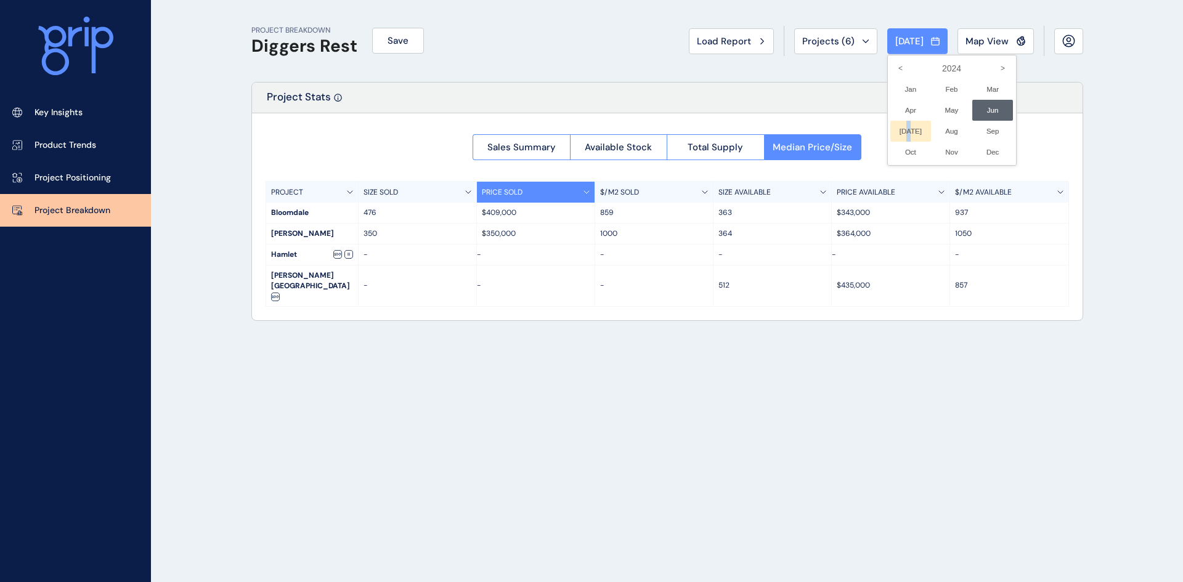
click at [903, 131] on li "[DATE] No report is available for this period. New months are usually published…" at bounding box center [910, 131] width 41 height 21
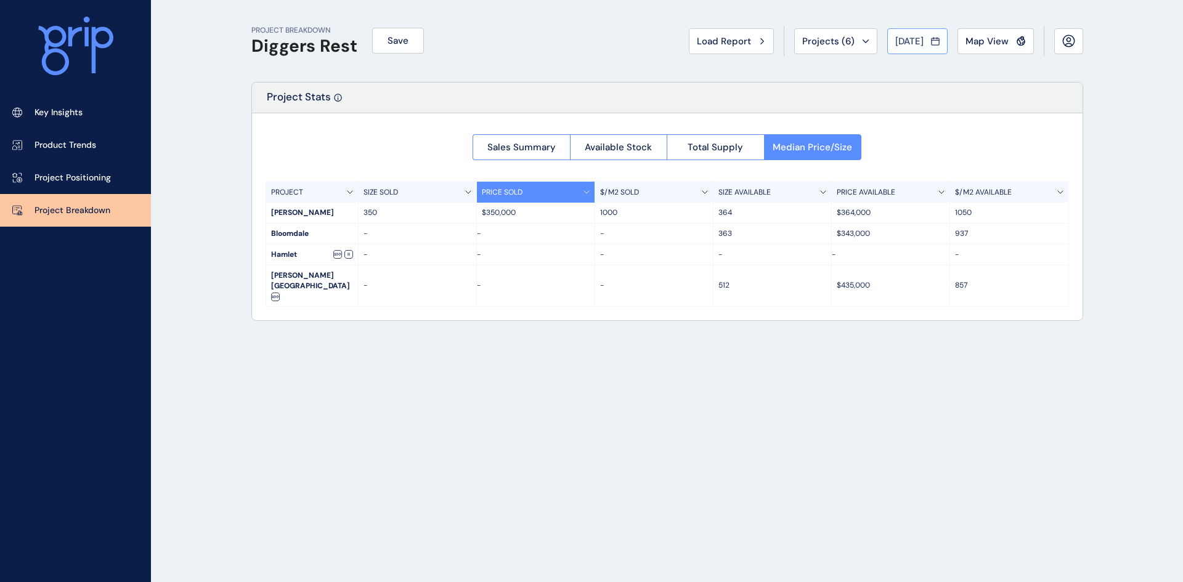
click at [905, 38] on span "[DATE]" at bounding box center [909, 41] width 28 height 12
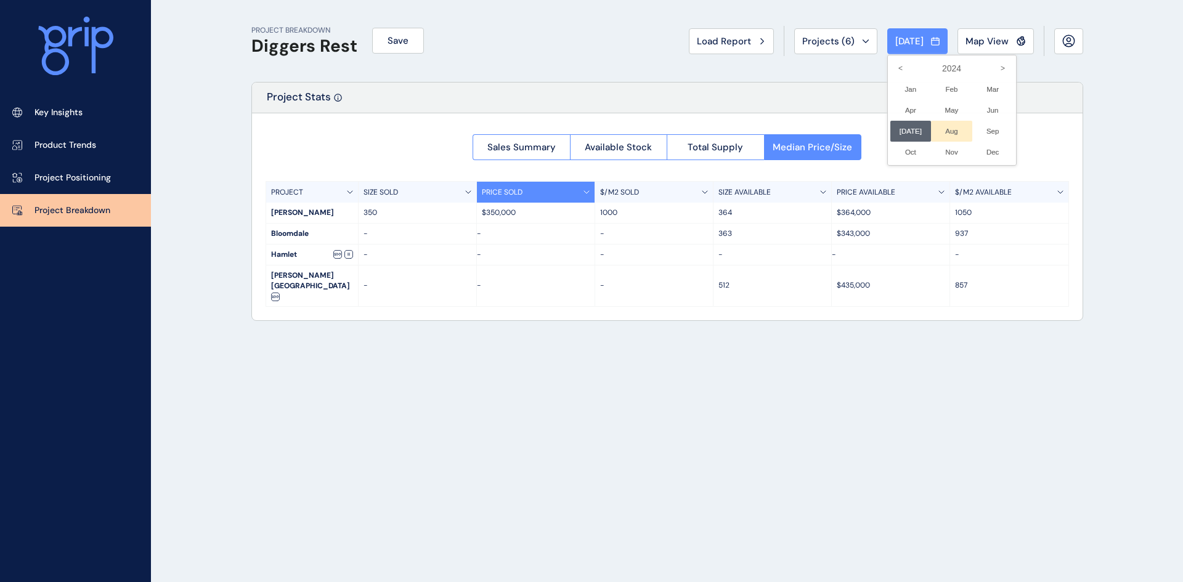
click at [950, 129] on li "Aug No report is available for this period. New months are usually published 5 …" at bounding box center [951, 131] width 41 height 21
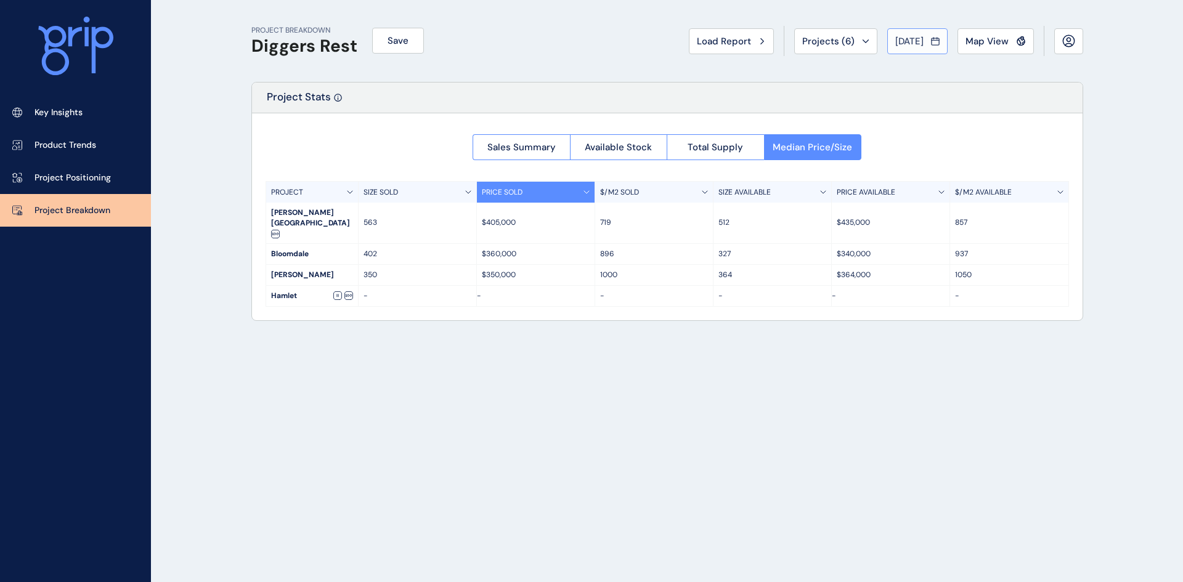
click at [917, 39] on span "[DATE]" at bounding box center [909, 41] width 28 height 12
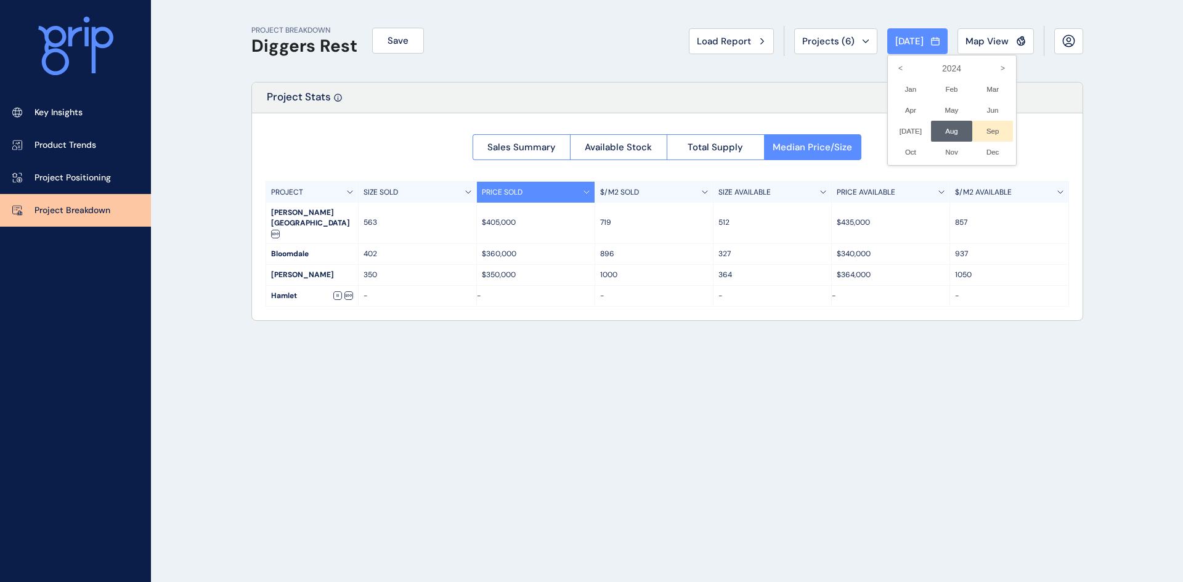
click at [988, 129] on li "Sep No report is available for this period. New months are usually published 5 …" at bounding box center [992, 131] width 41 height 21
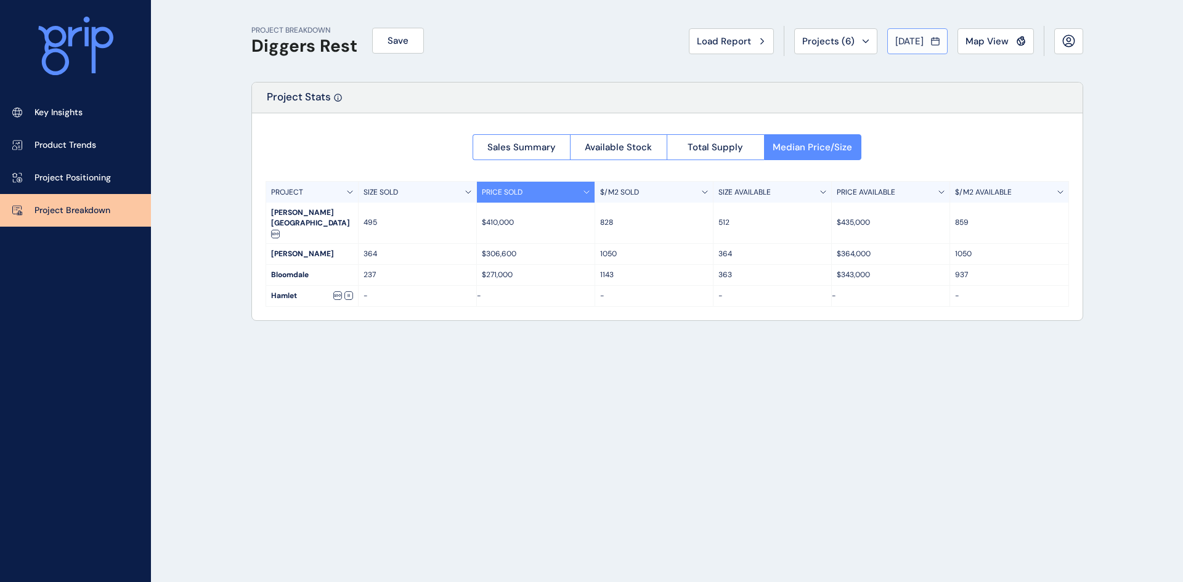
click at [906, 39] on span "[DATE]" at bounding box center [909, 41] width 28 height 12
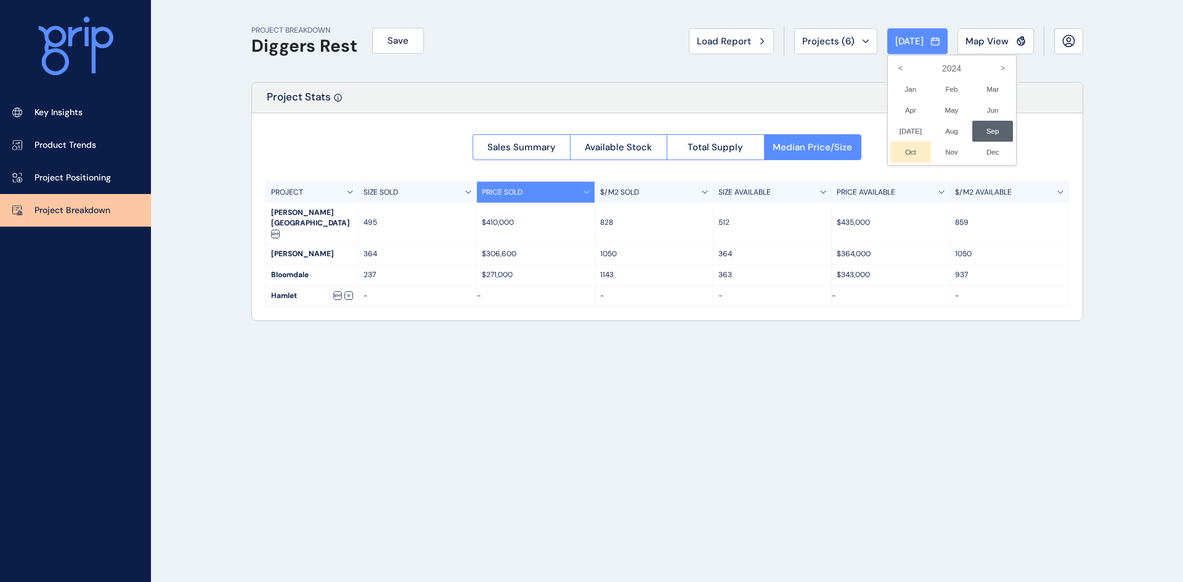
click at [899, 149] on li "Oct No report is available for this period. New months are usually published 5 …" at bounding box center [910, 152] width 41 height 21
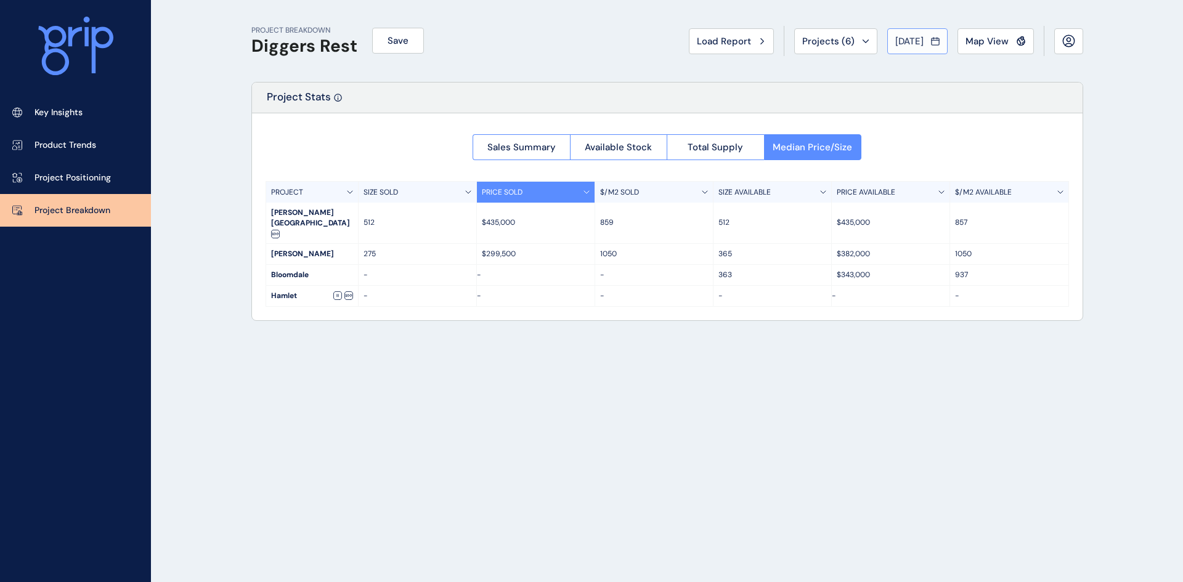
click at [914, 35] on span "[DATE]" at bounding box center [909, 41] width 28 height 12
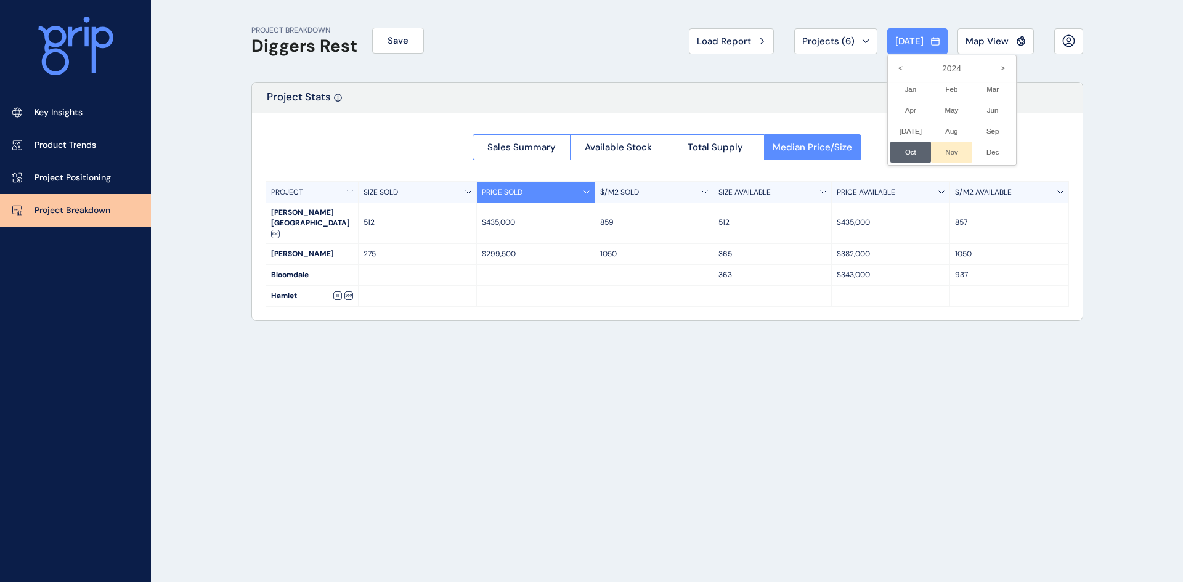
click at [940, 147] on li "Nov No report is available for this period. New months are usually published 5 …" at bounding box center [951, 152] width 41 height 21
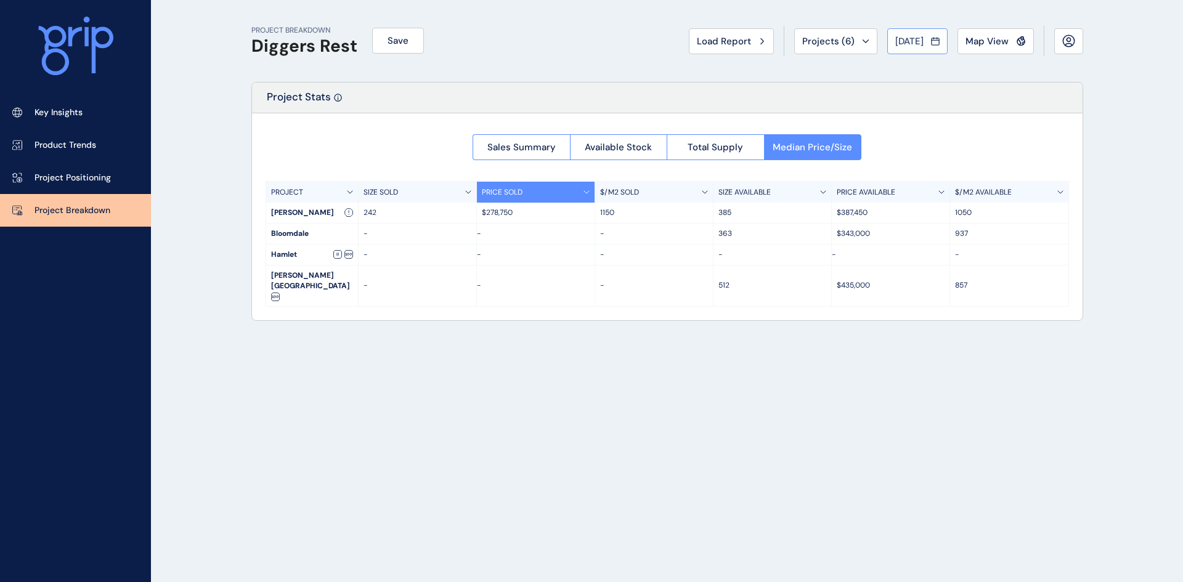
click at [924, 37] on div "[DATE]" at bounding box center [917, 41] width 44 height 12
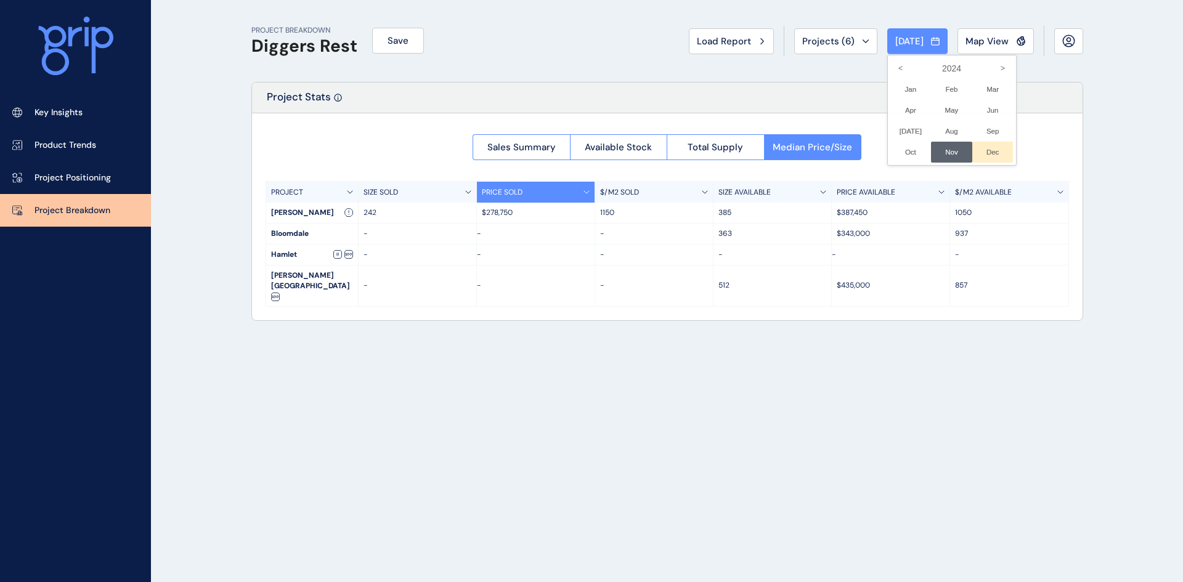
click at [985, 146] on li "Dec No report is available for this period. New months are usually published 5 …" at bounding box center [992, 152] width 41 height 21
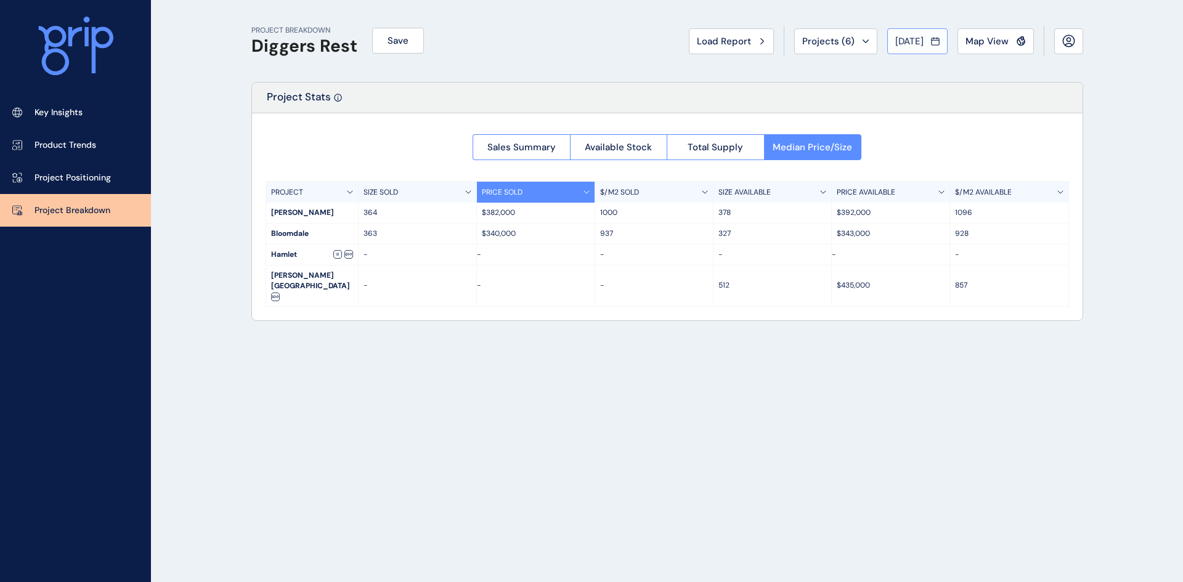
click at [895, 38] on span "[DATE]" at bounding box center [909, 41] width 28 height 12
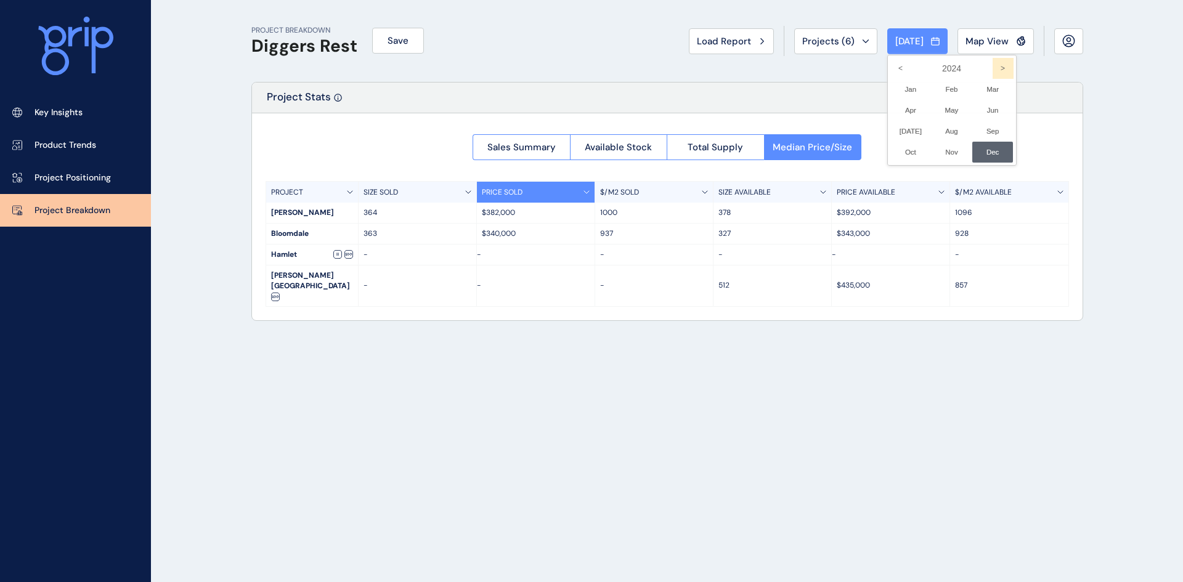
click at [993, 66] on icon ">" at bounding box center [1003, 68] width 21 height 21
click at [902, 84] on li "Jan No report is available for this period. New months are usually published 5 …" at bounding box center [910, 89] width 41 height 21
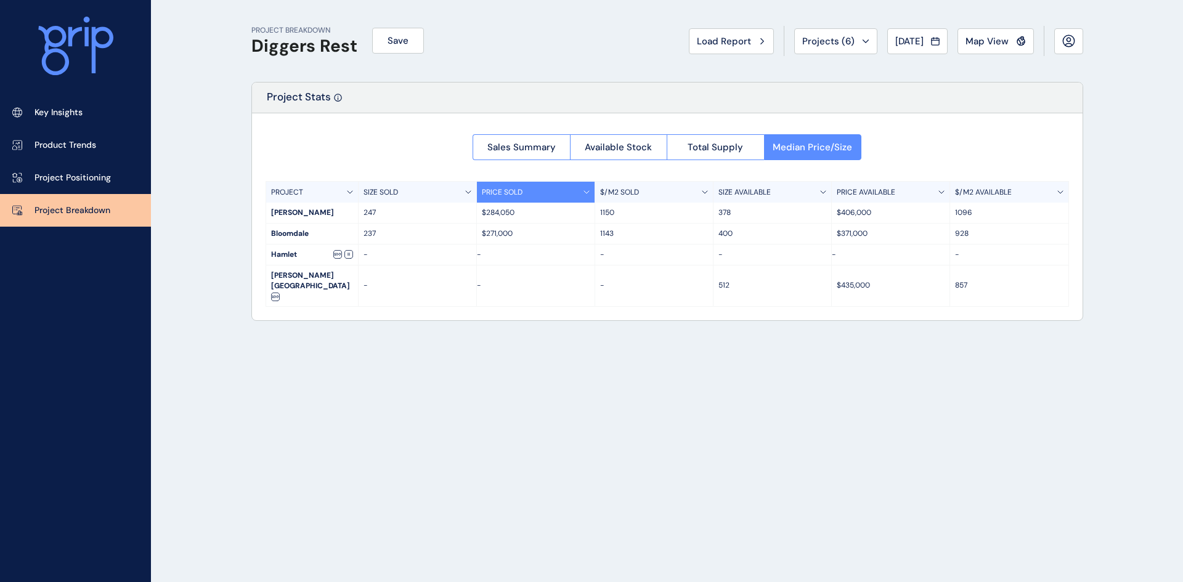
click at [927, 26] on div "Load Report Projects ( 6 ) [DATE] 2025 < > Jan No report is available for this …" at bounding box center [886, 41] width 394 height 30
click at [916, 37] on span "[DATE]" at bounding box center [909, 41] width 28 height 12
click at [940, 91] on li "Feb No report is available for this period. New months are usually published 5 …" at bounding box center [951, 89] width 41 height 21
click at [898, 38] on span "[DATE]" at bounding box center [909, 41] width 28 height 12
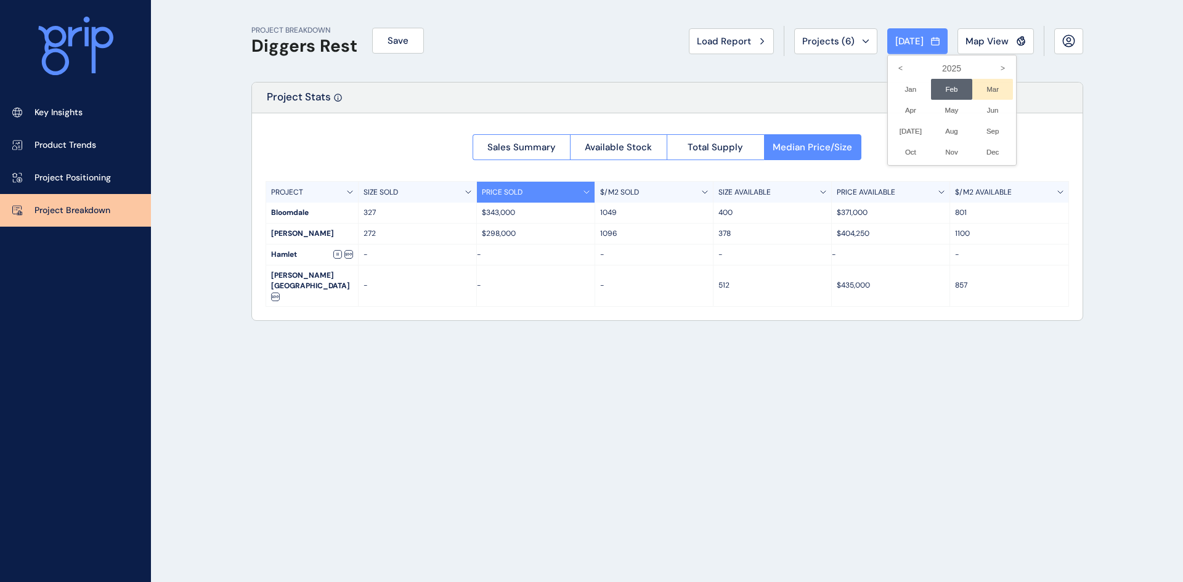
click at [981, 87] on li "Mar No report is available for this period. New months are usually published 5 …" at bounding box center [992, 89] width 41 height 21
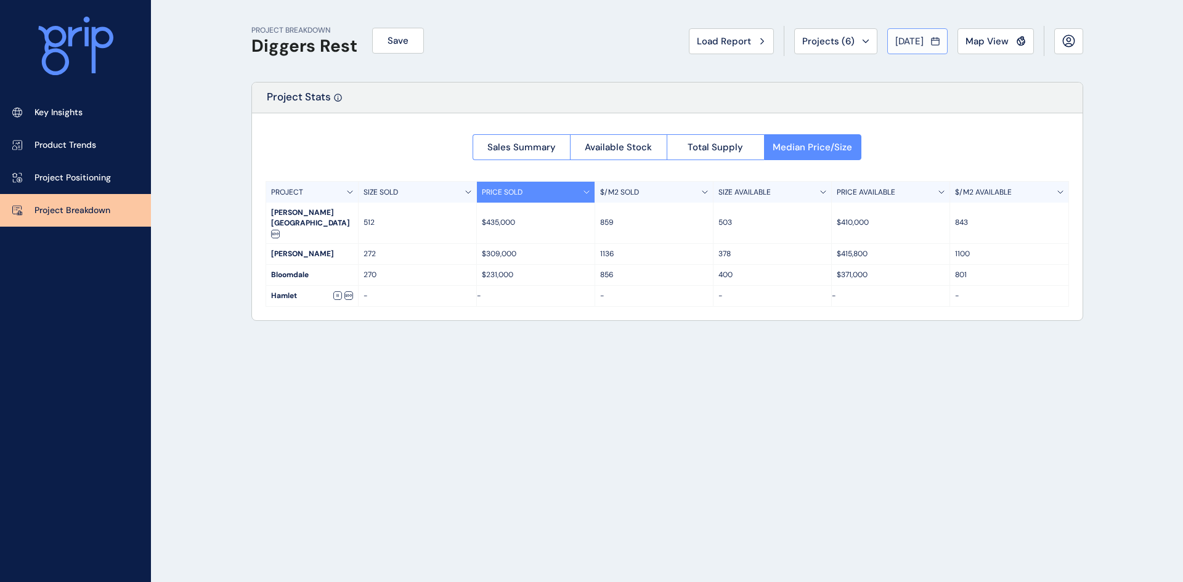
click at [914, 39] on span "[DATE]" at bounding box center [909, 41] width 28 height 12
click at [896, 110] on li "Apr No report is available for this period. New months are usually published 5 …" at bounding box center [910, 110] width 41 height 21
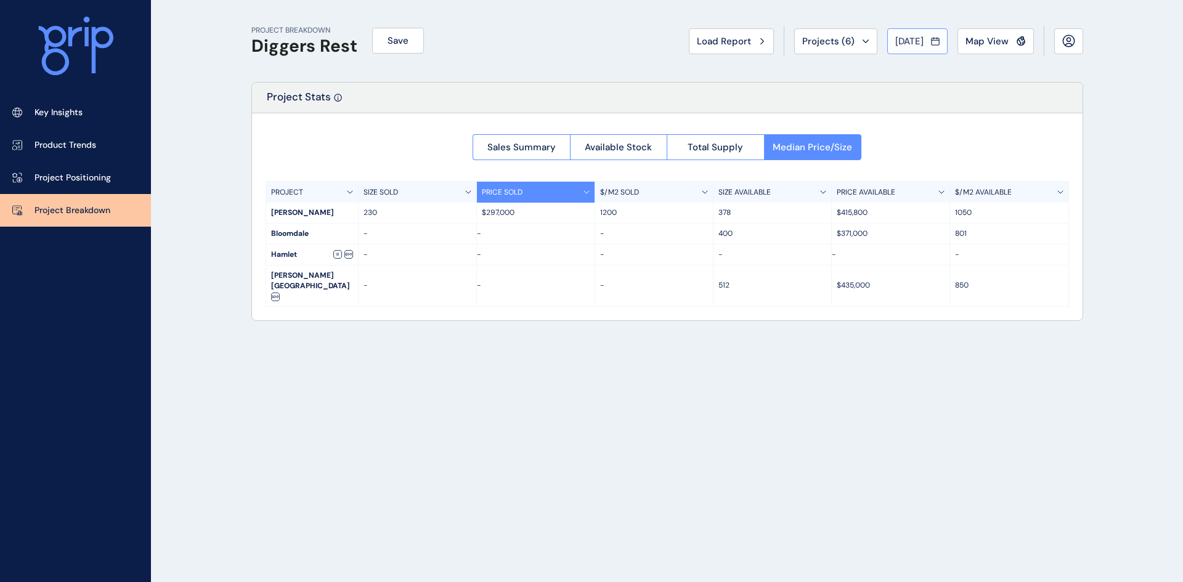
click at [918, 39] on span "[DATE]" at bounding box center [909, 41] width 28 height 12
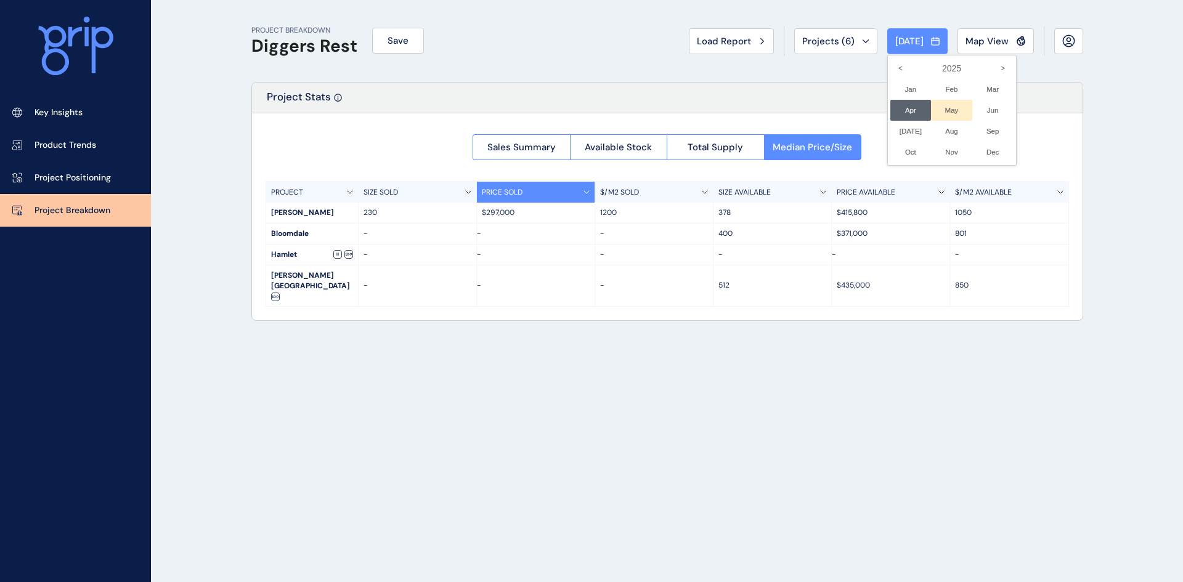
click at [940, 106] on li "May No report is available for this period. New months are usually published 5 …" at bounding box center [951, 110] width 41 height 21
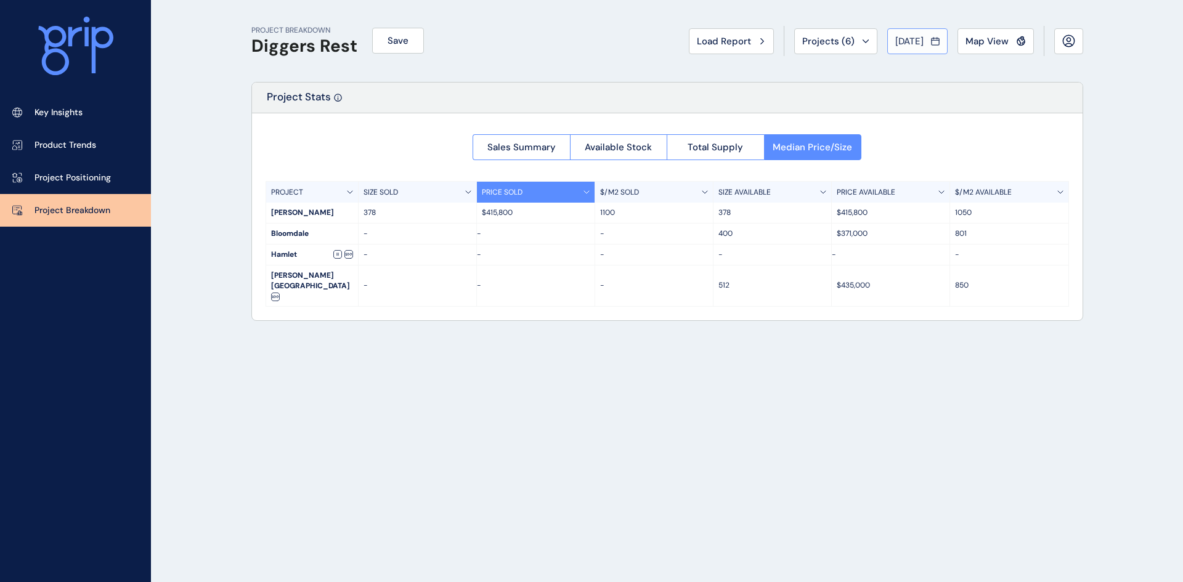
click at [908, 36] on span "[DATE]" at bounding box center [909, 41] width 28 height 12
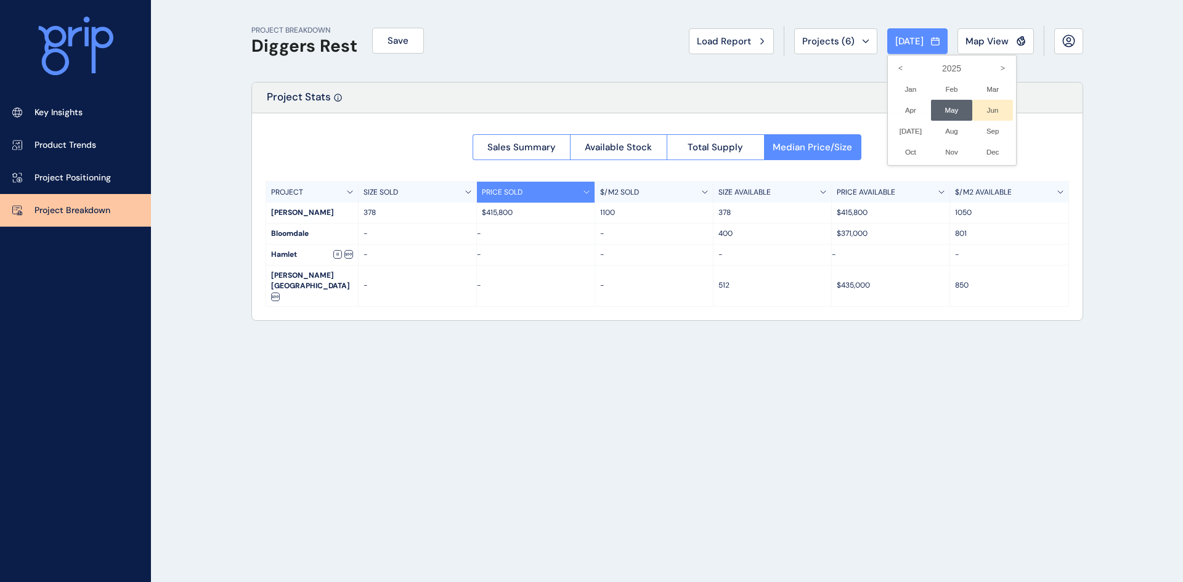
click at [978, 107] on li "Jun No report is available for this period. New months are usually published 5 …" at bounding box center [992, 110] width 41 height 21
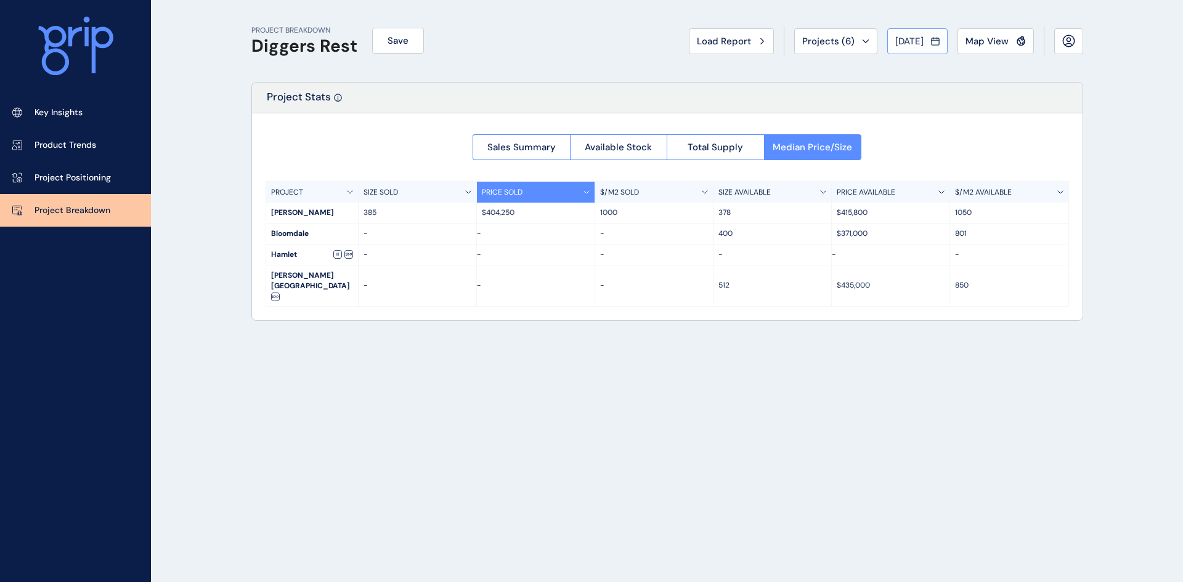
click at [922, 46] on span "[DATE]" at bounding box center [909, 41] width 28 height 12
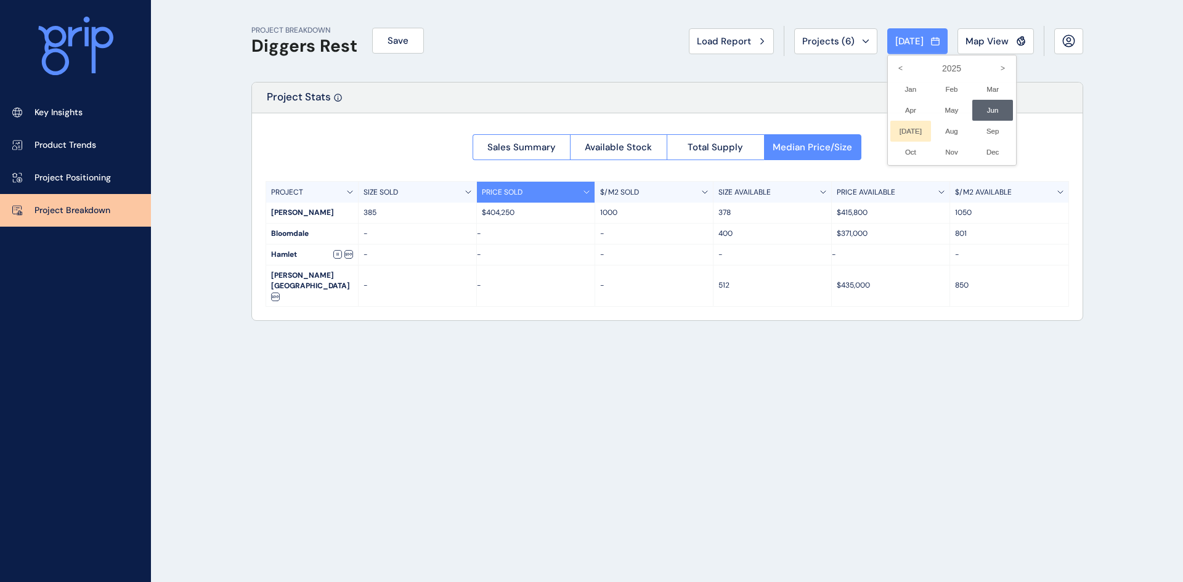
click at [893, 125] on li "[DATE] No report is available for this period. New months are usually published…" at bounding box center [910, 131] width 41 height 21
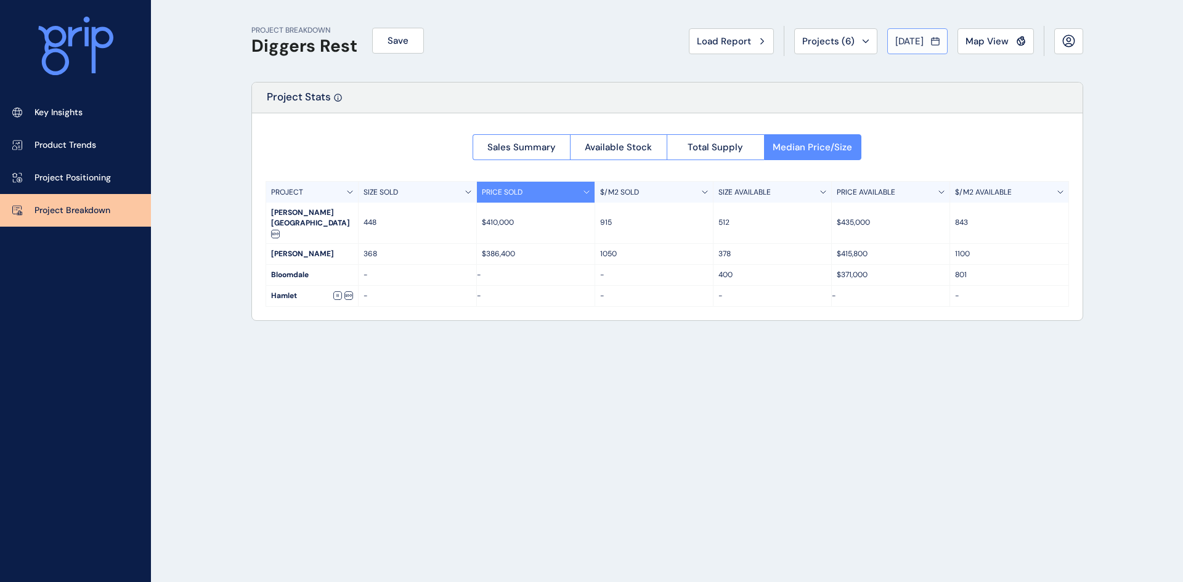
click at [909, 34] on button "[DATE]" at bounding box center [917, 41] width 60 height 26
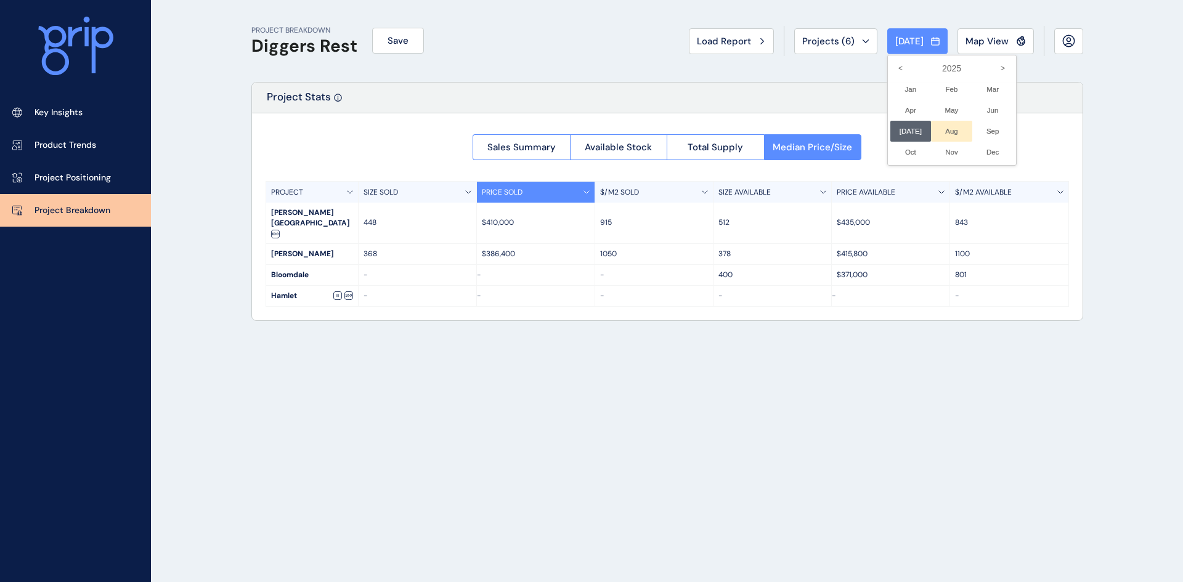
click at [942, 129] on li "Aug No report is available for this period. New months are usually published 5 …" at bounding box center [951, 131] width 41 height 21
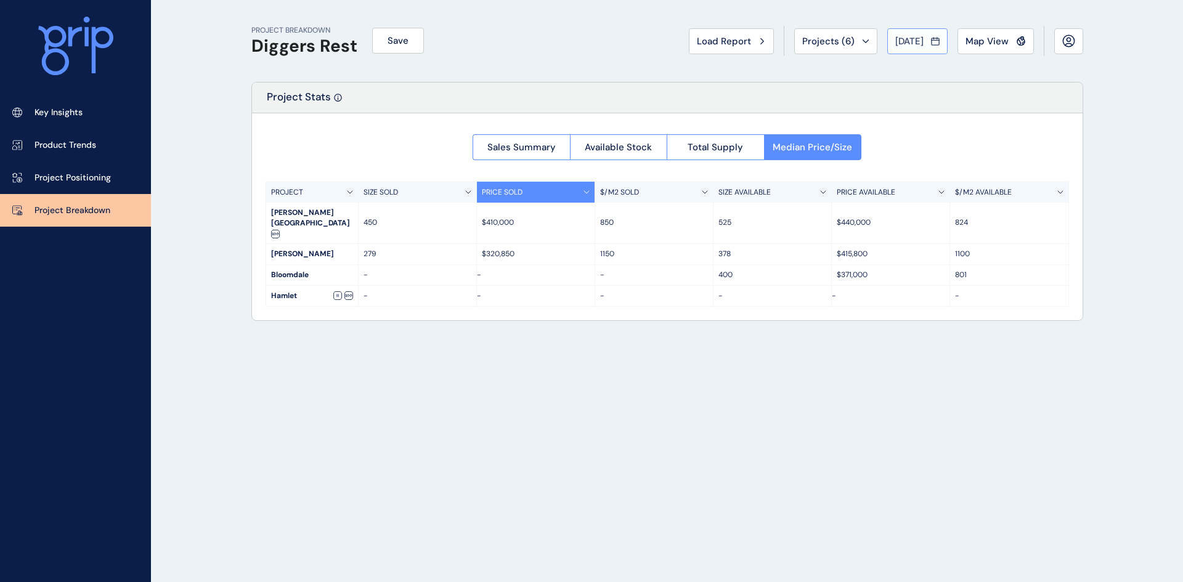
click at [903, 36] on span "[DATE]" at bounding box center [909, 41] width 28 height 12
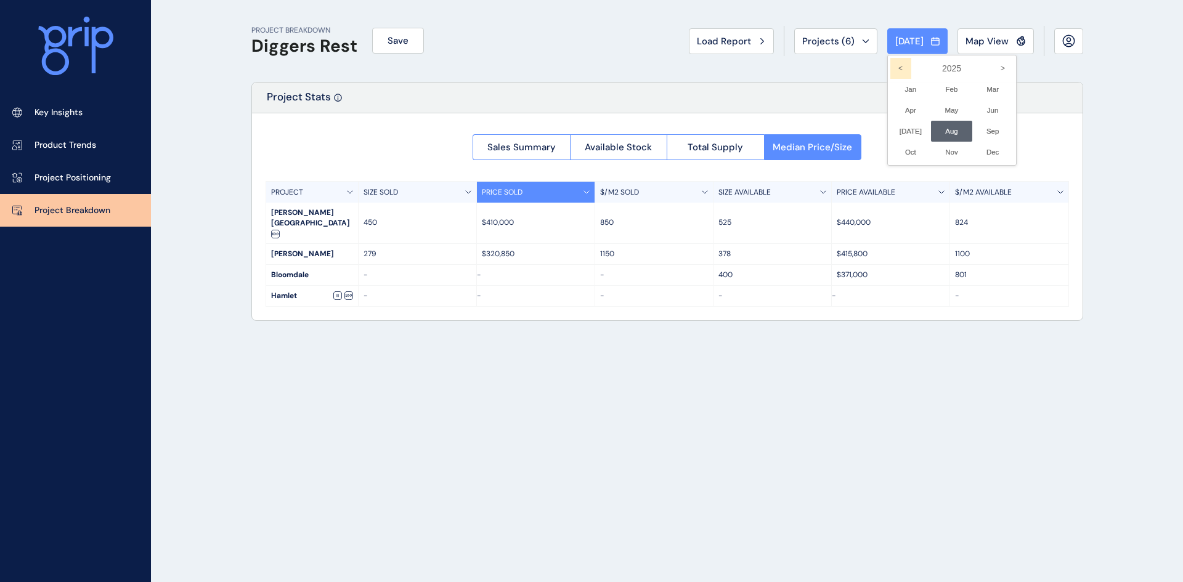
click at [890, 64] on icon "<" at bounding box center [900, 68] width 21 height 21
click at [890, 65] on icon "<" at bounding box center [900, 68] width 21 height 21
click at [991, 107] on li "Jun No report is available for this period. New months are usually published 5 …" at bounding box center [992, 110] width 41 height 21
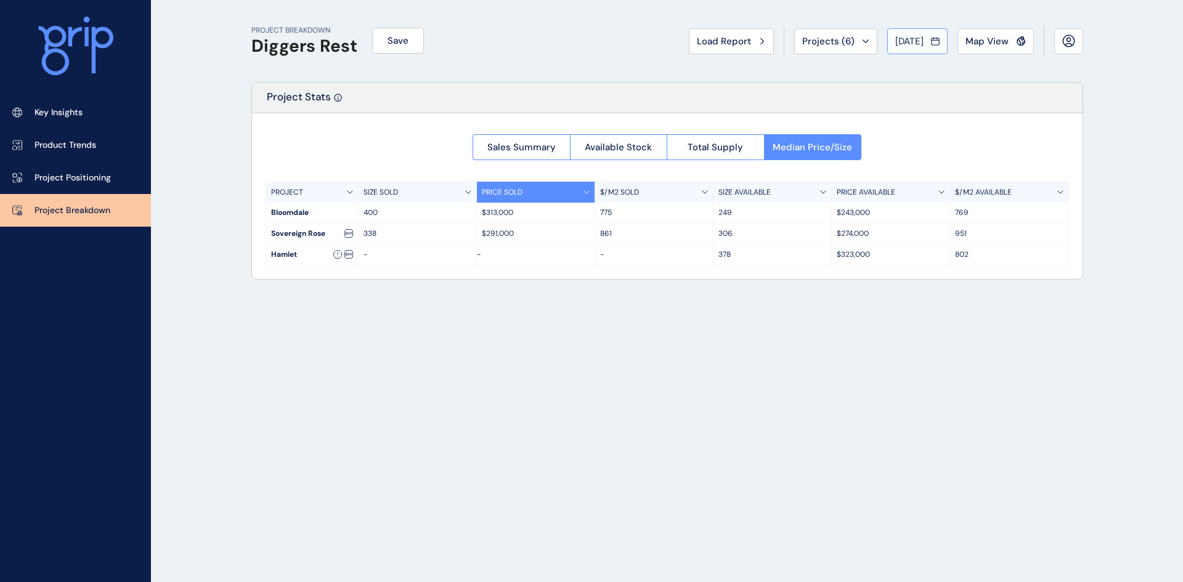
click at [911, 42] on span "[DATE]" at bounding box center [909, 41] width 28 height 12
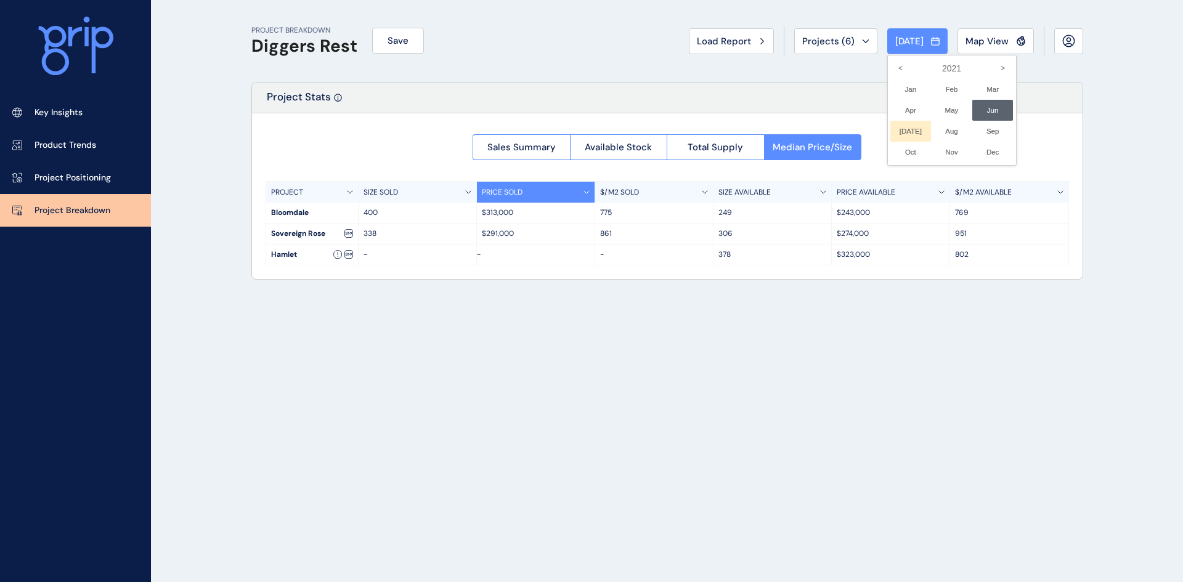
click at [903, 128] on li "[DATE] No report is available for this period. New months are usually published…" at bounding box center [910, 131] width 41 height 21
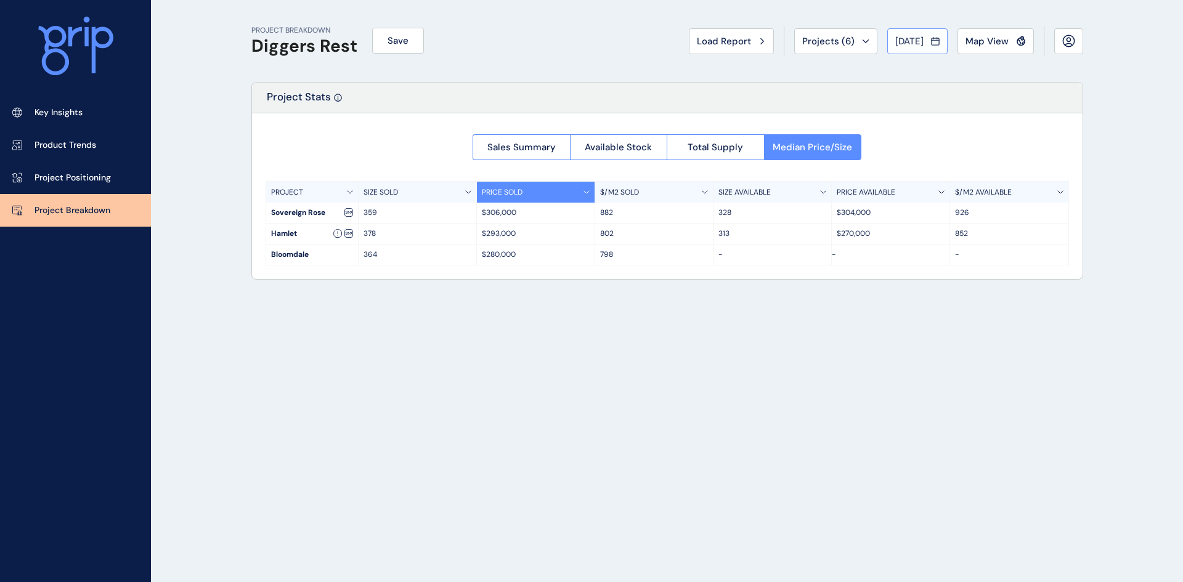
click at [909, 40] on span "[DATE]" at bounding box center [909, 41] width 28 height 12
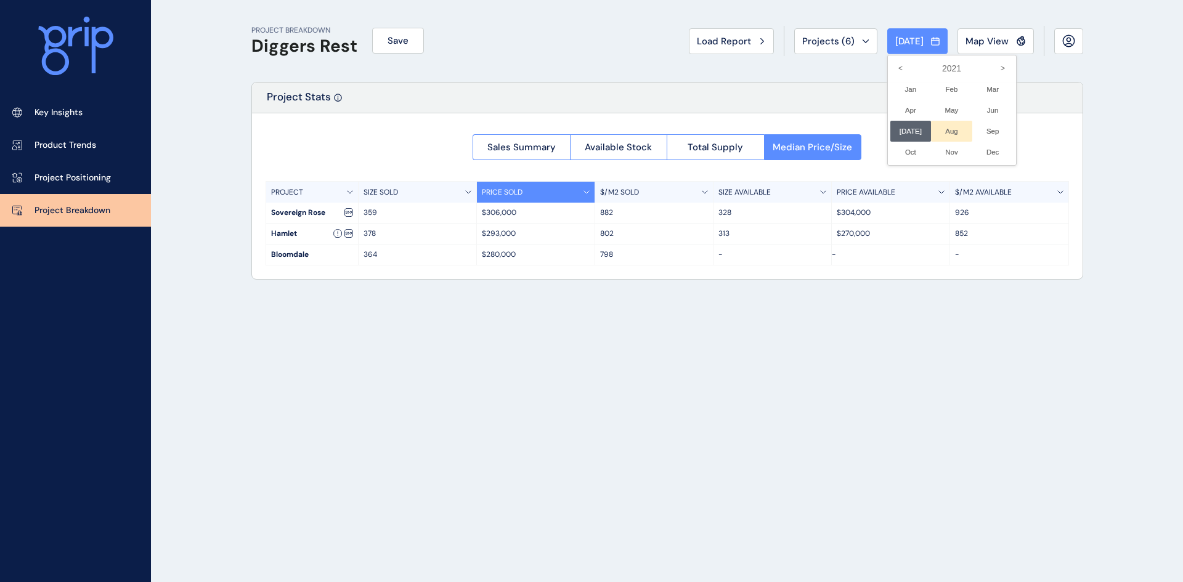
click at [943, 130] on li "Aug No report is available for this period. New months are usually published 5 …" at bounding box center [951, 131] width 41 height 21
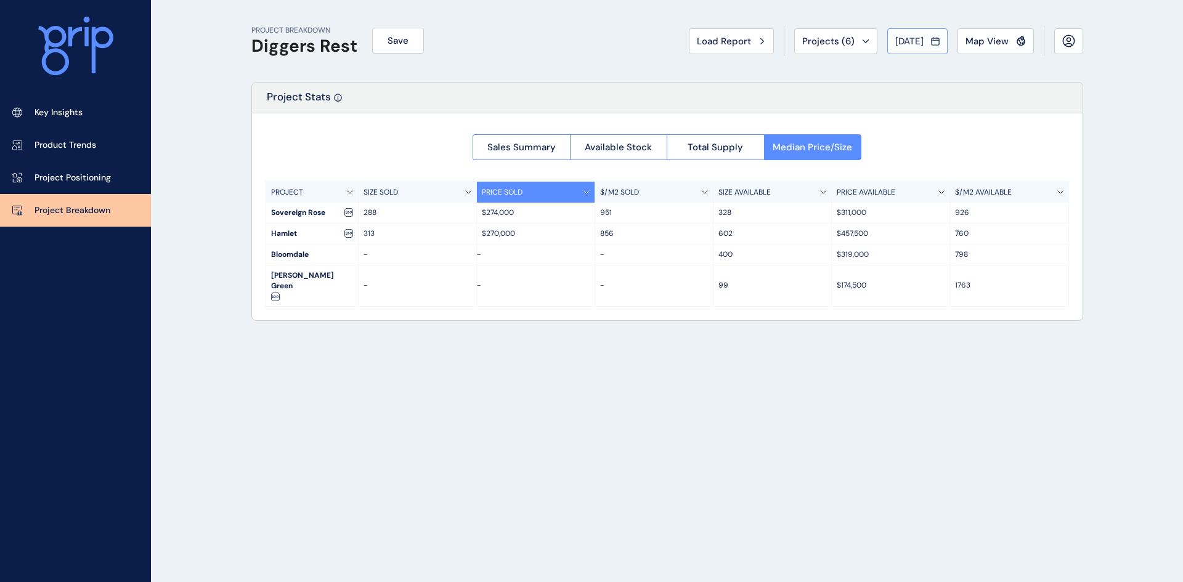
click at [902, 42] on span "[DATE]" at bounding box center [909, 41] width 28 height 12
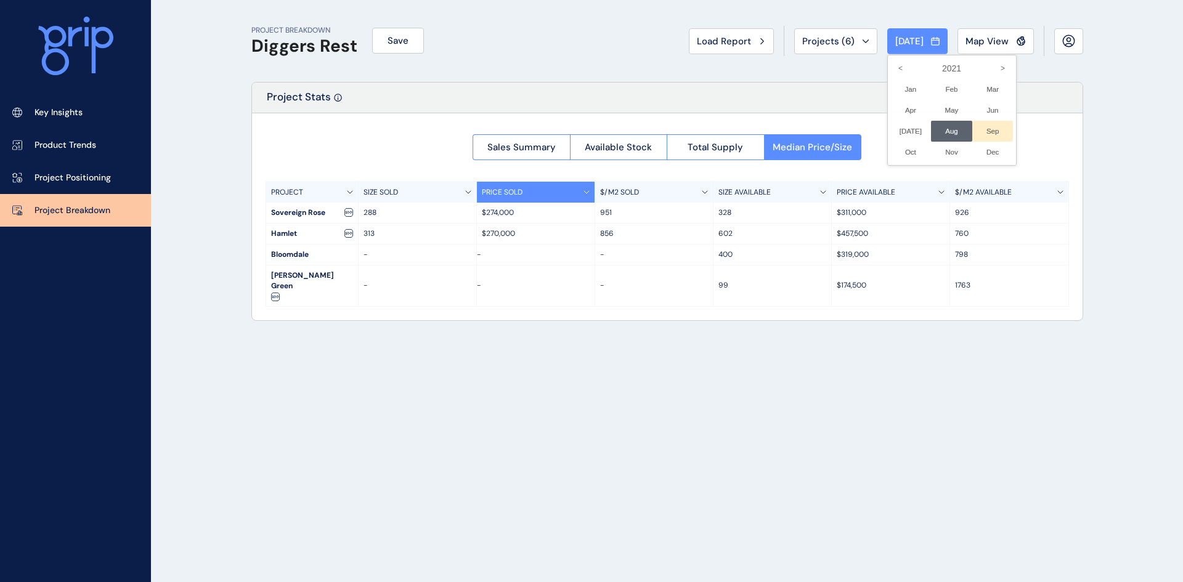
click at [988, 126] on li "Sep No report is available for this period. New months are usually published 5 …" at bounding box center [992, 131] width 41 height 21
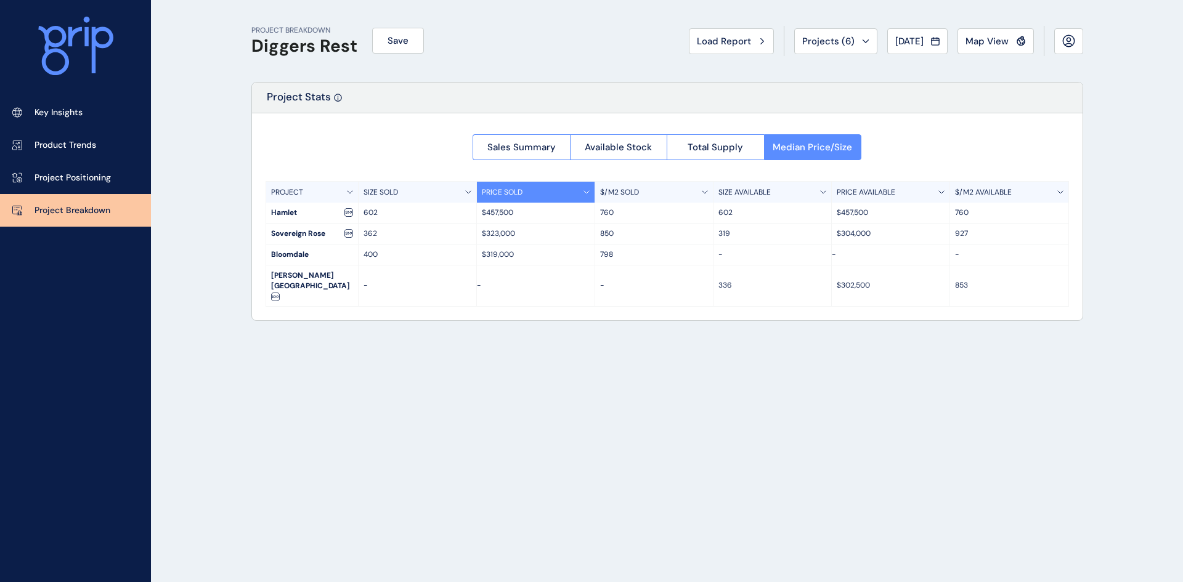
click at [918, 38] on span "[DATE]" at bounding box center [909, 41] width 28 height 12
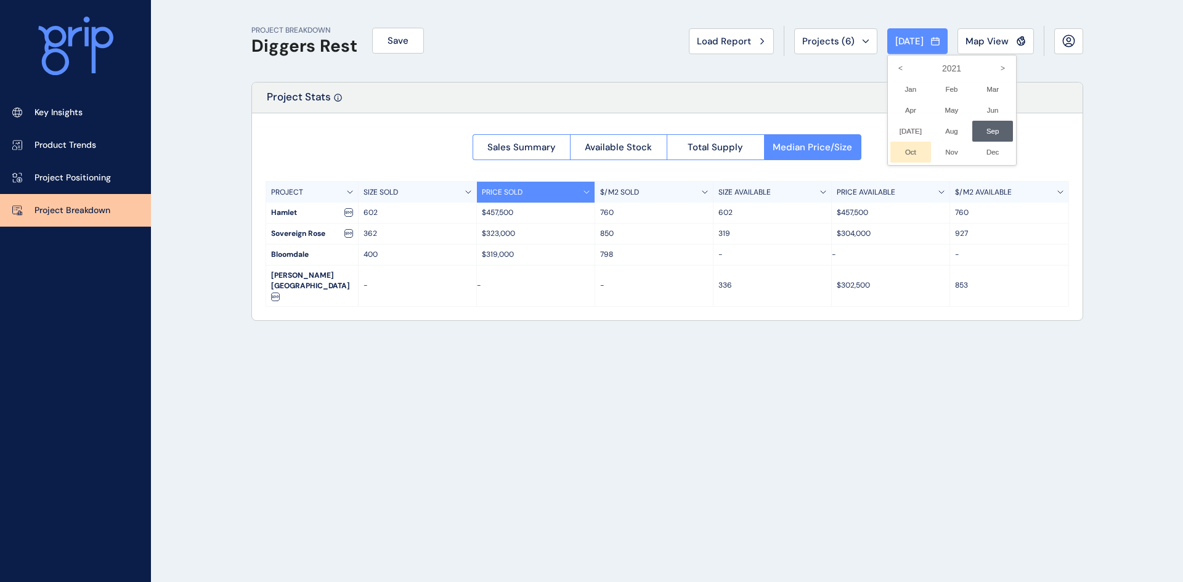
click at [901, 152] on li "Oct No report is available for this period. New months are usually published 5 …" at bounding box center [910, 152] width 41 height 21
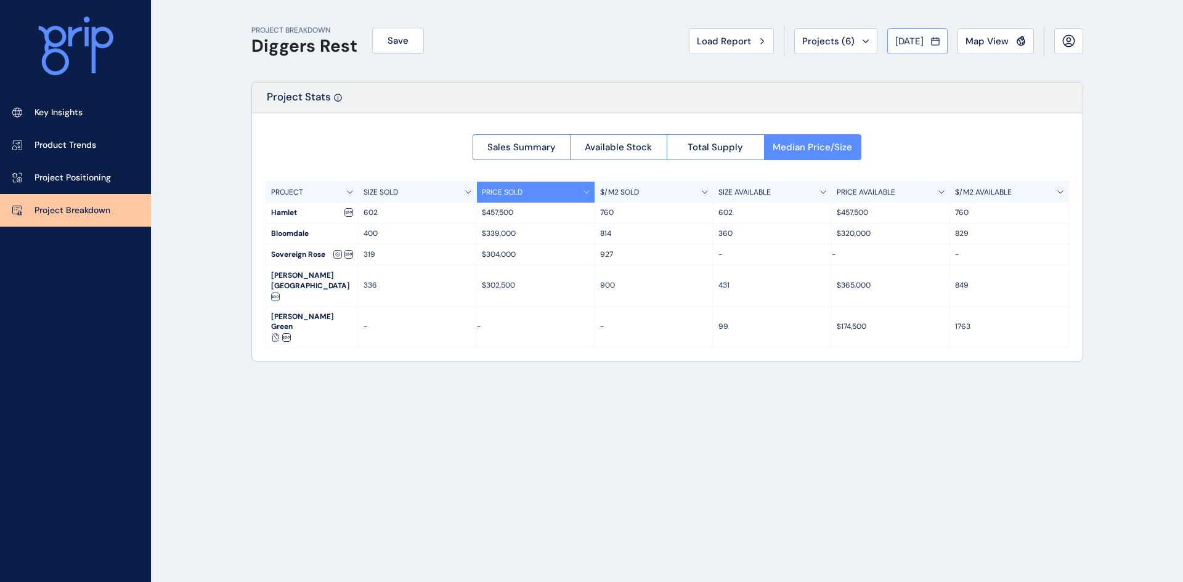
click at [924, 38] on div "[DATE]" at bounding box center [917, 41] width 44 height 12
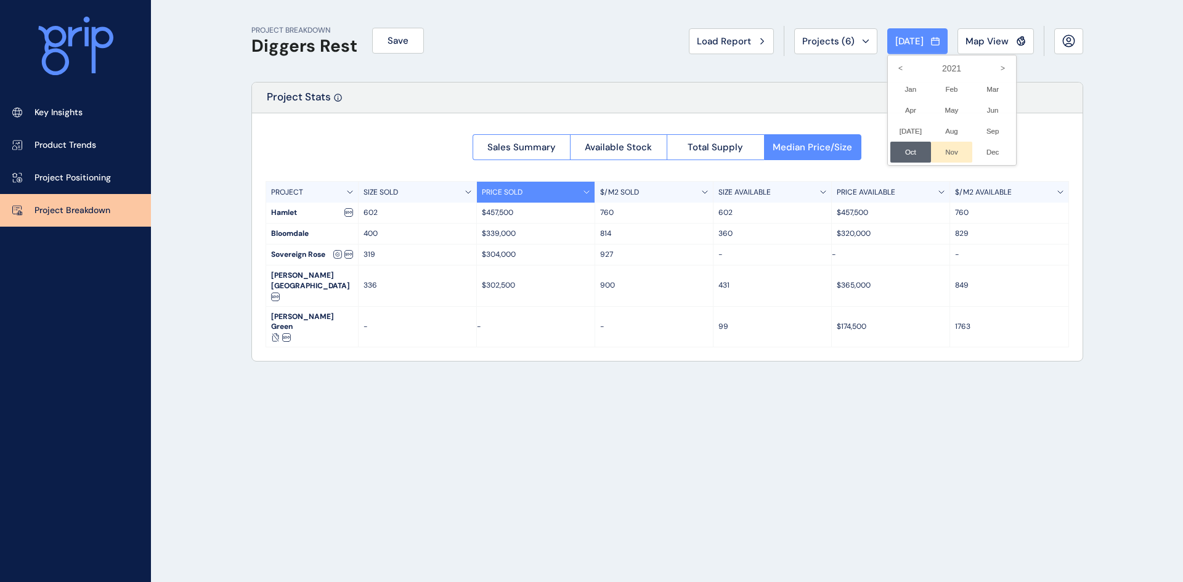
click at [945, 147] on li "Nov No report is available for this period. New months are usually published 5 …" at bounding box center [951, 152] width 41 height 21
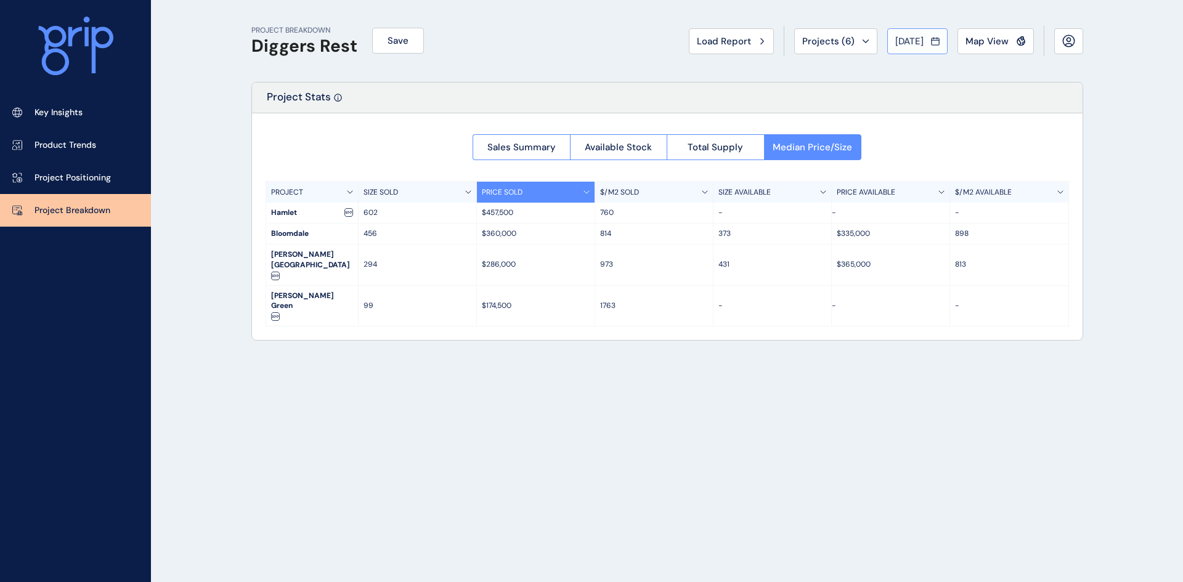
click at [900, 36] on span "[DATE]" at bounding box center [909, 41] width 28 height 12
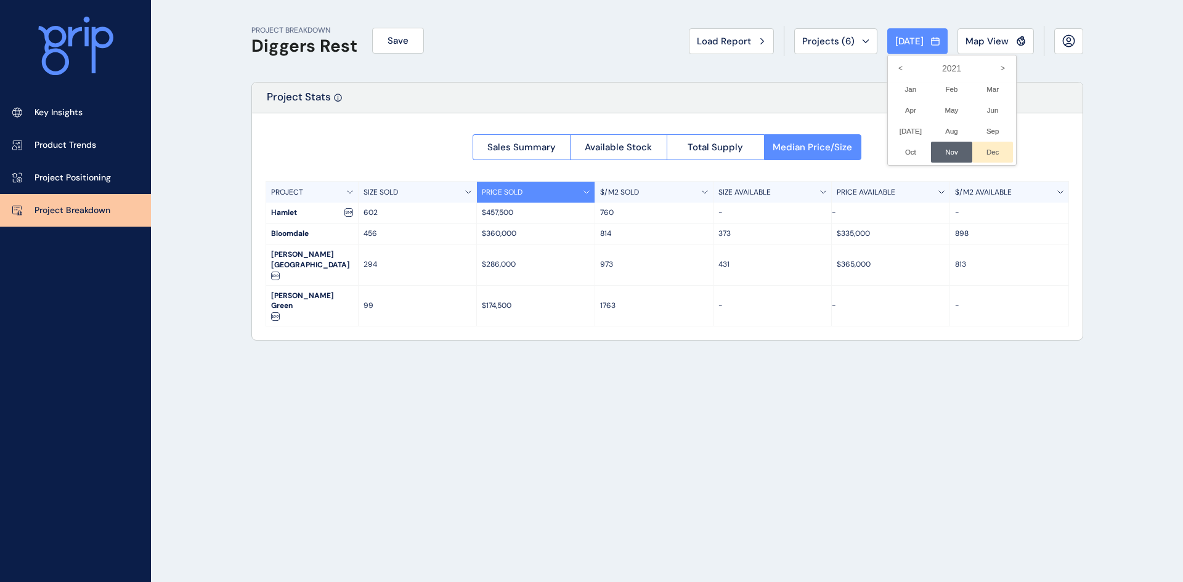
click at [984, 150] on li "Dec No report is available for this period. New months are usually published 5 …" at bounding box center [992, 152] width 41 height 21
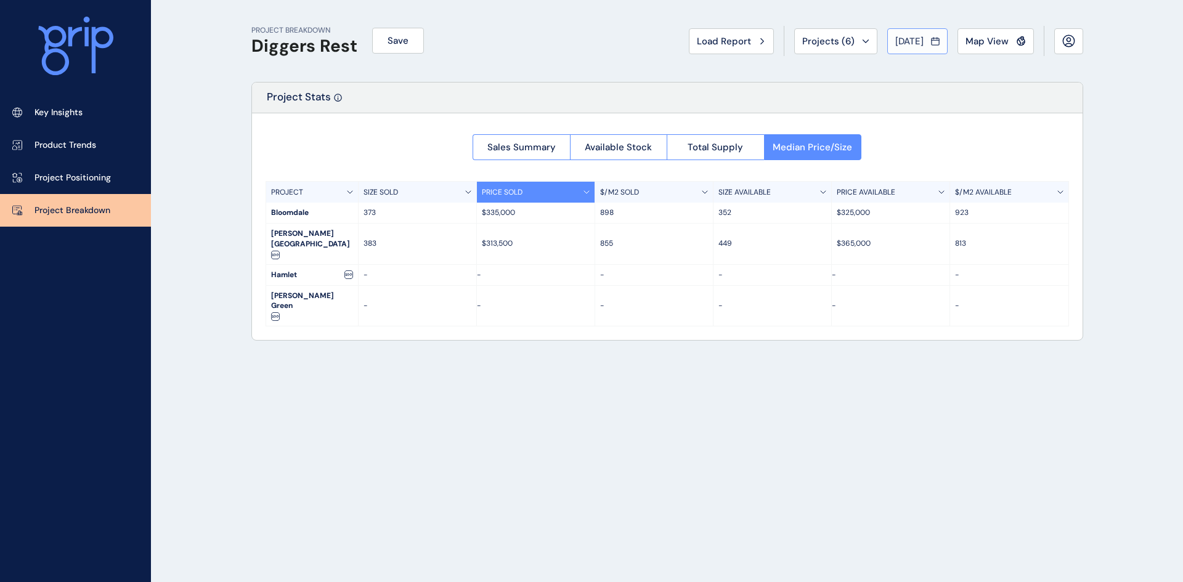
click at [911, 38] on span "[DATE]" at bounding box center [909, 41] width 28 height 12
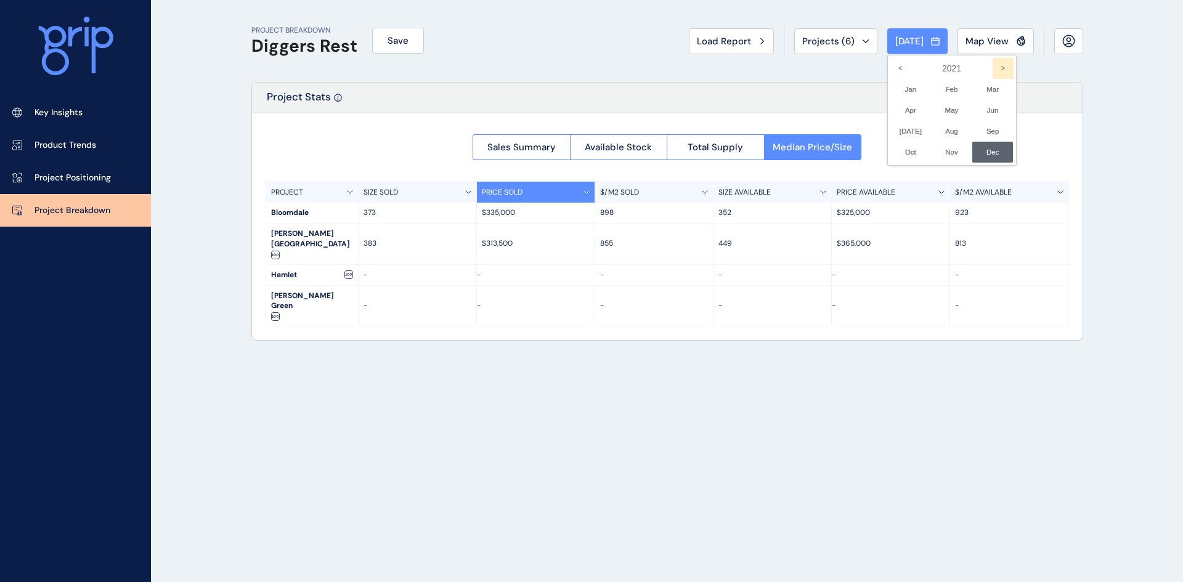
click at [995, 67] on icon ">" at bounding box center [1003, 68] width 21 height 21
click at [900, 89] on li "Jan No report is available for this period. New months are usually published 5 …" at bounding box center [910, 89] width 41 height 21
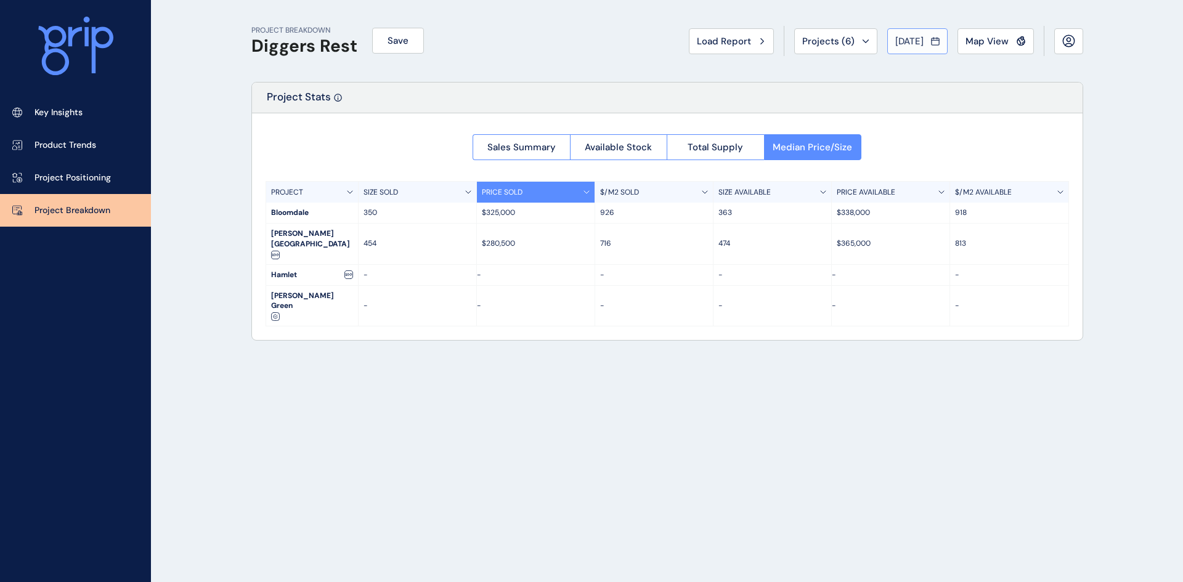
click at [905, 41] on span "[DATE]" at bounding box center [909, 41] width 28 height 12
click at [946, 86] on li "Feb No report is available for this period. New months are usually published 5 …" at bounding box center [951, 89] width 41 height 21
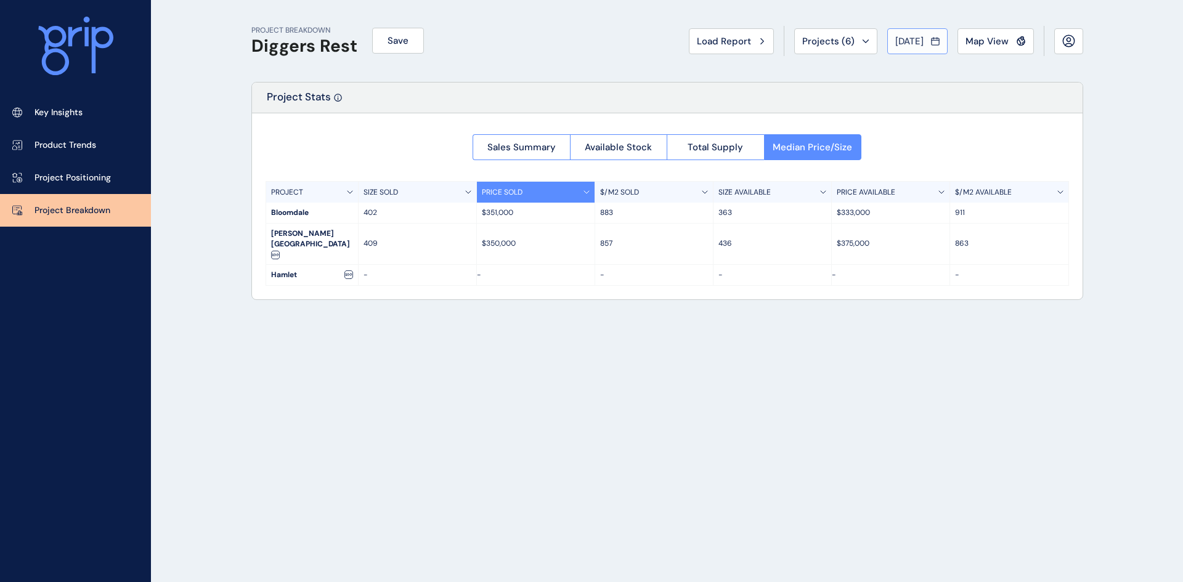
click at [898, 44] on span "[DATE]" at bounding box center [909, 41] width 28 height 12
click at [981, 84] on li "Mar No report is available for this period. New months are usually published 5 …" at bounding box center [992, 89] width 41 height 21
click at [914, 36] on span "[DATE]" at bounding box center [909, 41] width 28 height 12
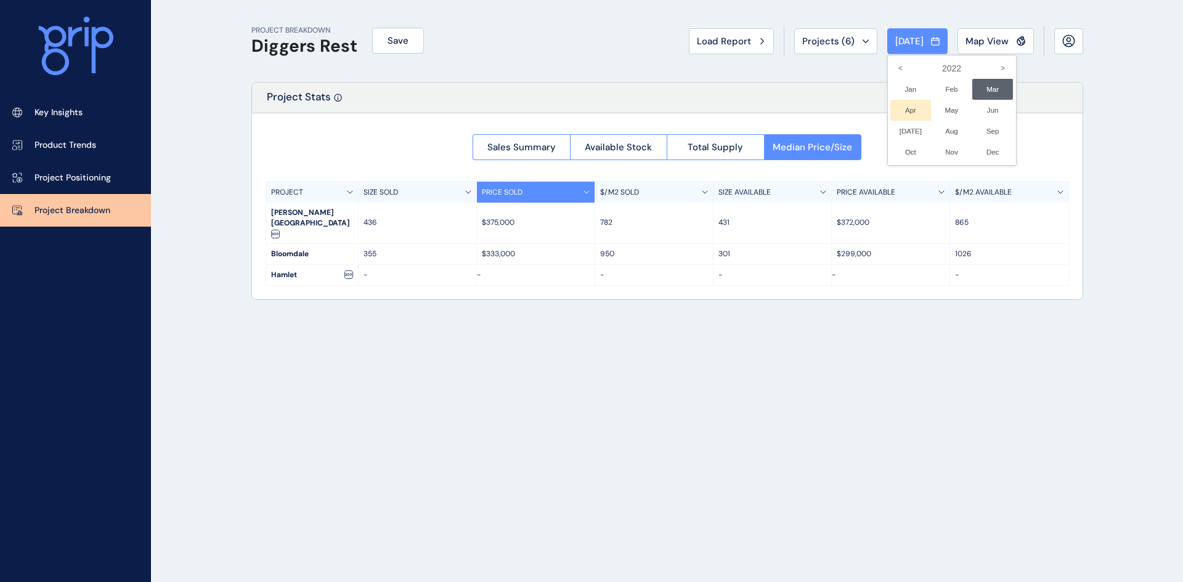
click at [892, 107] on li "Apr No report is available for this period. New months are usually published 5 …" at bounding box center [910, 110] width 41 height 21
click at [895, 36] on span "[DATE]" at bounding box center [909, 41] width 28 height 12
click at [944, 113] on li "May No report is available for this period. New months are usually published 5 …" at bounding box center [951, 110] width 41 height 21
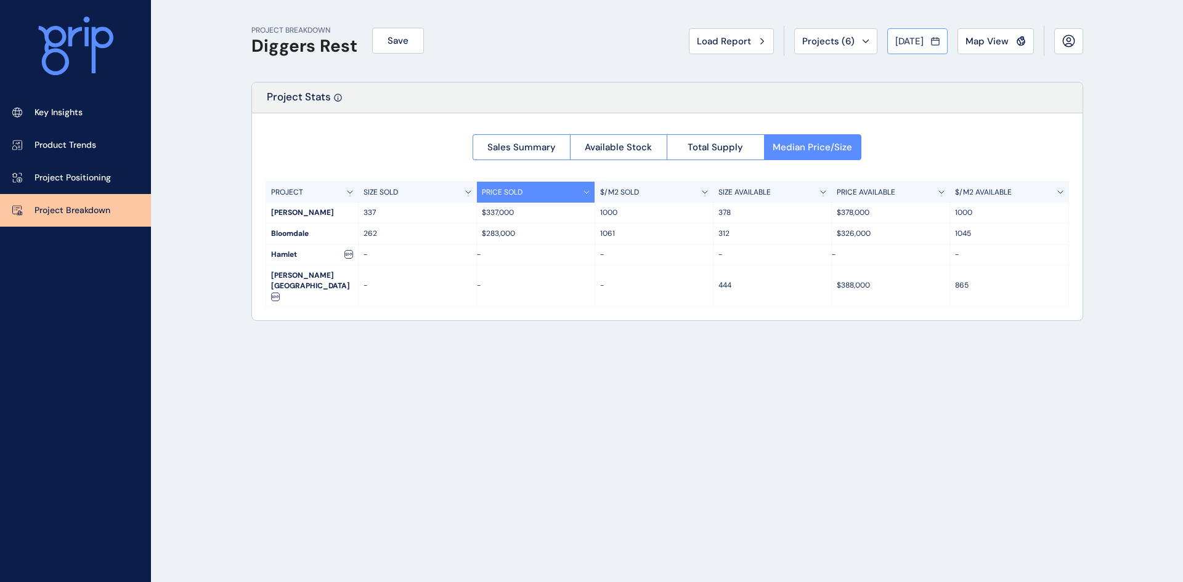
click at [900, 40] on span "[DATE]" at bounding box center [909, 41] width 28 height 12
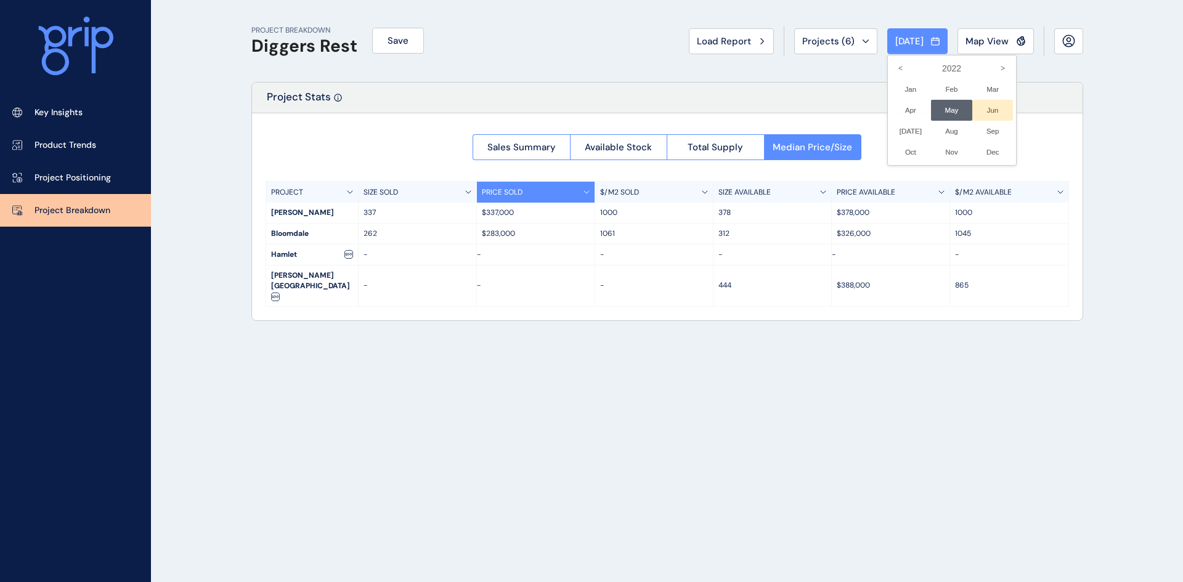
click at [982, 110] on li "Jun No report is available for this period. New months are usually published 5 …" at bounding box center [992, 110] width 41 height 21
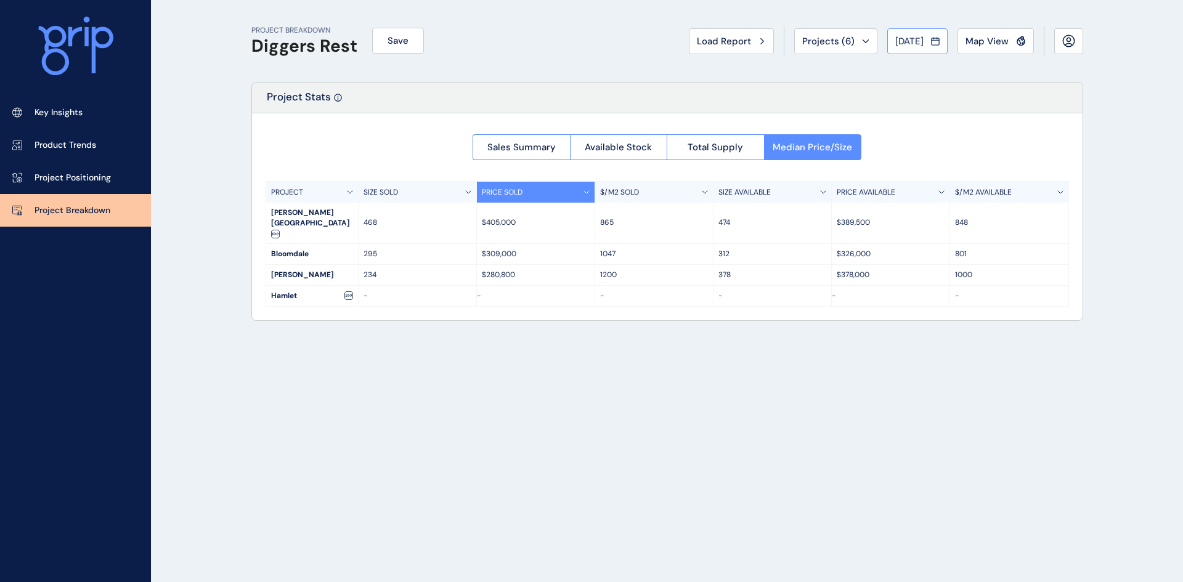
click at [917, 43] on span "[DATE]" at bounding box center [909, 41] width 28 height 12
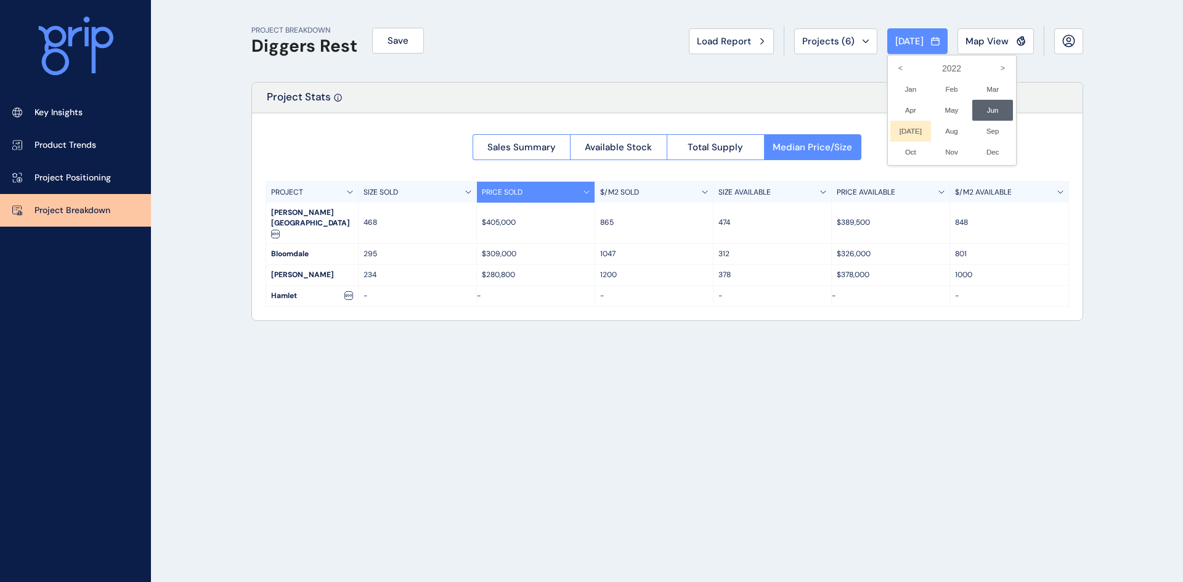
click at [901, 128] on li "[DATE] No report is available for this period. New months are usually published…" at bounding box center [910, 131] width 41 height 21
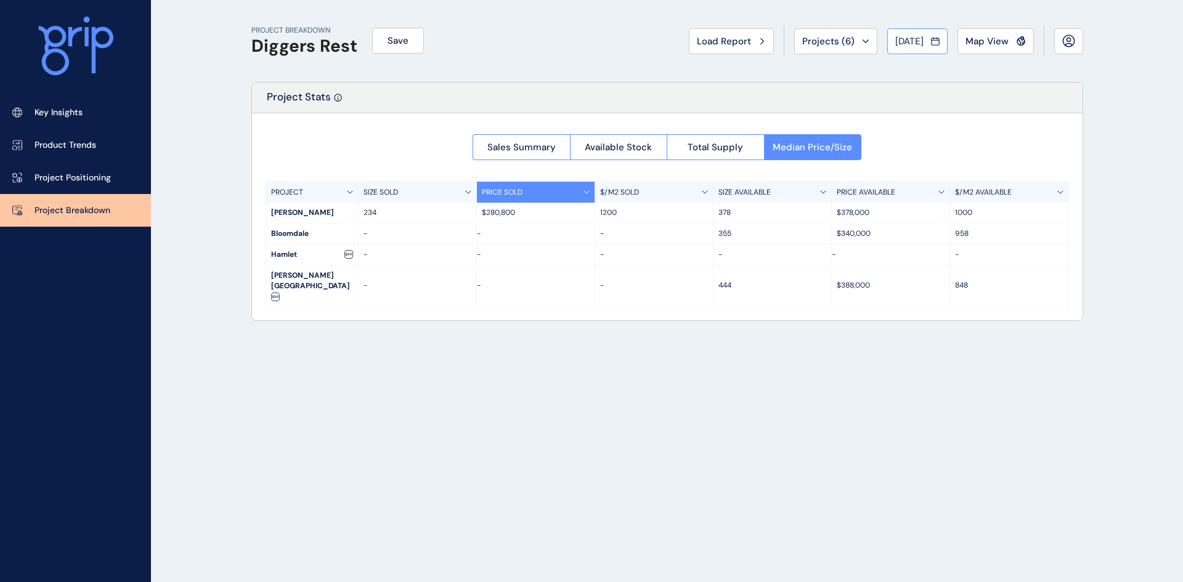
click at [899, 37] on span "[DATE]" at bounding box center [909, 41] width 28 height 12
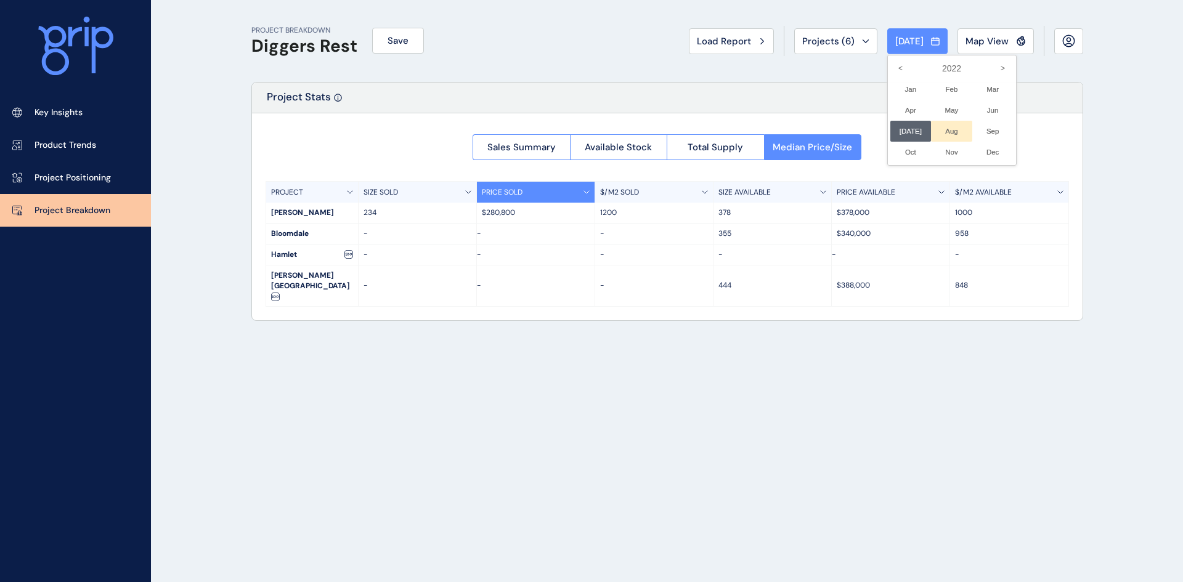
click at [948, 126] on li "Aug No report is available for this period. New months are usually published 5 …" at bounding box center [951, 131] width 41 height 21
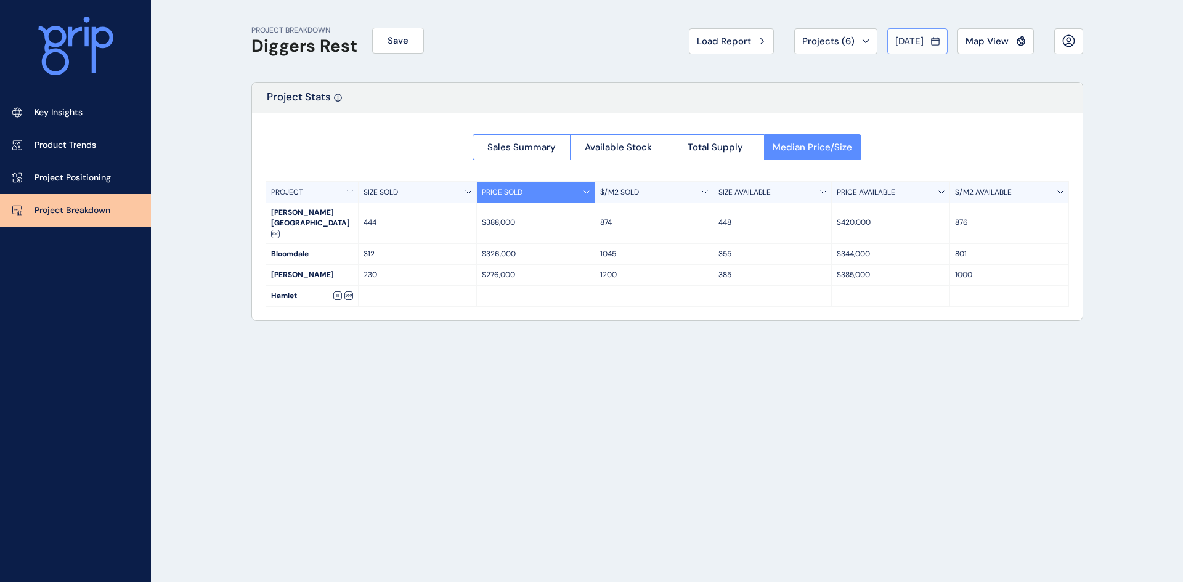
click at [908, 38] on span "[DATE]" at bounding box center [909, 41] width 28 height 12
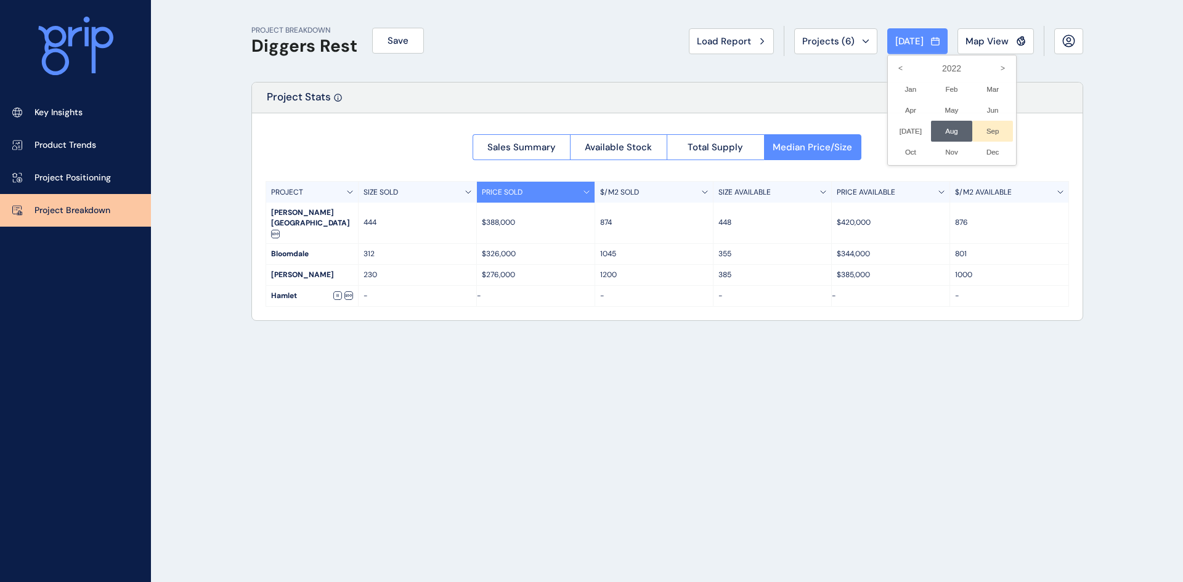
click at [983, 129] on li "Sep No report is available for this period. New months are usually published 5 …" at bounding box center [992, 131] width 41 height 21
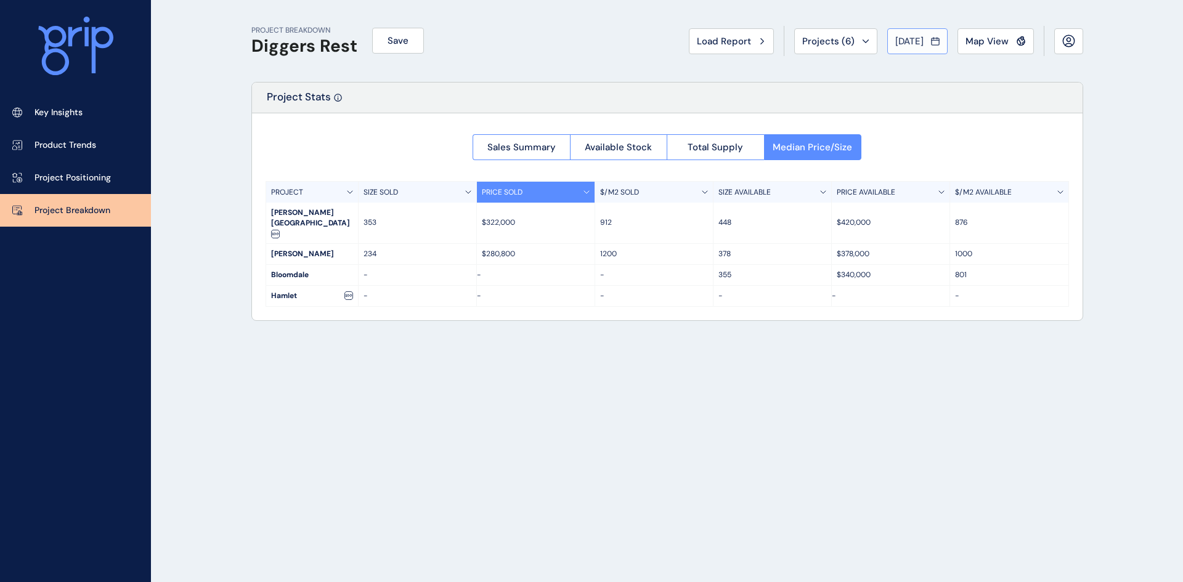
click at [895, 46] on span "[DATE]" at bounding box center [909, 41] width 28 height 12
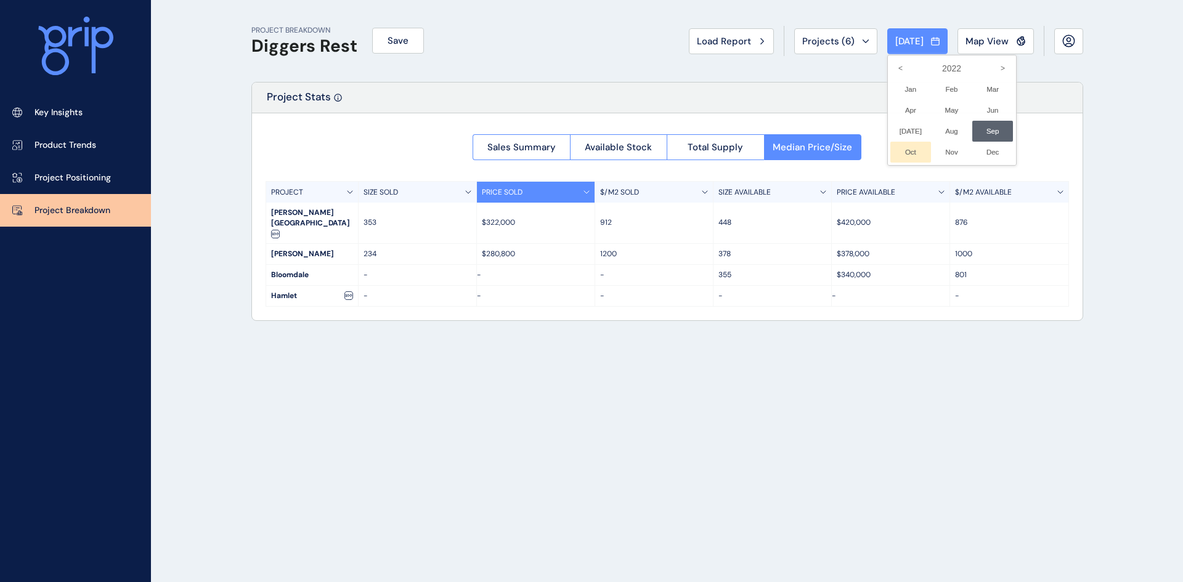
click at [901, 149] on li "Oct No report is available for this period. New months are usually published 5 …" at bounding box center [910, 152] width 41 height 21
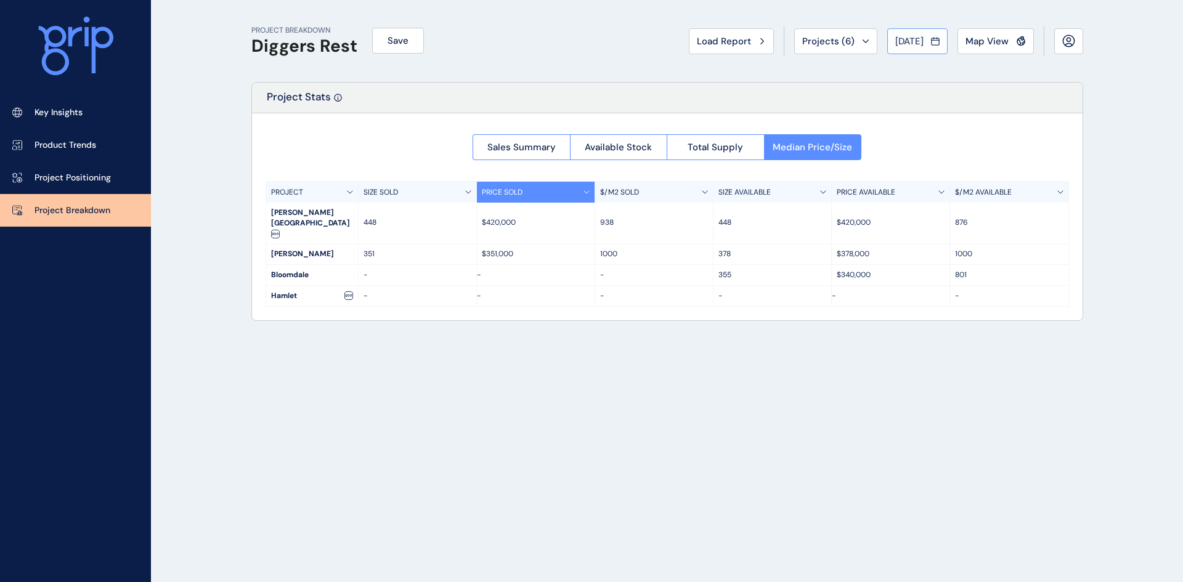
click at [912, 39] on span "[DATE]" at bounding box center [909, 41] width 28 height 12
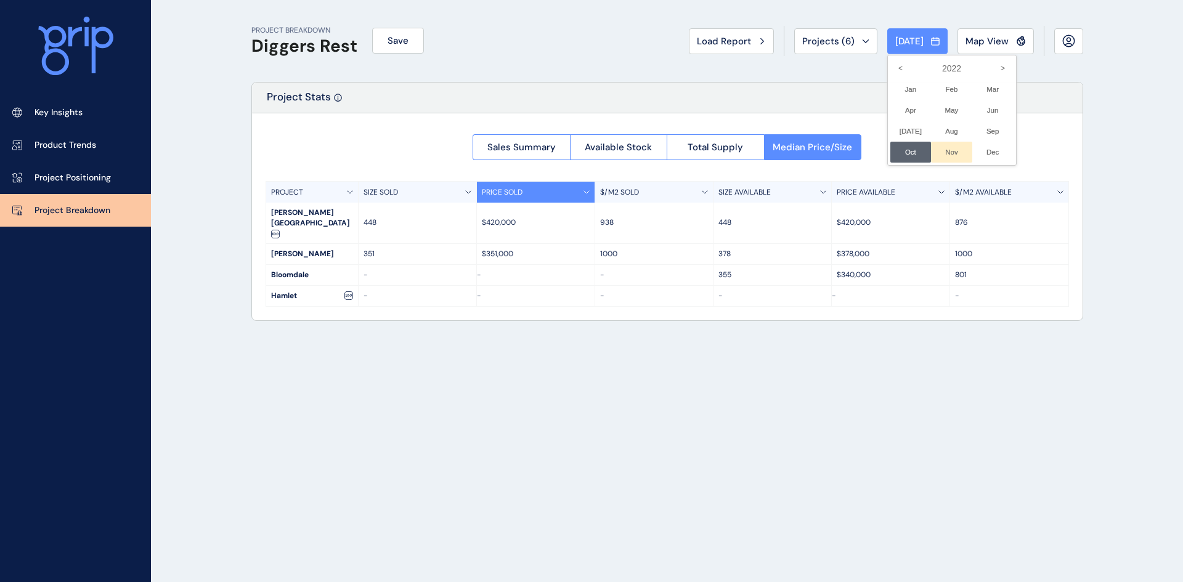
click at [942, 151] on li "Nov No report is available for this period. New months are usually published 5 …" at bounding box center [951, 152] width 41 height 21
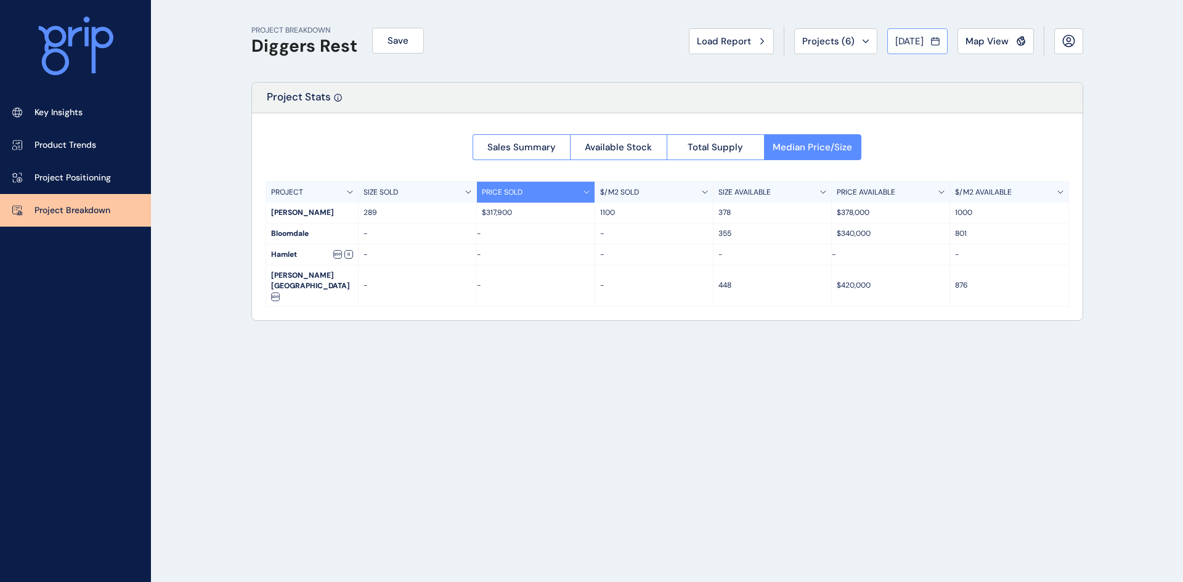
click at [898, 35] on span "[DATE]" at bounding box center [909, 41] width 28 height 12
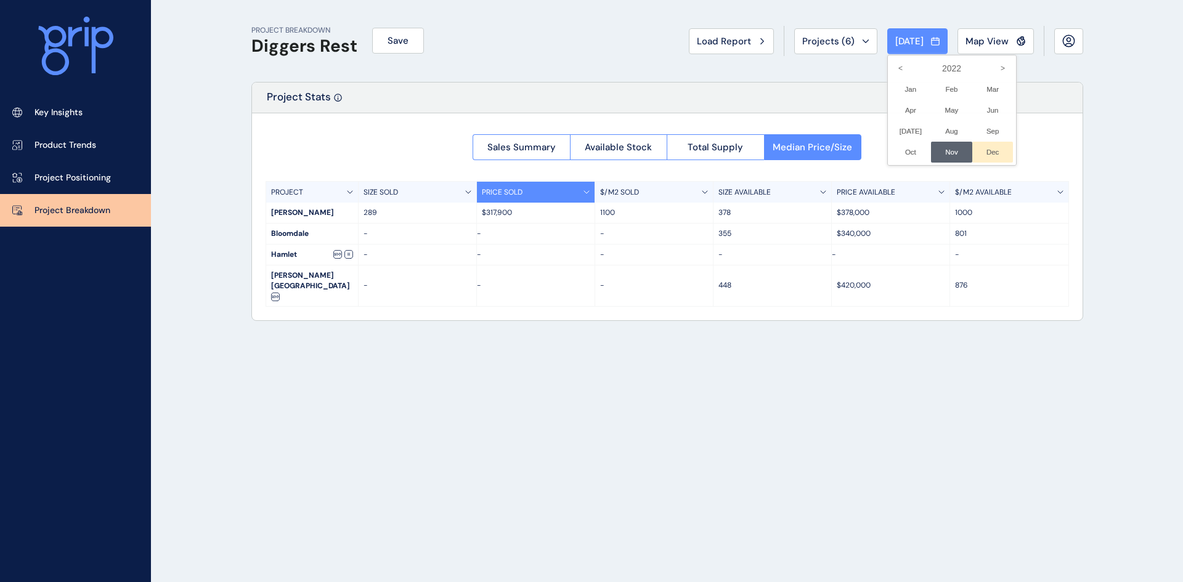
click at [988, 145] on li "Dec No report is available for this period. New months are usually published 5 …" at bounding box center [992, 152] width 41 height 21
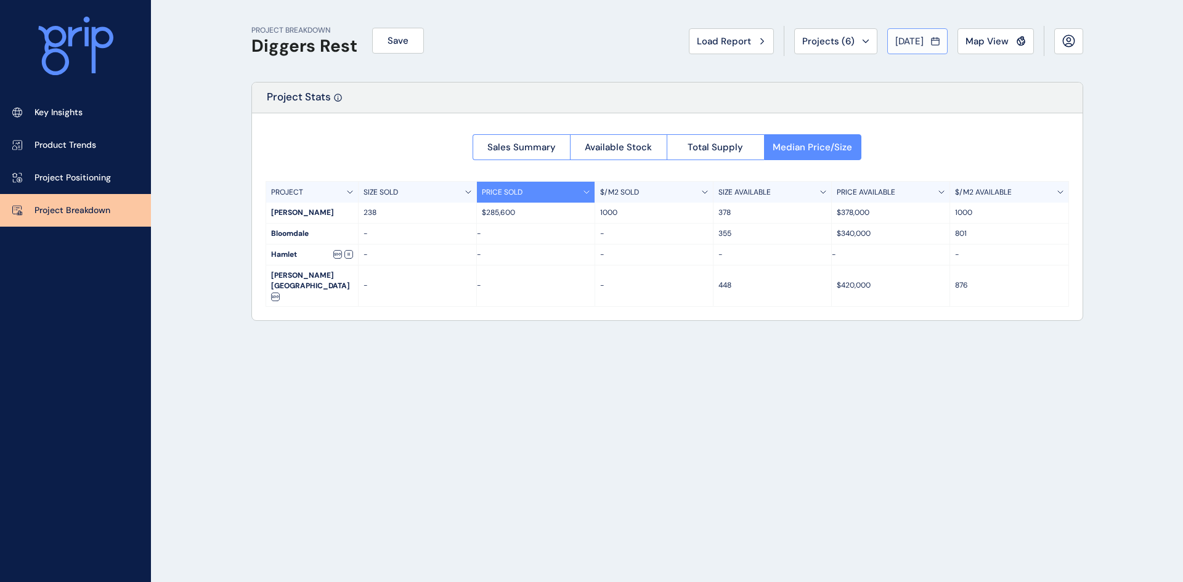
click at [895, 41] on span "[DATE]" at bounding box center [909, 41] width 28 height 12
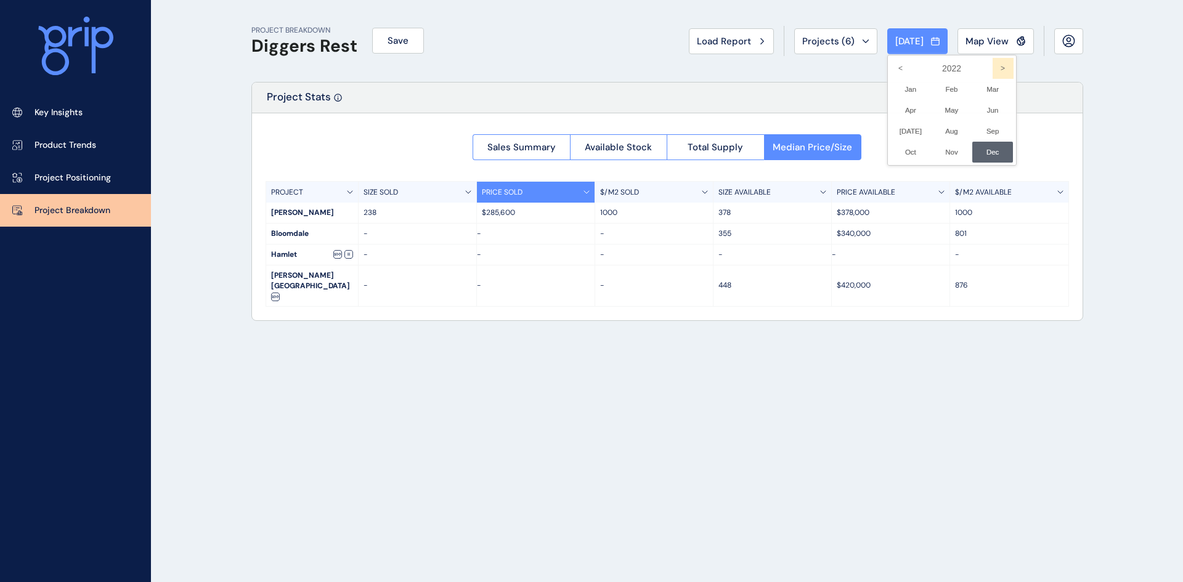
click at [993, 67] on icon ">" at bounding box center [1003, 68] width 21 height 21
click at [898, 87] on li "Jan No report is available for this period. New months are usually published 5 …" at bounding box center [910, 89] width 41 height 21
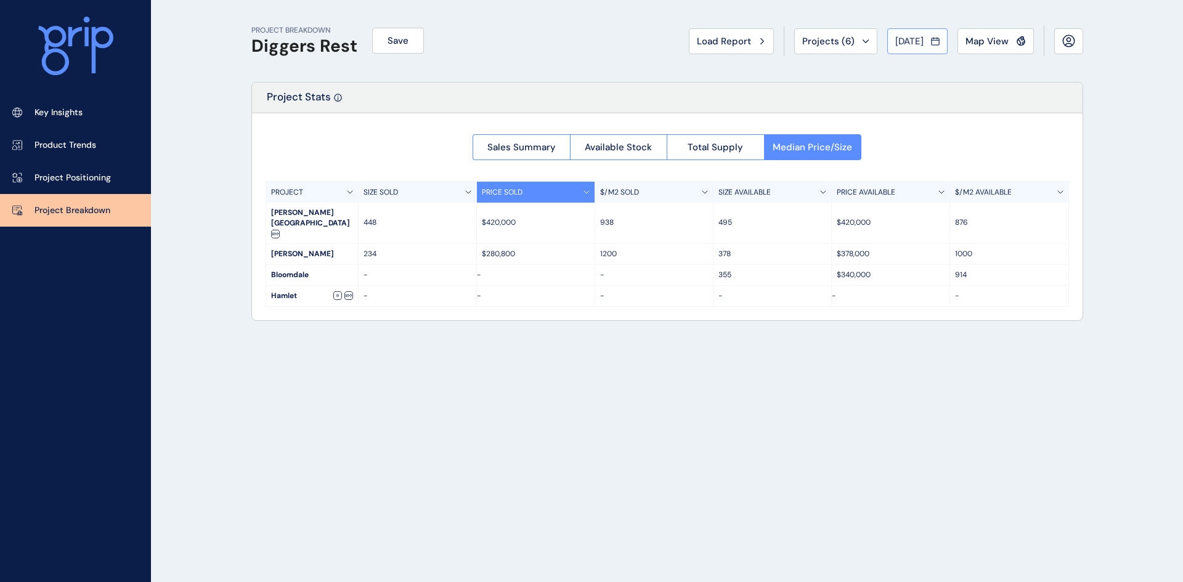
click at [921, 41] on span "[DATE]" at bounding box center [909, 41] width 28 height 12
click at [945, 89] on li "Feb No report is available for this period. New months are usually published 5 …" at bounding box center [951, 89] width 41 height 21
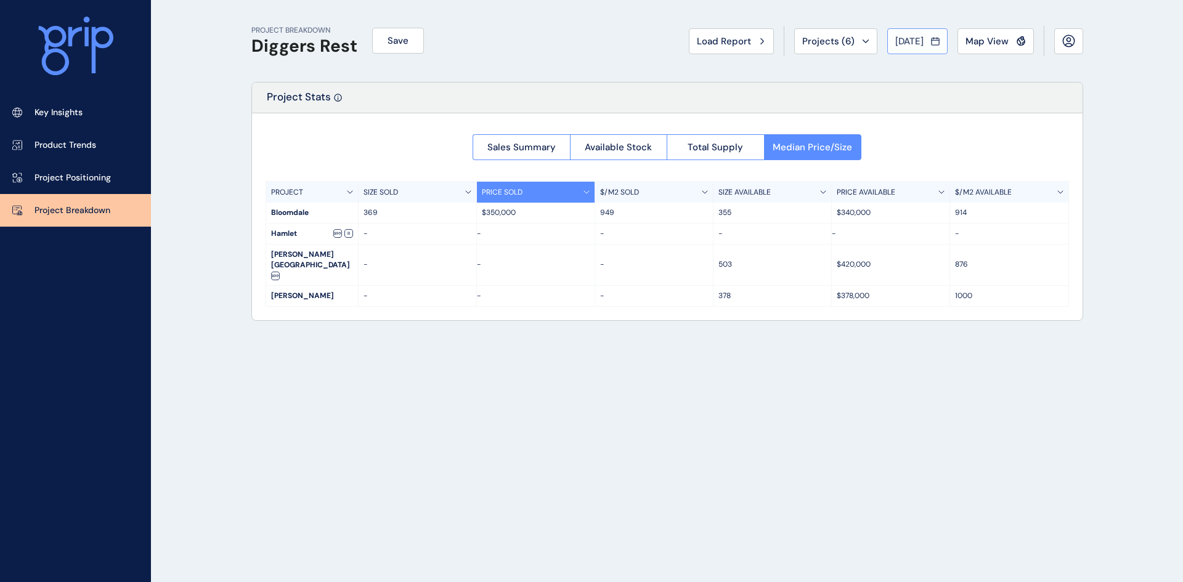
click at [914, 36] on span "[DATE]" at bounding box center [909, 41] width 28 height 12
click at [985, 82] on li "Mar No report is available for this period. New months are usually published 5 …" at bounding box center [992, 89] width 41 height 21
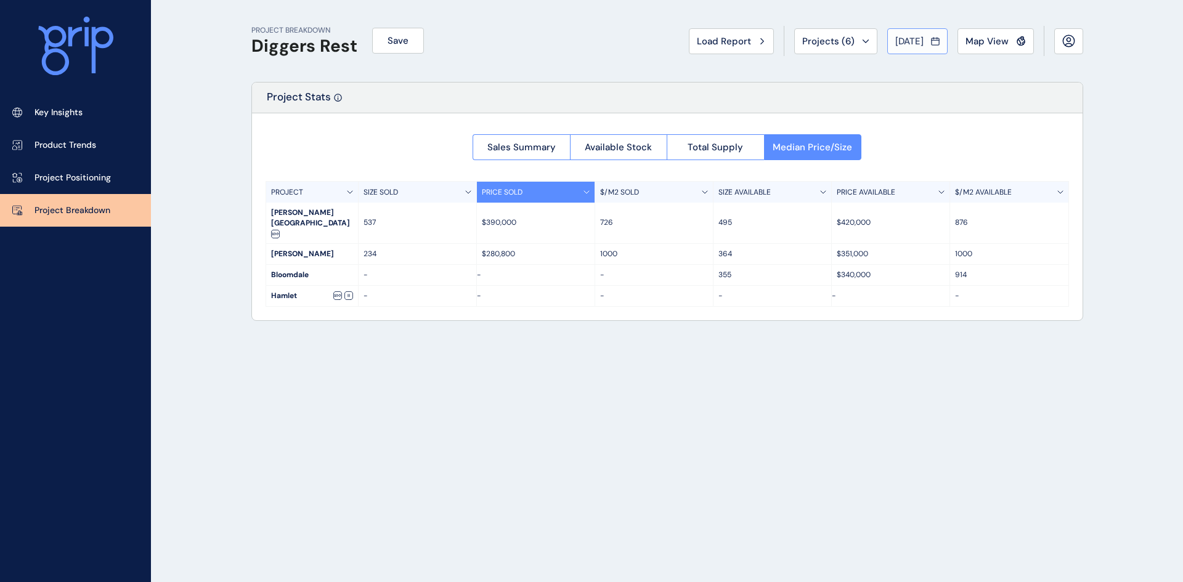
click at [907, 39] on span "[DATE]" at bounding box center [909, 41] width 28 height 12
click at [894, 105] on li "Apr No report is available for this period. New months are usually published 5 …" at bounding box center [910, 110] width 41 height 21
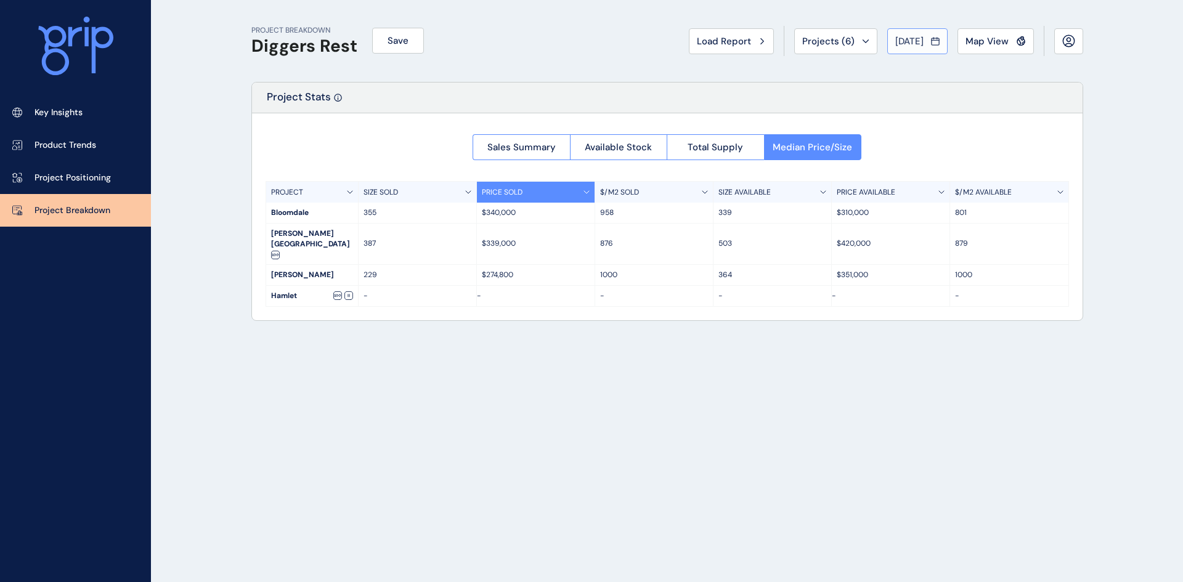
click at [905, 41] on span "[DATE]" at bounding box center [909, 41] width 28 height 12
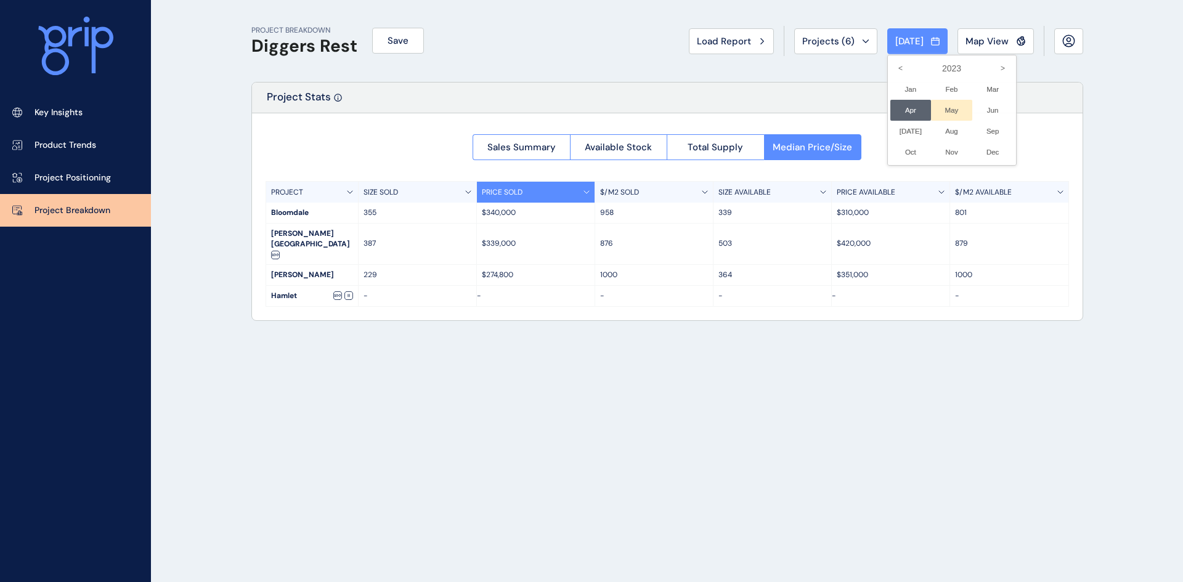
click at [949, 112] on li "May No report is available for this period. New months are usually published 5 …" at bounding box center [951, 110] width 41 height 21
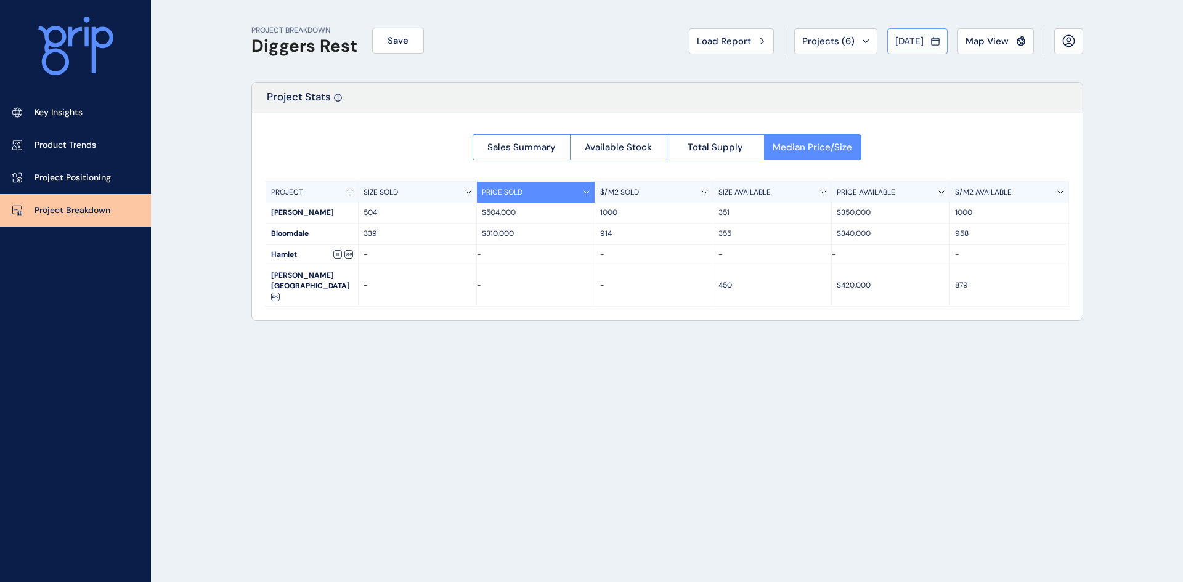
click at [897, 39] on span "[DATE]" at bounding box center [909, 41] width 28 height 12
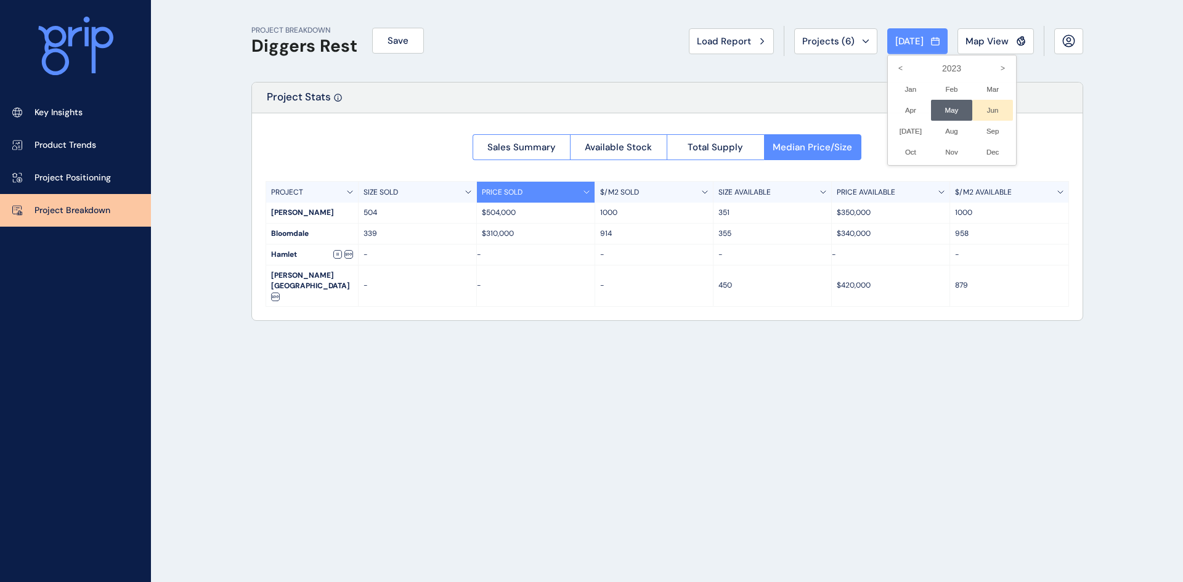
click at [981, 111] on li "Jun No report is available for this period. New months are usually published 5 …" at bounding box center [992, 110] width 41 height 21
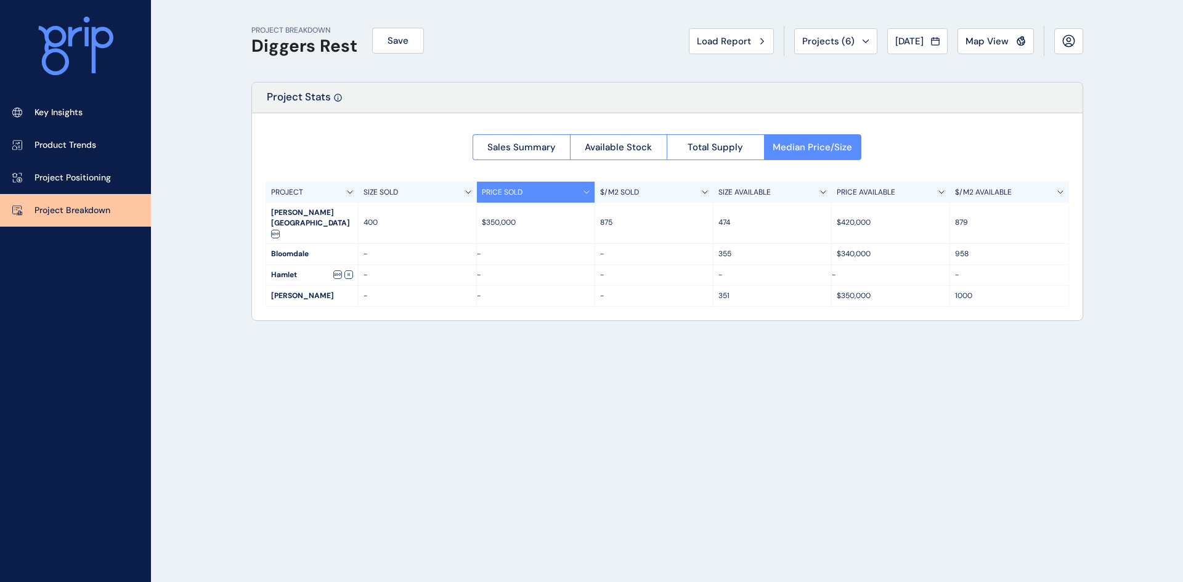
click at [901, 33] on button "[DATE]" at bounding box center [917, 41] width 60 height 26
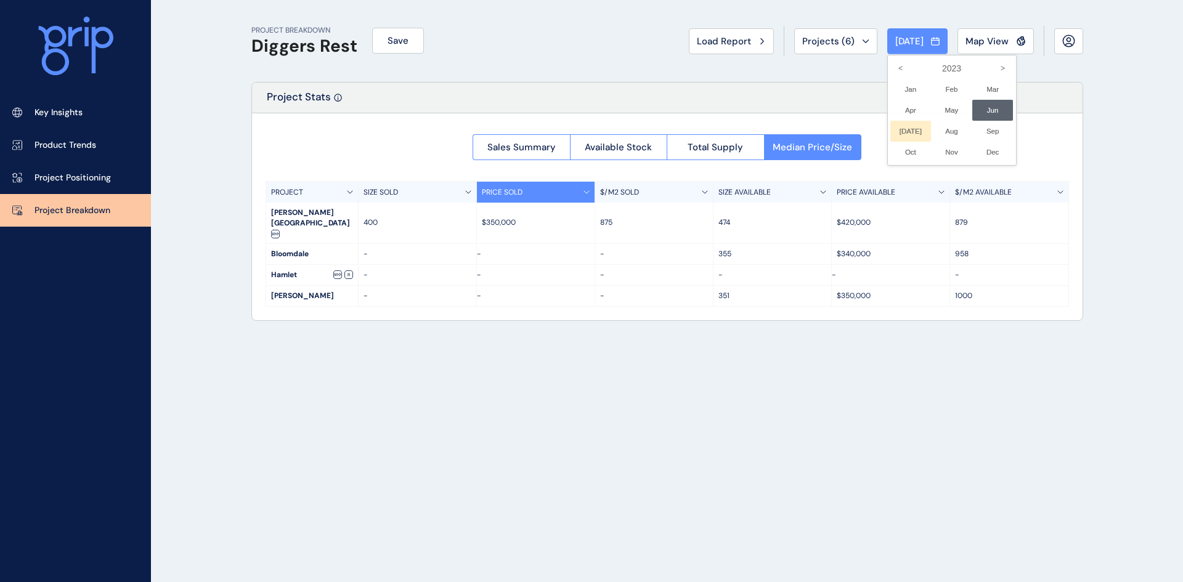
click at [898, 129] on li "[DATE] No report is available for this period. New months are usually published…" at bounding box center [910, 131] width 41 height 21
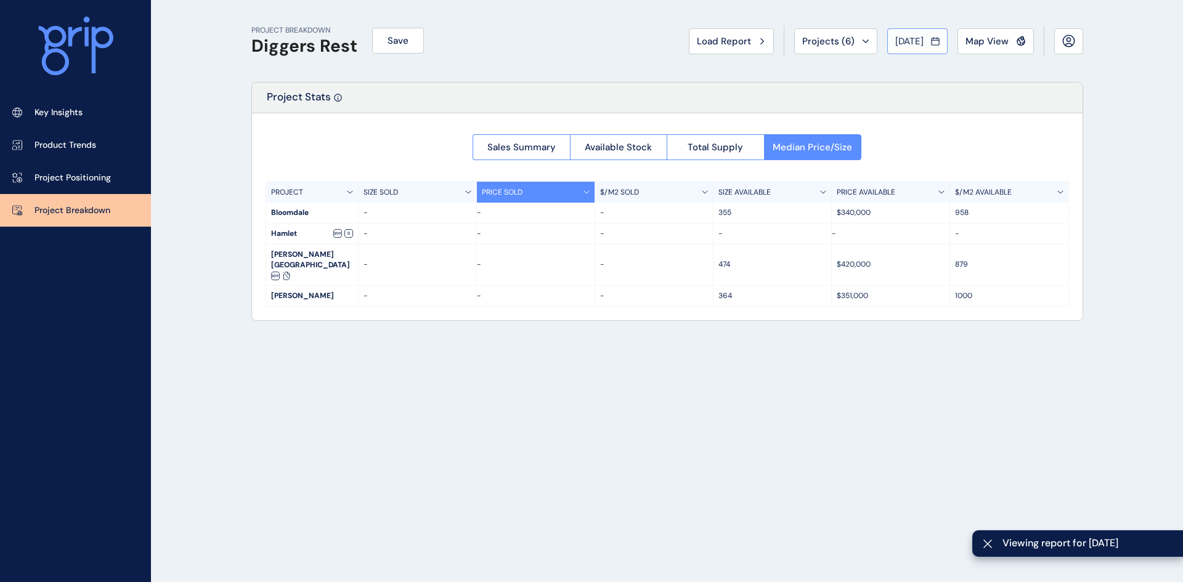
click at [918, 42] on span "[DATE]" at bounding box center [909, 41] width 28 height 12
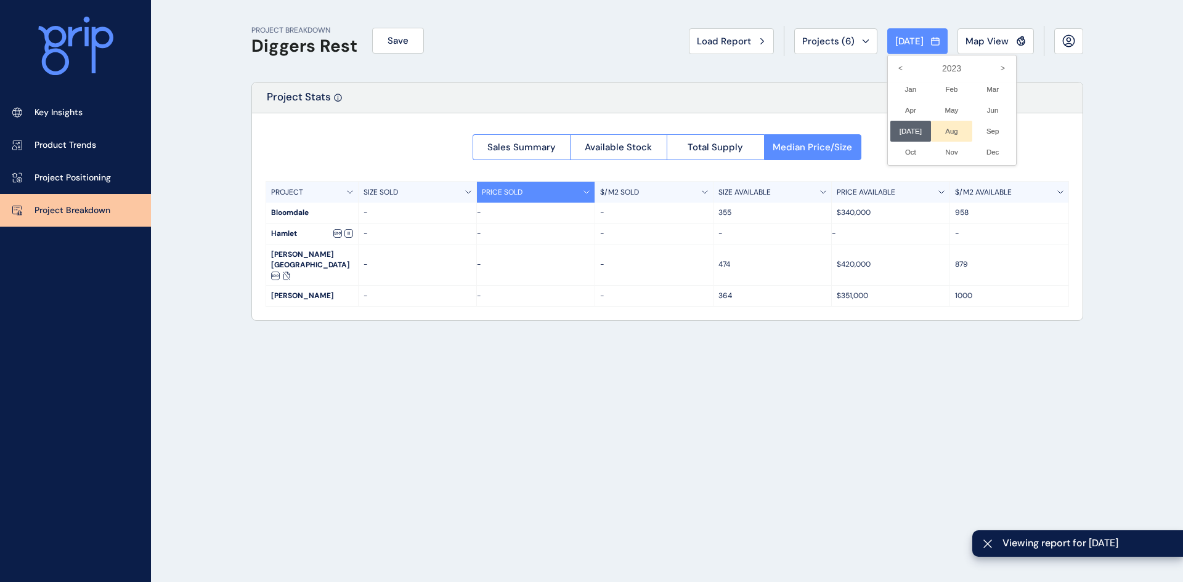
click at [946, 128] on li "Aug No report is available for this period. New months are usually published 5 …" at bounding box center [951, 131] width 41 height 21
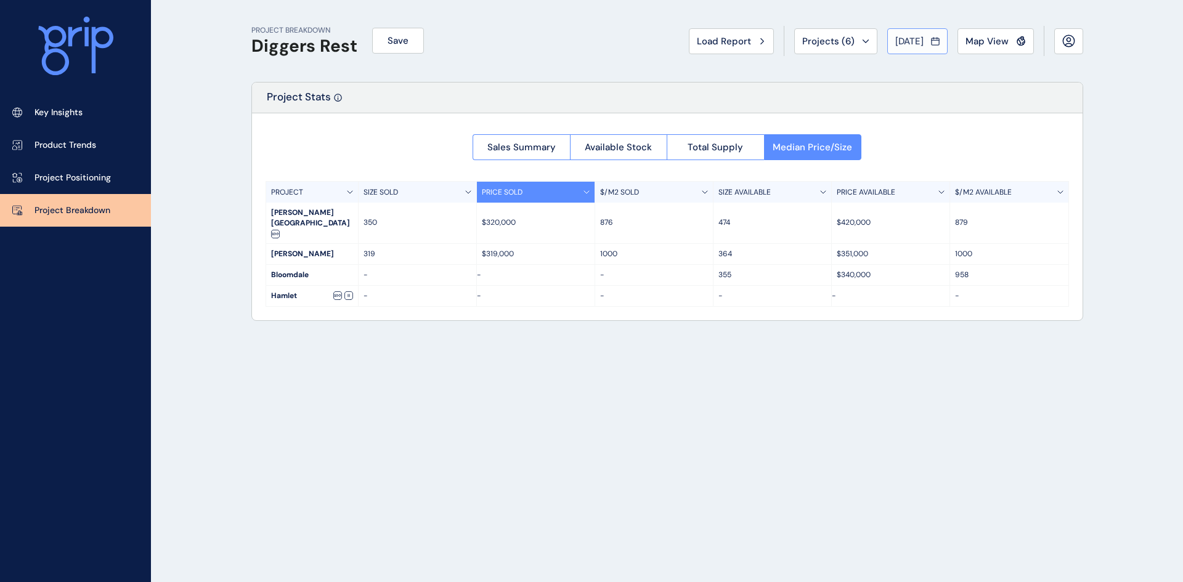
click at [902, 44] on span "[DATE]" at bounding box center [909, 41] width 28 height 12
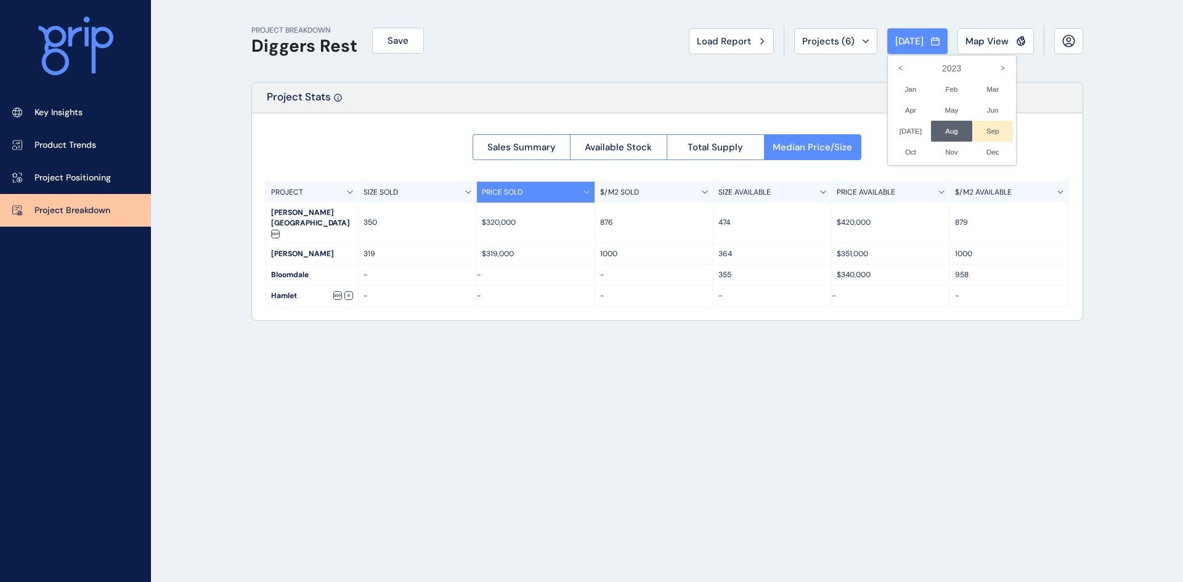
click at [984, 128] on li "Sep No report is available for this period. New months are usually published 5 …" at bounding box center [992, 131] width 41 height 21
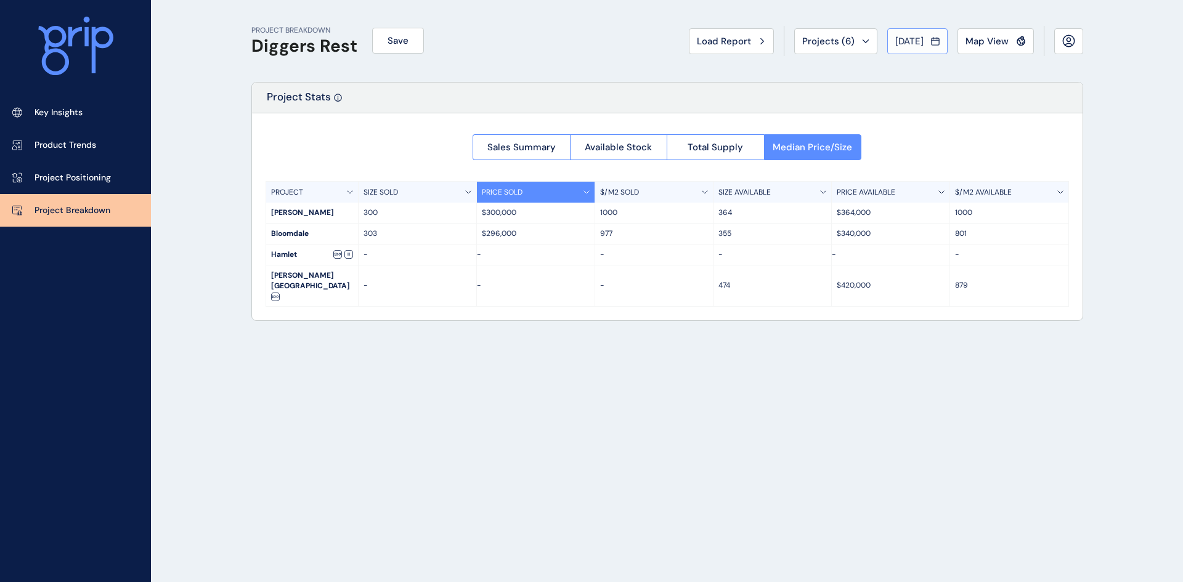
click at [903, 39] on span "[DATE]" at bounding box center [909, 41] width 28 height 12
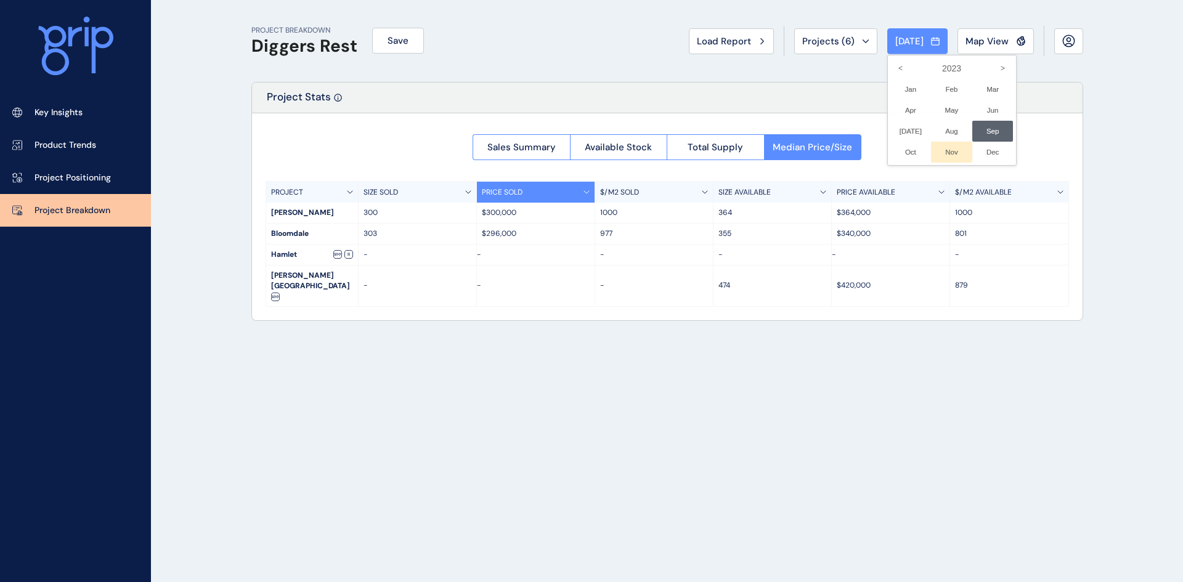
click at [940, 150] on li "Nov No report is available for this period. New months are usually published 5 …" at bounding box center [951, 152] width 41 height 21
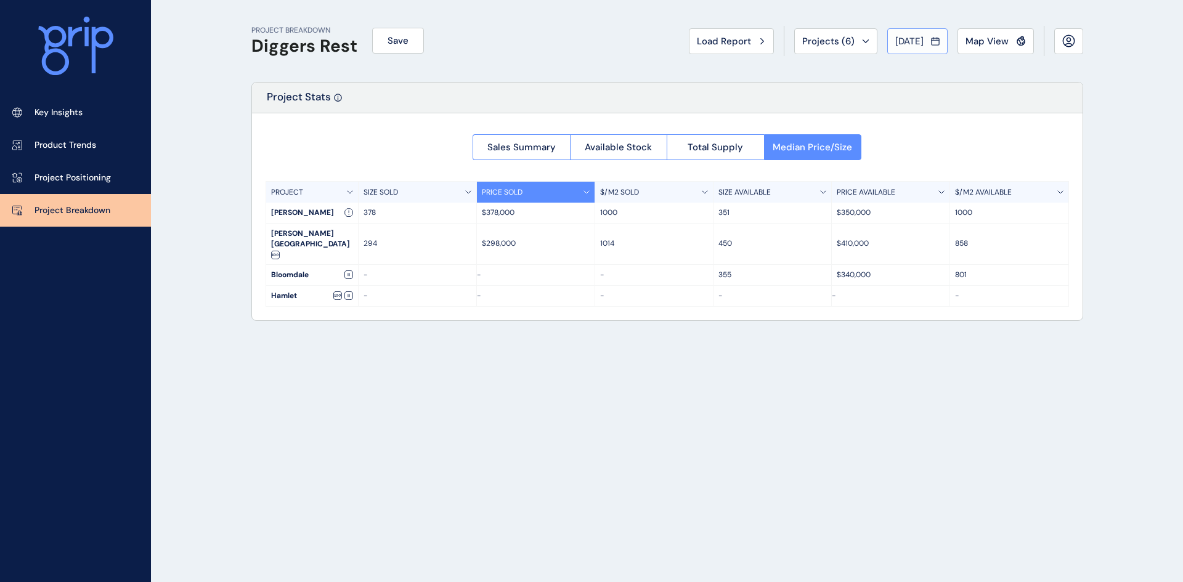
click at [901, 36] on span "[DATE]" at bounding box center [909, 41] width 28 height 12
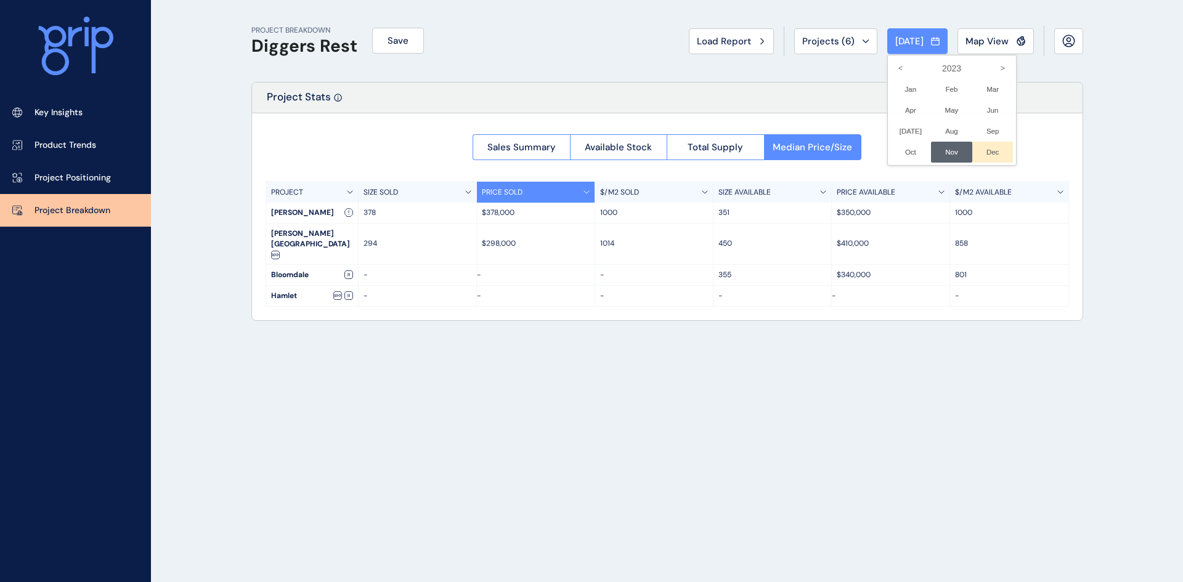
click at [973, 147] on li "Dec No report is available for this period. New months are usually published 5 …" at bounding box center [992, 152] width 41 height 21
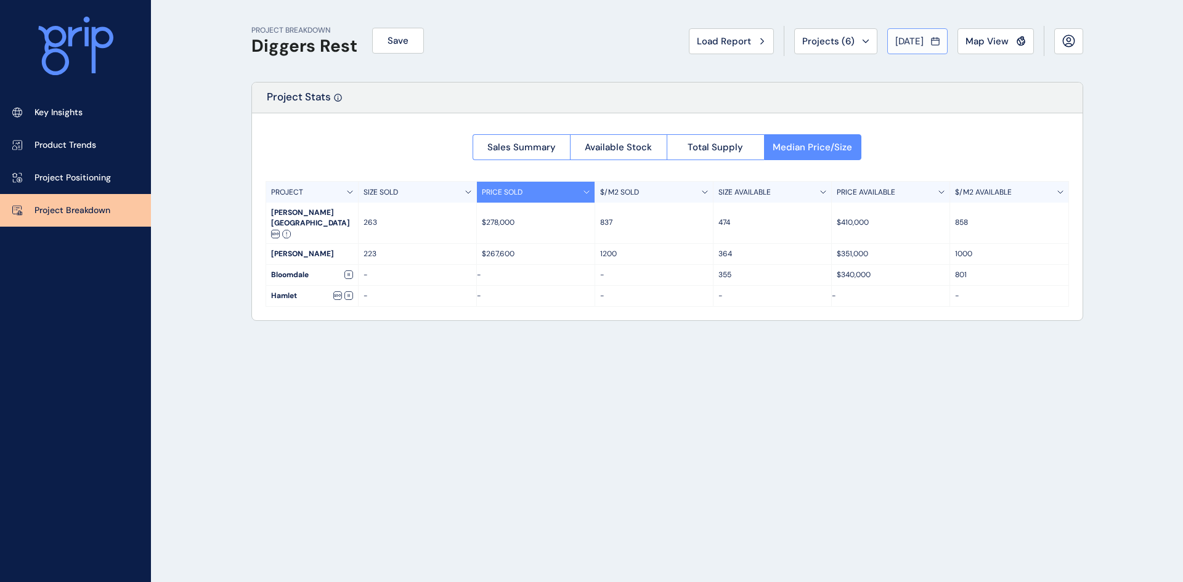
click at [915, 42] on span "[DATE]" at bounding box center [909, 41] width 28 height 12
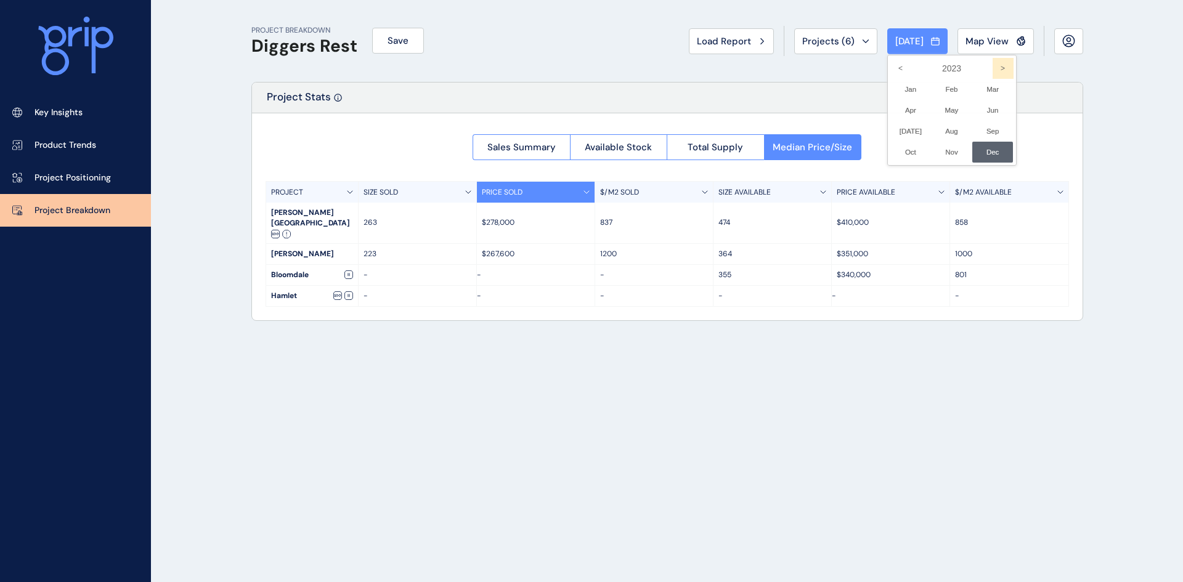
click at [995, 65] on icon ">" at bounding box center [1003, 68] width 21 height 21
click at [899, 84] on li "Jan No report is available for this period. New months are usually published 5 …" at bounding box center [910, 89] width 41 height 21
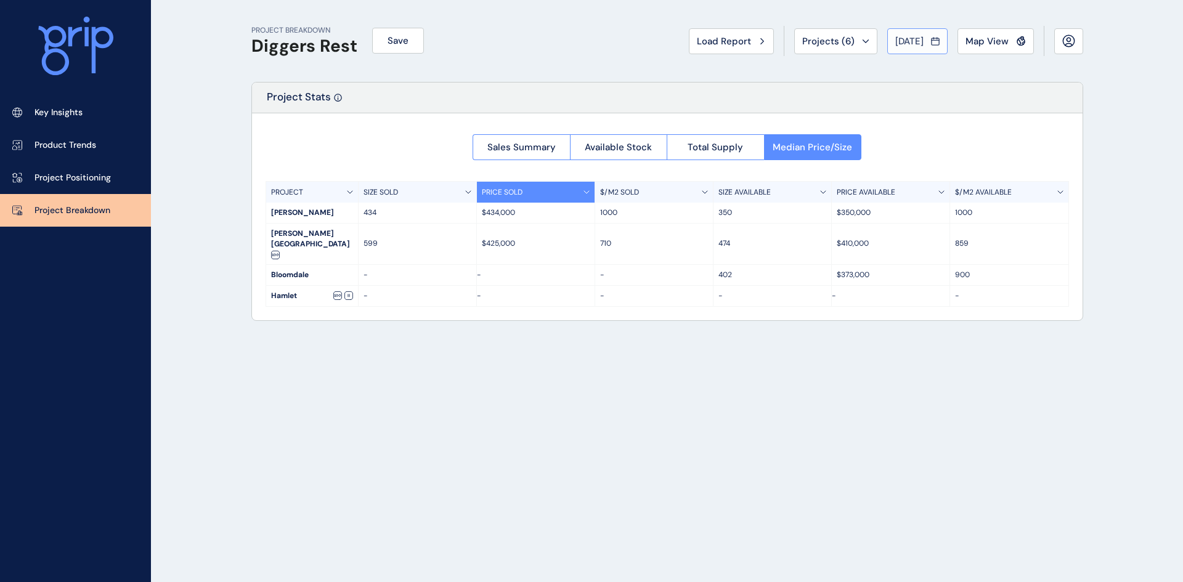
click at [906, 44] on span "[DATE]" at bounding box center [909, 41] width 28 height 12
click at [946, 92] on li "Feb No report is available for this period. New months are usually published 5 …" at bounding box center [951, 89] width 41 height 21
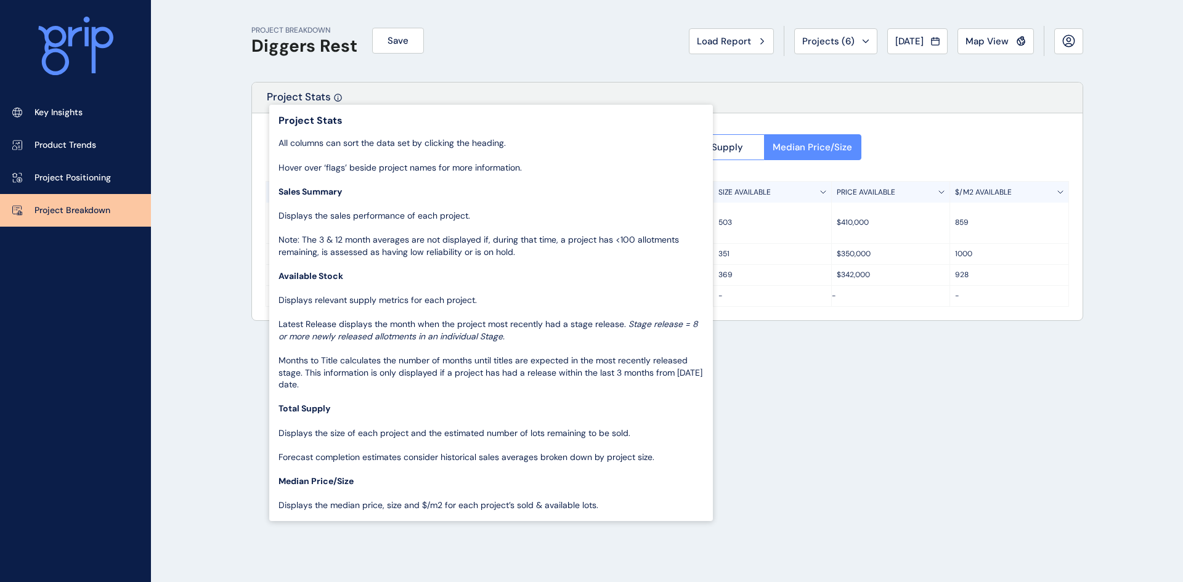
drag, startPoint x: 341, startPoint y: 92, endPoint x: 335, endPoint y: 94, distance: 6.4
click at [335, 94] on icon at bounding box center [338, 98] width 8 height 8
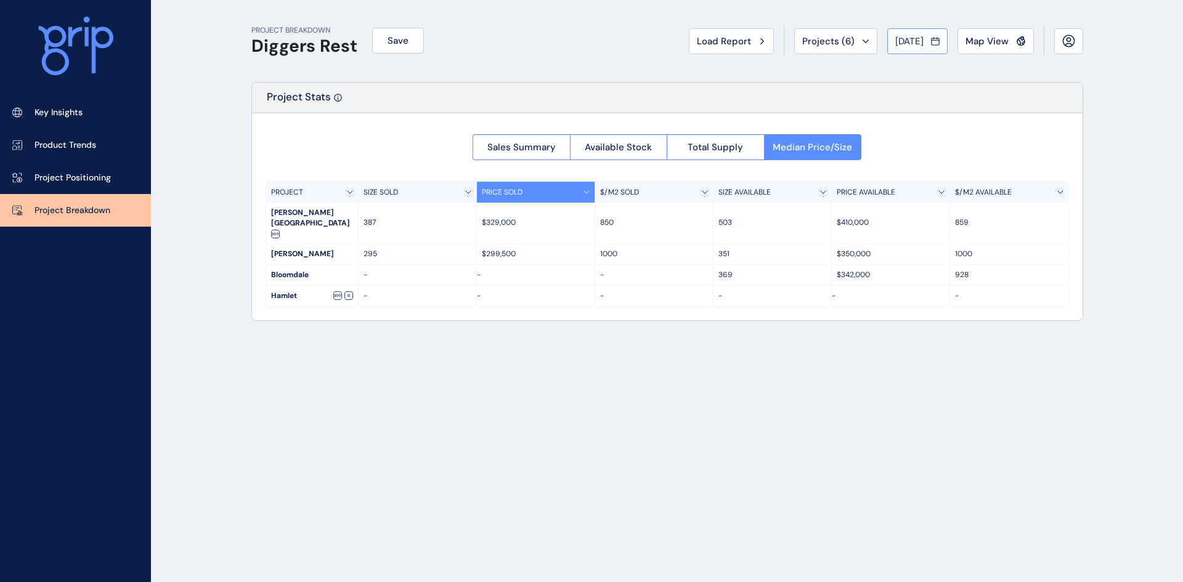
click at [919, 41] on span "[DATE]" at bounding box center [909, 41] width 28 height 12
click at [980, 87] on li "Mar No report is available for this period. New months are usually published 5 …" at bounding box center [992, 89] width 41 height 21
click at [899, 39] on span "[DATE]" at bounding box center [909, 41] width 28 height 12
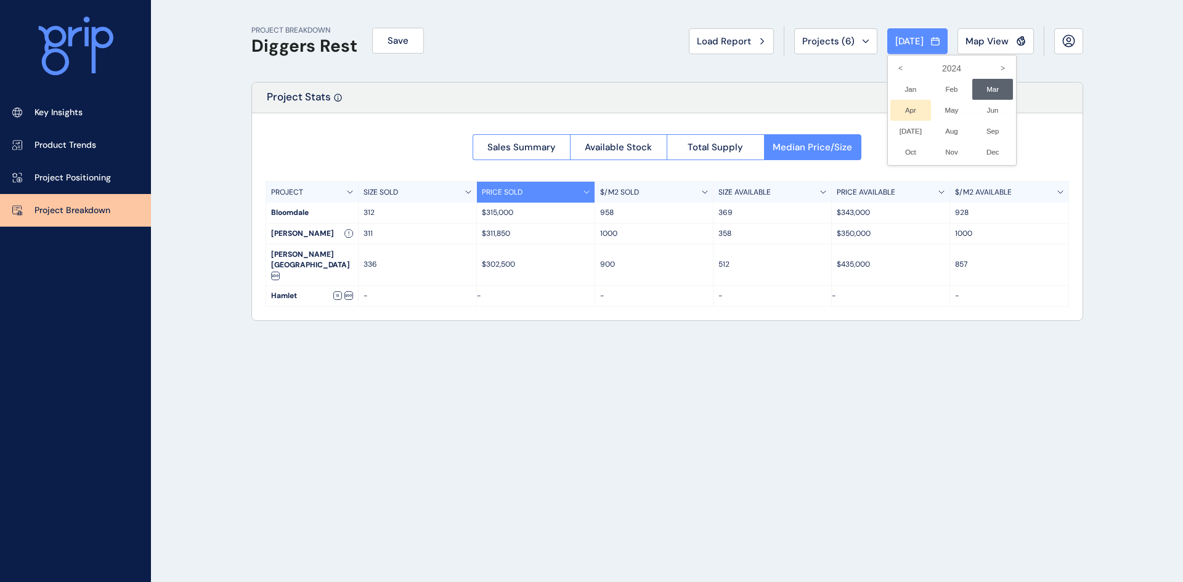
click at [900, 110] on li "Apr No report is available for this period. New months are usually published 5 …" at bounding box center [910, 110] width 41 height 21
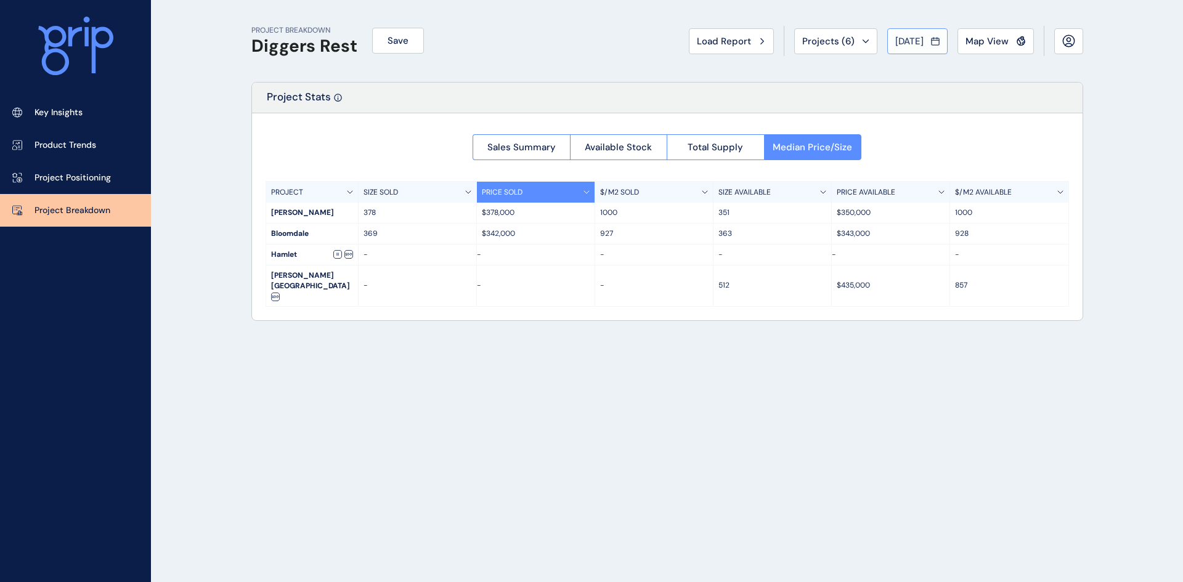
click at [914, 37] on span "[DATE]" at bounding box center [909, 41] width 28 height 12
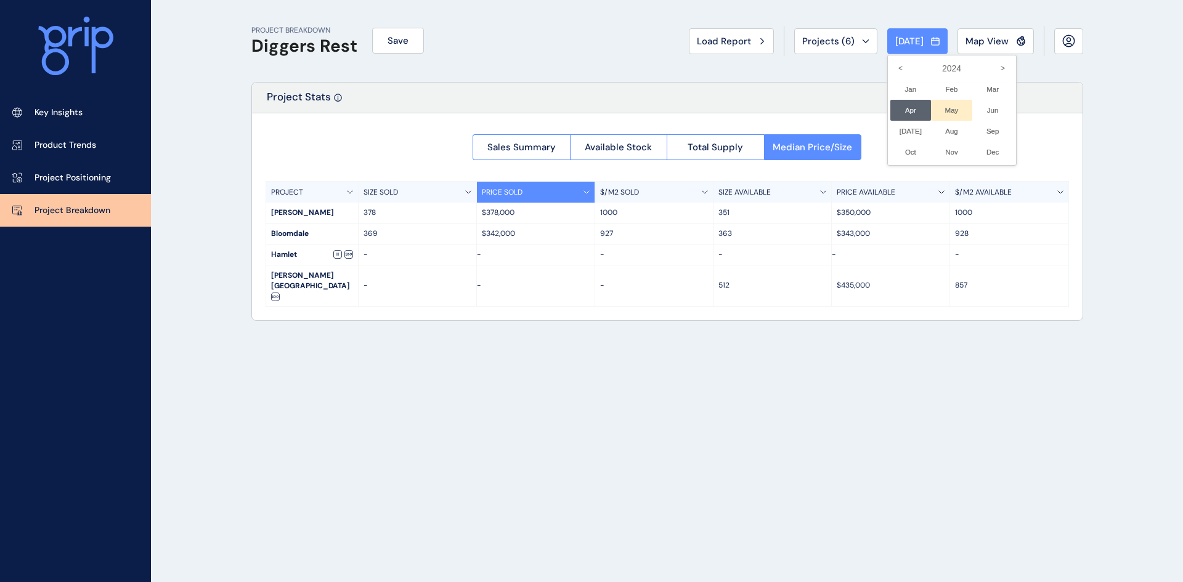
click at [943, 107] on li "May No report is available for this period. New months are usually published 5 …" at bounding box center [951, 110] width 41 height 21
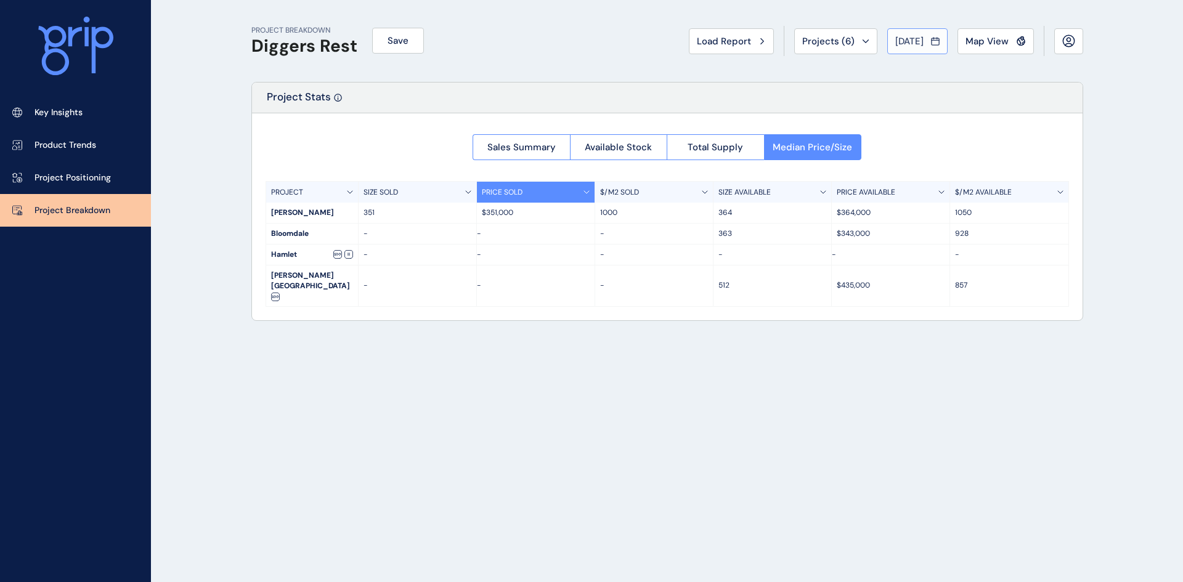
click at [911, 41] on span "[DATE]" at bounding box center [909, 41] width 28 height 12
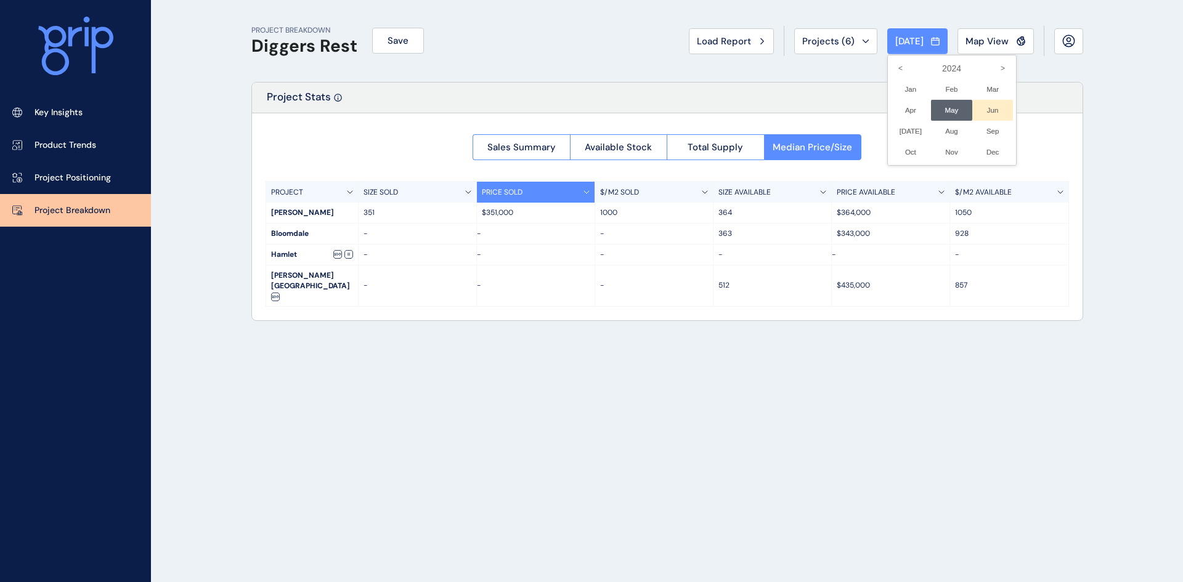
click at [978, 112] on li "Jun No report is available for this period. New months are usually published 5 …" at bounding box center [992, 110] width 41 height 21
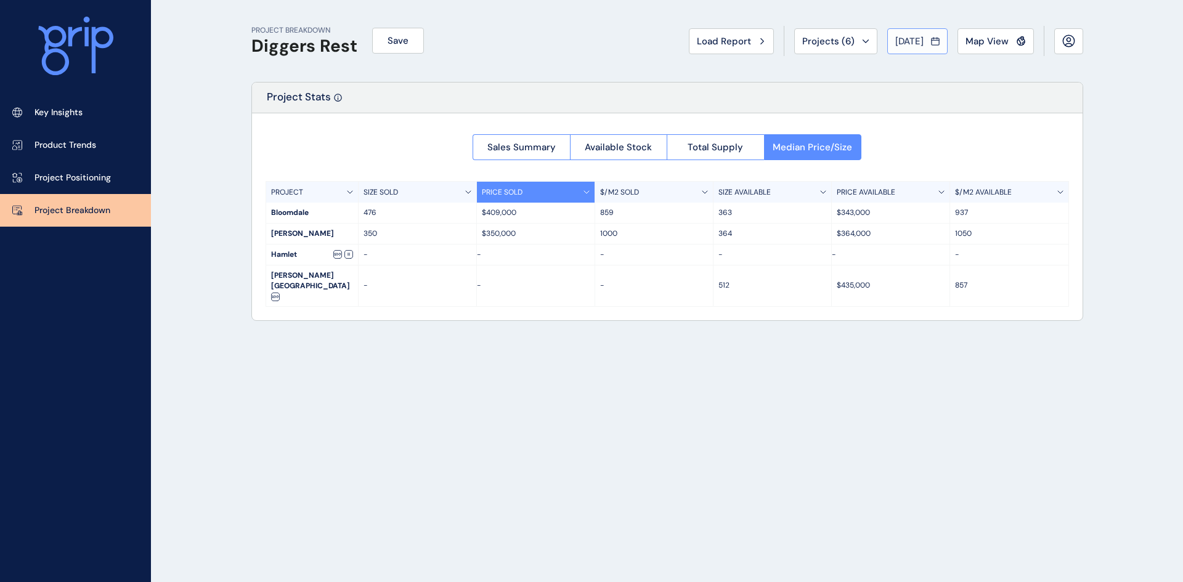
click at [896, 39] on span "[DATE]" at bounding box center [909, 41] width 28 height 12
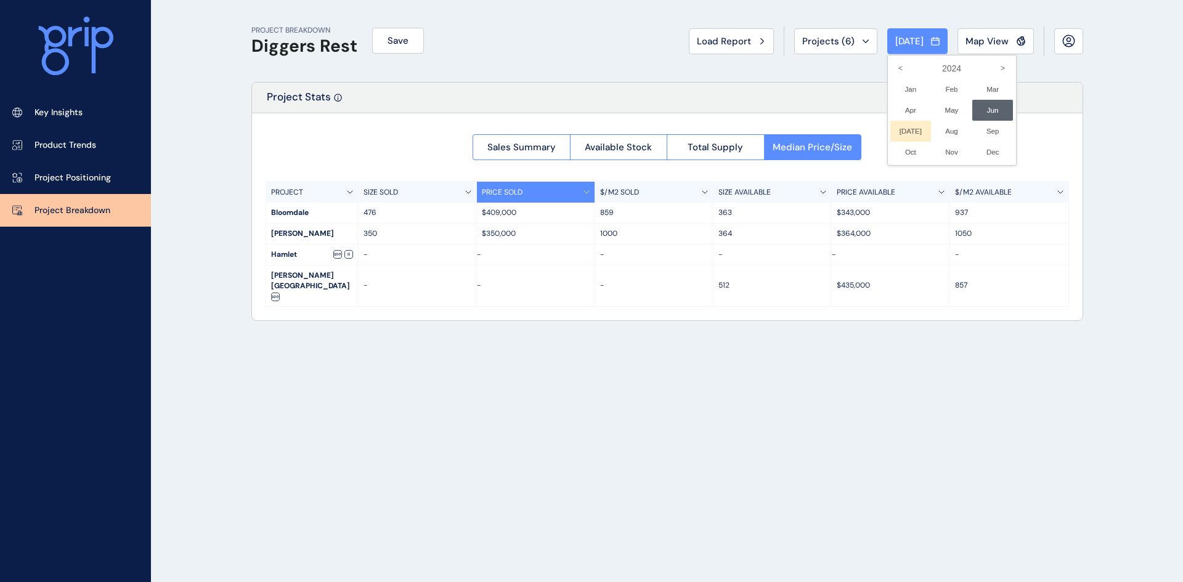
click at [902, 127] on li "[DATE] No report is available for this period. New months are usually published…" at bounding box center [910, 131] width 41 height 21
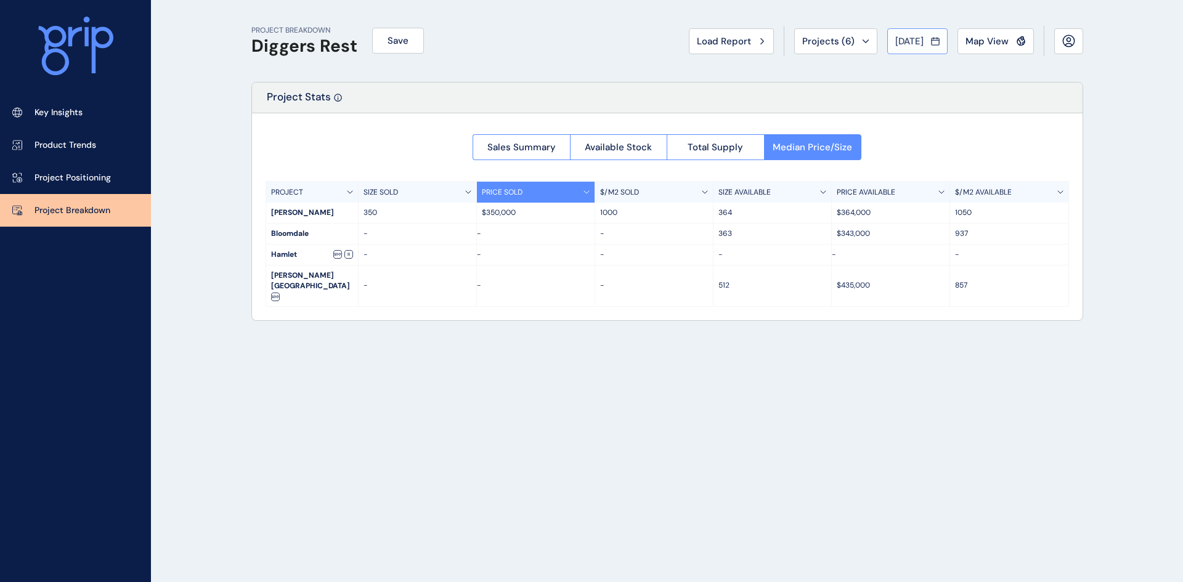
click at [908, 36] on span "[DATE]" at bounding box center [909, 41] width 28 height 12
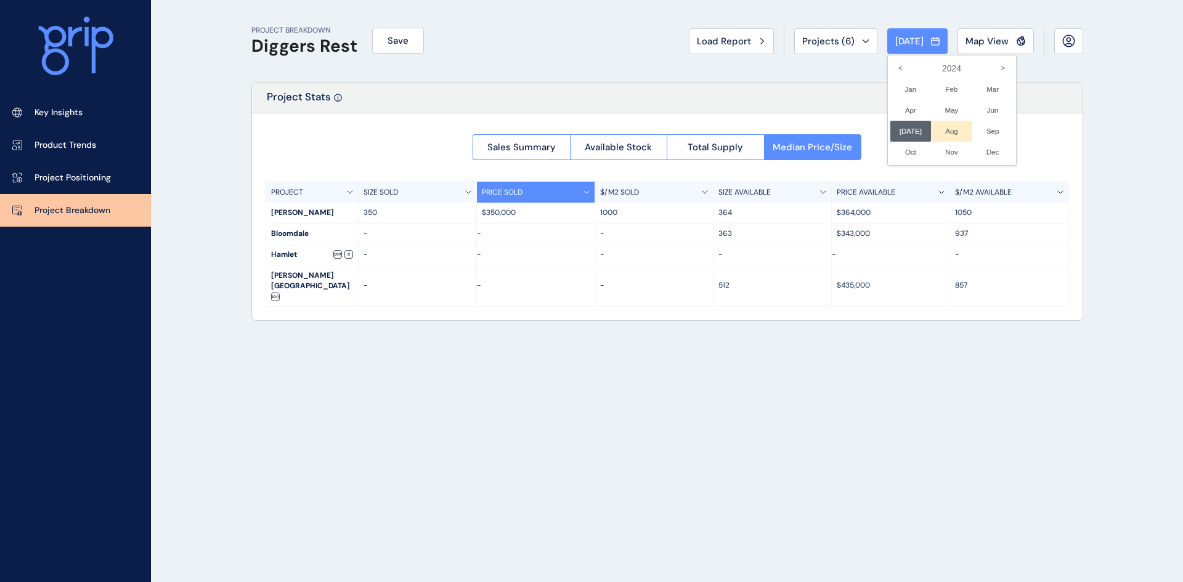
click at [951, 126] on li "Aug No report is available for this period. New months are usually published 5 …" at bounding box center [951, 131] width 41 height 21
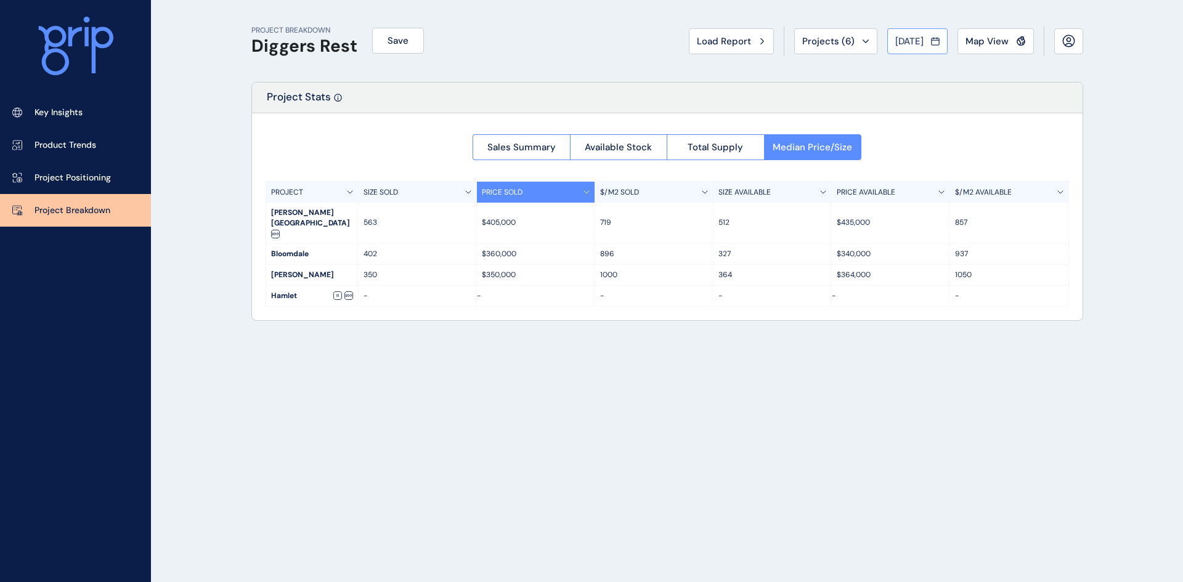
click at [903, 38] on span "[DATE]" at bounding box center [909, 41] width 28 height 12
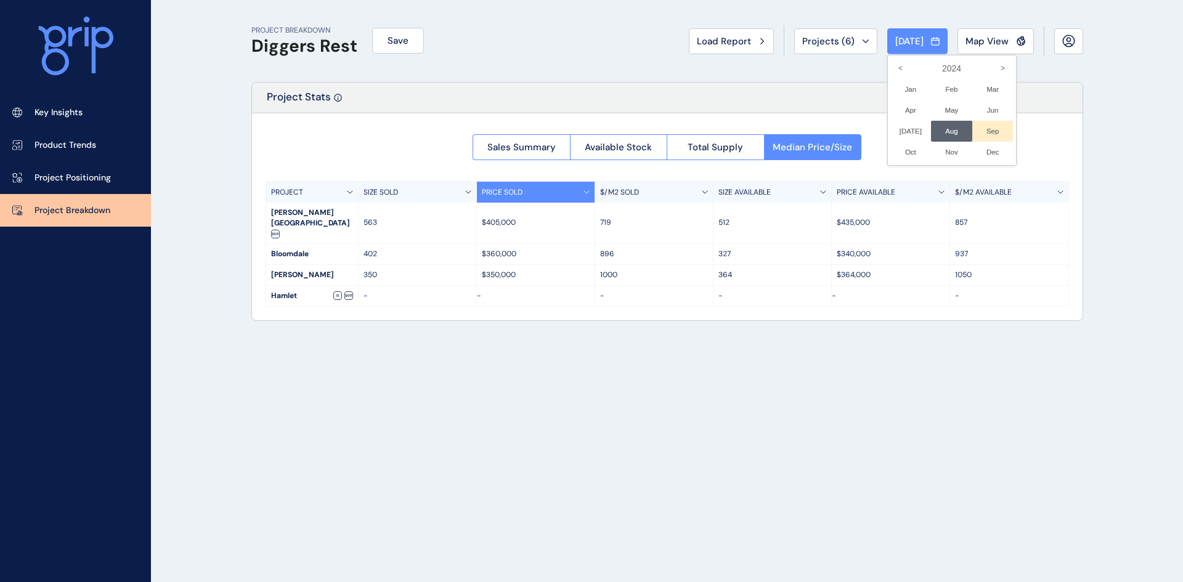
click at [986, 124] on li "Sep No report is available for this period. New months are usually published 5 …" at bounding box center [992, 131] width 41 height 21
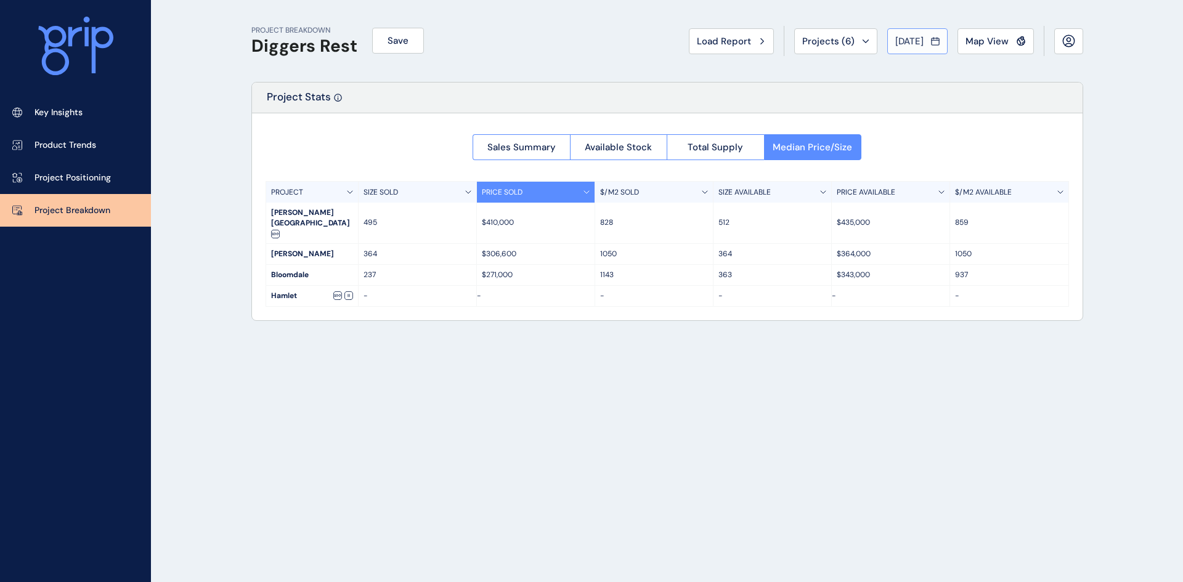
click at [895, 36] on span "[DATE]" at bounding box center [909, 41] width 28 height 12
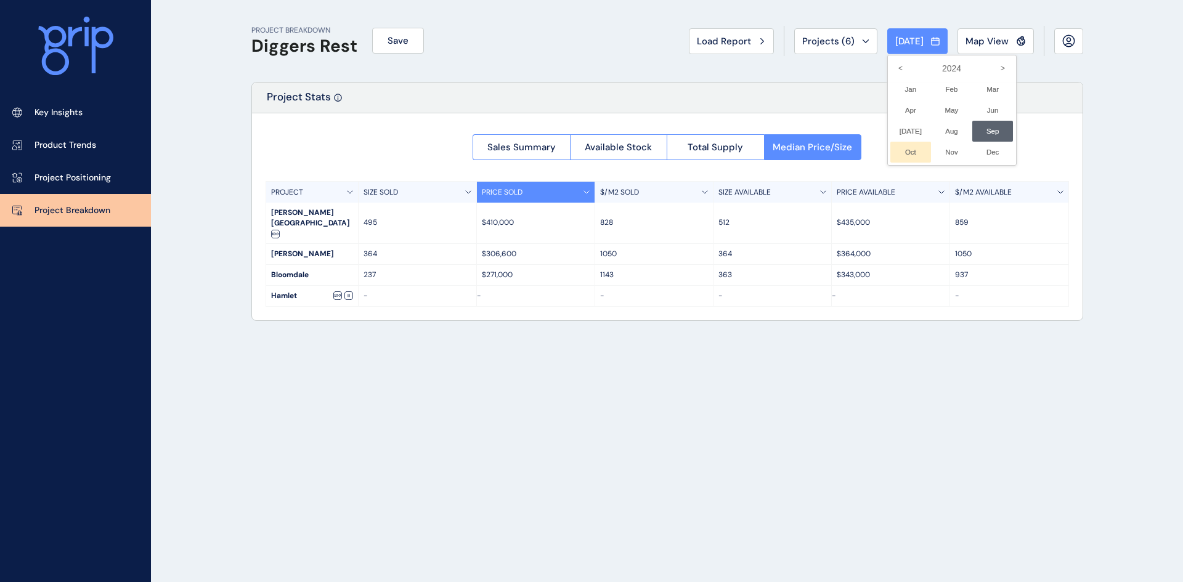
click at [898, 150] on li "Oct No report is available for this period. New months are usually published 5 …" at bounding box center [910, 152] width 41 height 21
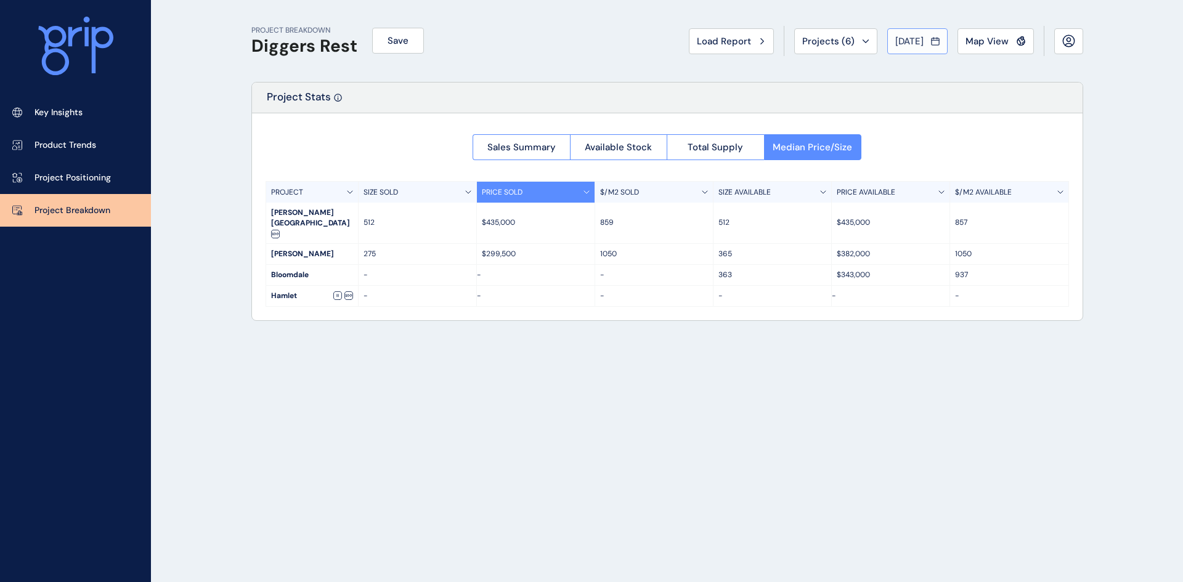
click at [923, 33] on button "[DATE]" at bounding box center [917, 41] width 60 height 26
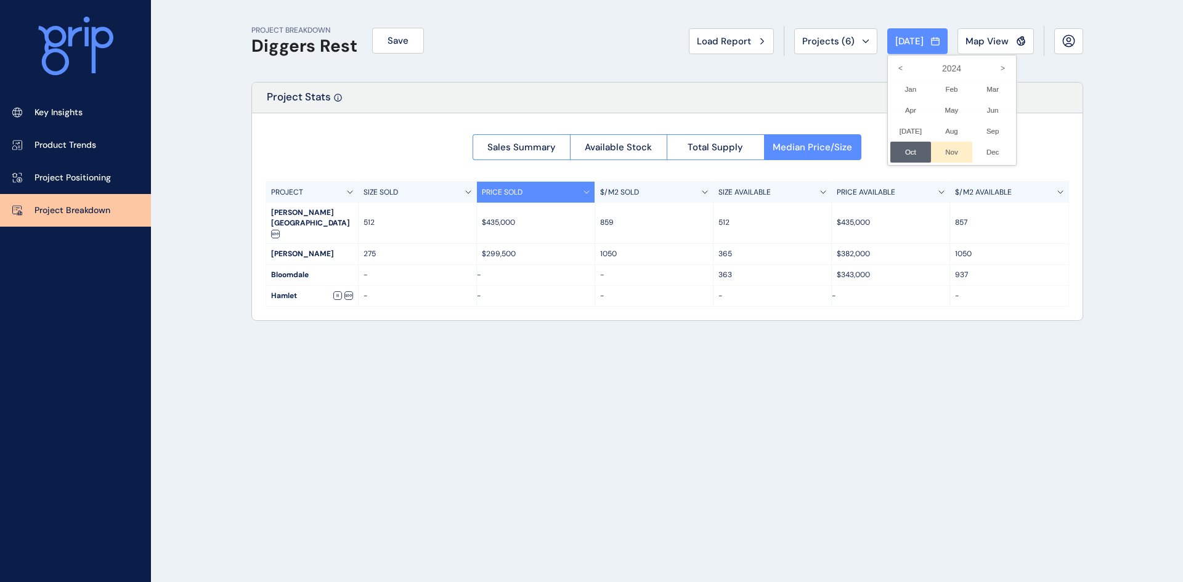
click at [947, 148] on li "Nov No report is available for this period. New months are usually published 5 …" at bounding box center [951, 152] width 41 height 21
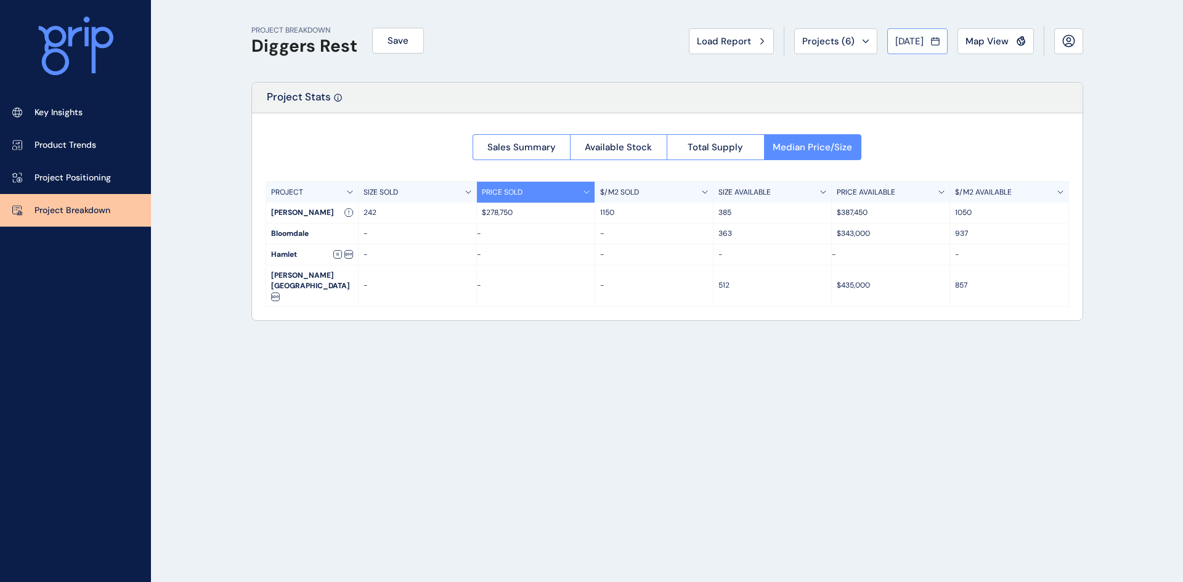
click at [905, 33] on button "[DATE]" at bounding box center [917, 41] width 60 height 26
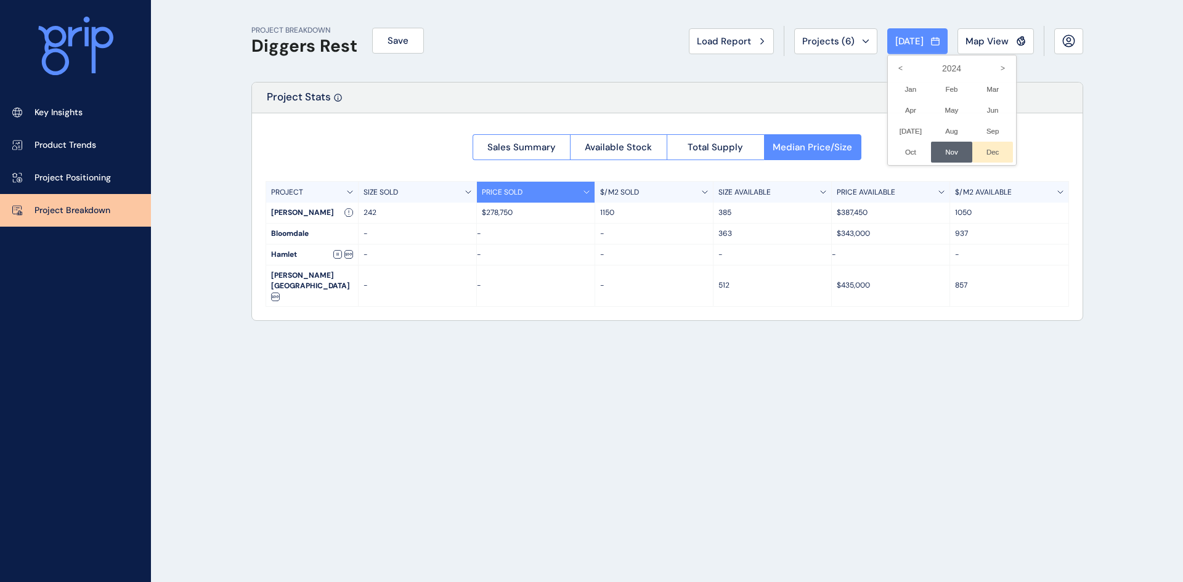
click at [985, 150] on li "Dec No report is available for this period. New months are usually published 5 …" at bounding box center [992, 152] width 41 height 21
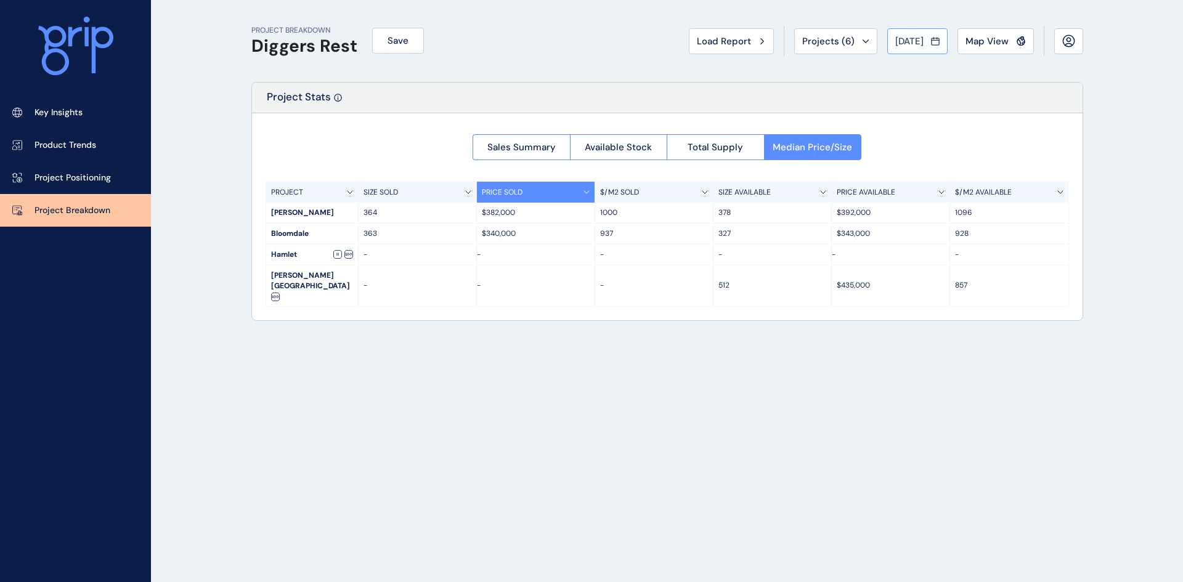
click at [917, 35] on span "[DATE]" at bounding box center [909, 41] width 28 height 12
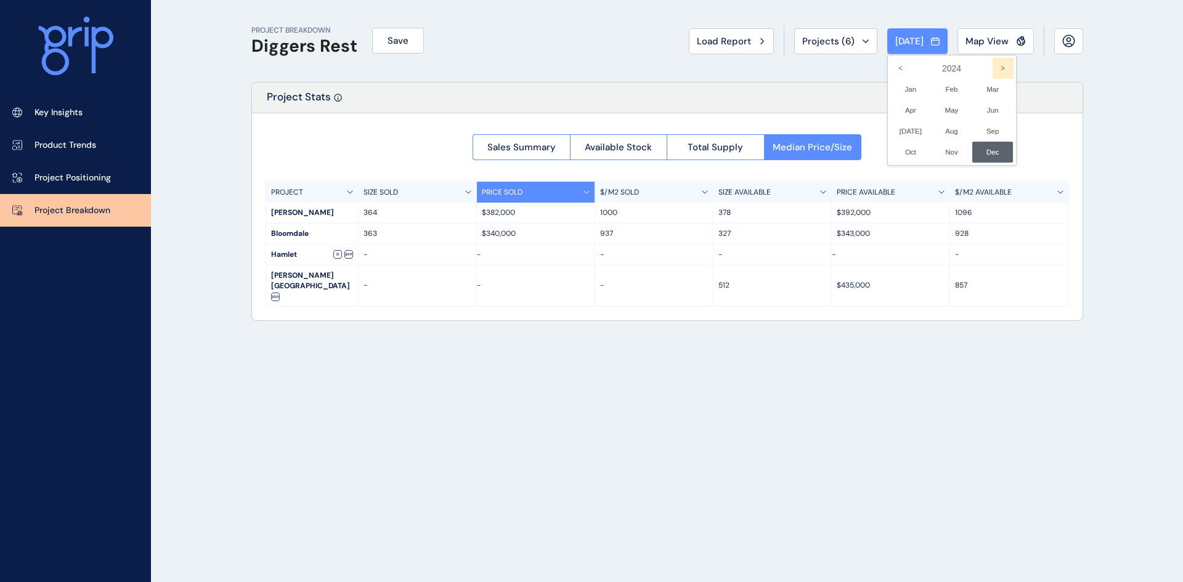
click at [993, 67] on icon ">" at bounding box center [1003, 68] width 21 height 21
click at [894, 85] on li "Jan No report is available for this period. New months are usually published 5 …" at bounding box center [910, 89] width 41 height 21
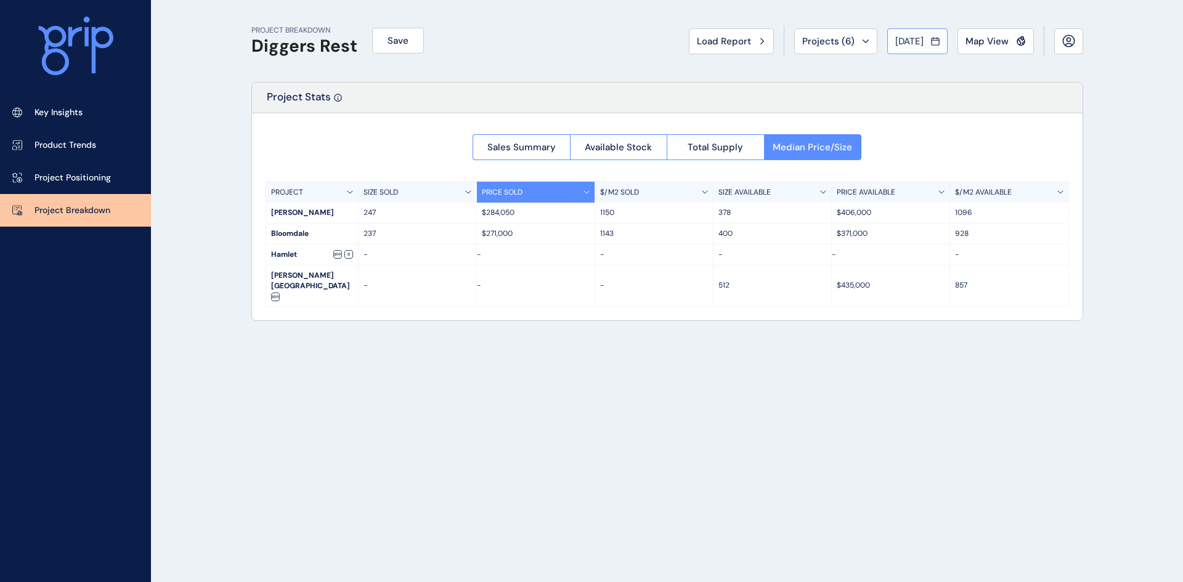
click at [902, 35] on span "[DATE]" at bounding box center [909, 41] width 28 height 12
click at [943, 88] on li "Feb No report is available for this period. New months are usually published 5 …" at bounding box center [951, 89] width 41 height 21
click at [904, 41] on span "[DATE]" at bounding box center [909, 41] width 28 height 12
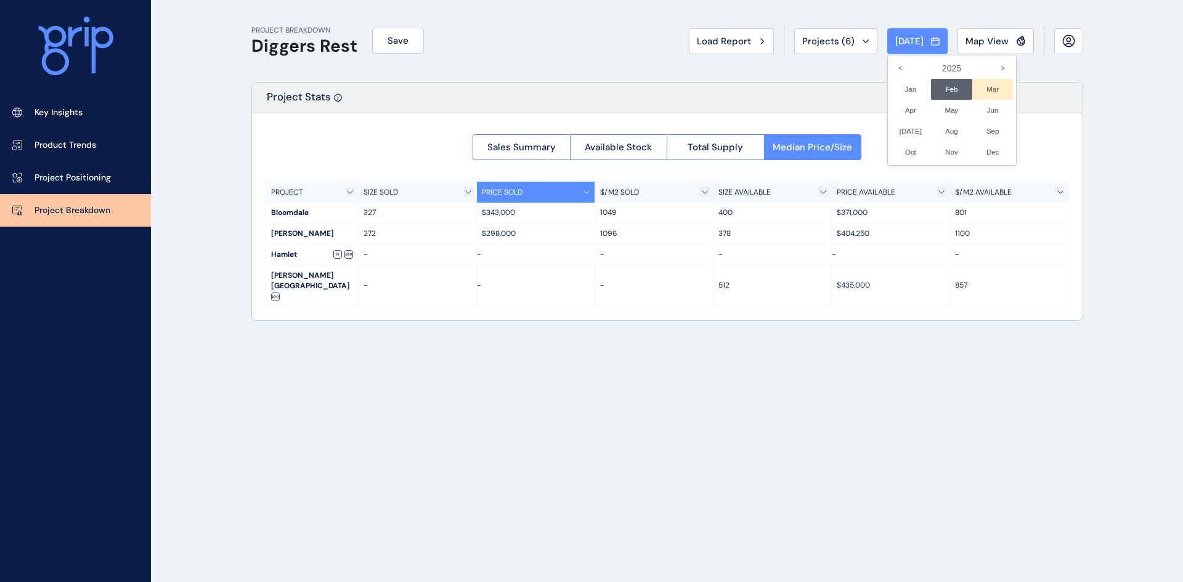
click at [986, 83] on li "Mar No report is available for this period. New months are usually published 5 …" at bounding box center [992, 89] width 41 height 21
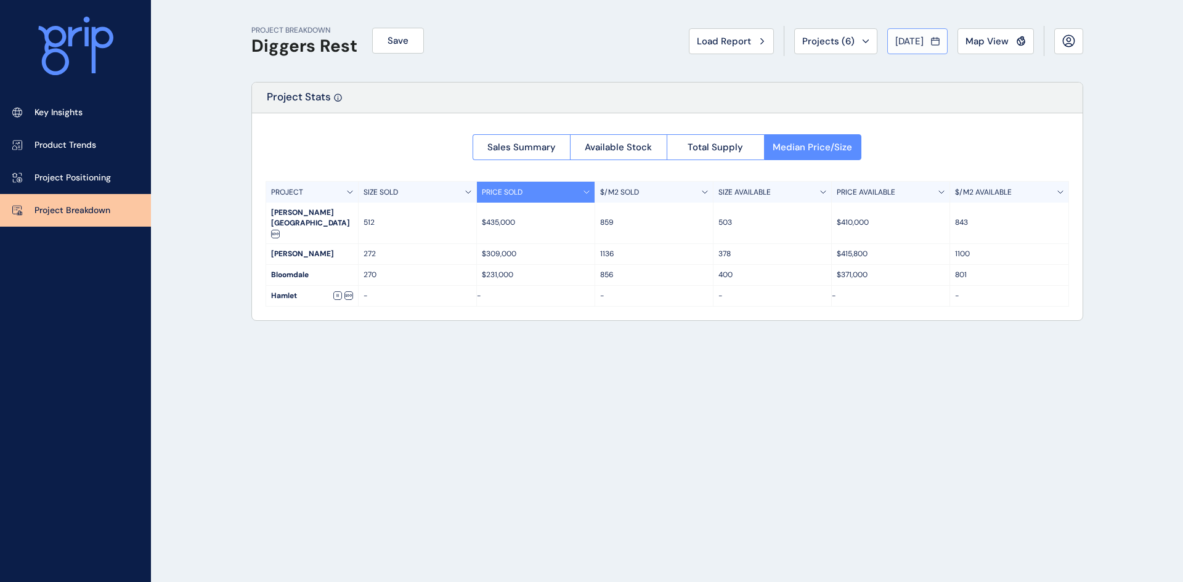
click at [901, 37] on span "[DATE]" at bounding box center [909, 41] width 28 height 12
click at [896, 109] on li "Apr No report is available for this period. New months are usually published 5 …" at bounding box center [910, 110] width 41 height 21
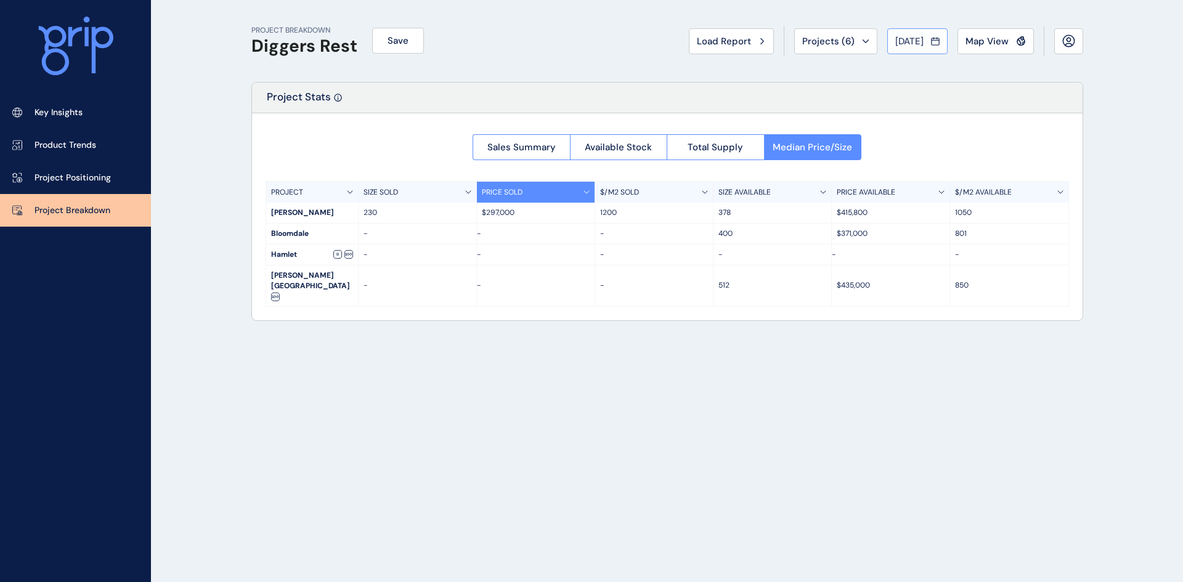
click at [920, 32] on button "[DATE]" at bounding box center [917, 41] width 60 height 26
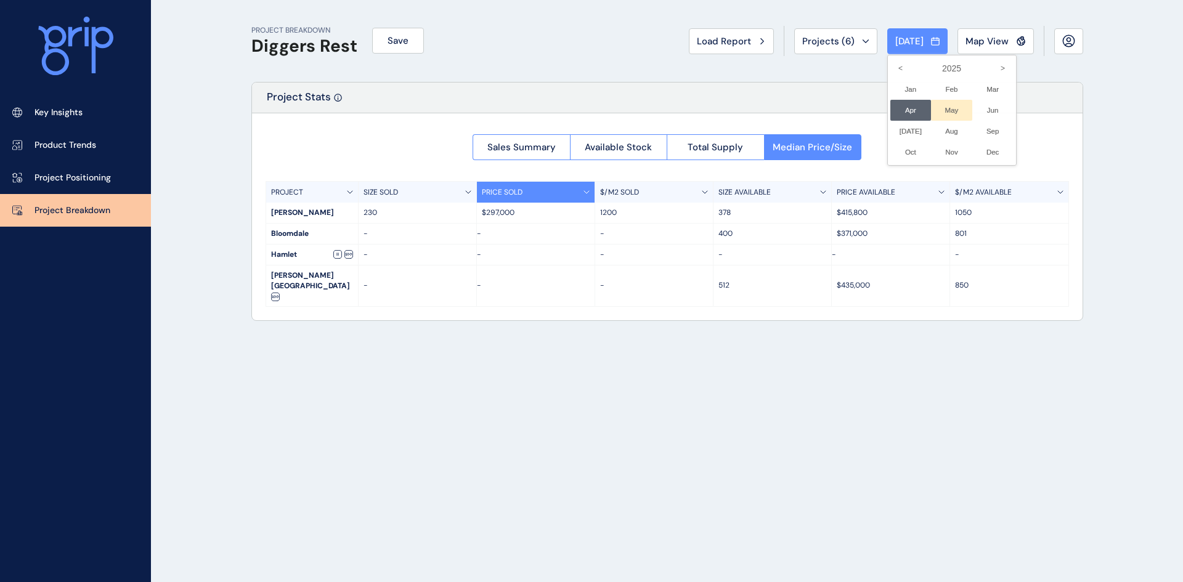
click at [946, 106] on li "May No report is available for this period. New months are usually published 5 …" at bounding box center [951, 110] width 41 height 21
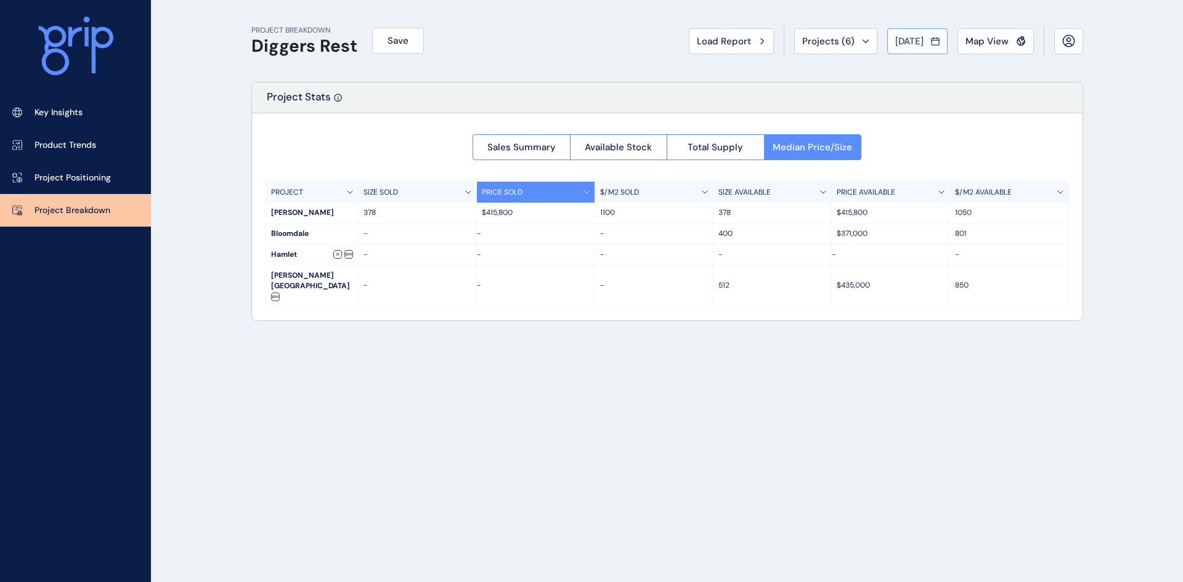
click at [915, 38] on span "[DATE]" at bounding box center [909, 41] width 28 height 12
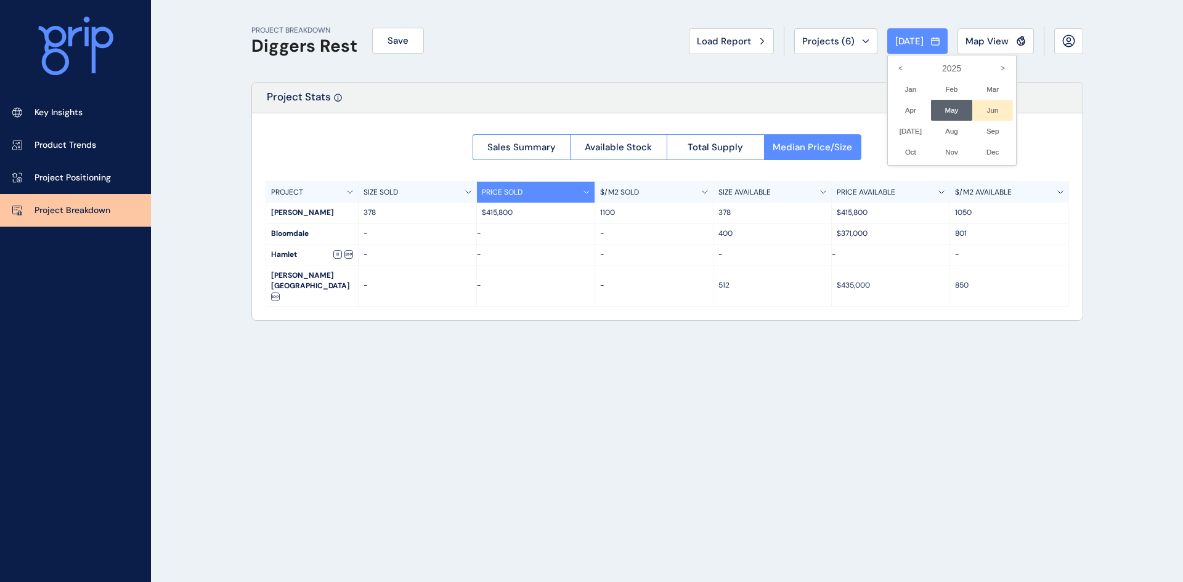
click at [979, 102] on li "Jun No report is available for this period. New months are usually published 5 …" at bounding box center [992, 110] width 41 height 21
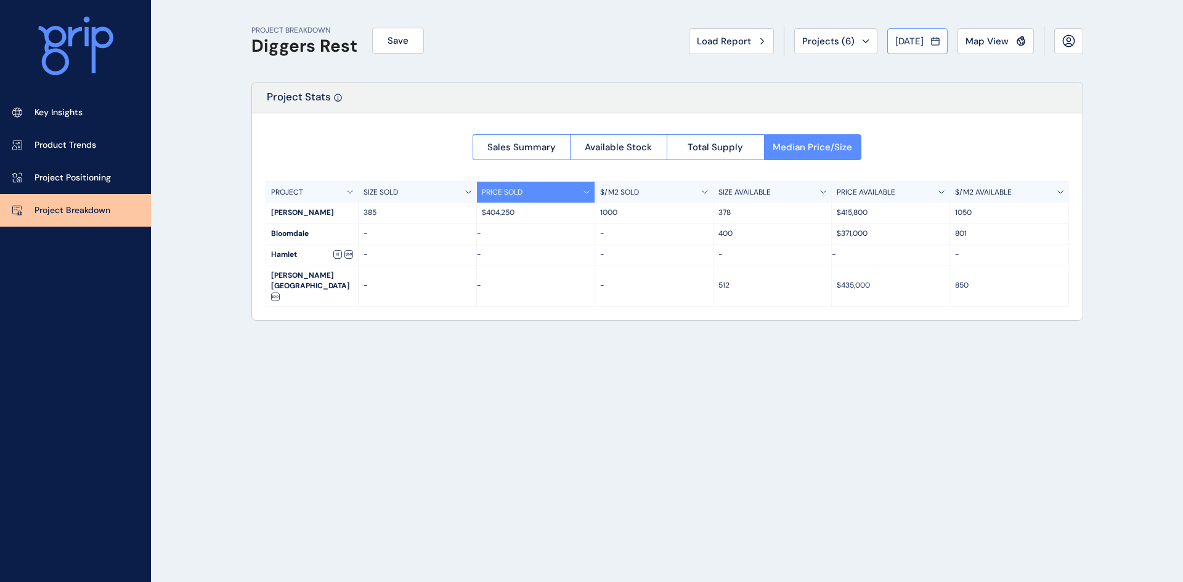
click at [899, 38] on span "[DATE]" at bounding box center [909, 41] width 28 height 12
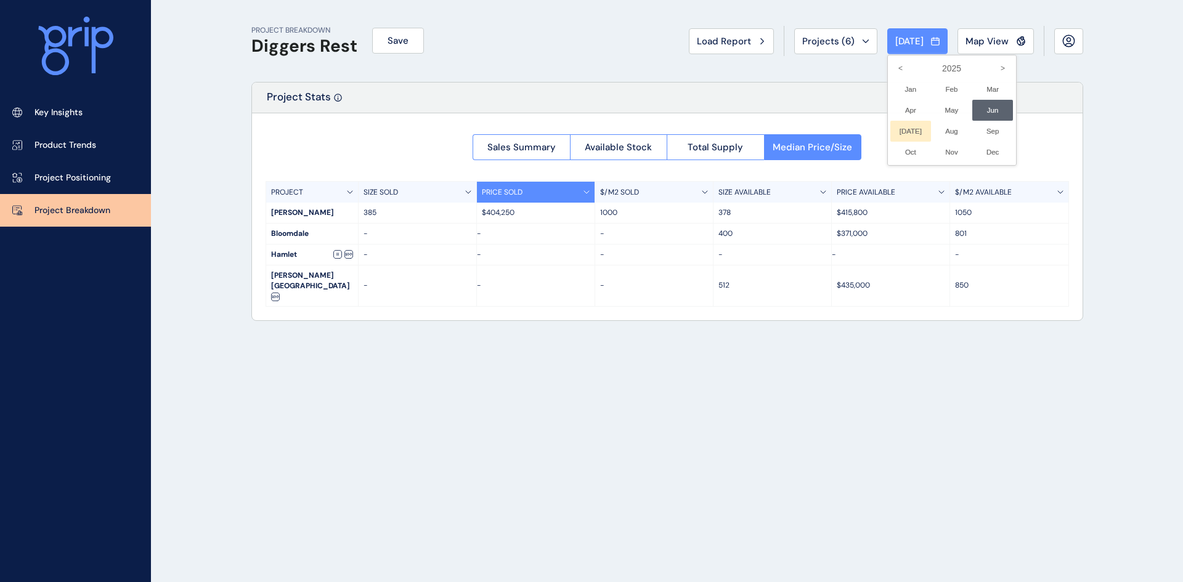
click at [898, 129] on li "[DATE] No report is available for this period. New months are usually published…" at bounding box center [910, 131] width 41 height 21
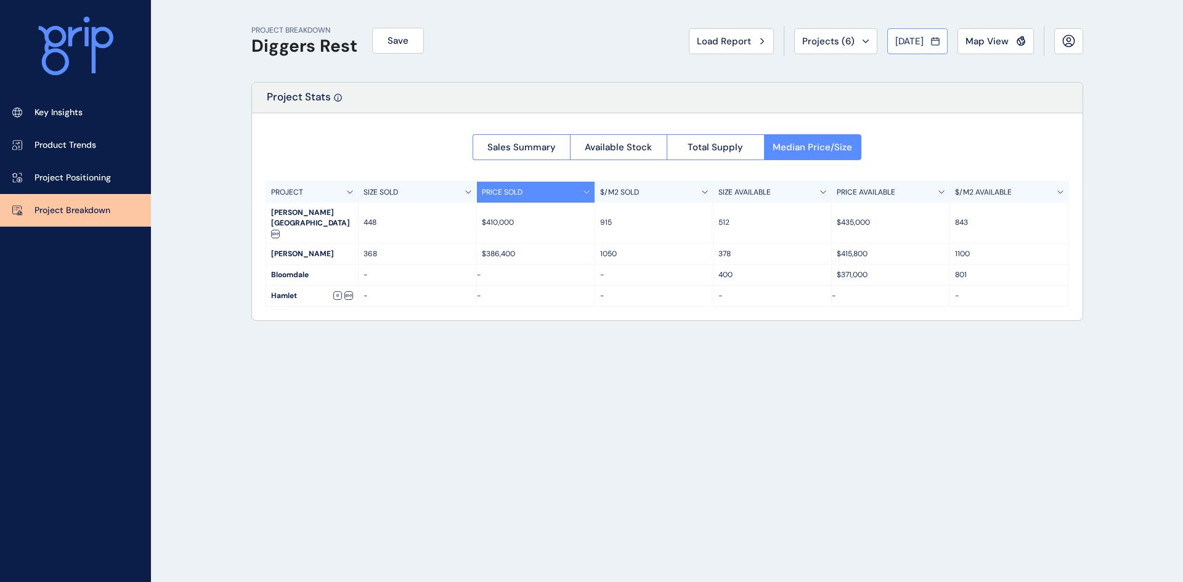
click at [917, 39] on span "[DATE]" at bounding box center [909, 41] width 28 height 12
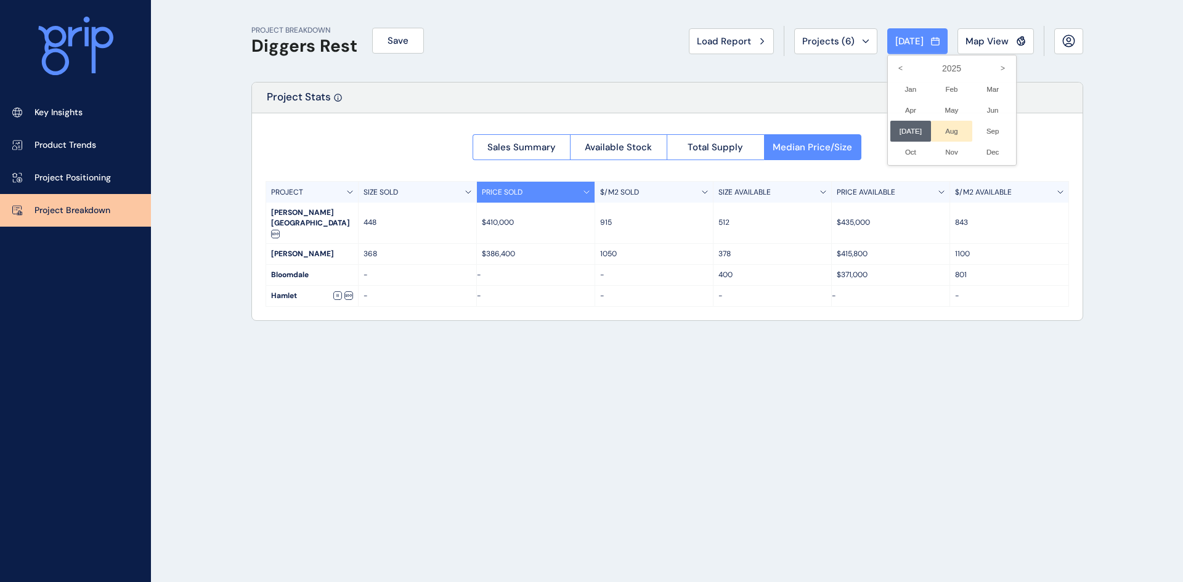
click at [948, 131] on li "Aug No report is available for this period. New months are usually published 5 …" at bounding box center [951, 131] width 41 height 21
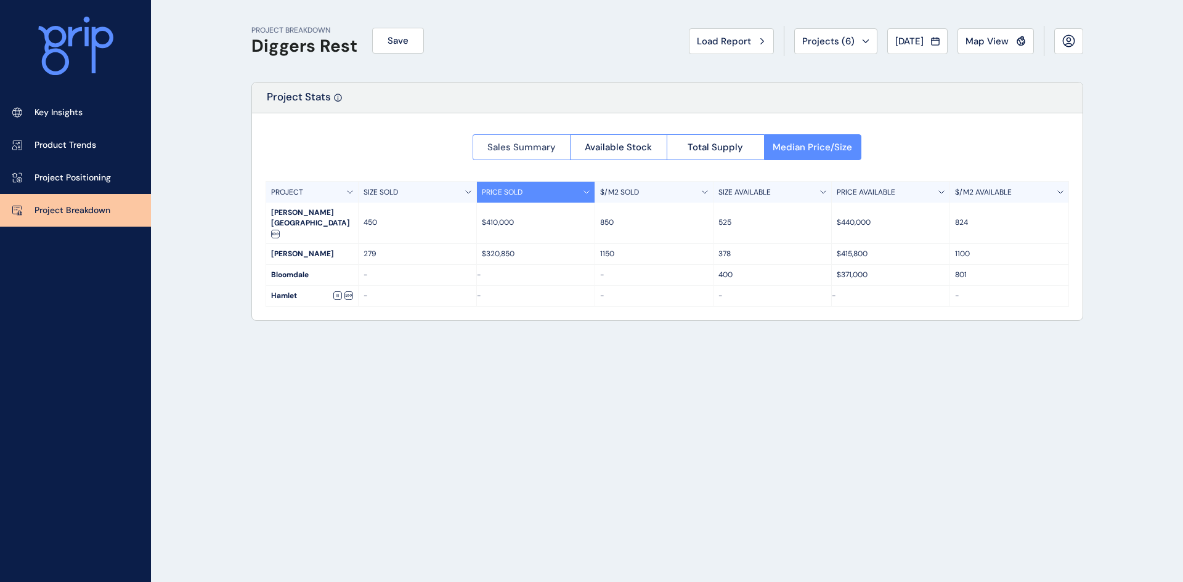
click at [514, 152] on span "Sales Summary" at bounding box center [521, 147] width 68 height 12
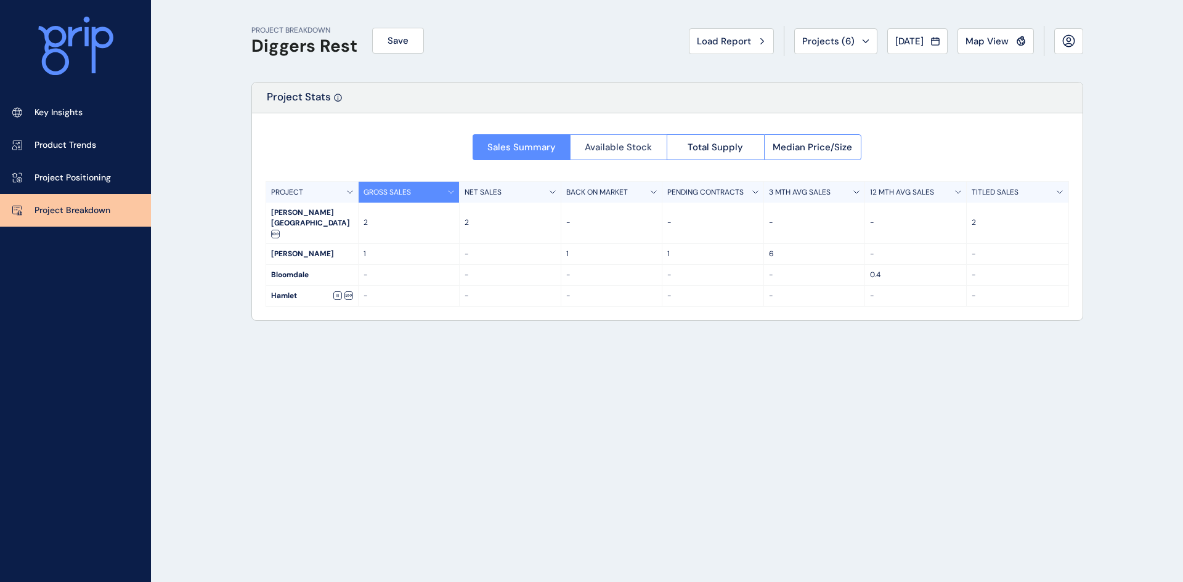
click at [617, 147] on span "Available Stock" at bounding box center [618, 147] width 67 height 12
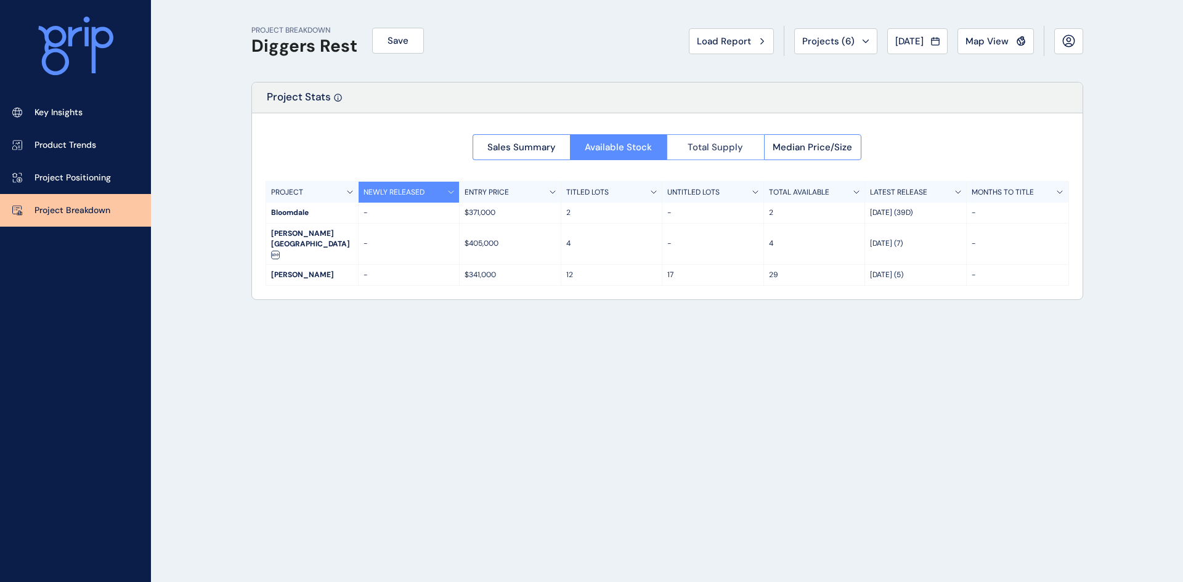
click at [717, 144] on span "Total Supply" at bounding box center [715, 147] width 55 height 12
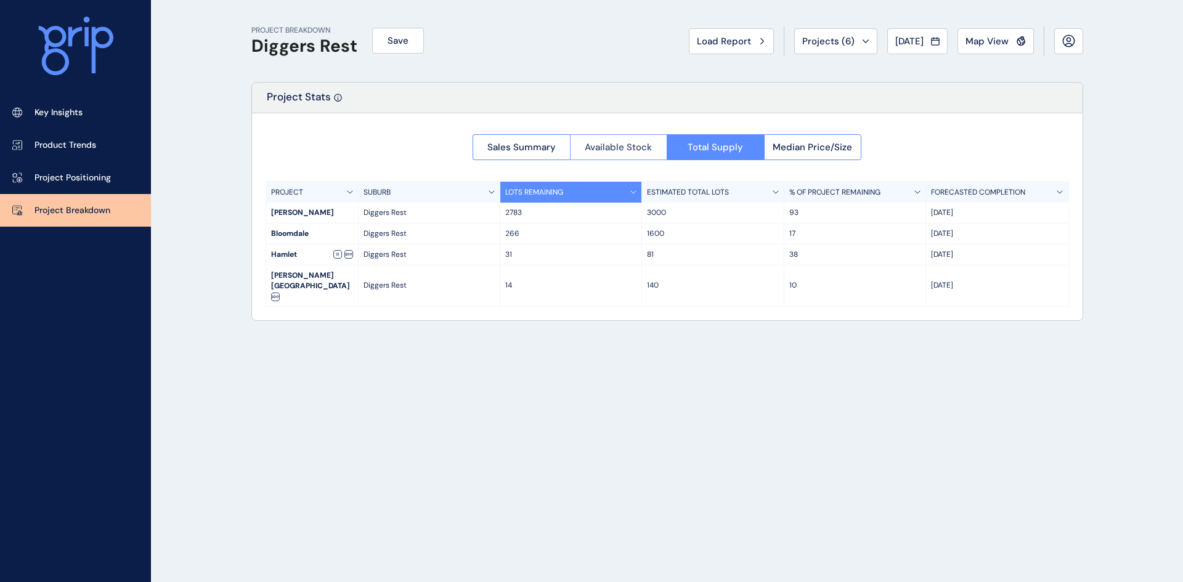
click at [625, 151] on span "Available Stock" at bounding box center [618, 147] width 67 height 12
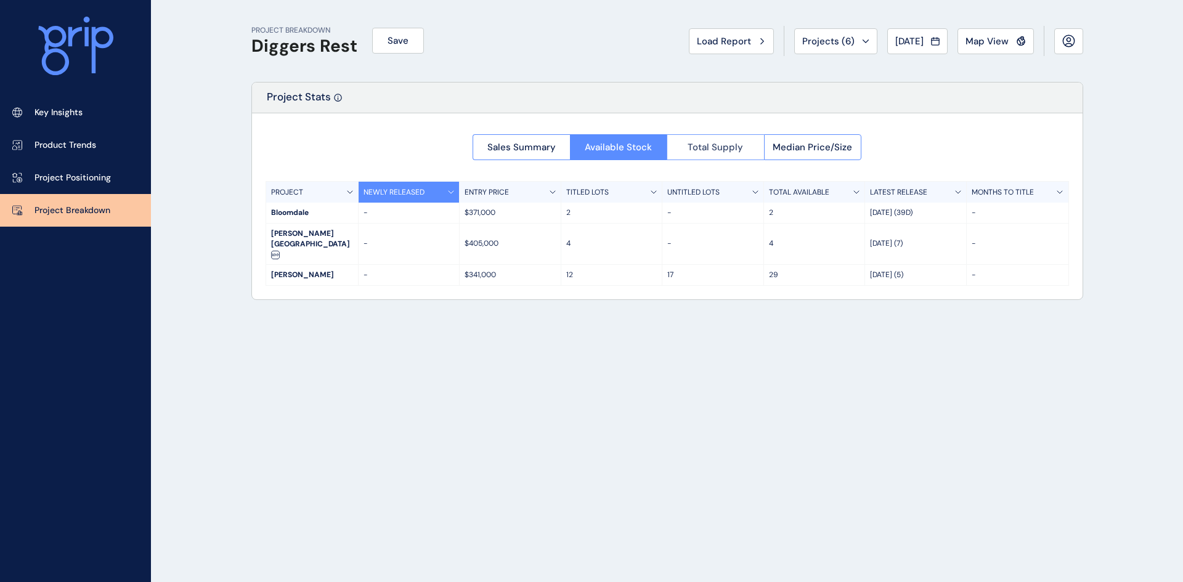
click at [726, 137] on button "Total Supply" at bounding box center [715, 147] width 97 height 26
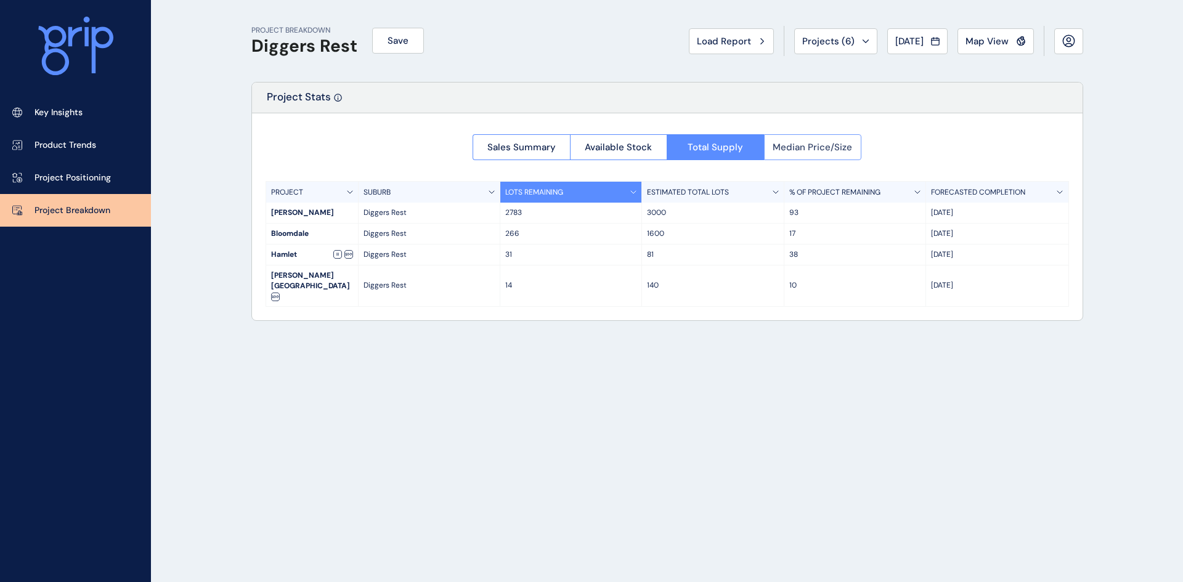
click at [816, 137] on button "Median Price/Size" at bounding box center [813, 147] width 98 height 26
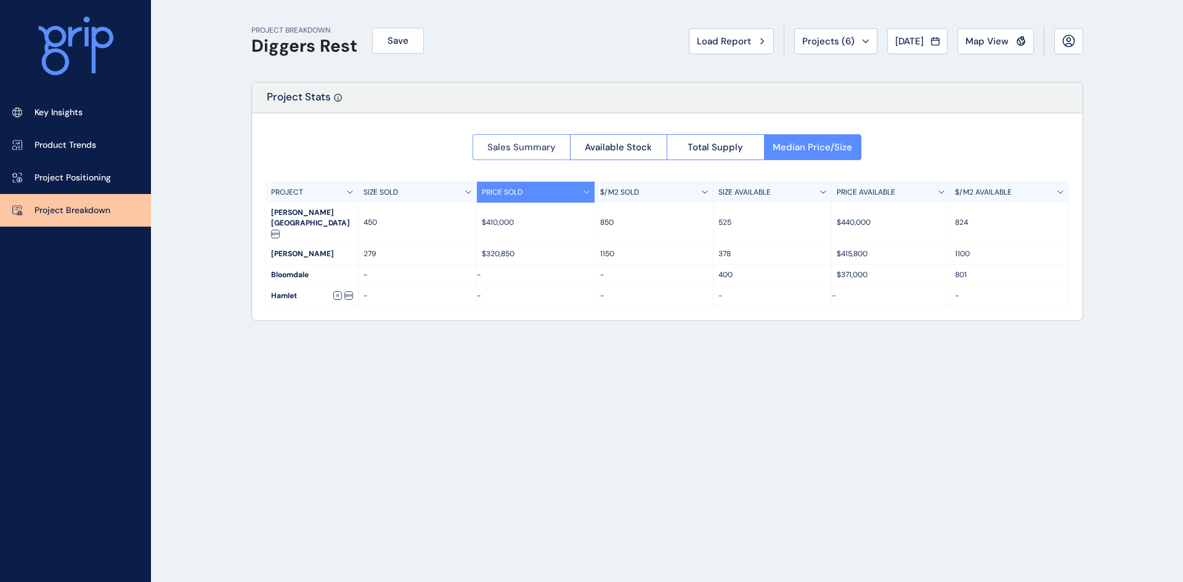
click at [528, 139] on button "Sales Summary" at bounding box center [521, 147] width 97 height 26
